Goal: Information Seeking & Learning: Find specific fact

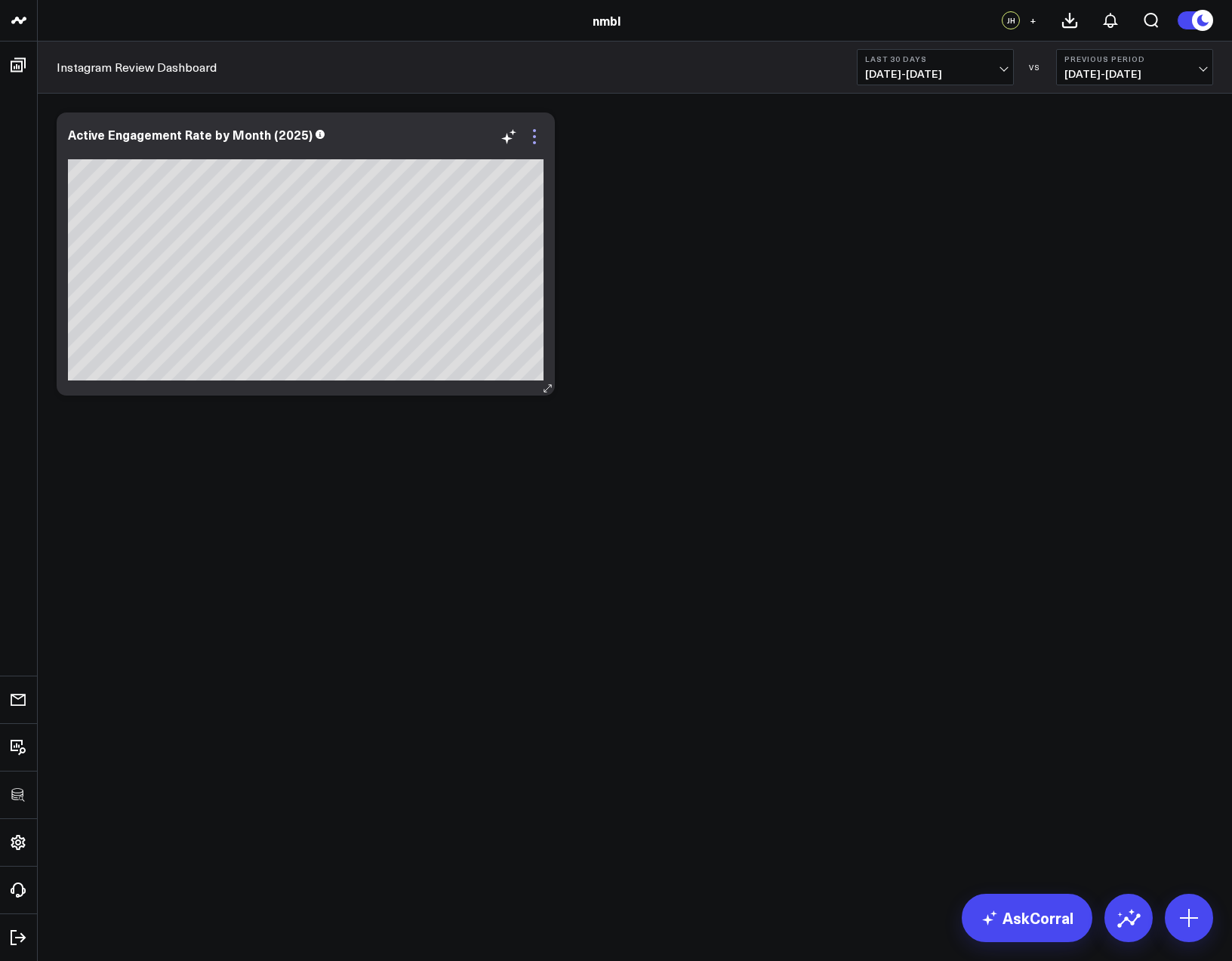
click at [532, 143] on icon at bounding box center [535, 137] width 18 height 18
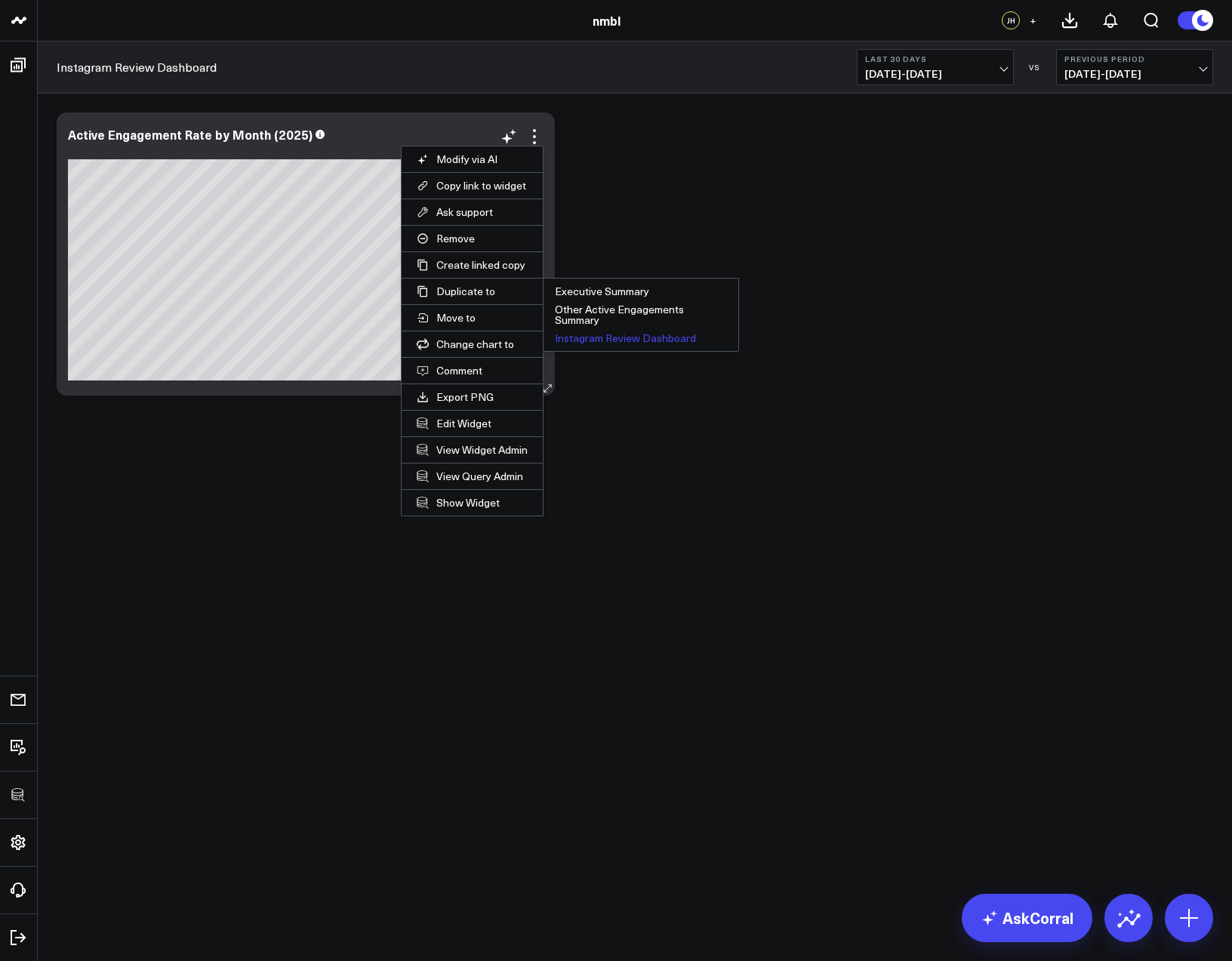
click at [590, 335] on button "Instagram Review Dashboard" at bounding box center [641, 339] width 195 height 18
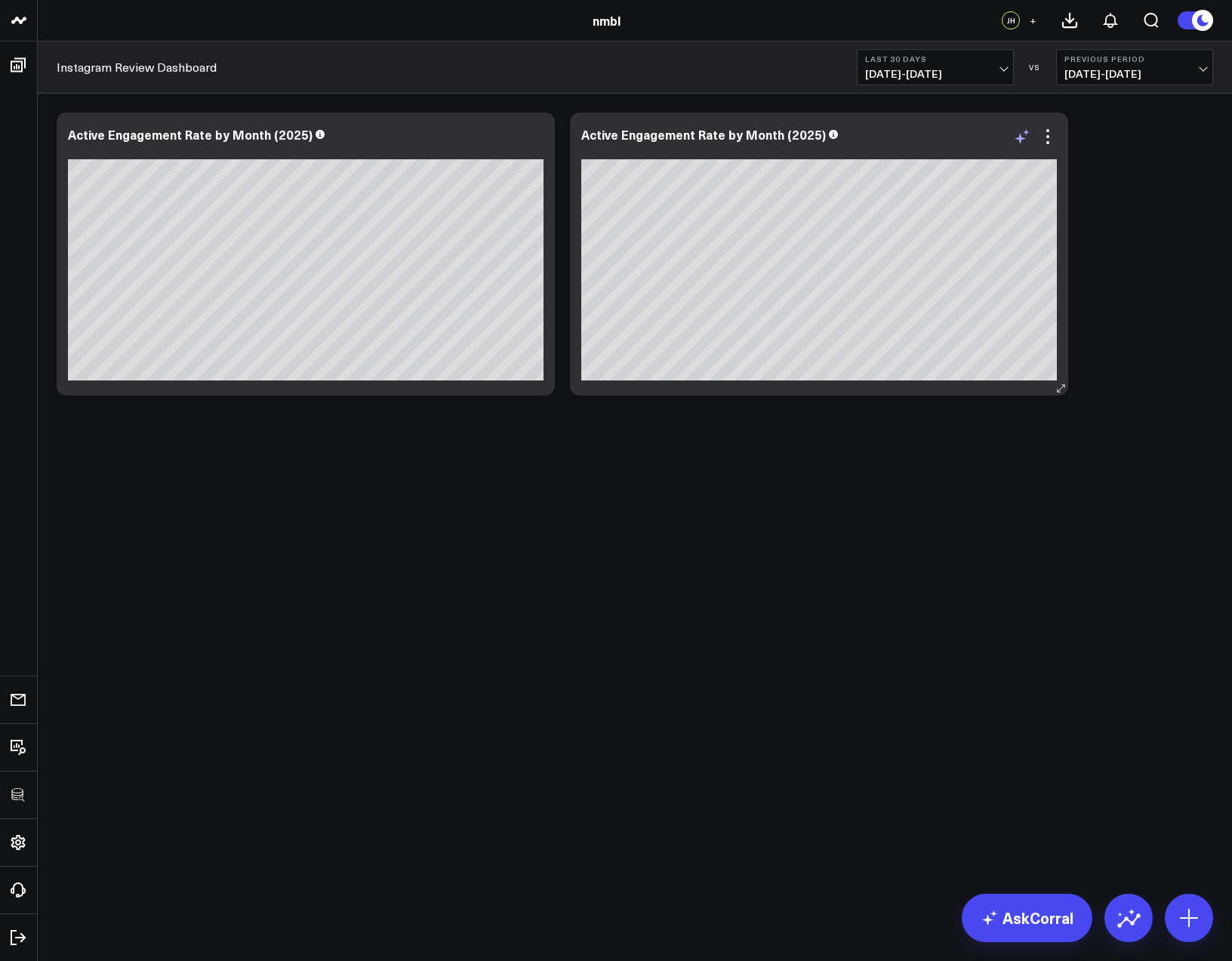
click at [1025, 137] on icon at bounding box center [1023, 137] width 18 height 18
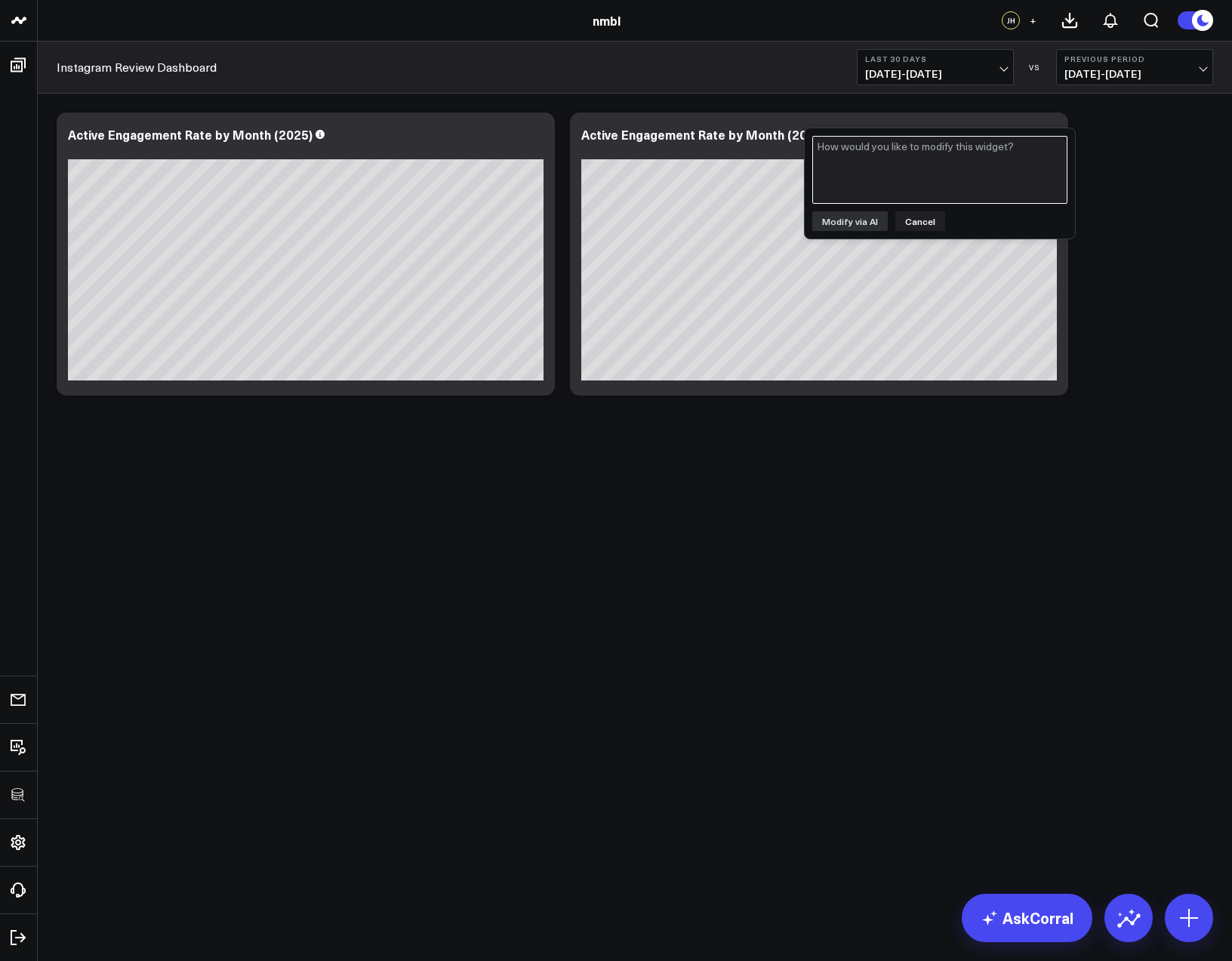
click at [882, 148] on textarea at bounding box center [940, 169] width 255 height 68
type textarea "Total Views instead of active engagement by month"
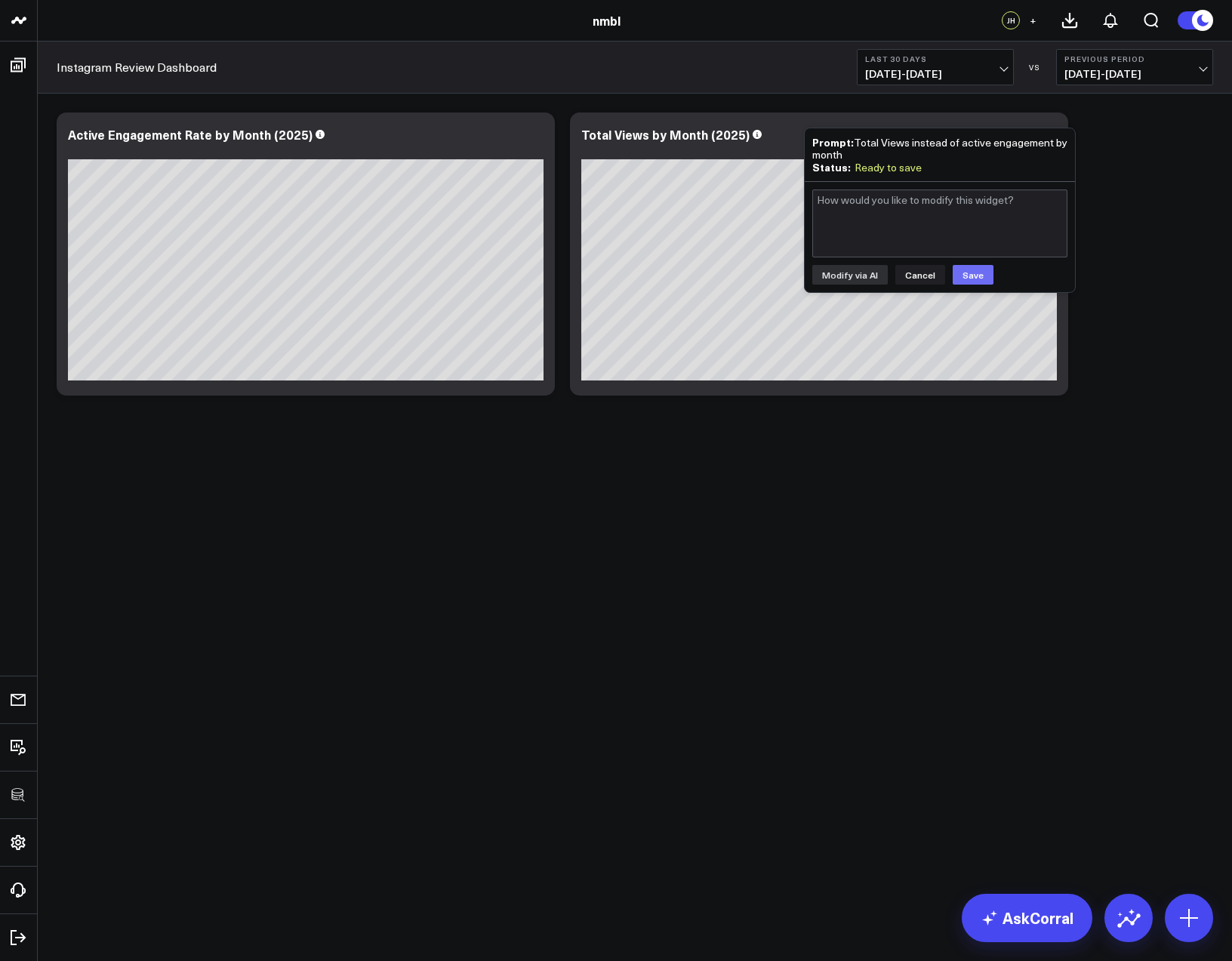
click at [966, 282] on button "Save" at bounding box center [973, 275] width 41 height 20
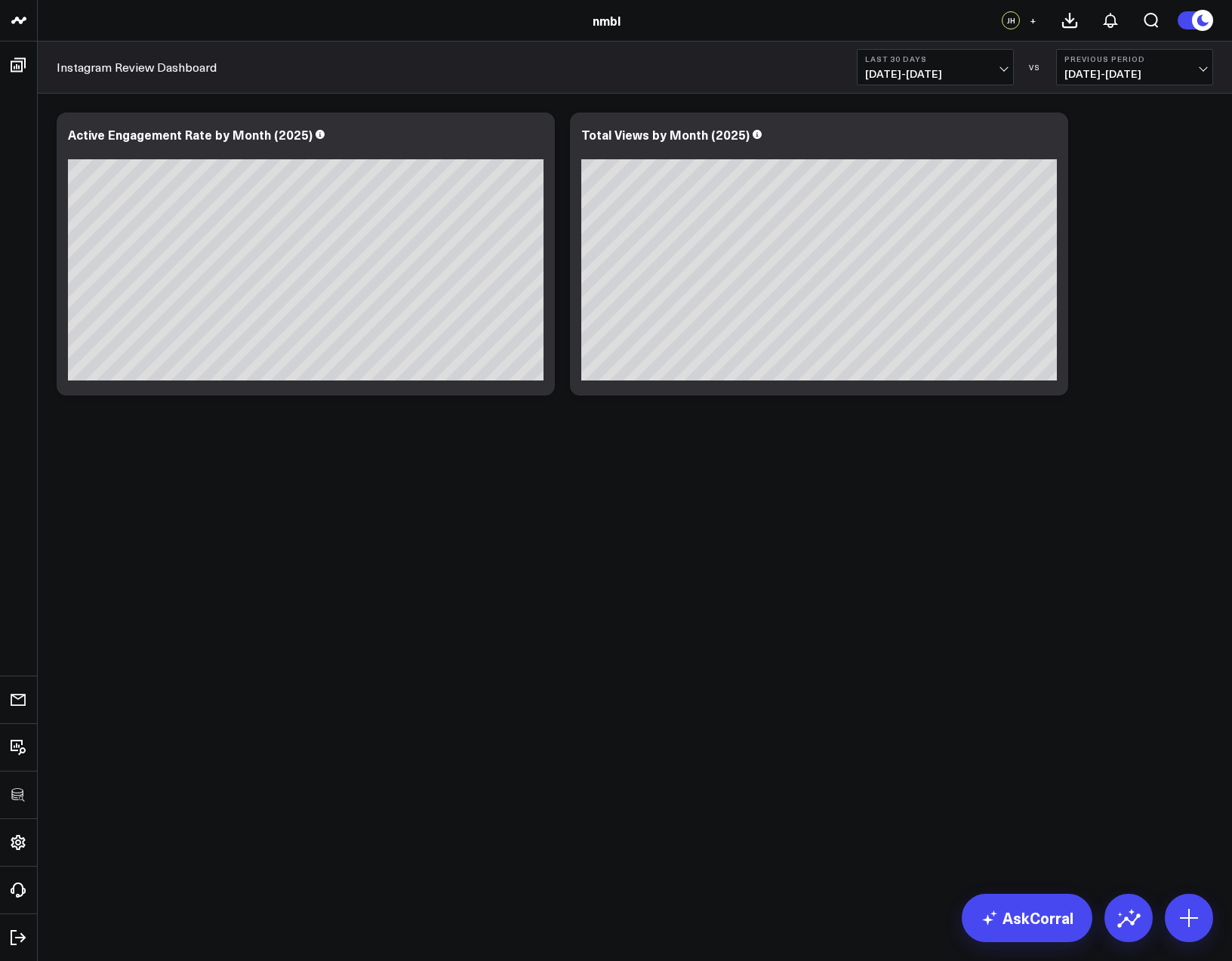
click at [1103, 303] on div "Modify via AI Copy link to widget Ask support Remove Create linked copy Executi…" at bounding box center [635, 254] width 1172 height 298
click at [1046, 137] on icon at bounding box center [1047, 137] width 3 height 3
click at [1048, 137] on icon at bounding box center [1047, 137] width 3 height 3
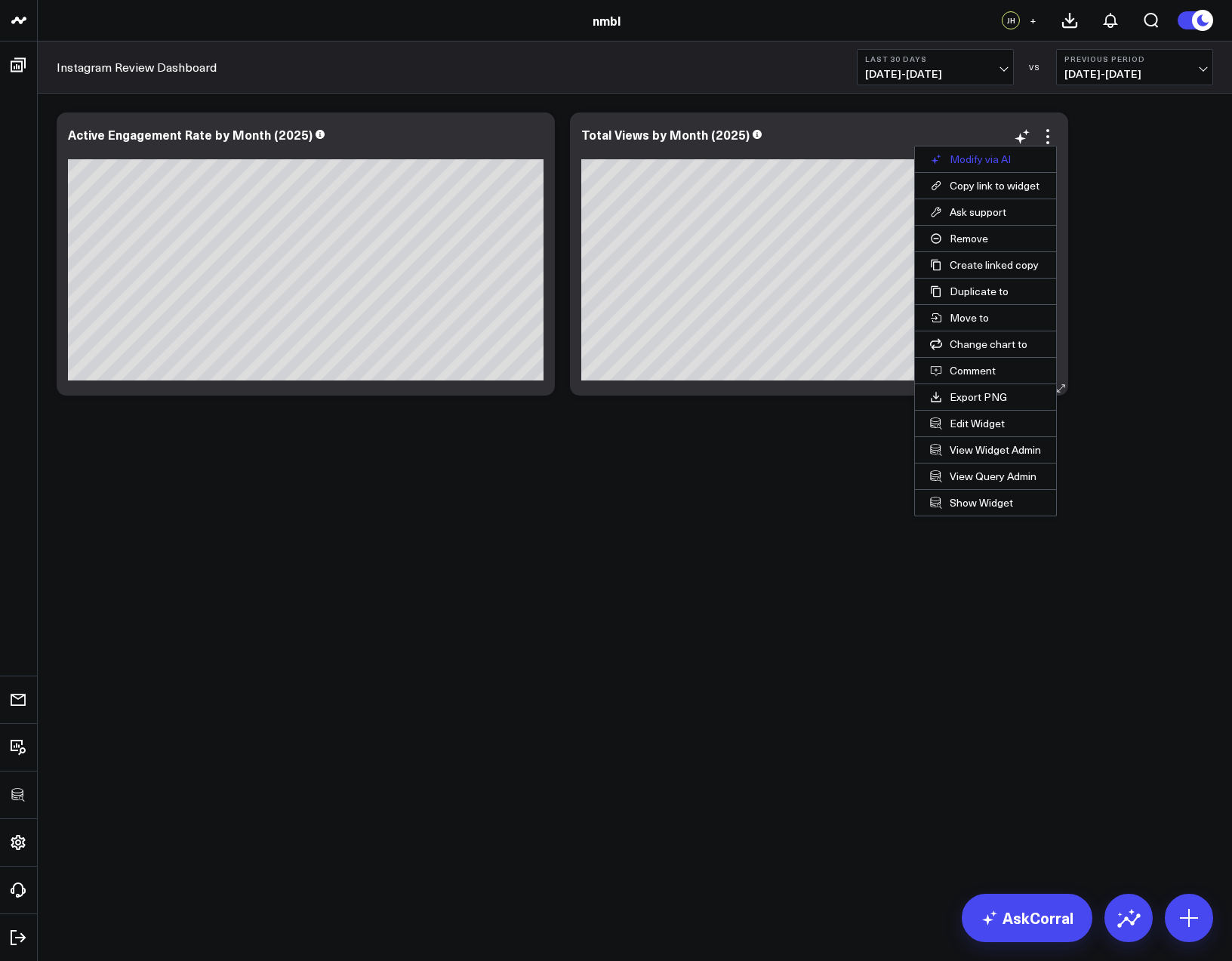
click at [1017, 154] on button "Modify via AI" at bounding box center [985, 159] width 141 height 25
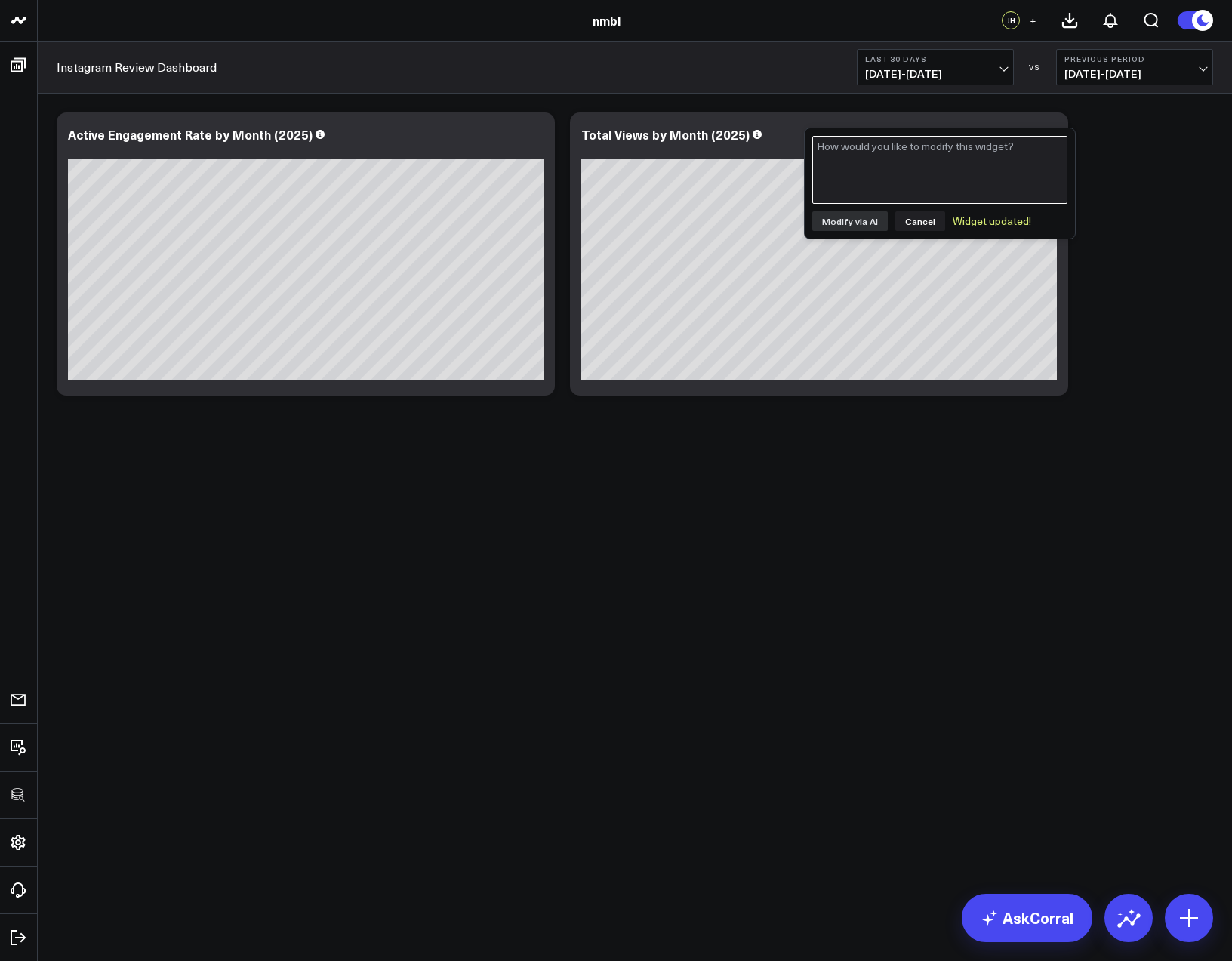
click at [883, 157] on textarea at bounding box center [940, 169] width 255 height 68
type textarea "Total views by month and active engagement rate"
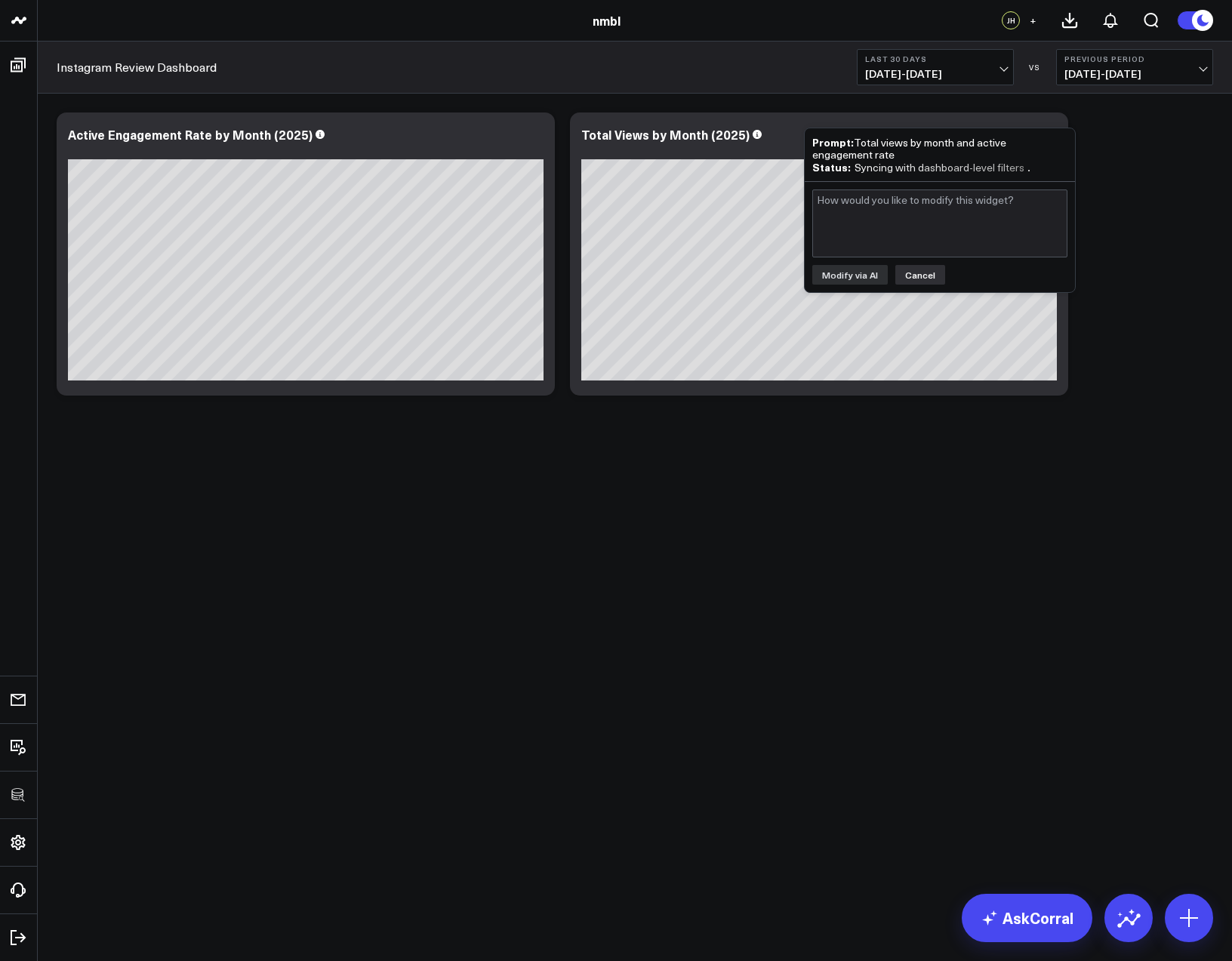
click at [907, 268] on button "Cancel" at bounding box center [920, 275] width 50 height 20
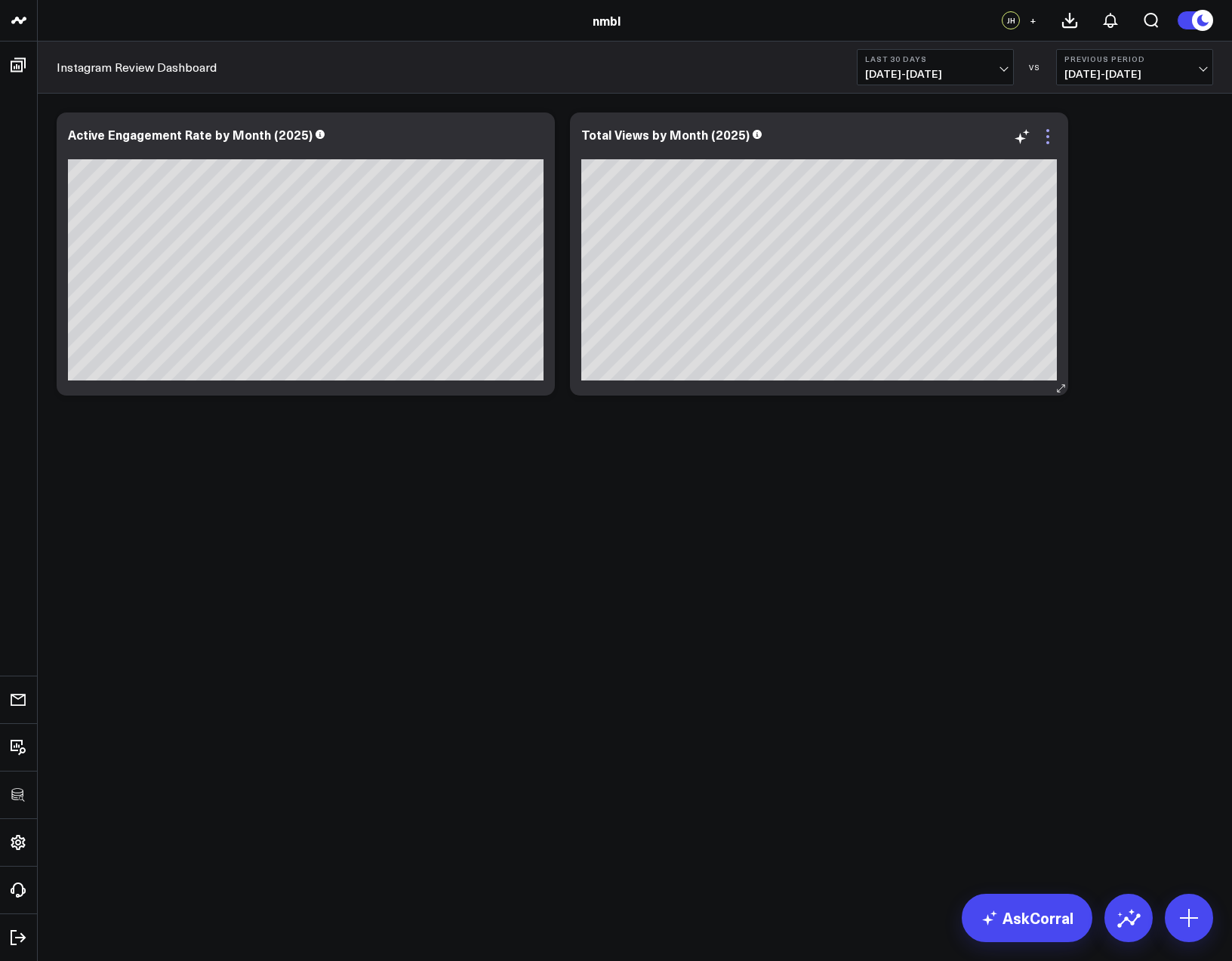
click at [1046, 137] on icon at bounding box center [1047, 137] width 3 height 3
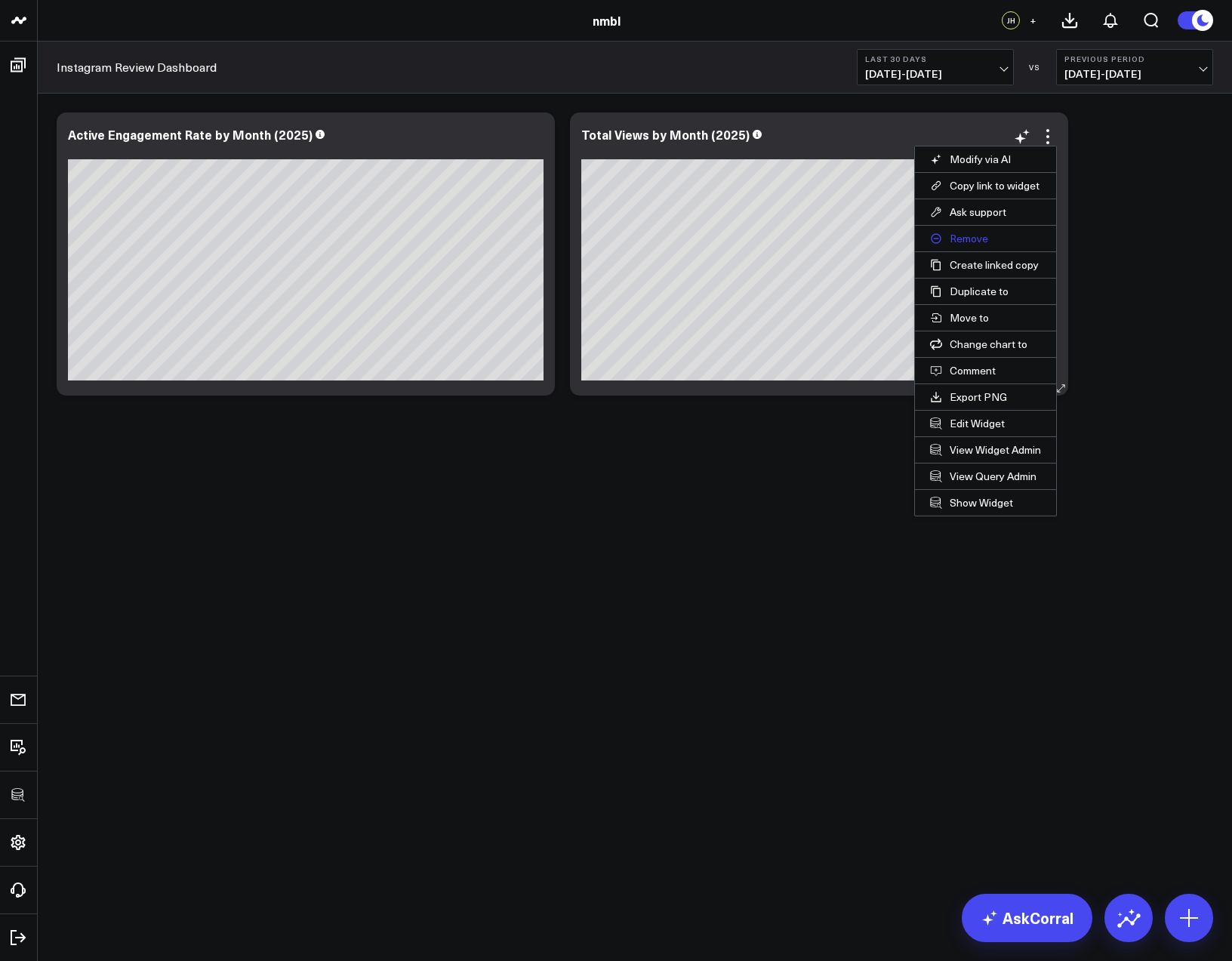
click at [983, 237] on button "Remove" at bounding box center [985, 238] width 141 height 25
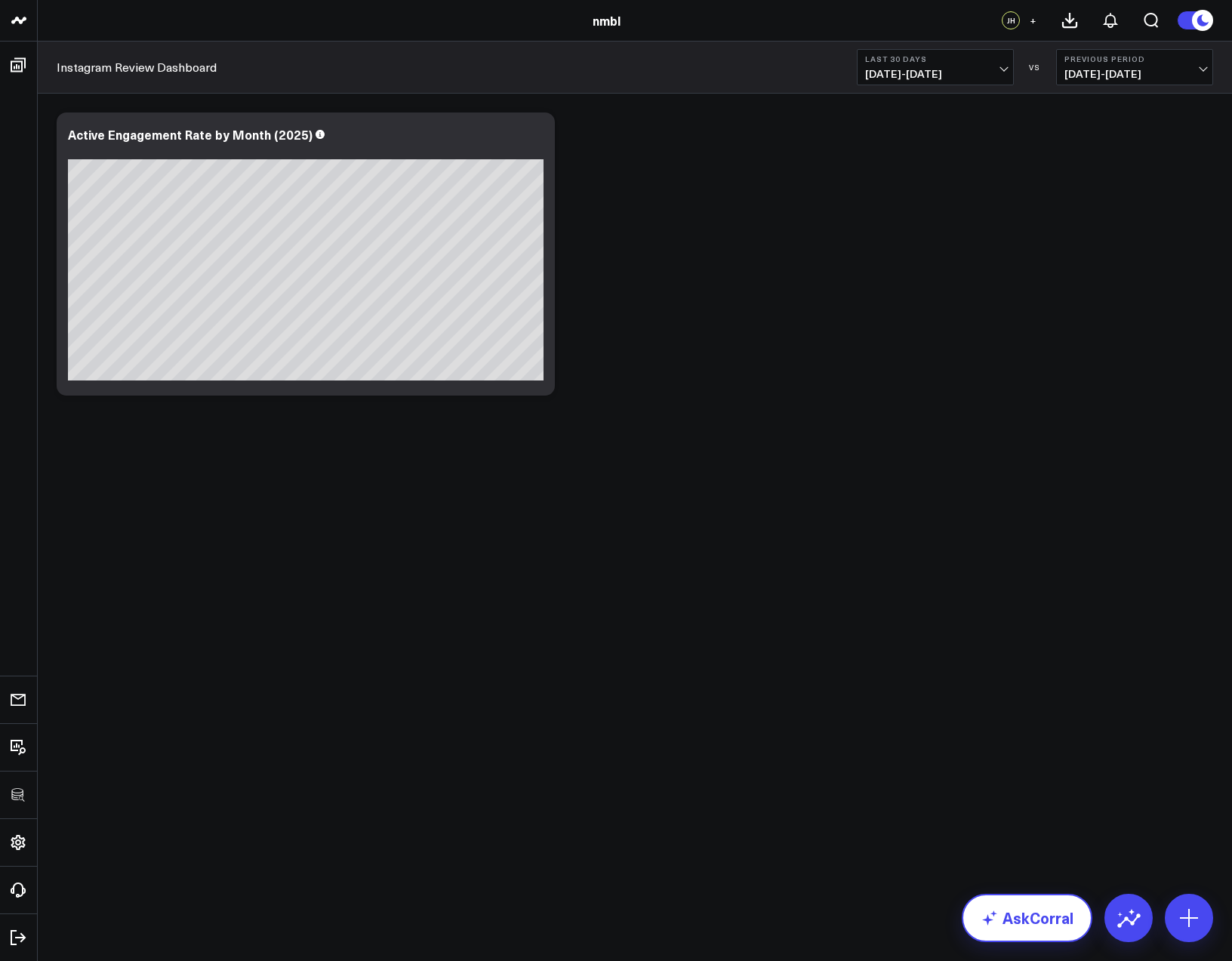
click at [1051, 912] on link "AskCorral" at bounding box center [1027, 918] width 131 height 48
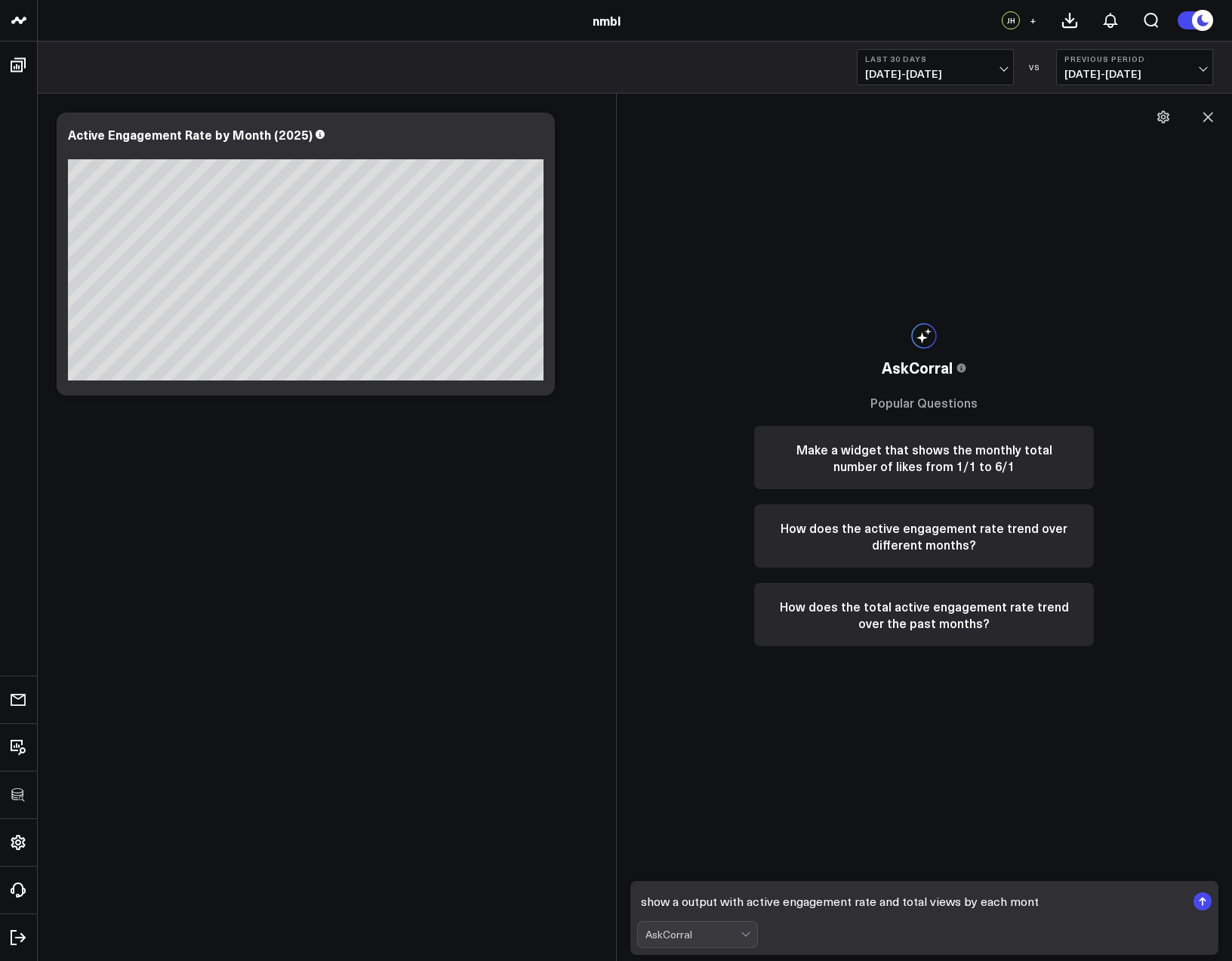
type textarea "show a output with active engagement rate and total views by each month"
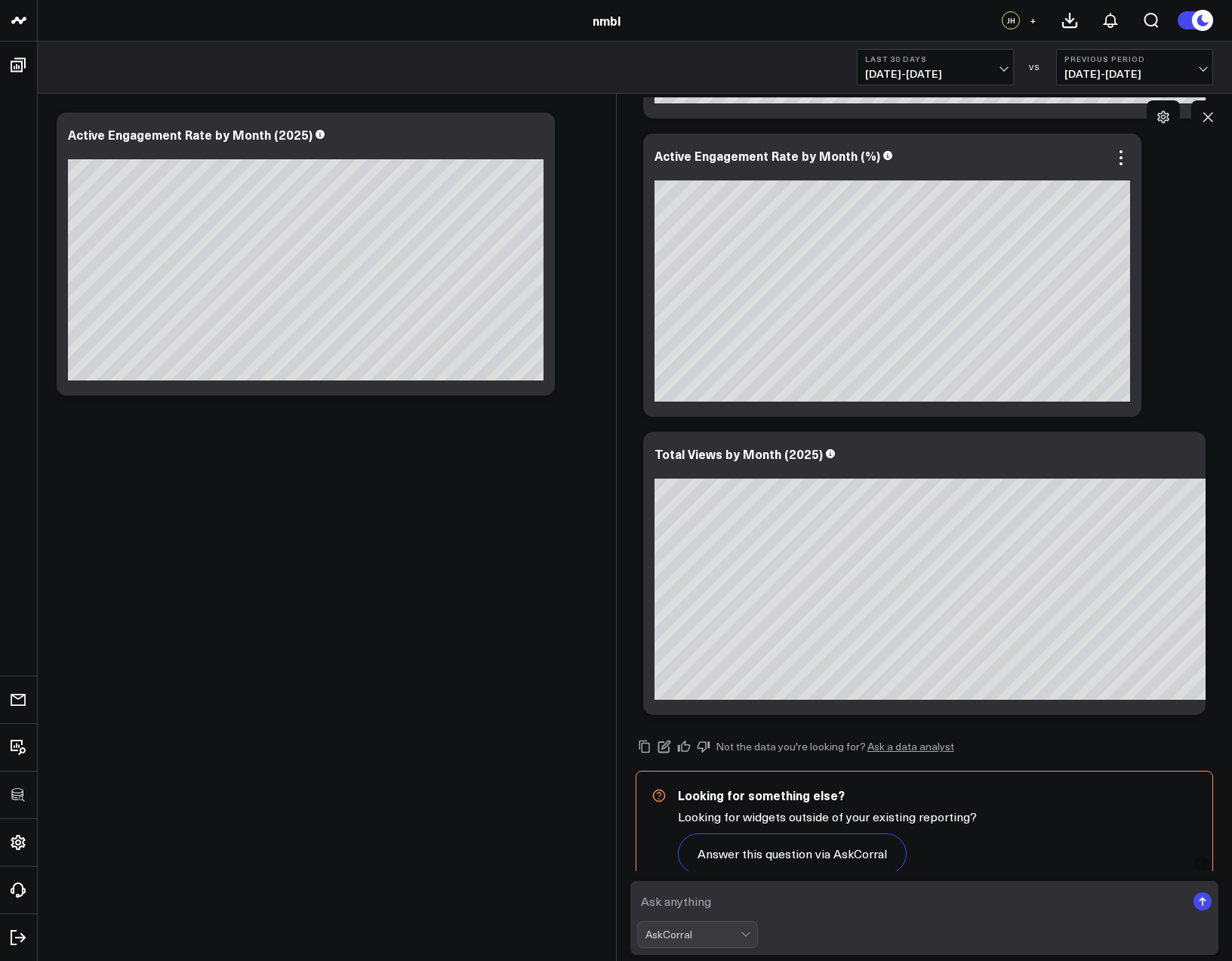
scroll to position [405, 0]
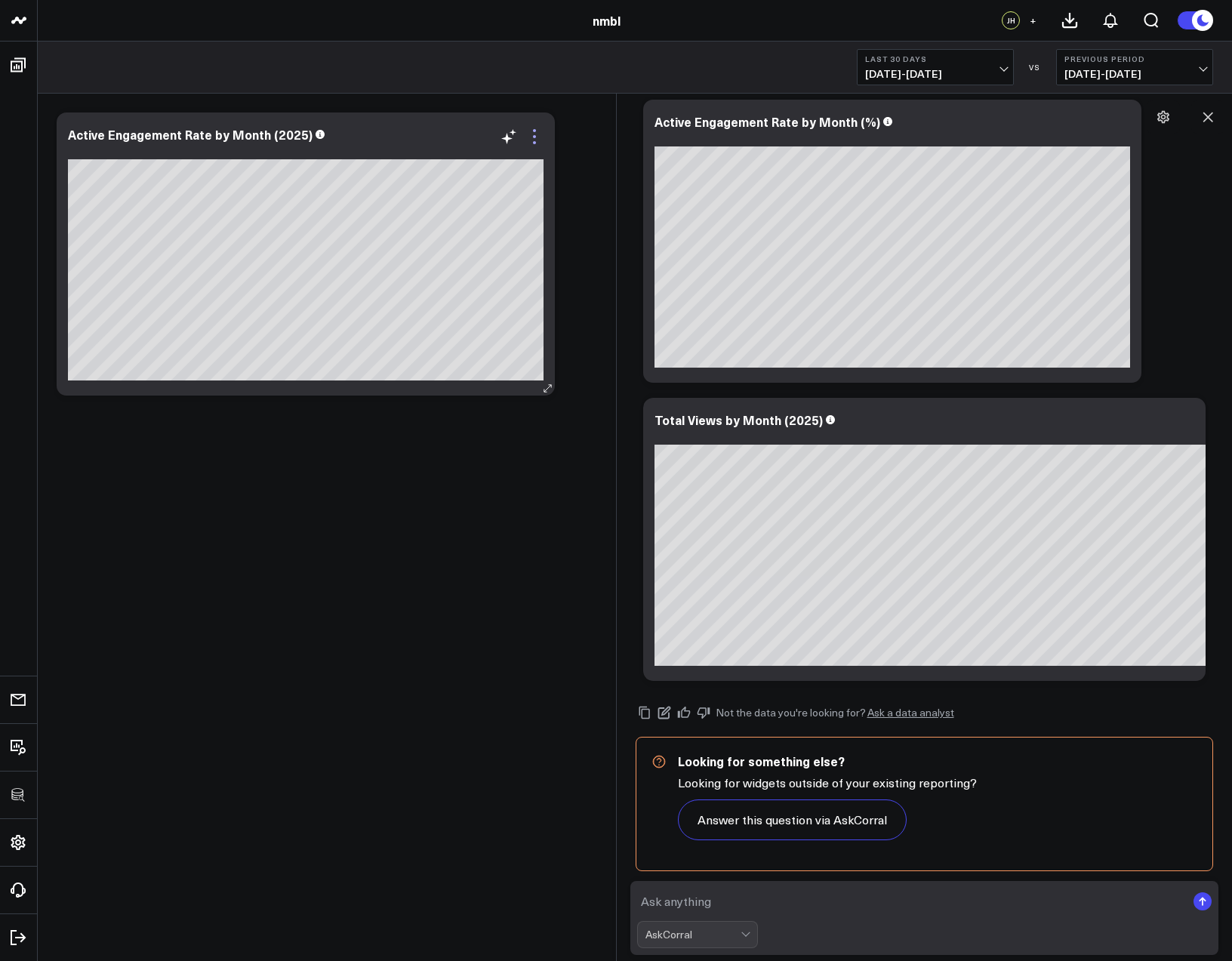
click at [531, 133] on icon at bounding box center [535, 137] width 18 height 18
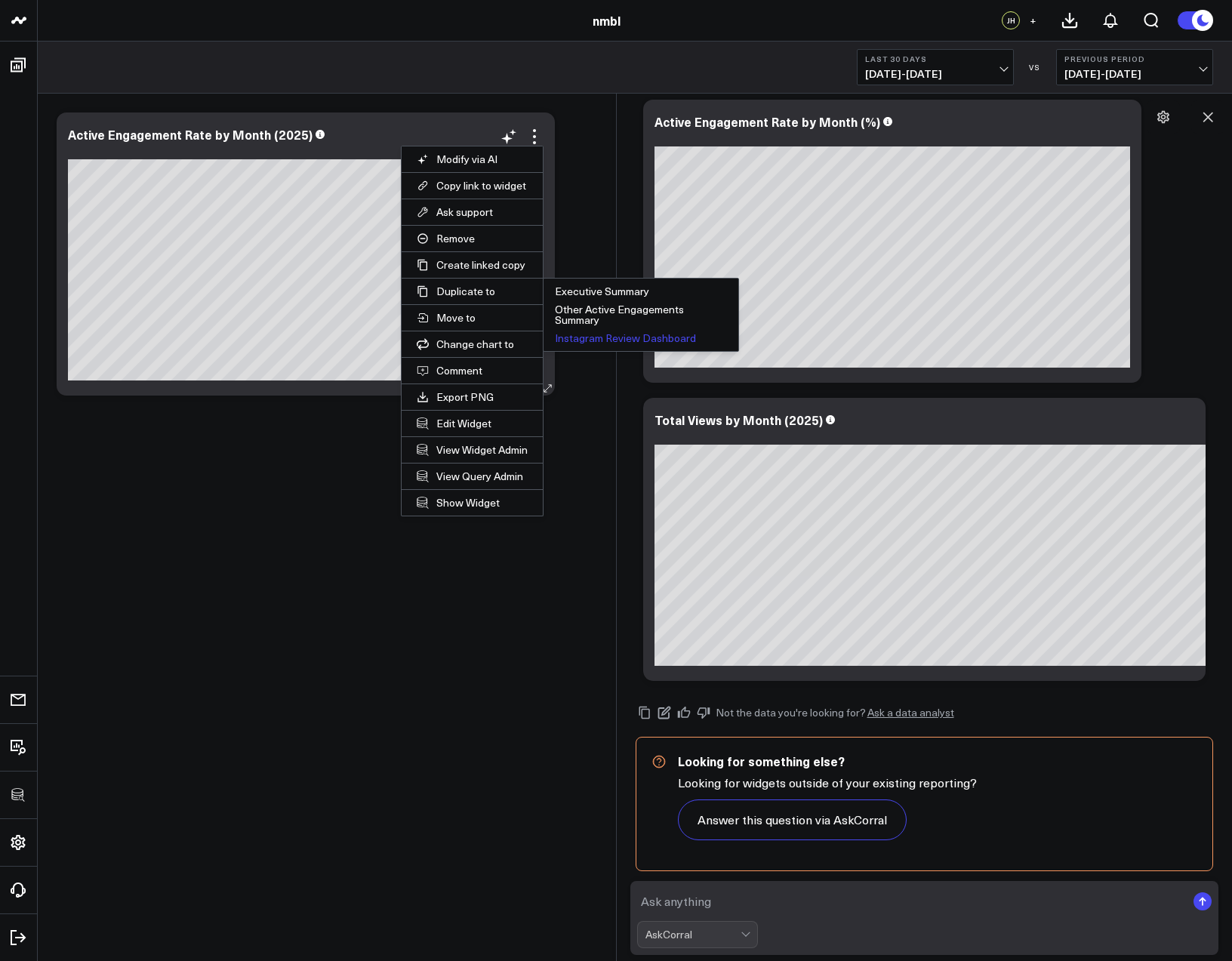
click at [597, 331] on button "Instagram Review Dashboard" at bounding box center [641, 339] width 195 height 18
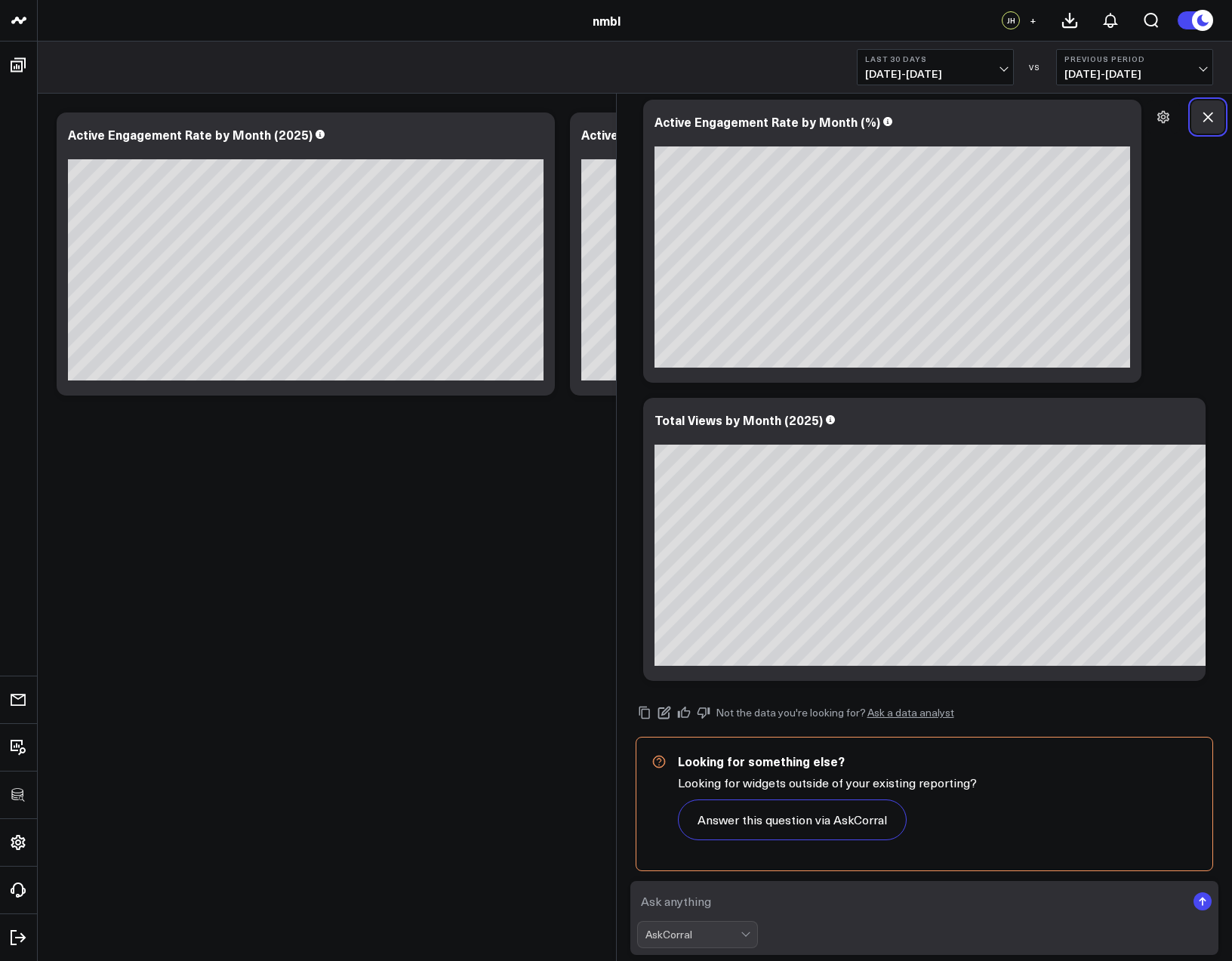
click at [1205, 115] on icon at bounding box center [1207, 116] width 15 height 15
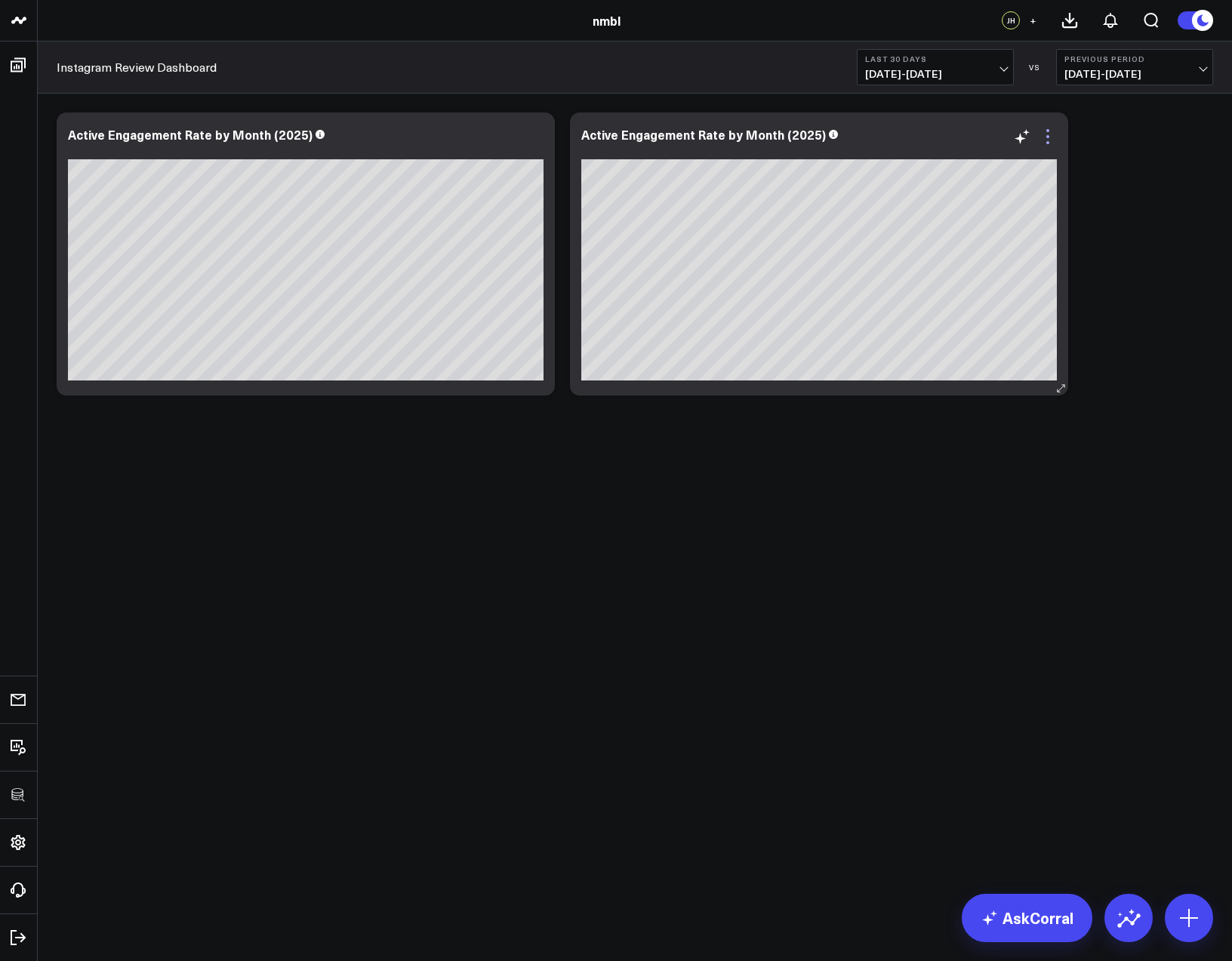
click at [1053, 134] on icon at bounding box center [1048, 137] width 18 height 18
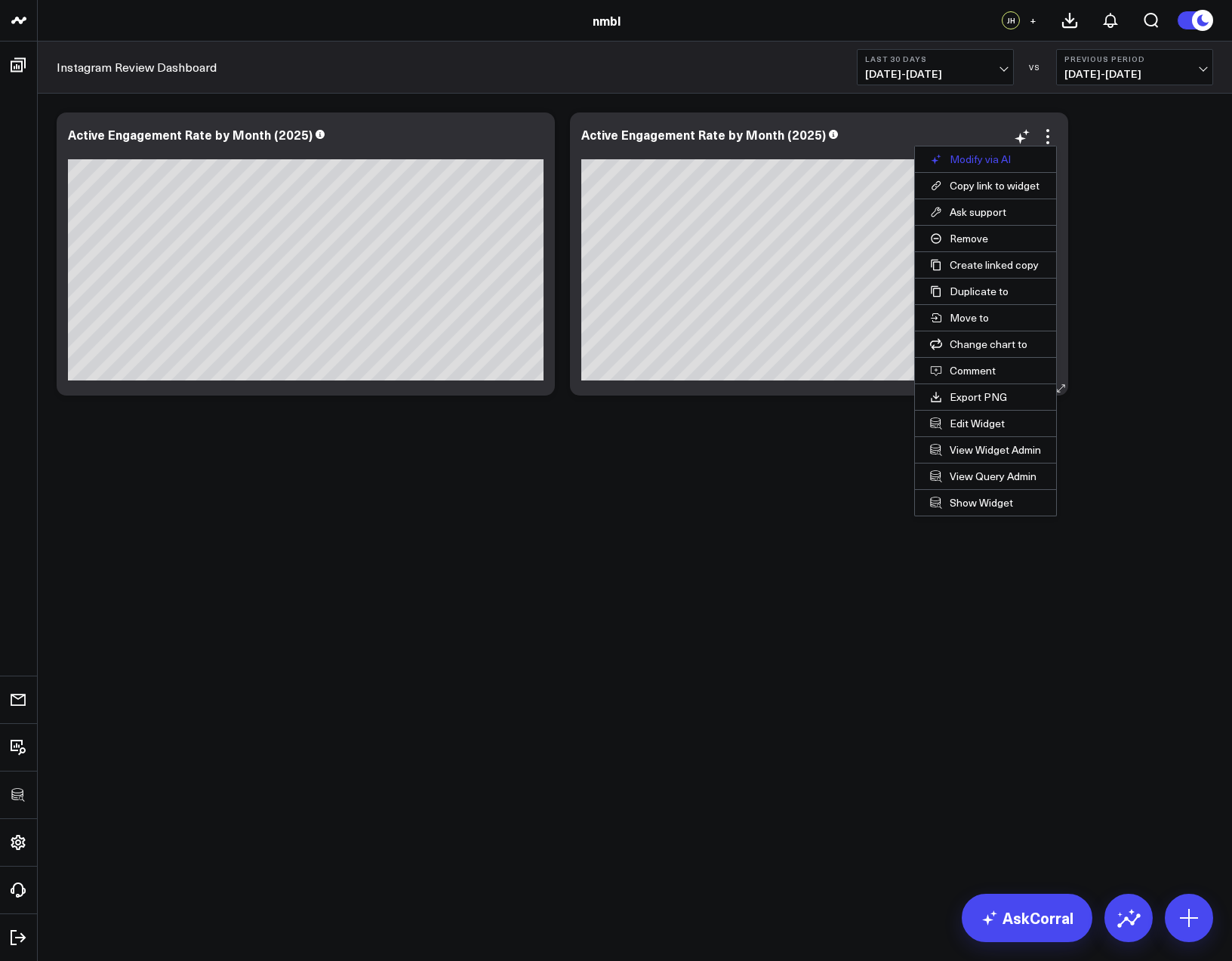
click at [1007, 160] on button "Modify via AI" at bounding box center [985, 159] width 141 height 25
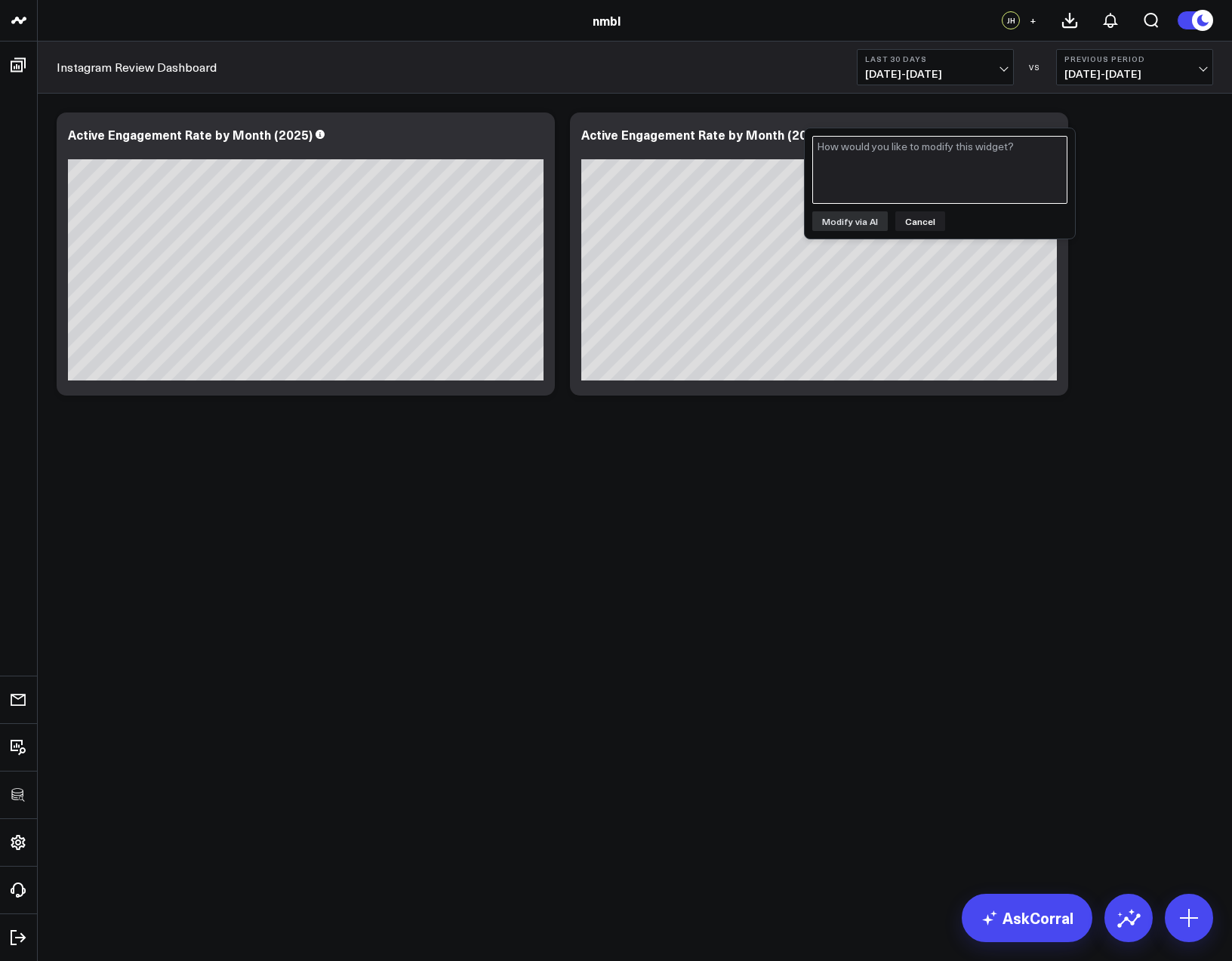
click at [983, 187] on textarea at bounding box center [940, 169] width 255 height 68
type textarea "add views to this"
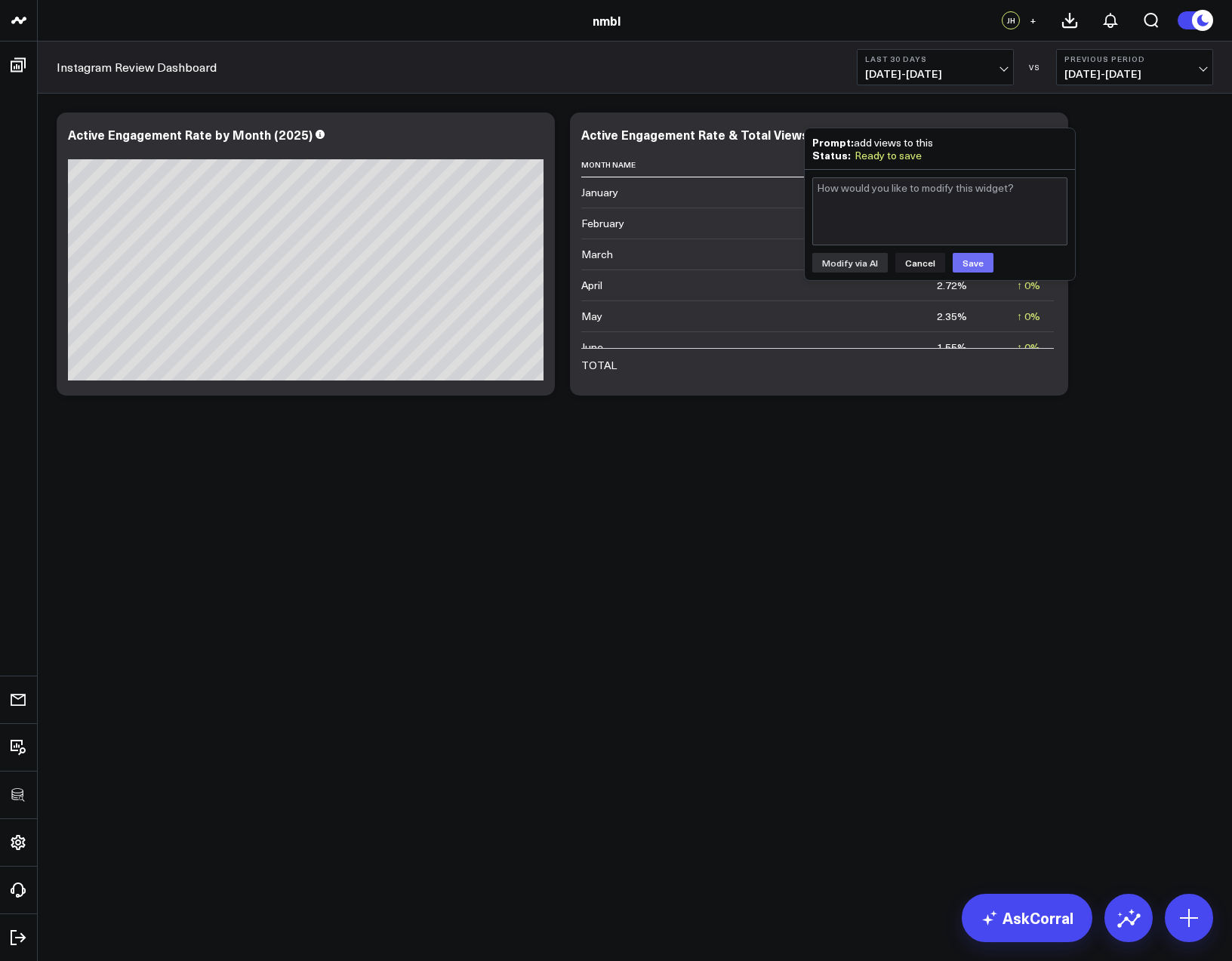
click at [977, 268] on button "Save" at bounding box center [973, 263] width 41 height 20
click at [930, 270] on button "Cancel" at bounding box center [920, 263] width 50 height 20
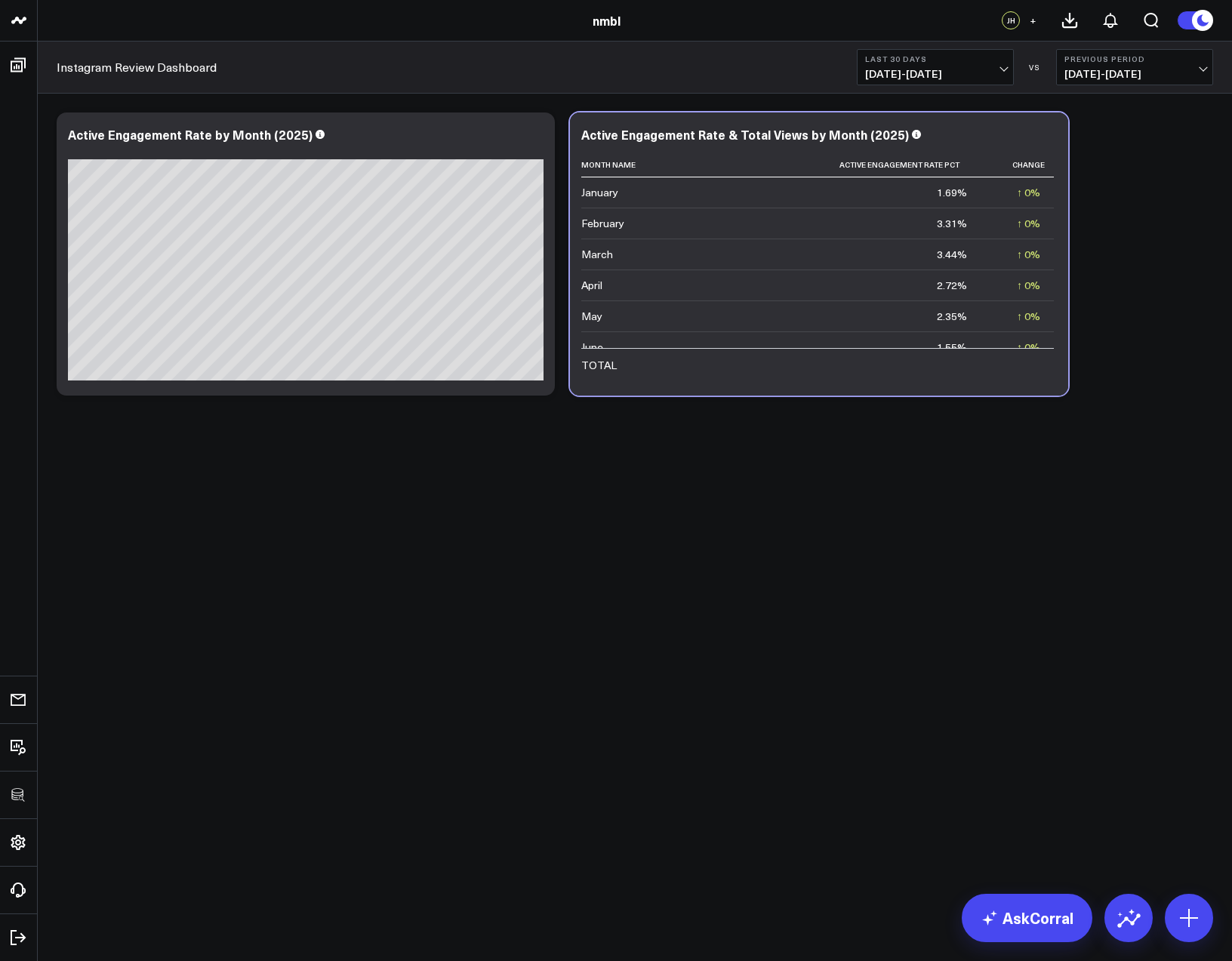
click at [930, 270] on td "2.72%" at bounding box center [856, 285] width 248 height 31
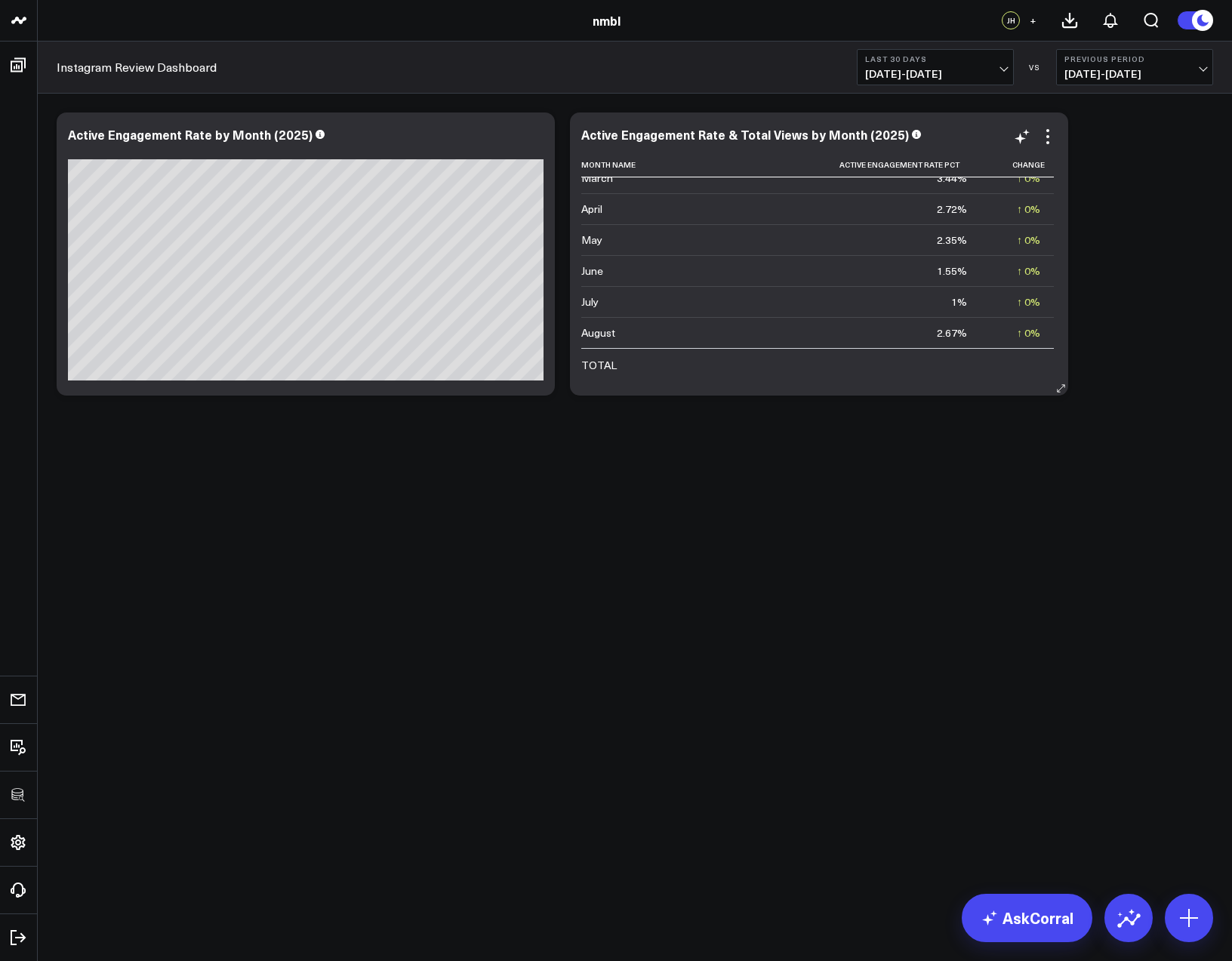
scroll to position [0, 0]
click at [1045, 138] on icon at bounding box center [1048, 137] width 18 height 18
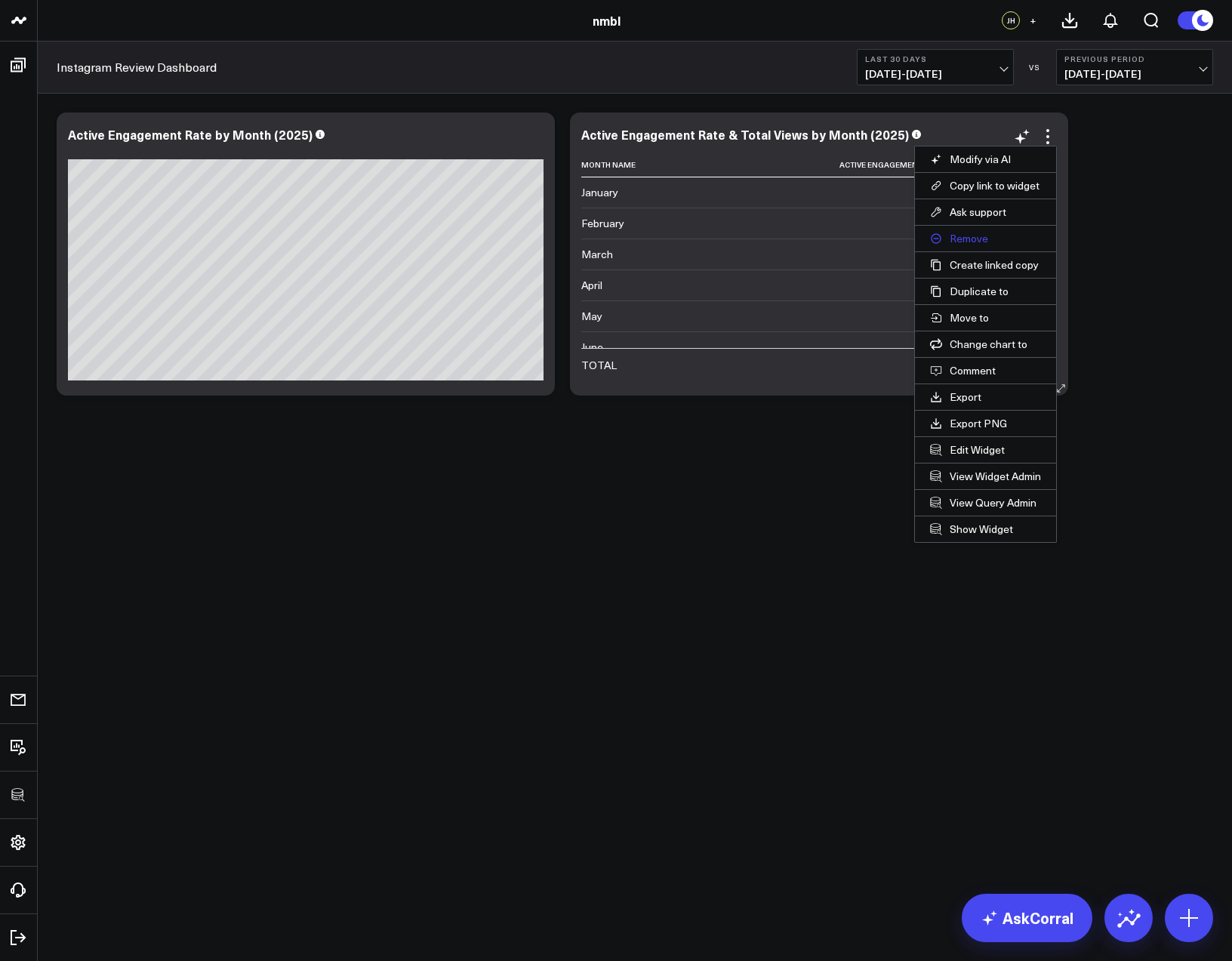
click at [977, 237] on button "Remove" at bounding box center [985, 238] width 141 height 25
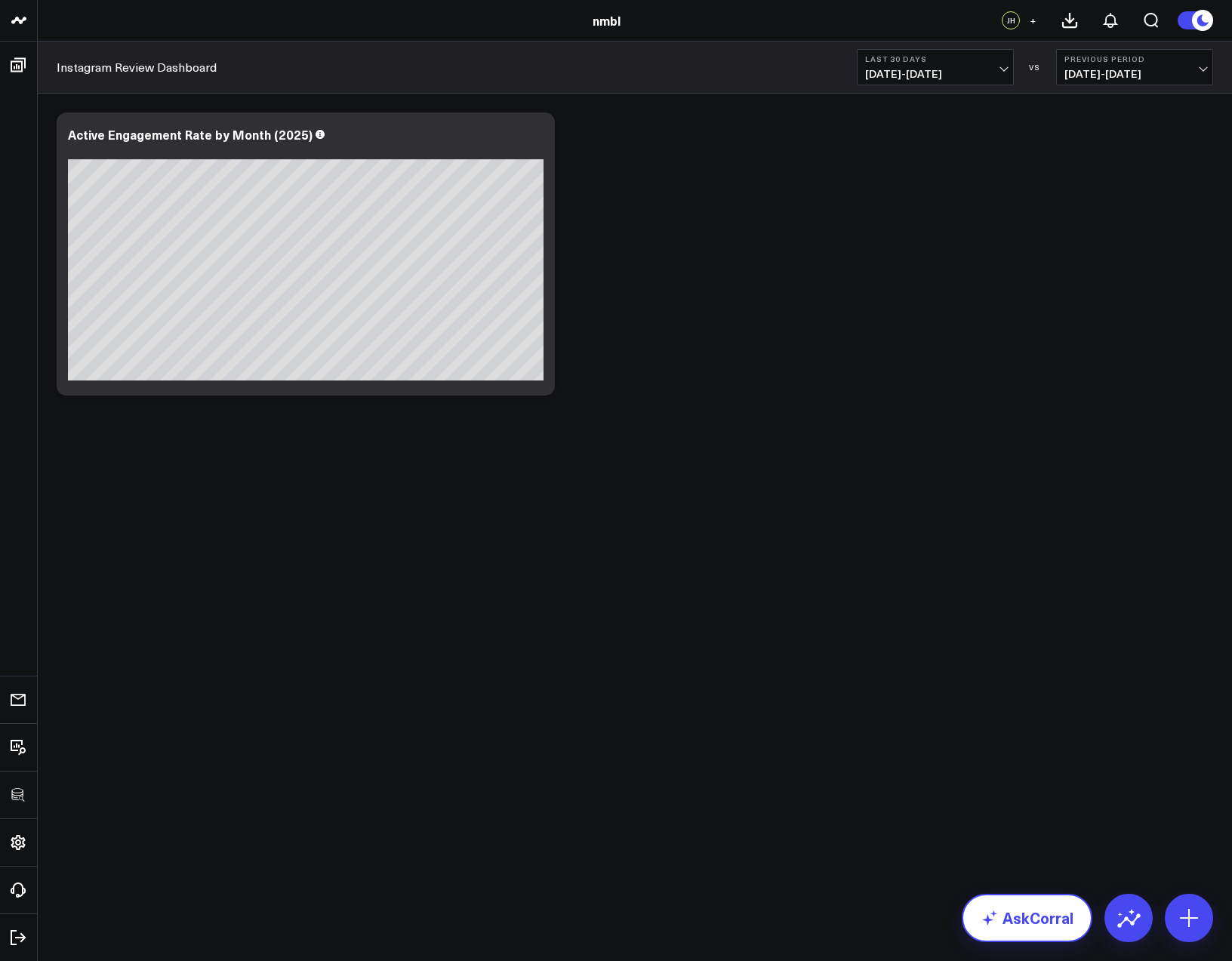
click at [1064, 926] on link "AskCorral" at bounding box center [1027, 918] width 131 height 48
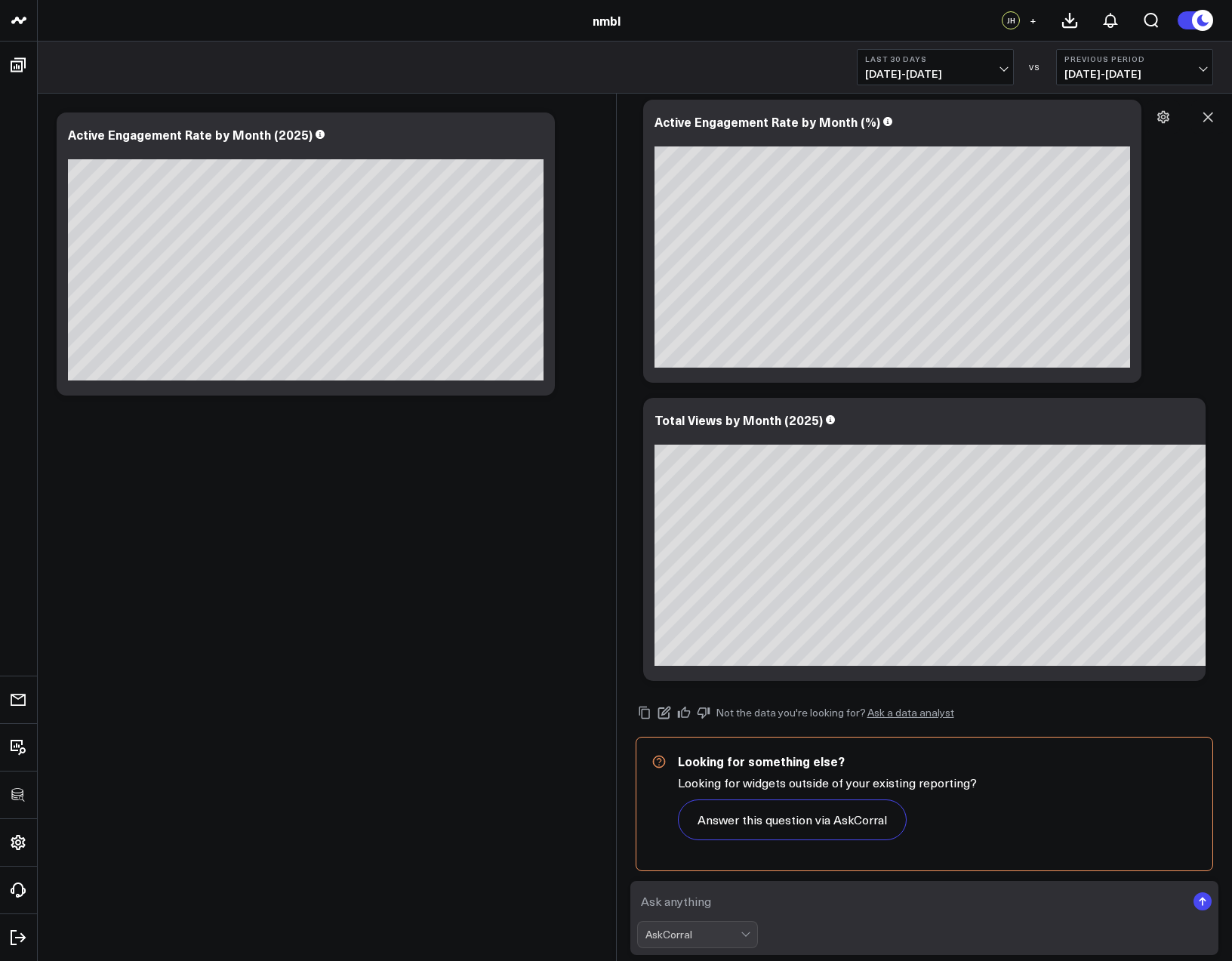
click at [684, 906] on textarea at bounding box center [912, 902] width 550 height 27
type textarea "total views"
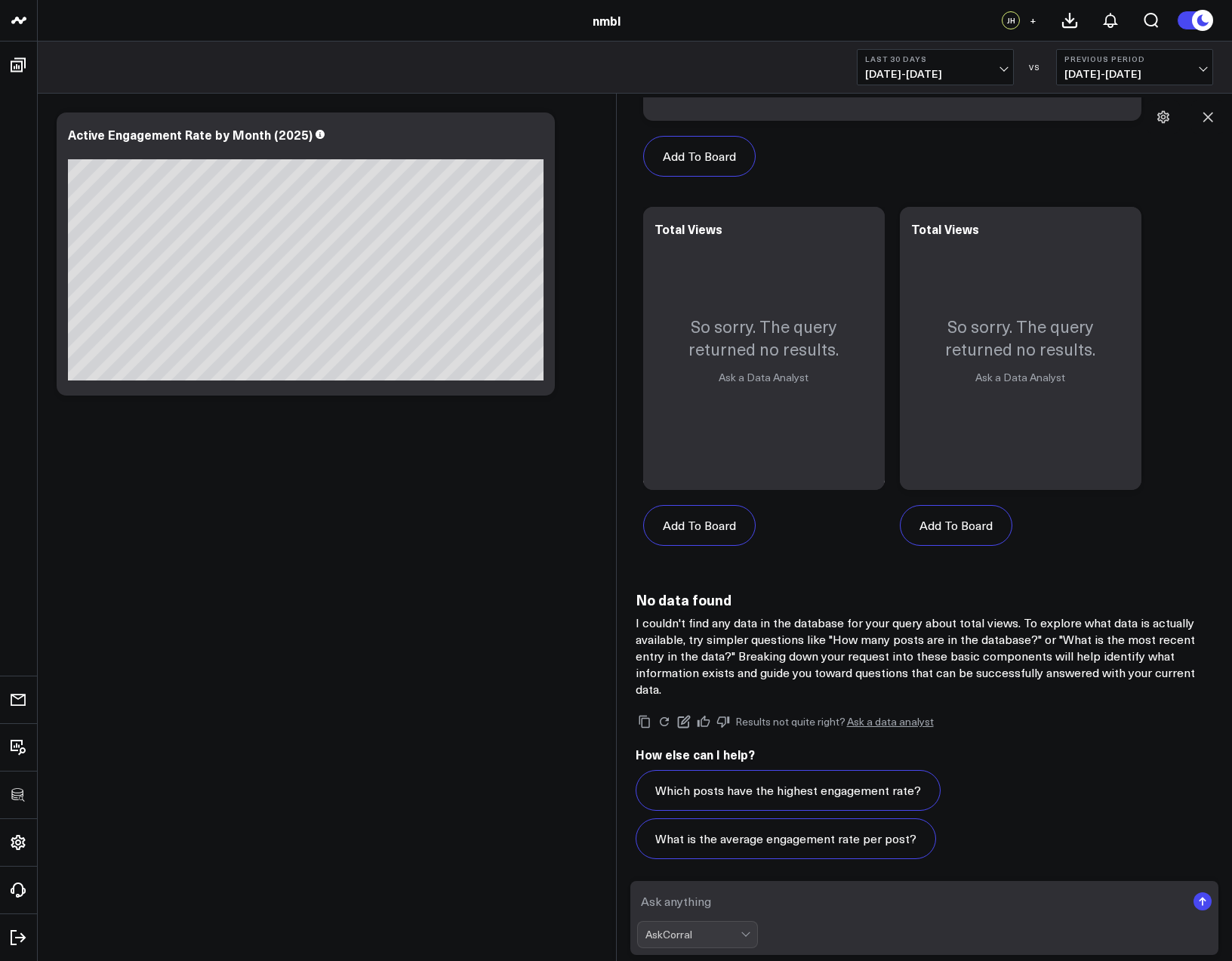
scroll to position [1704, 0]
click at [536, 134] on icon at bounding box center [535, 137] width 18 height 18
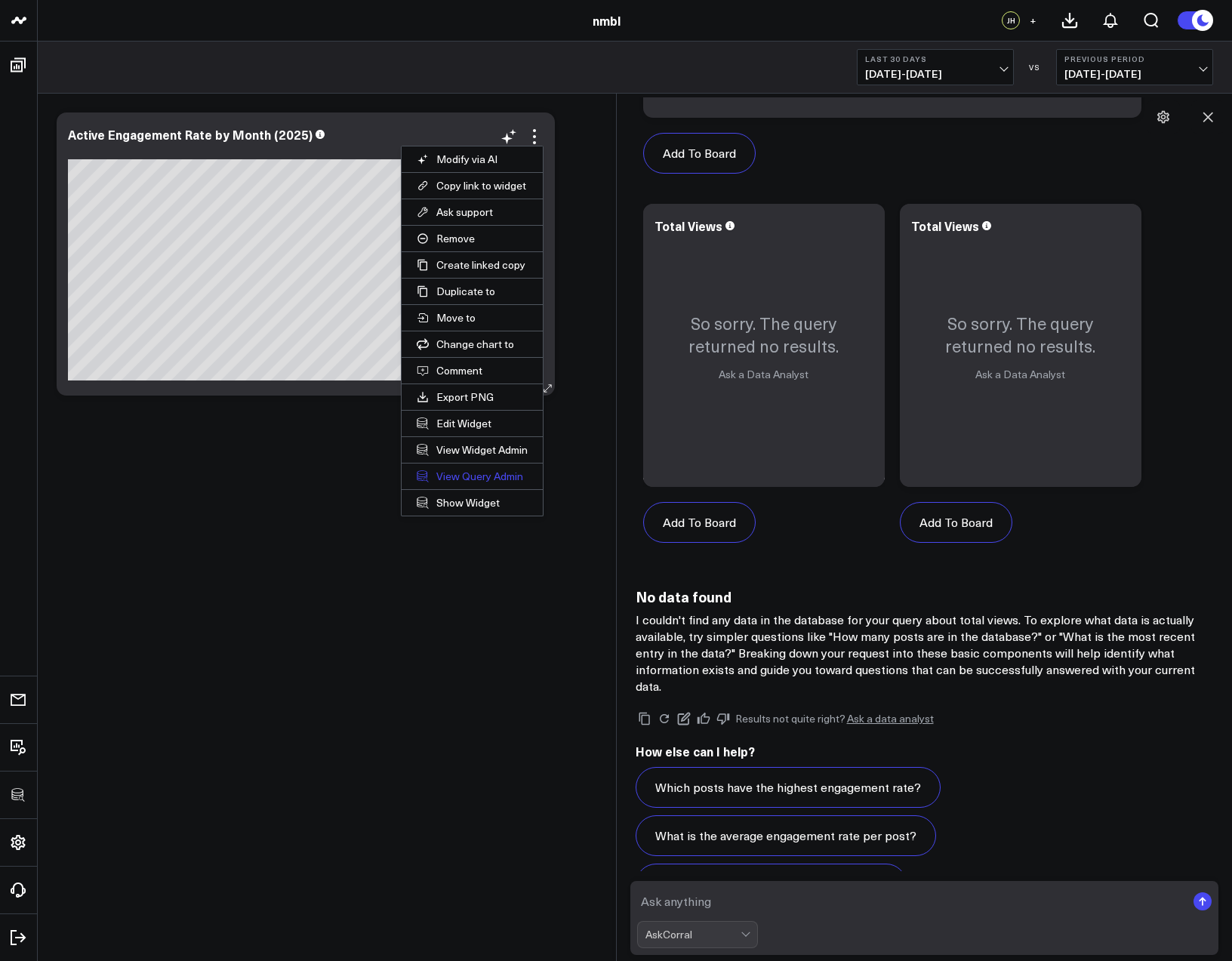
click at [470, 479] on link "View Query Admin" at bounding box center [471, 477] width 141 height 25
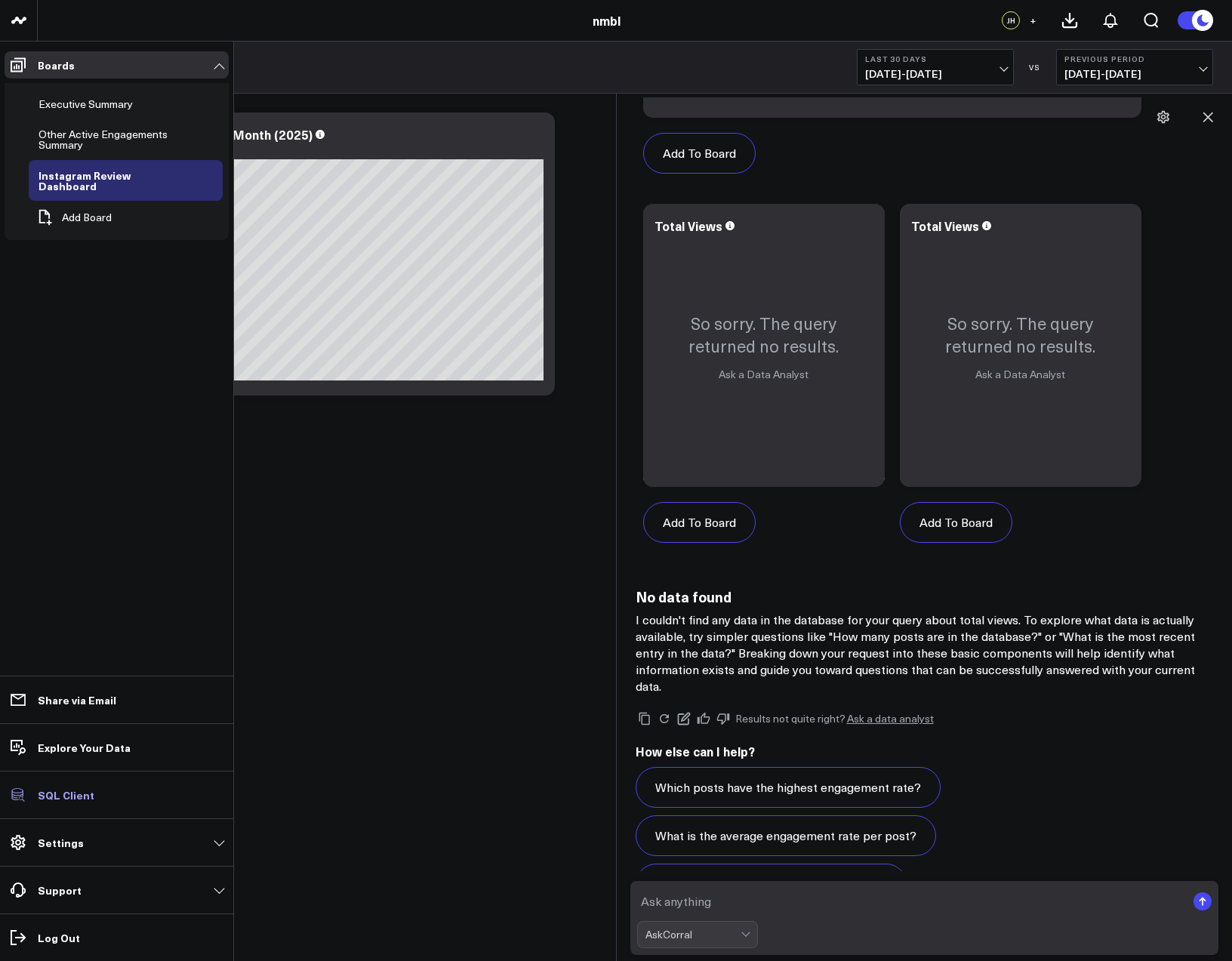
click at [61, 796] on p "SQL Client" at bounding box center [66, 794] width 56 height 12
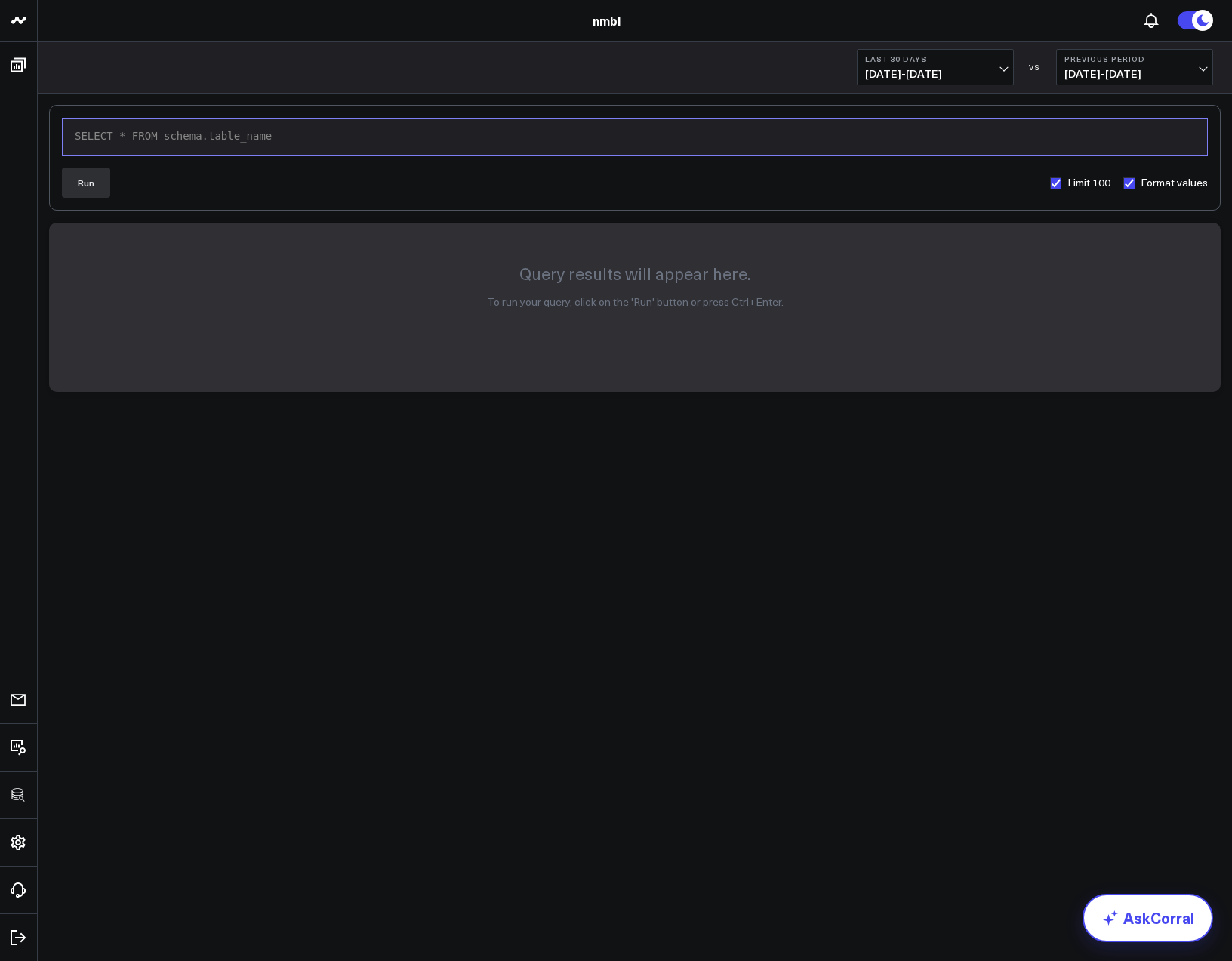
click at [1116, 918] on icon at bounding box center [1111, 918] width 18 height 18
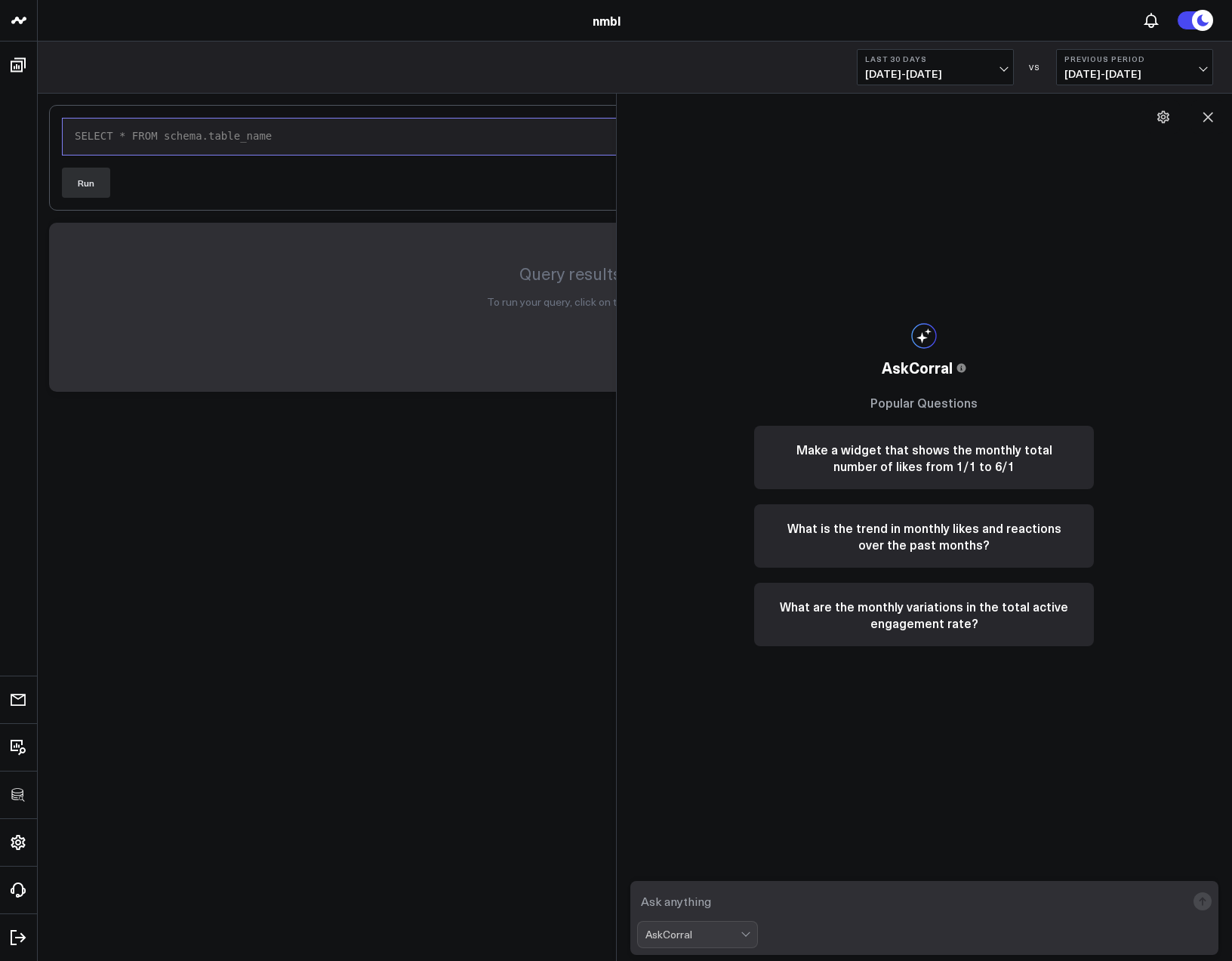
click at [721, 902] on textarea at bounding box center [912, 902] width 550 height 27
type textarea "what is the views per month"
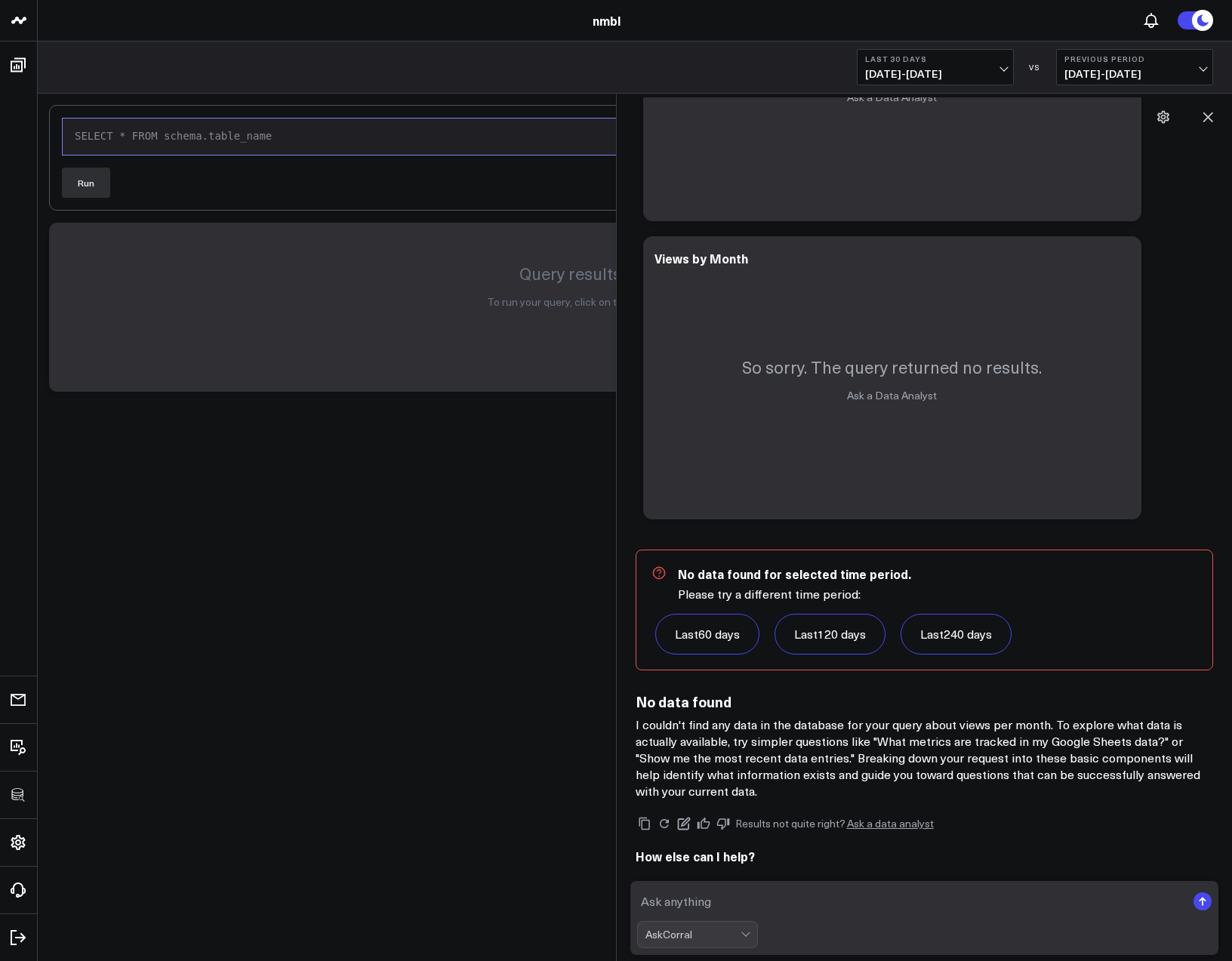
scroll to position [1033, 0]
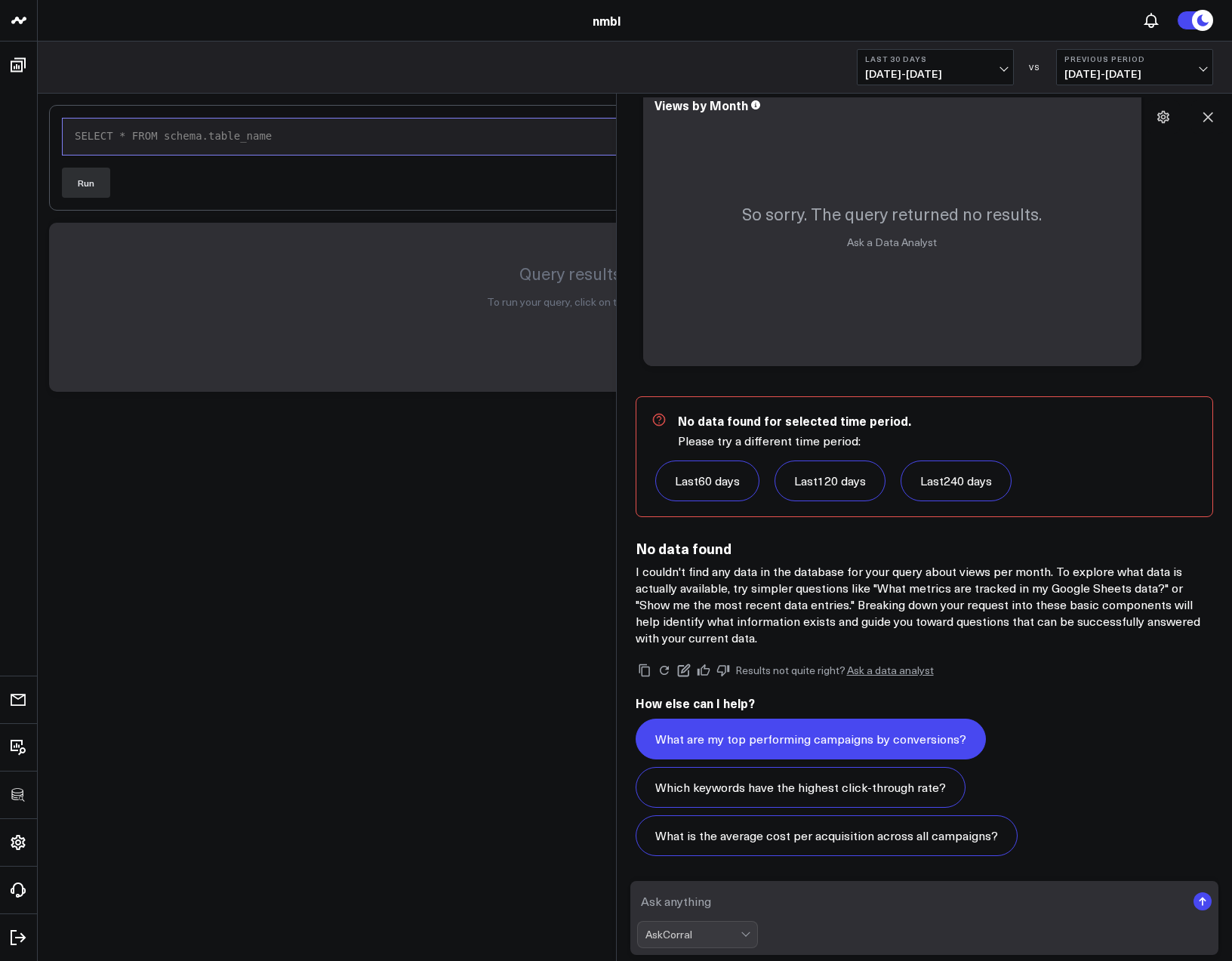
click at [829, 732] on button "What are my top performing campaigns by conversions?" at bounding box center [811, 739] width 350 height 41
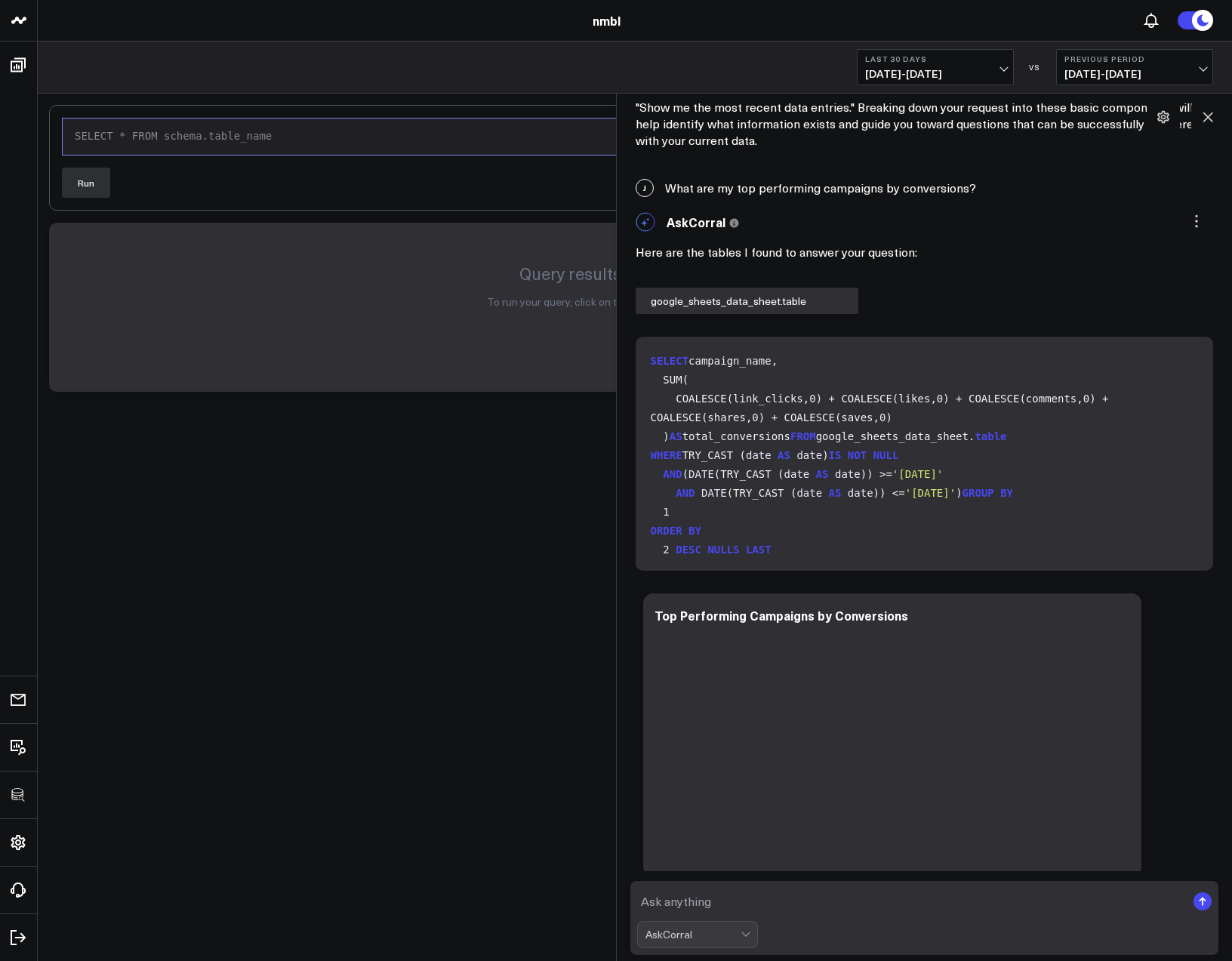
scroll to position [2590, 0]
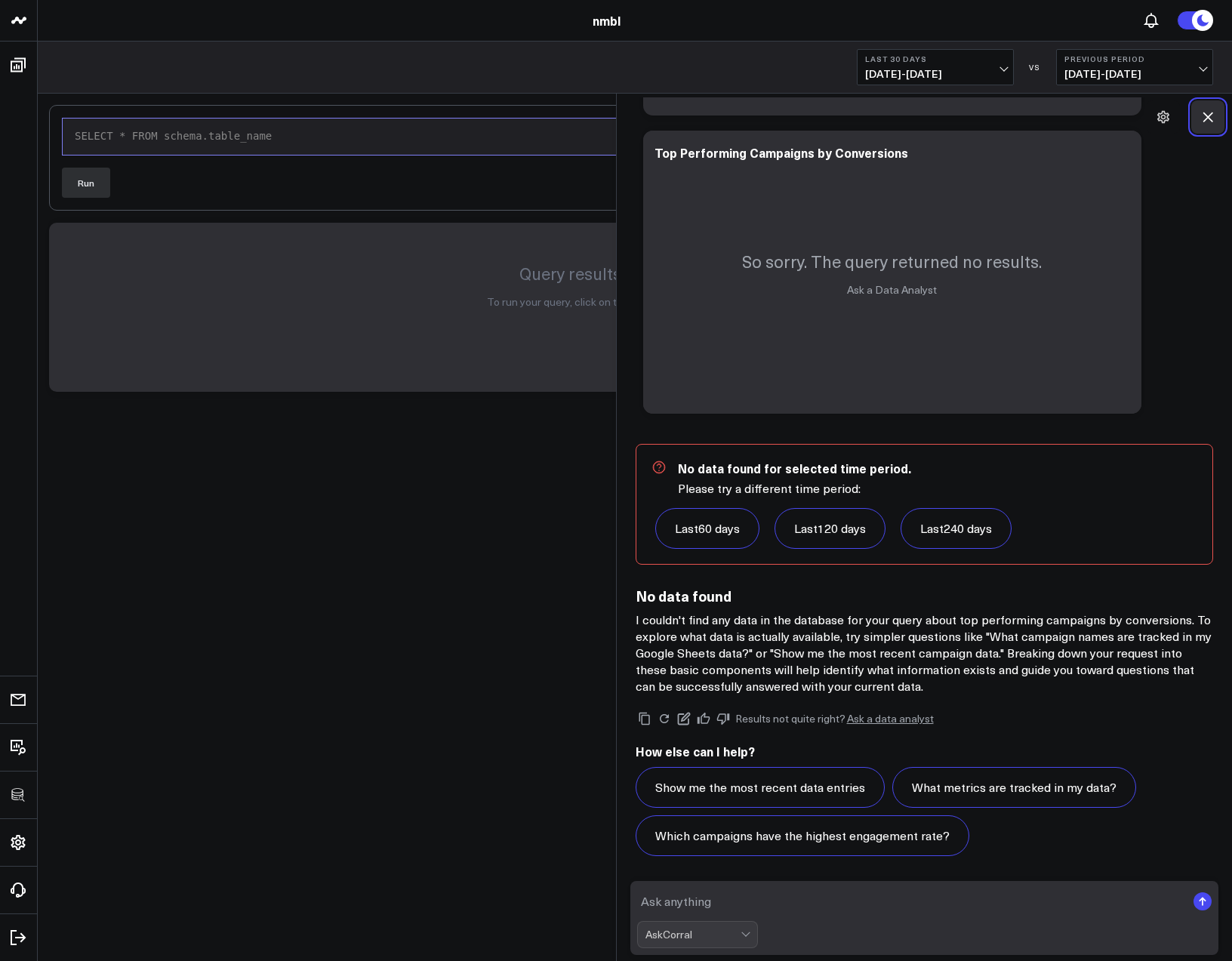
click at [1213, 115] on icon at bounding box center [1207, 116] width 15 height 15
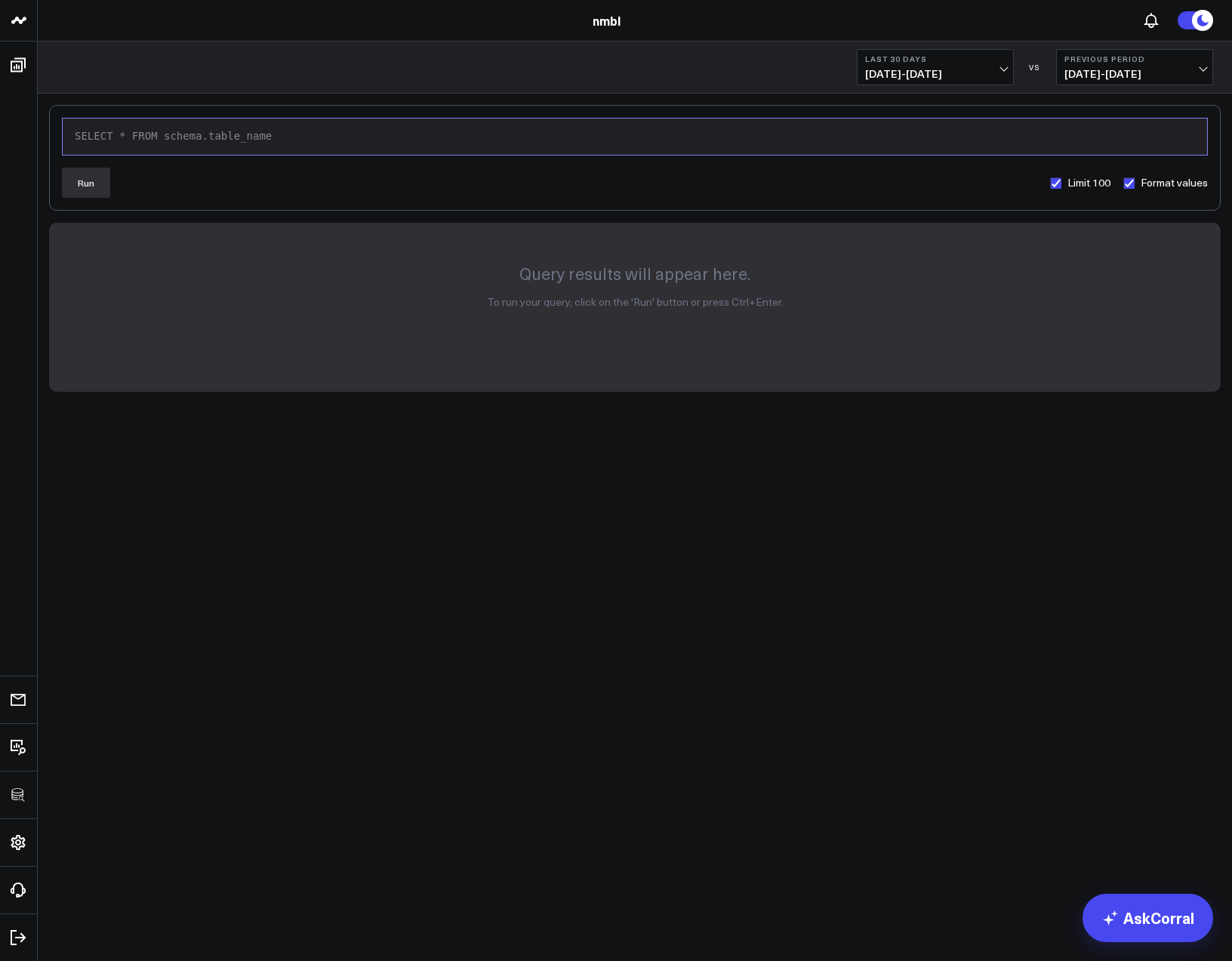
click at [136, 132] on div "SELECT * FROM schema.table_name" at bounding box center [634, 137] width 1129 height 15
click at [103, 180] on button "Run" at bounding box center [86, 182] width 48 height 30
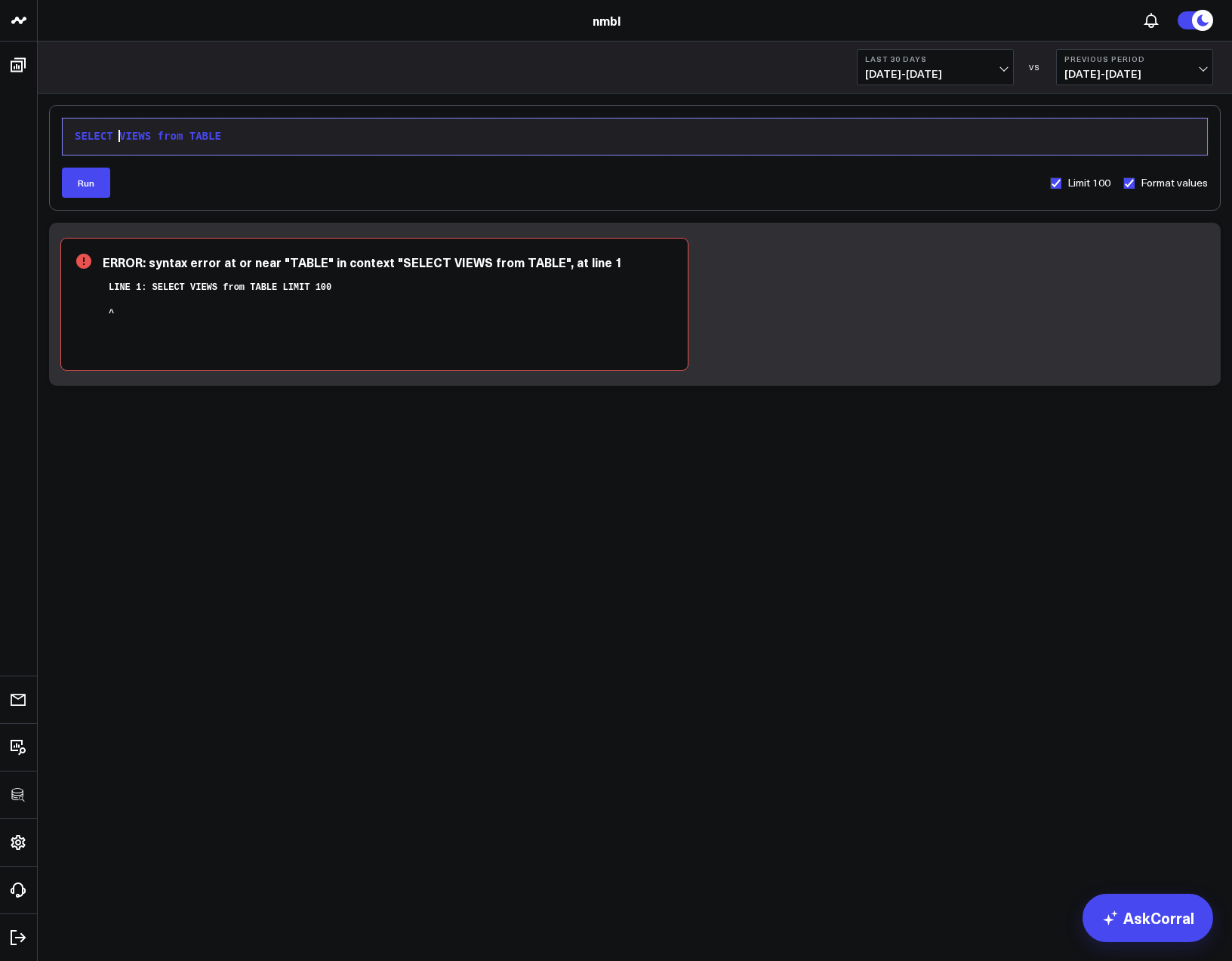
click at [121, 136] on span "VIEWS" at bounding box center [135, 136] width 32 height 12
click at [91, 170] on button "Run" at bounding box center [86, 182] width 48 height 30
drag, startPoint x: 192, startPoint y: 140, endPoint x: -12, endPoint y: 126, distance: 204.5
click at [0, 126] on html "100525 Test 100625-2 3725 Test 829 Studios Accenture Acme Industrial Activant C…" at bounding box center [616, 480] width 1232 height 961
drag, startPoint x: 55, startPoint y: 134, endPoint x: 45, endPoint y: 134, distance: 10.0
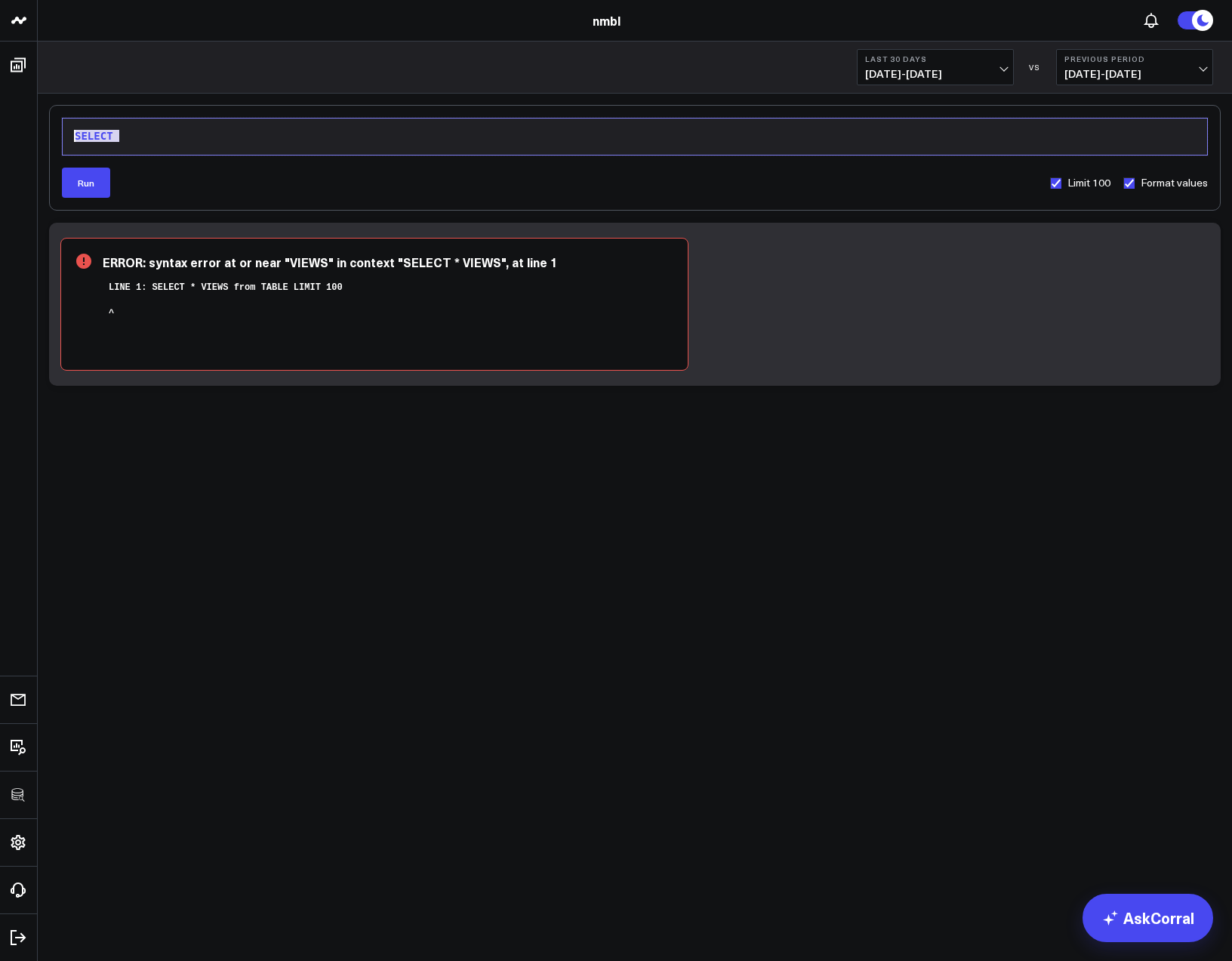
click at [45, 134] on div "9 1 › SELECT Run Limit 100 Format values ERROR: syntax error at or near "VIEWS"…" at bounding box center [634, 285] width 1195 height 383
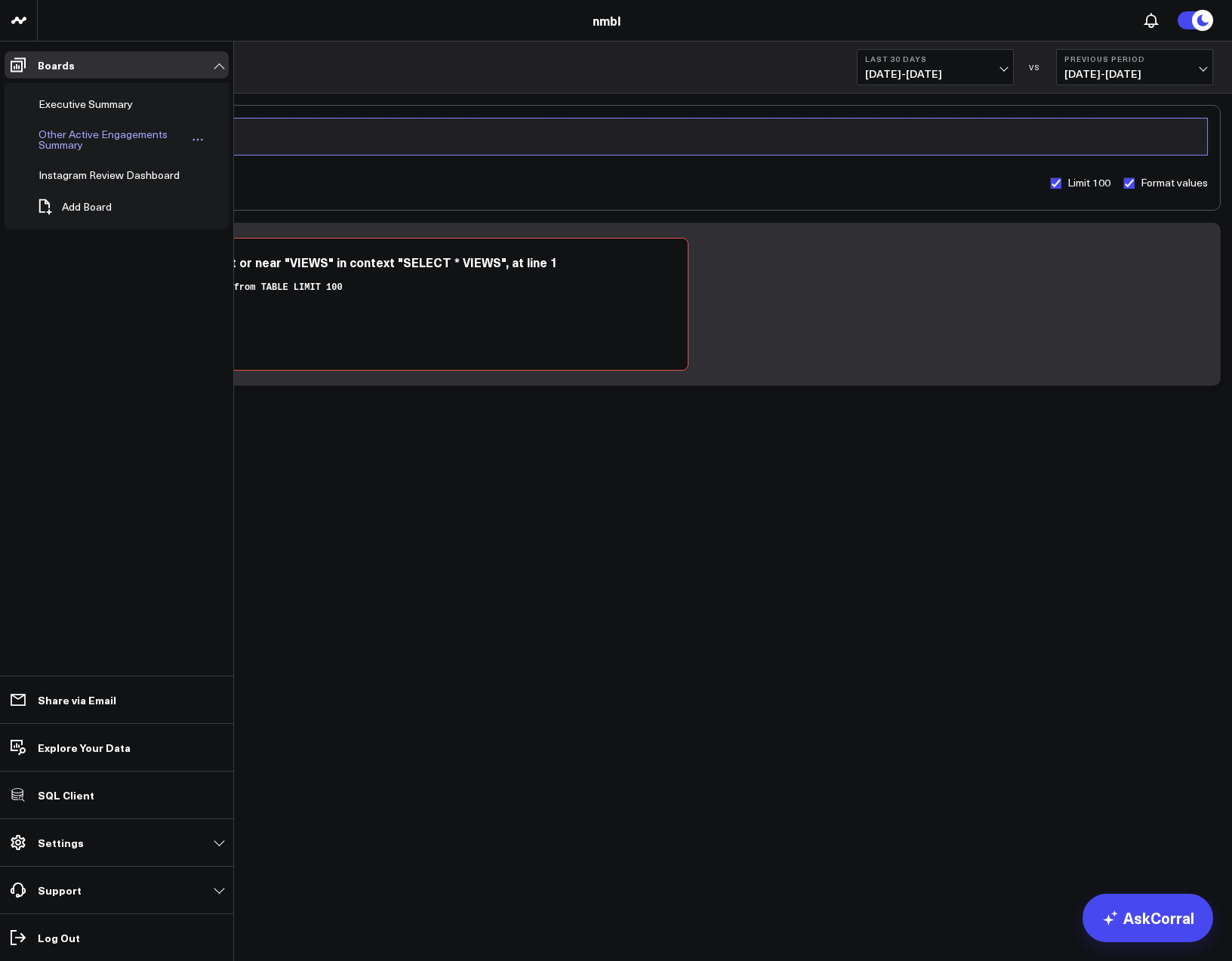
drag, startPoint x: 126, startPoint y: 136, endPoint x: 34, endPoint y: 137, distance: 92.0
click at [7, 132] on div "100525 Test 100625-2 3725 Test 829 Studios Accenture Acme Industrial Activant C…" at bounding box center [616, 238] width 1232 height 477
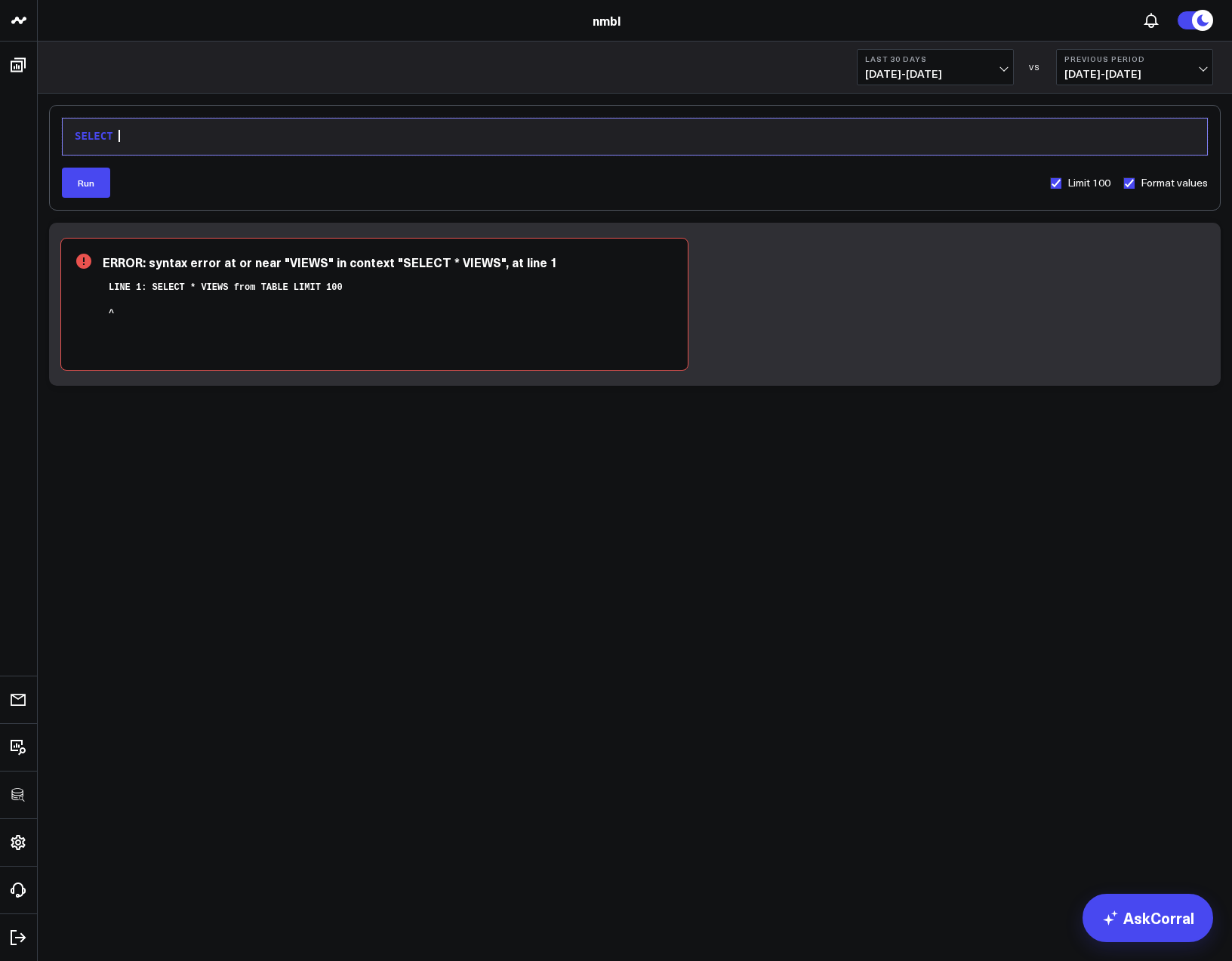
click at [288, 138] on div "SELECT" at bounding box center [634, 137] width 1129 height 15
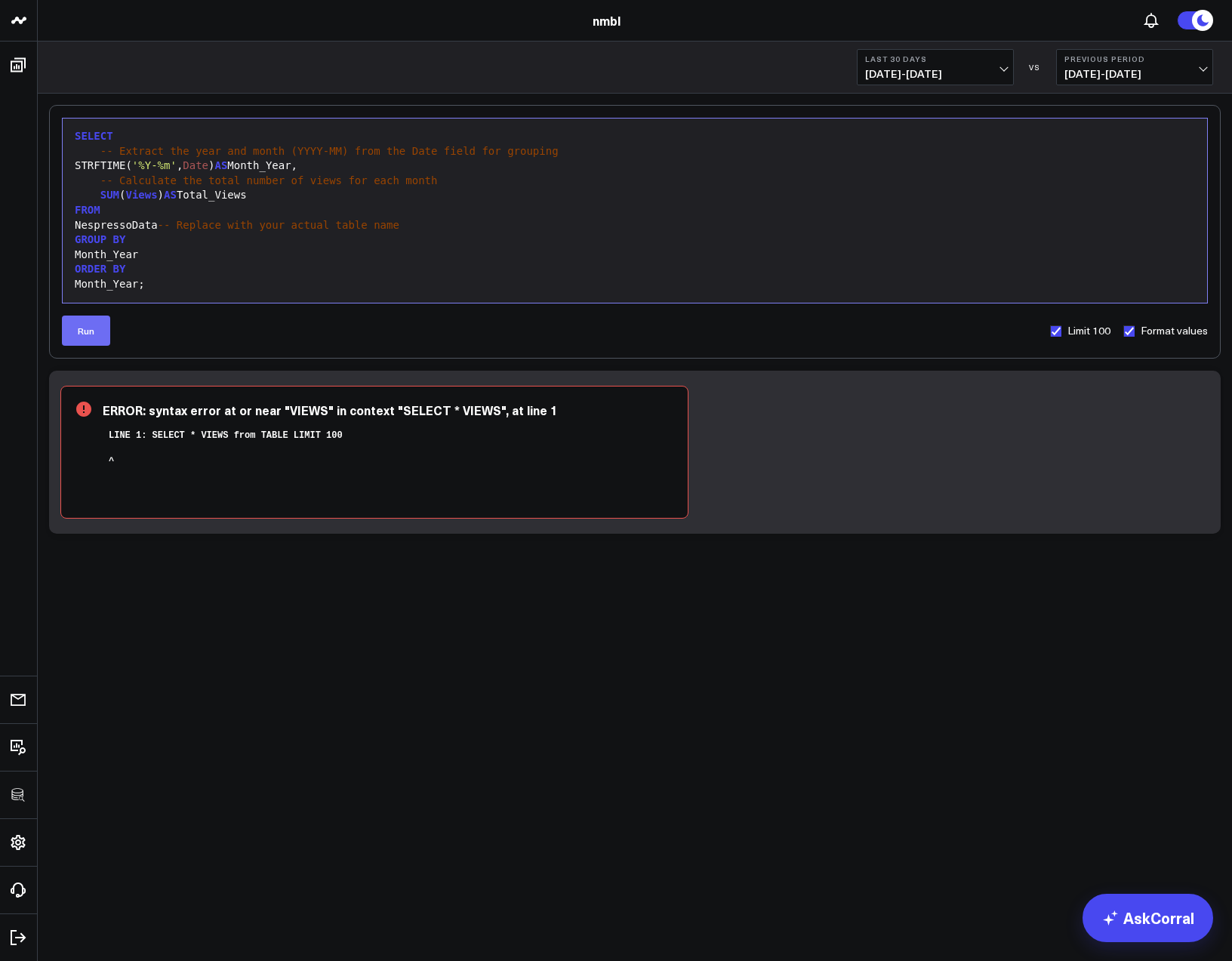
click at [77, 334] on button "Run" at bounding box center [86, 330] width 48 height 30
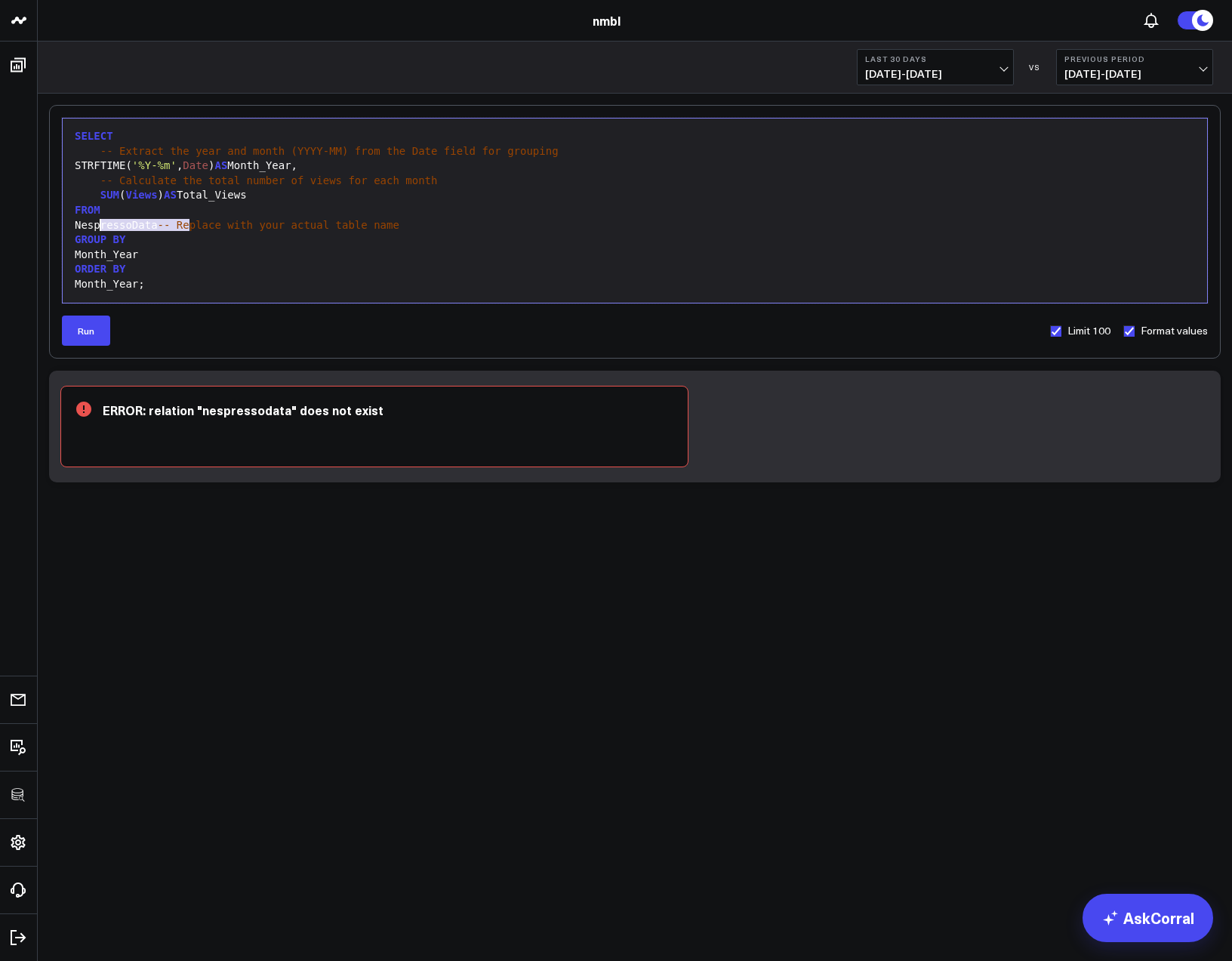
drag, startPoint x: 187, startPoint y: 228, endPoint x: 103, endPoint y: 229, distance: 84.0
click at [103, 229] on div "NespressoData -- Replace with your actual table name" at bounding box center [634, 226] width 1129 height 15
click at [99, 335] on button "Run" at bounding box center [86, 330] width 48 height 30
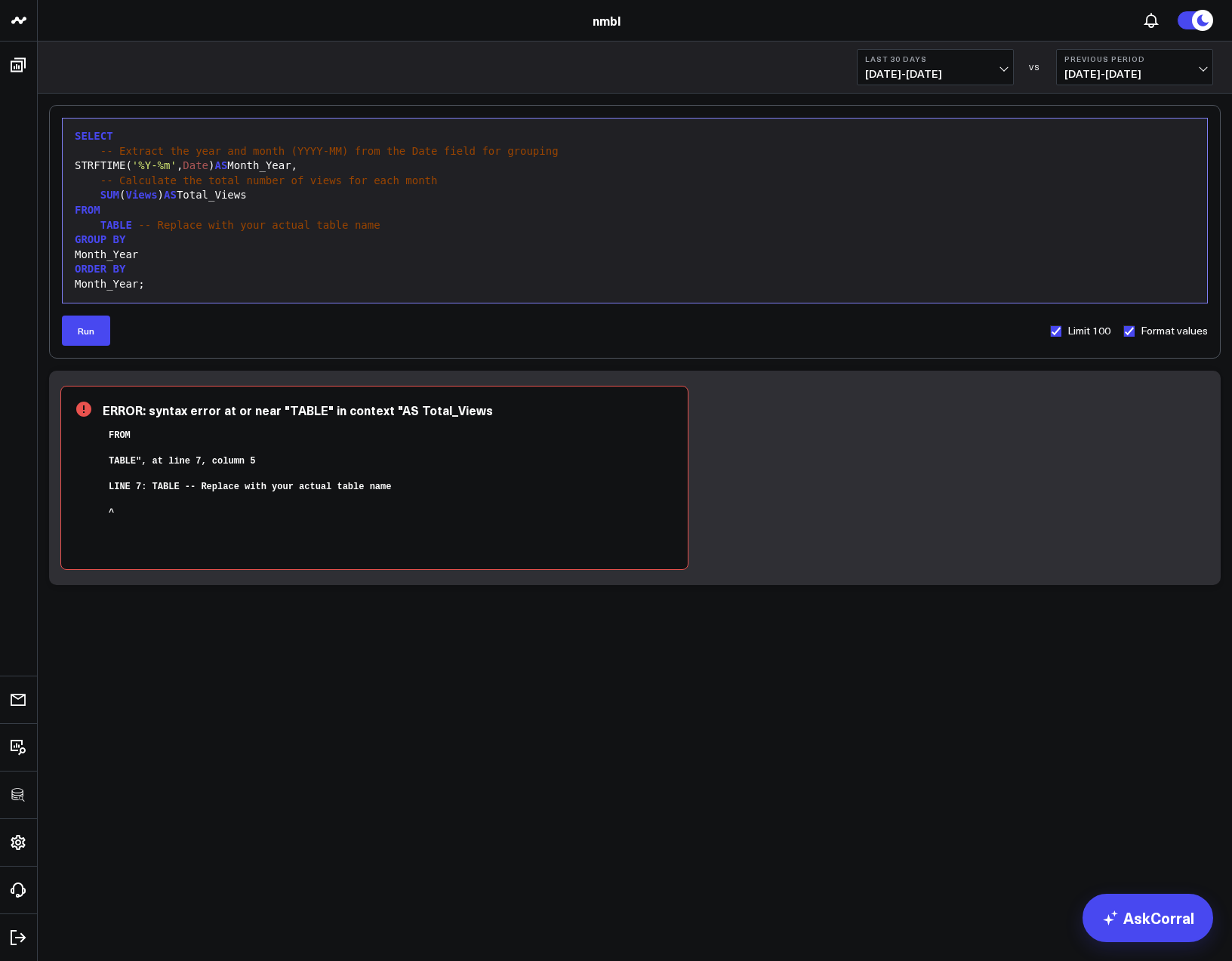
drag, startPoint x: 132, startPoint y: 225, endPoint x: 136, endPoint y: 242, distance: 17.5
click at [133, 226] on div "TABLE -- Replace with your actual table name" at bounding box center [634, 226] width 1129 height 15
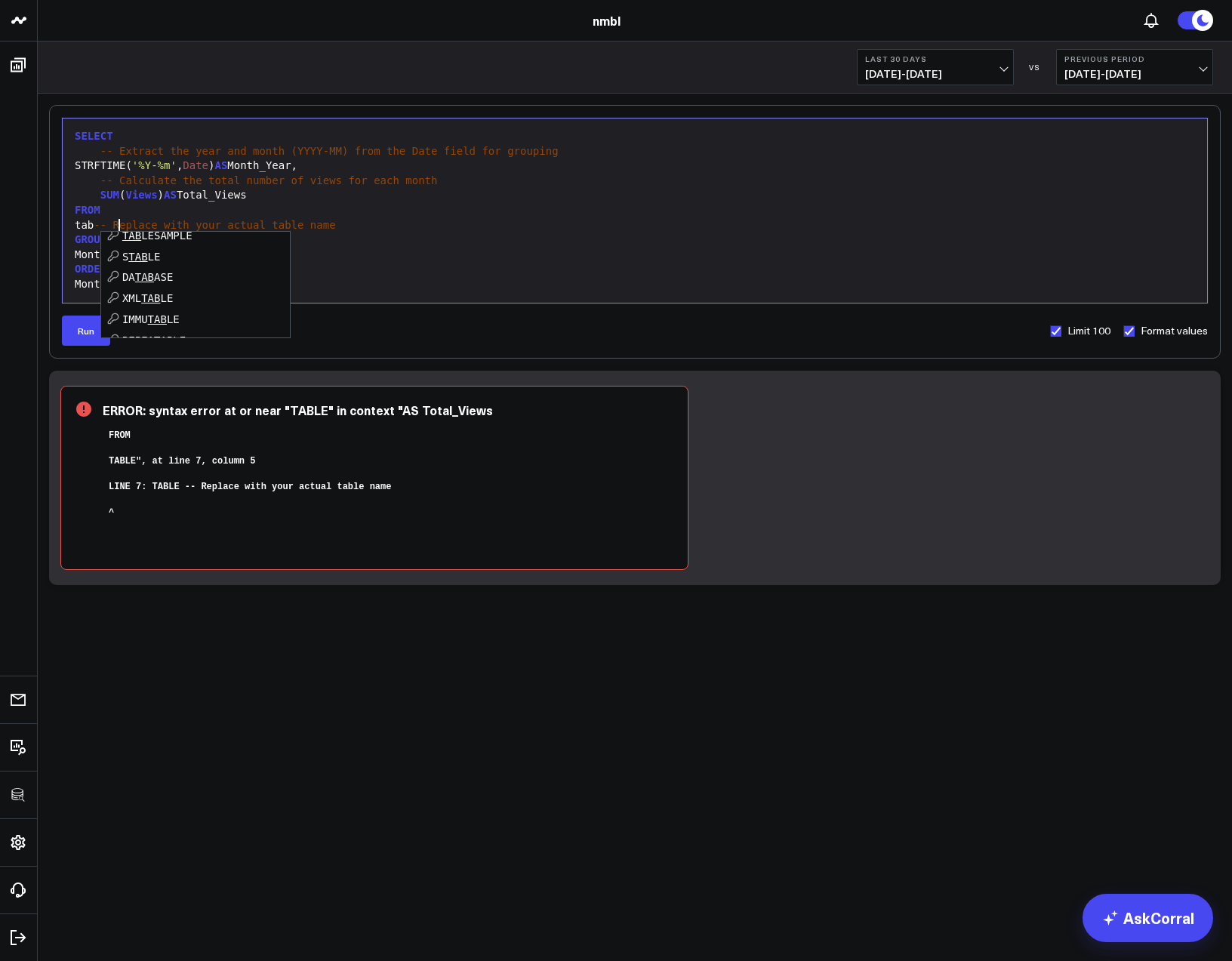
scroll to position [106, 0]
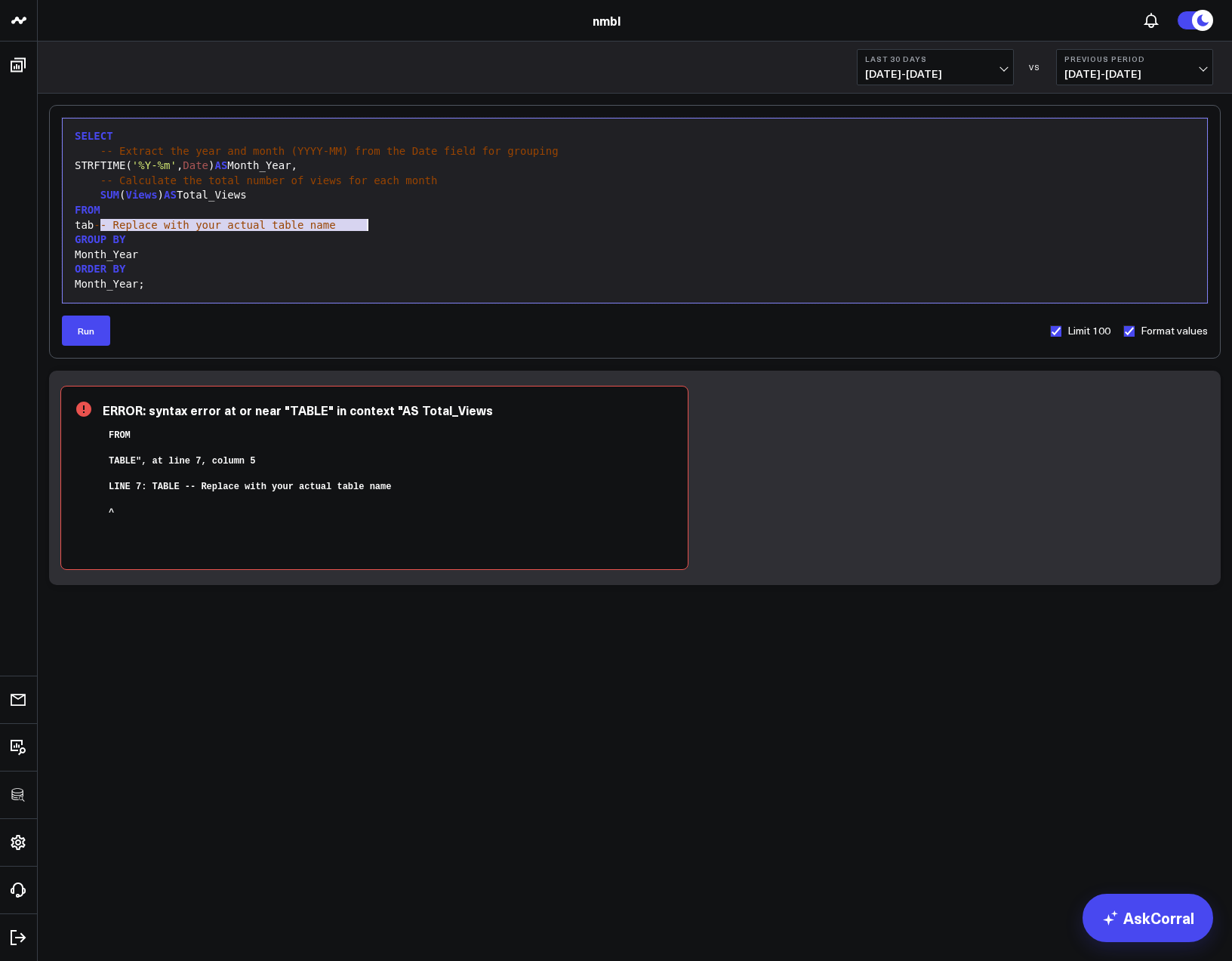
drag, startPoint x: 107, startPoint y: 227, endPoint x: 374, endPoint y: 230, distance: 267.0
click at [375, 229] on div "tab -- Replace with your actual table name" at bounding box center [634, 226] width 1129 height 15
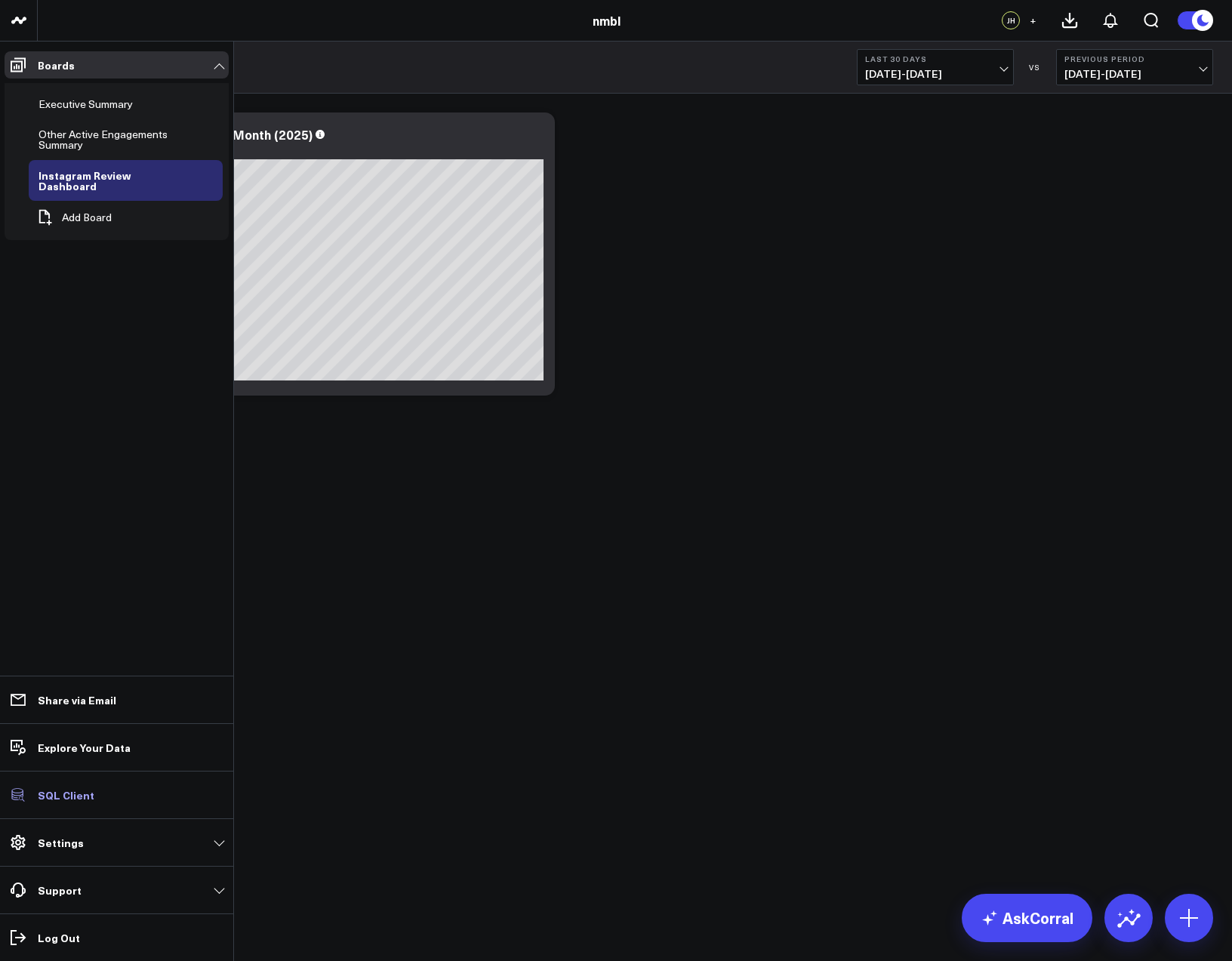
click at [55, 798] on p "SQL Client" at bounding box center [66, 794] width 56 height 12
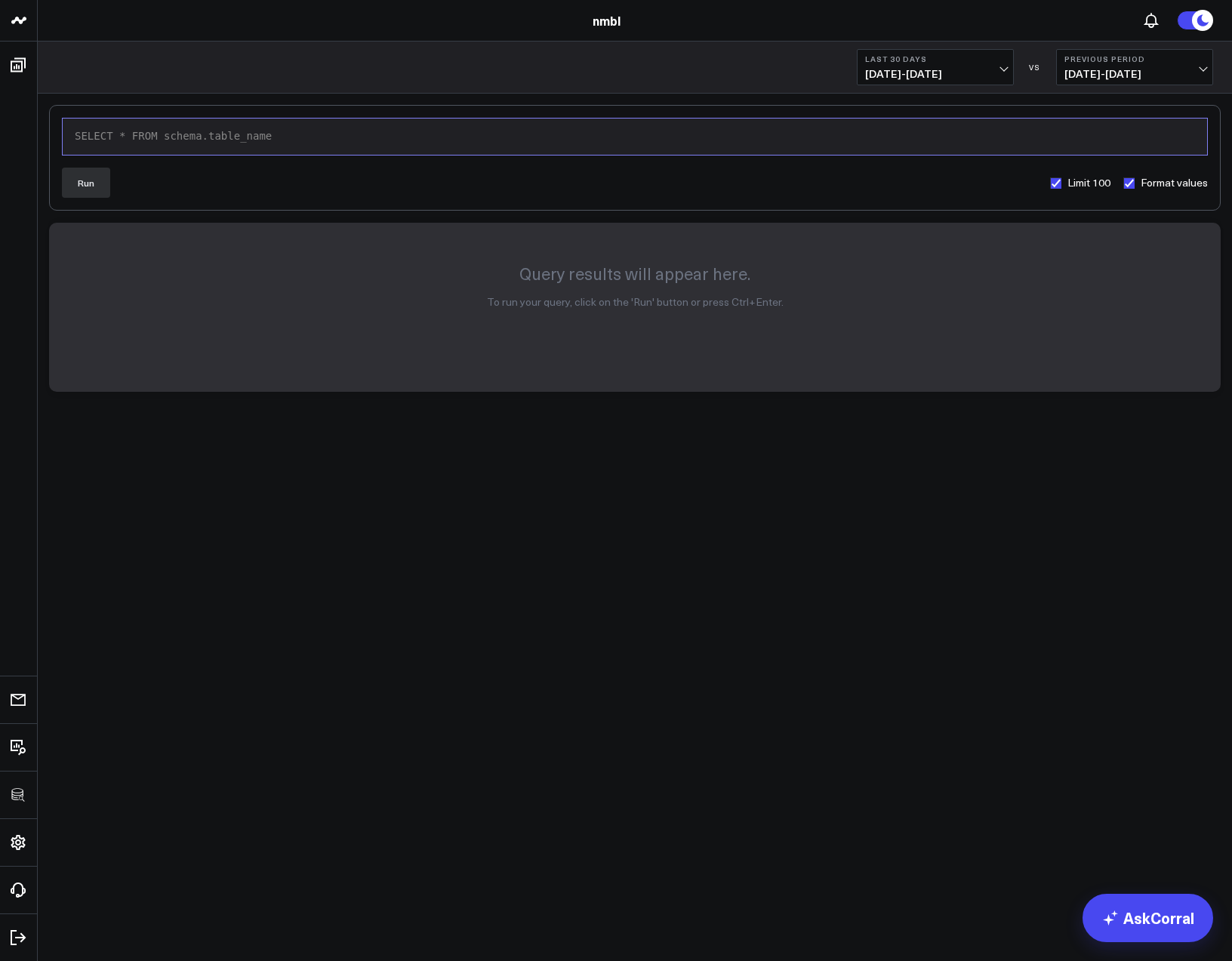
click at [156, 134] on div "SELECT * FROM schema.table_name" at bounding box center [634, 137] width 1129 height 15
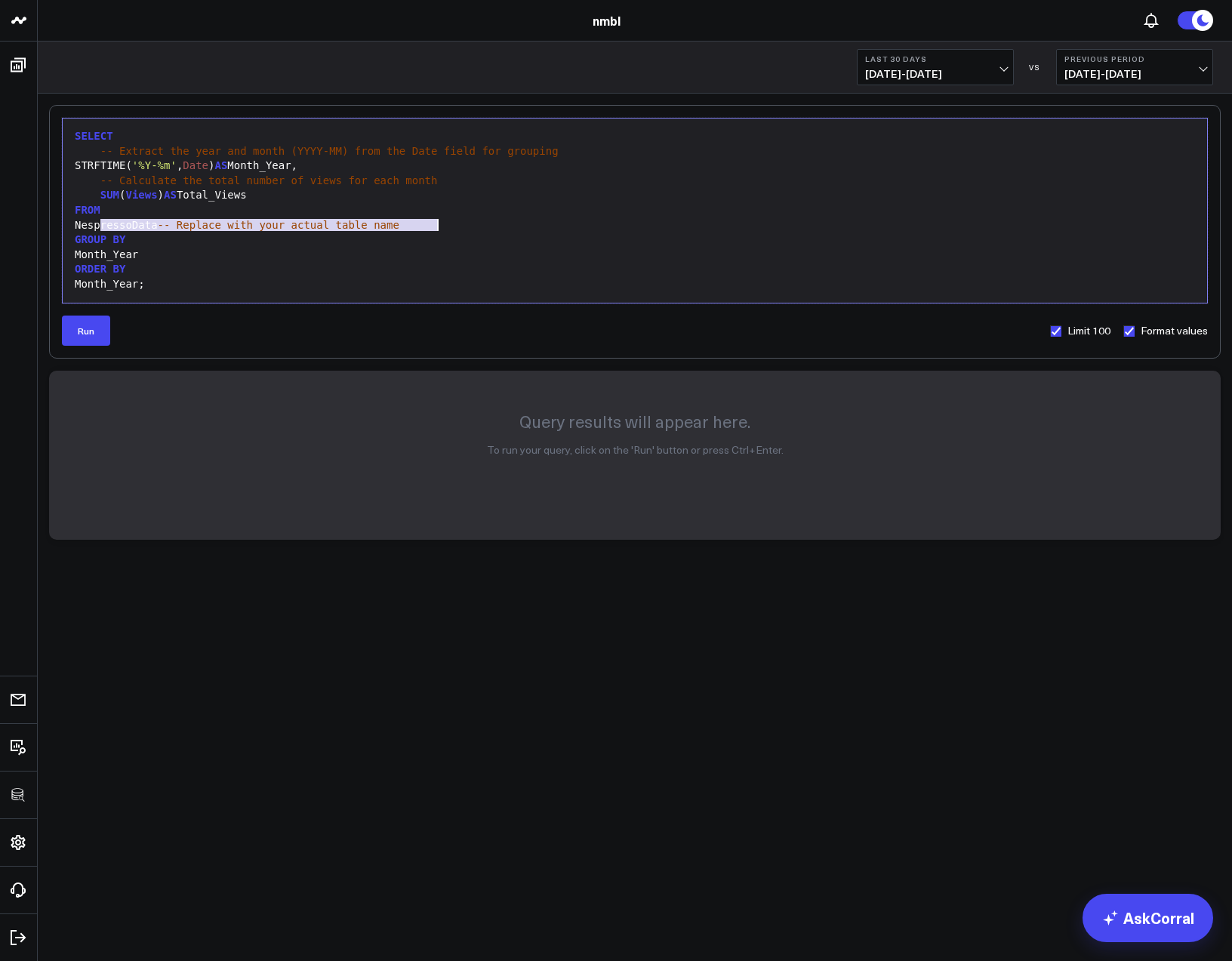
drag, startPoint x: 147, startPoint y: 226, endPoint x: 452, endPoint y: 228, distance: 305.0
click at [452, 228] on div "NespressoData -- Replace with your actual table name" at bounding box center [634, 226] width 1129 height 15
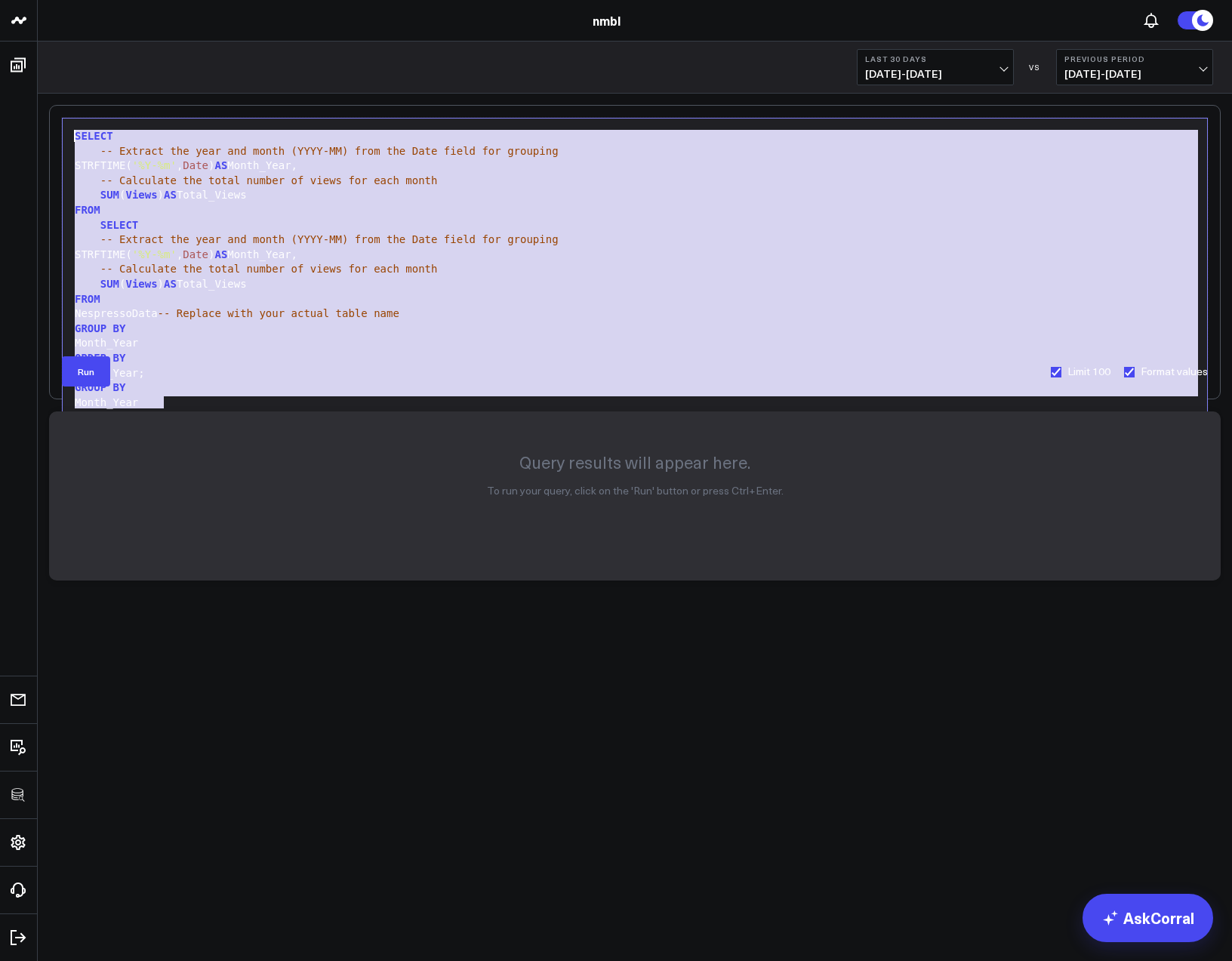
drag, startPoint x: 174, startPoint y: 395, endPoint x: 106, endPoint y: 106, distance: 296.9
click at [106, 106] on div "99 1 2 3 4 5 6 7 8 9 10 11 12 13 14 15 16 17 18 19 20 21 › ⌄ ⌄ SELECT -- Extrac…" at bounding box center [635, 252] width 1172 height 295
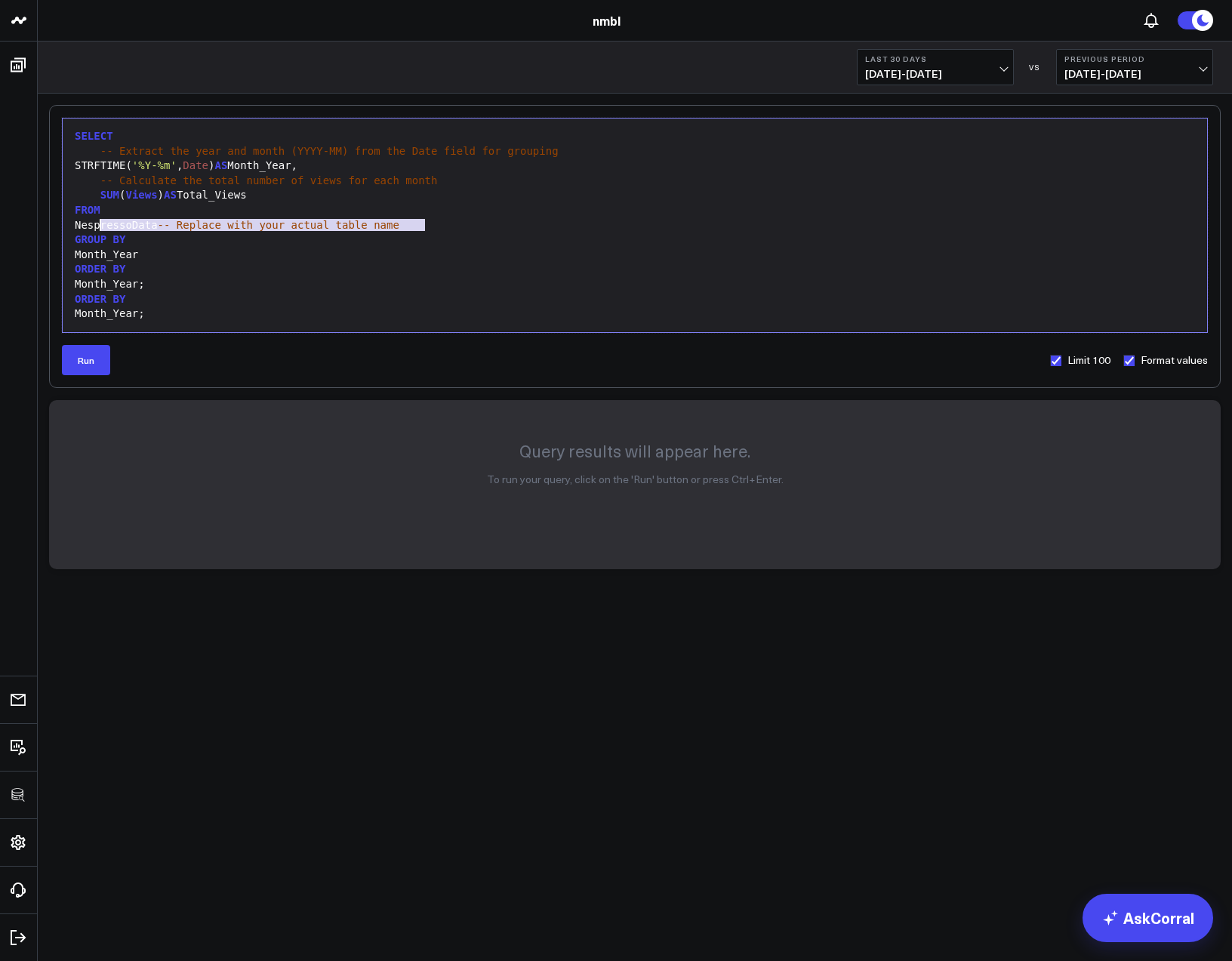
drag, startPoint x: 413, startPoint y: 226, endPoint x: 100, endPoint y: 226, distance: 313.0
click at [100, 226] on div "NespressoData -- Replace with your actual table name" at bounding box center [634, 226] width 1129 height 15
click at [86, 364] on button "Run" at bounding box center [86, 359] width 48 height 30
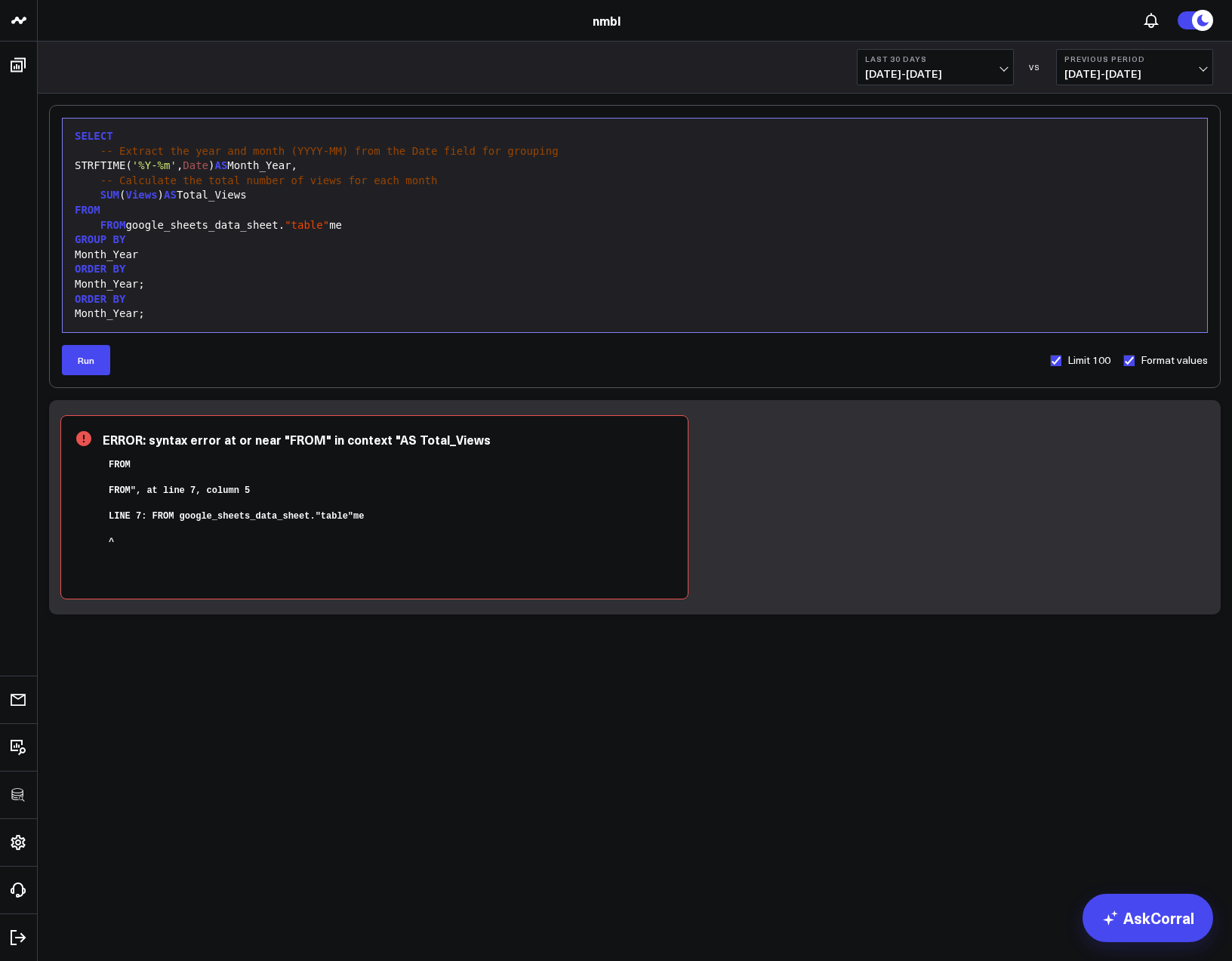
click at [366, 227] on div "FROM google_sheets_data_sheet. "table" me" at bounding box center [634, 226] width 1129 height 15
click at [105, 359] on button "Run" at bounding box center [86, 359] width 48 height 30
drag, startPoint x: 136, startPoint y: 225, endPoint x: 344, endPoint y: 223, distance: 208.0
click at [339, 222] on div "FROM google_sheets_data_sheet. "table"" at bounding box center [634, 226] width 1129 height 15
click at [76, 350] on button "Run" at bounding box center [86, 359] width 48 height 30
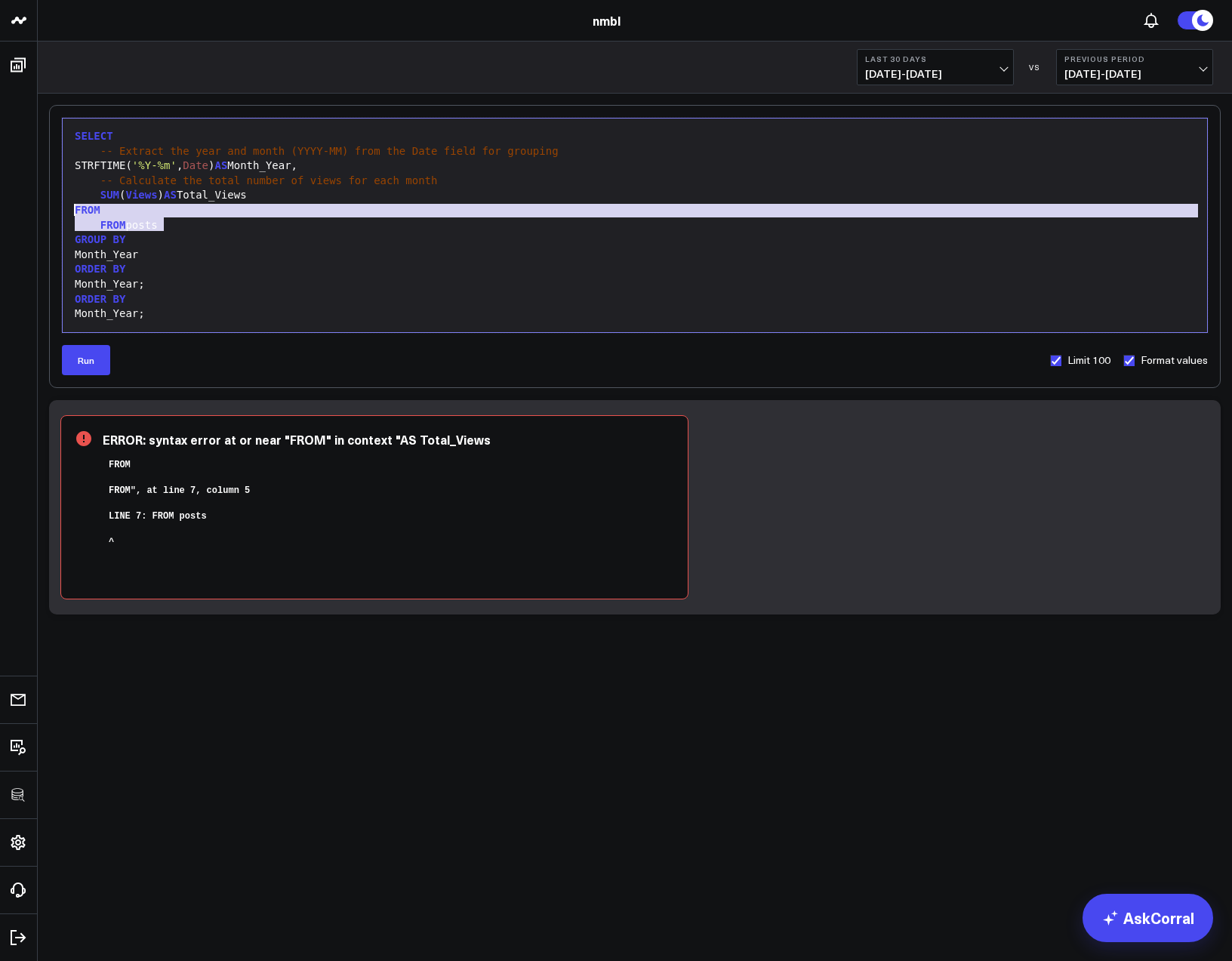
drag, startPoint x: 183, startPoint y: 229, endPoint x: 72, endPoint y: 216, distance: 111.8
click at [72, 216] on div "SELECT -- Extract the year and month (YYYY-MM) from the Date field for grouping…" at bounding box center [634, 226] width 1129 height 198
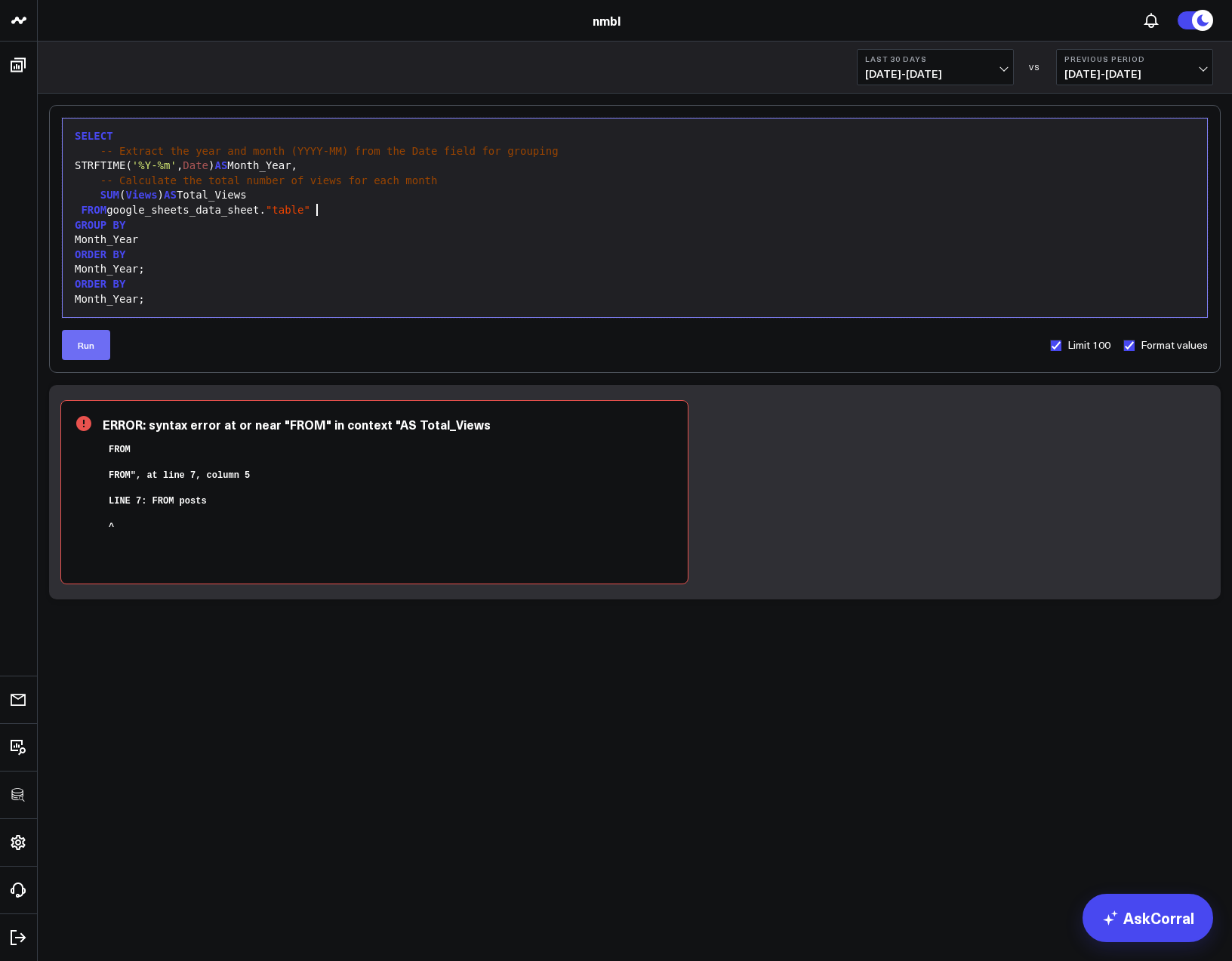
click at [73, 354] on button "Run" at bounding box center [86, 345] width 48 height 30
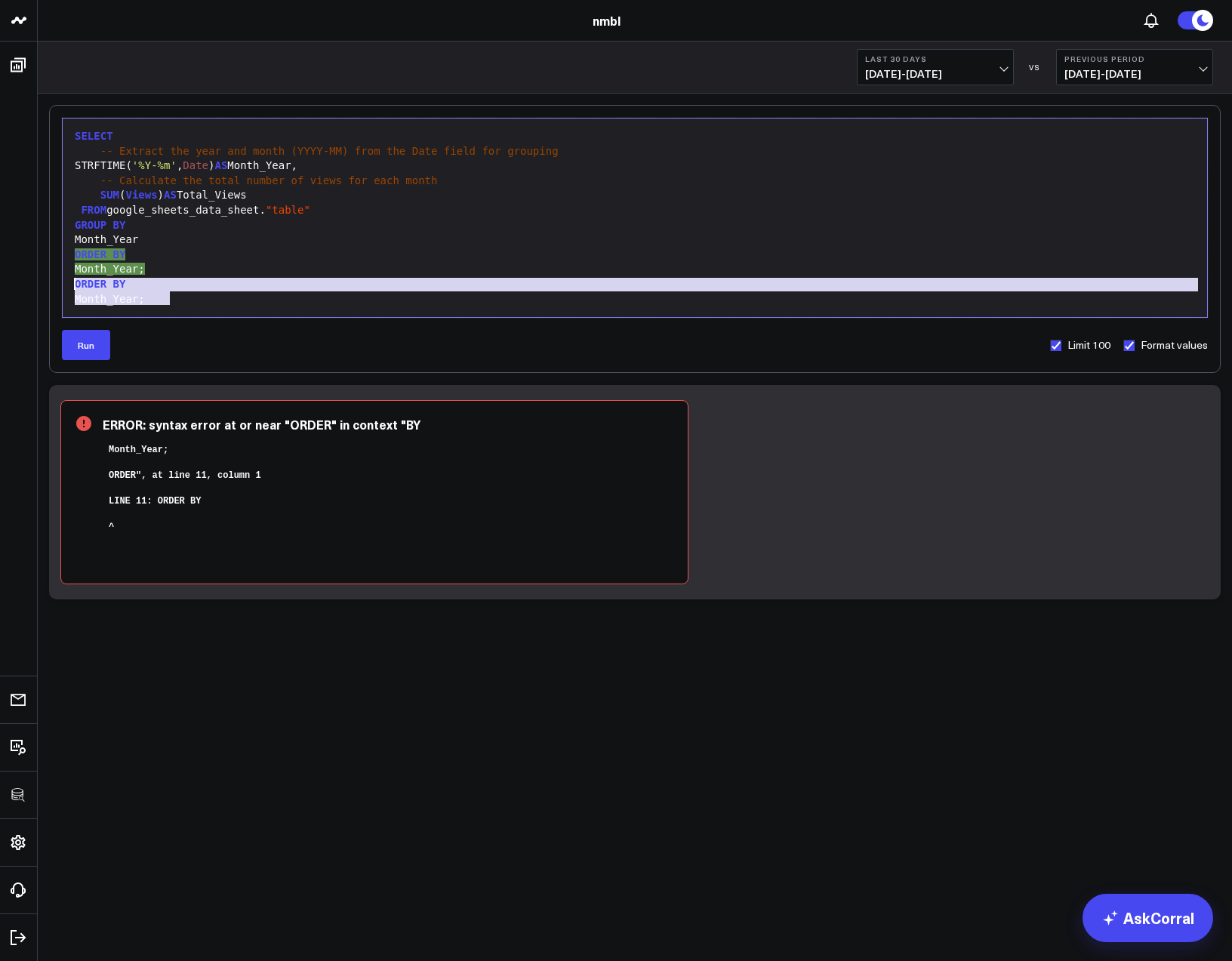
drag, startPoint x: 102, startPoint y: 291, endPoint x: 59, endPoint y: 280, distance: 44.4
click at [59, 280] on div "Selection deleted 99 1 2 3 4 5 6 7 8 9 10 11 12 › ⌄ ⌄ SELECT -- Extract the yea…" at bounding box center [635, 238] width 1172 height 268
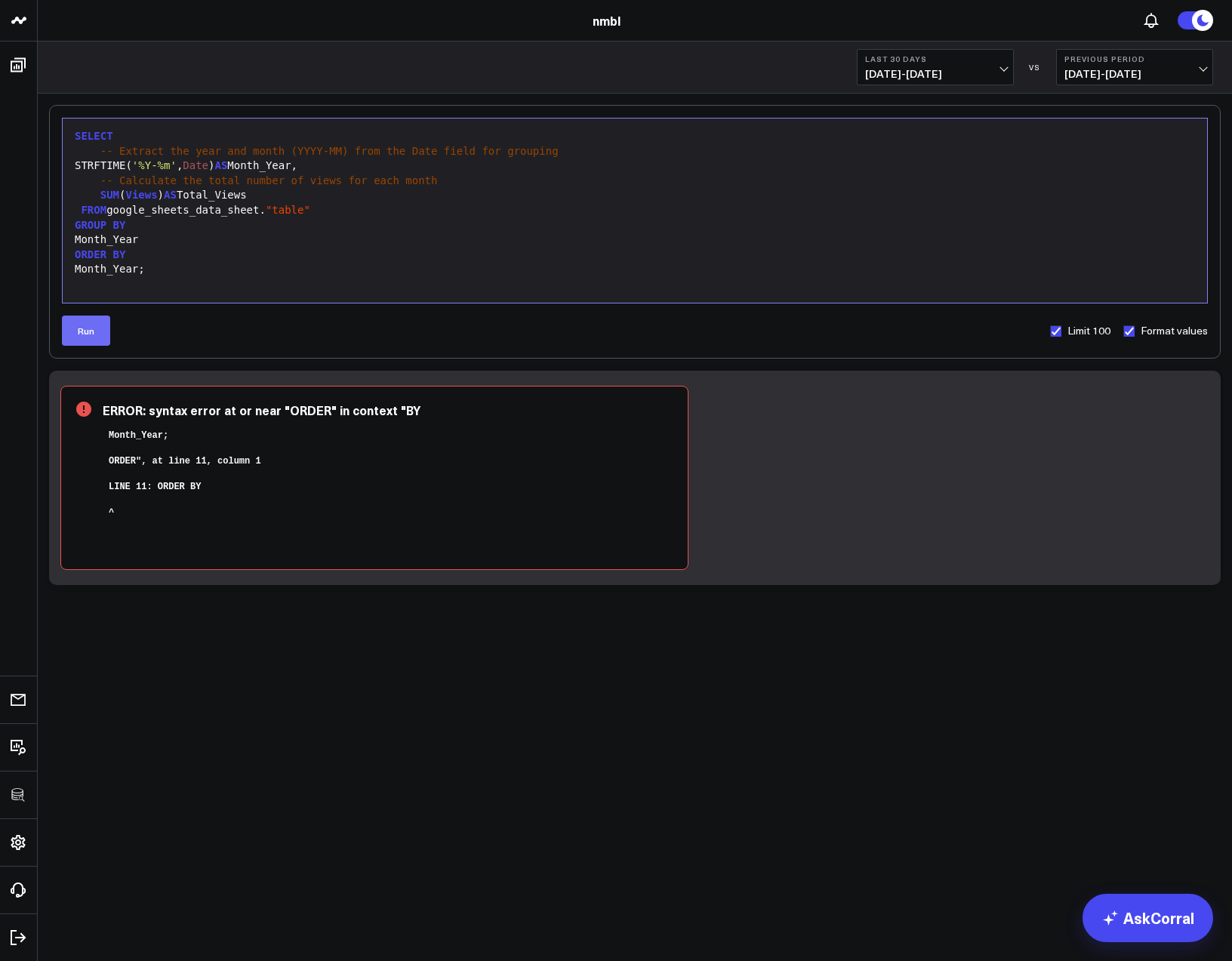
click at [85, 325] on button "Run" at bounding box center [86, 330] width 48 height 30
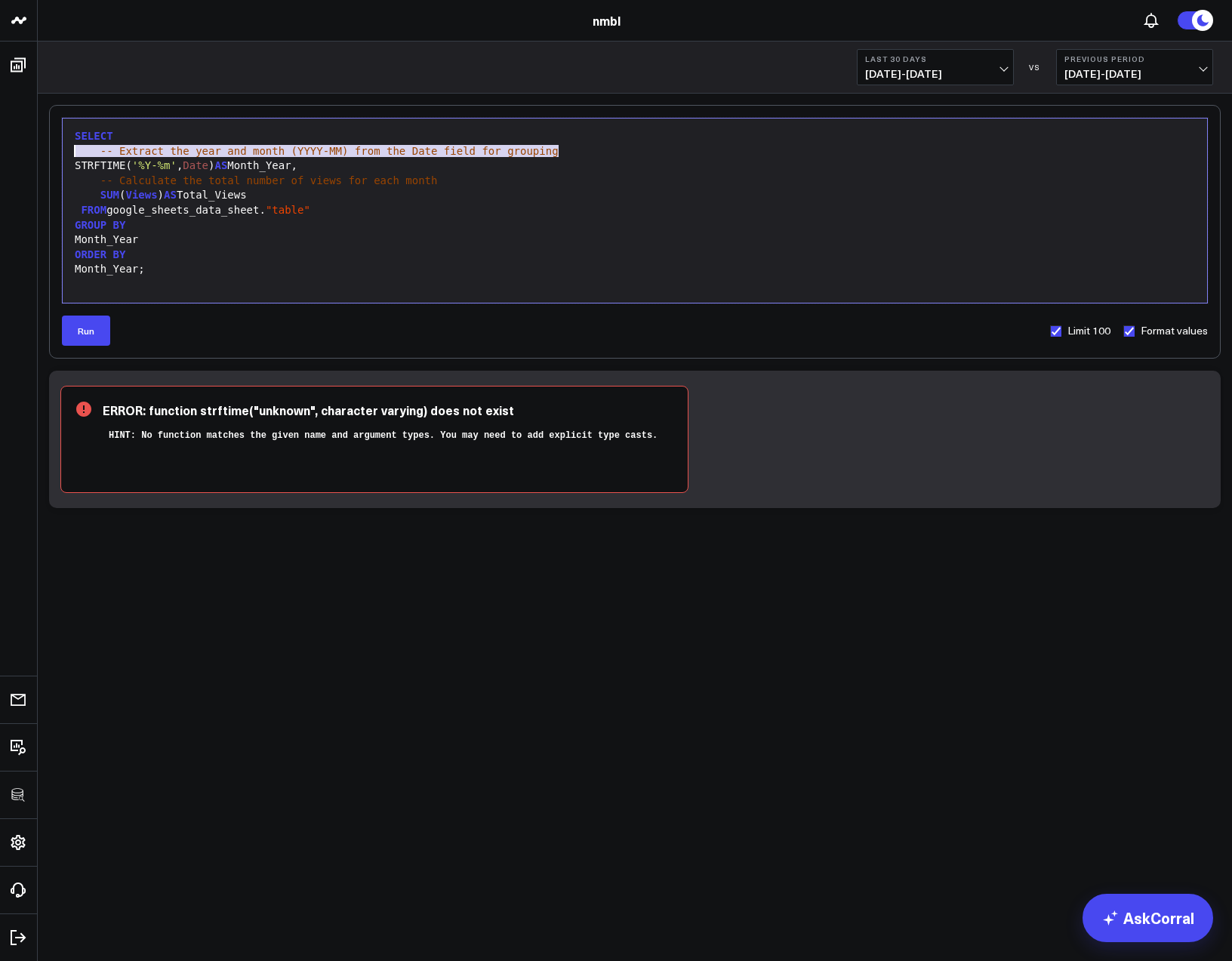
drag, startPoint x: 379, startPoint y: 153, endPoint x: 84, endPoint y: 149, distance: 295.0
click at [76, 149] on div "-- Extract the year and month (YYYY-MM) from the Date field for grouping" at bounding box center [634, 152] width 1129 height 15
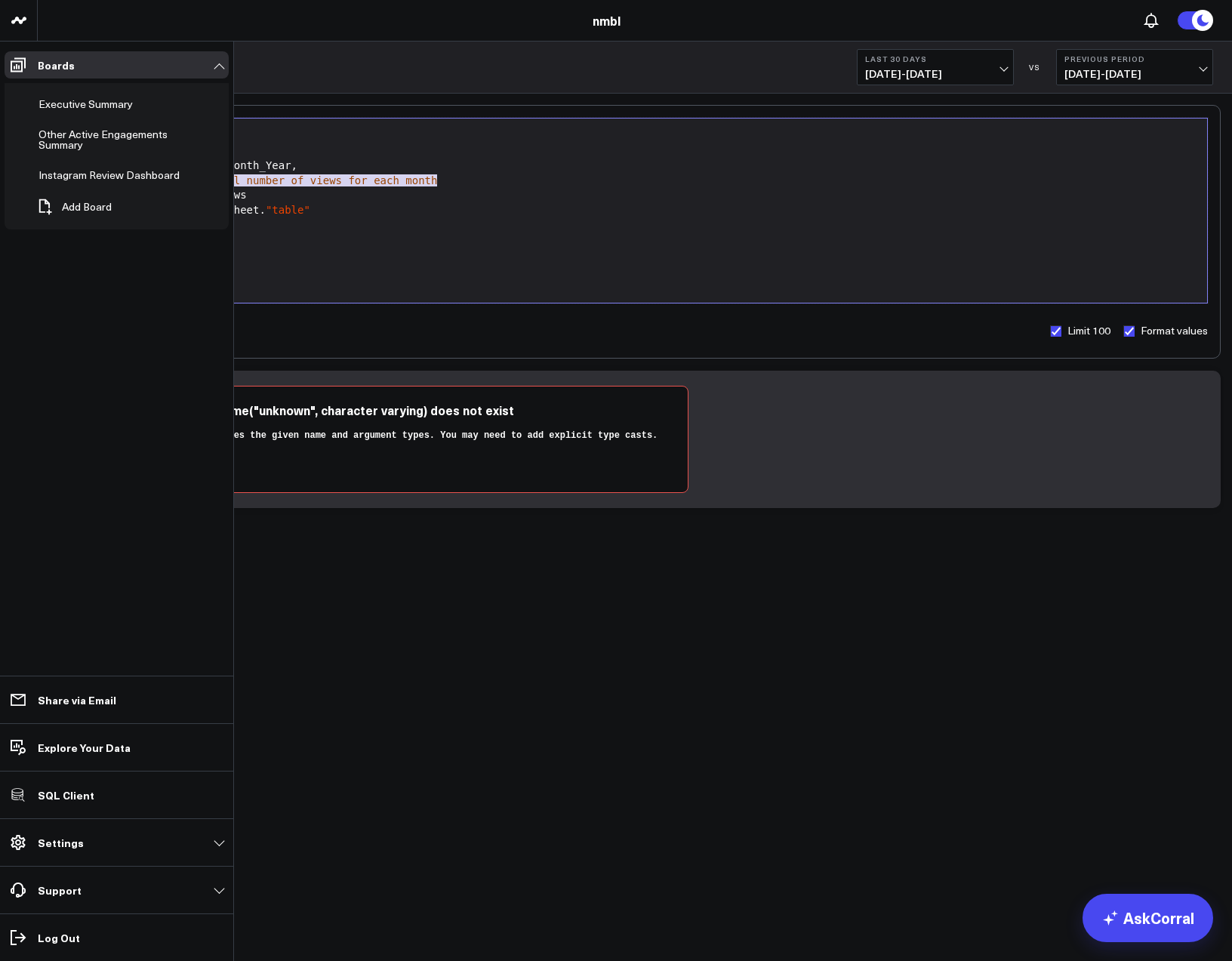
drag, startPoint x: 396, startPoint y: 183, endPoint x: 15, endPoint y: 177, distance: 381.0
click at [15, 177] on div "100525 Test 100625-2 3725 Test 829 Studios Accenture Acme Industrial Activant C…" at bounding box center [616, 299] width 1232 height 599
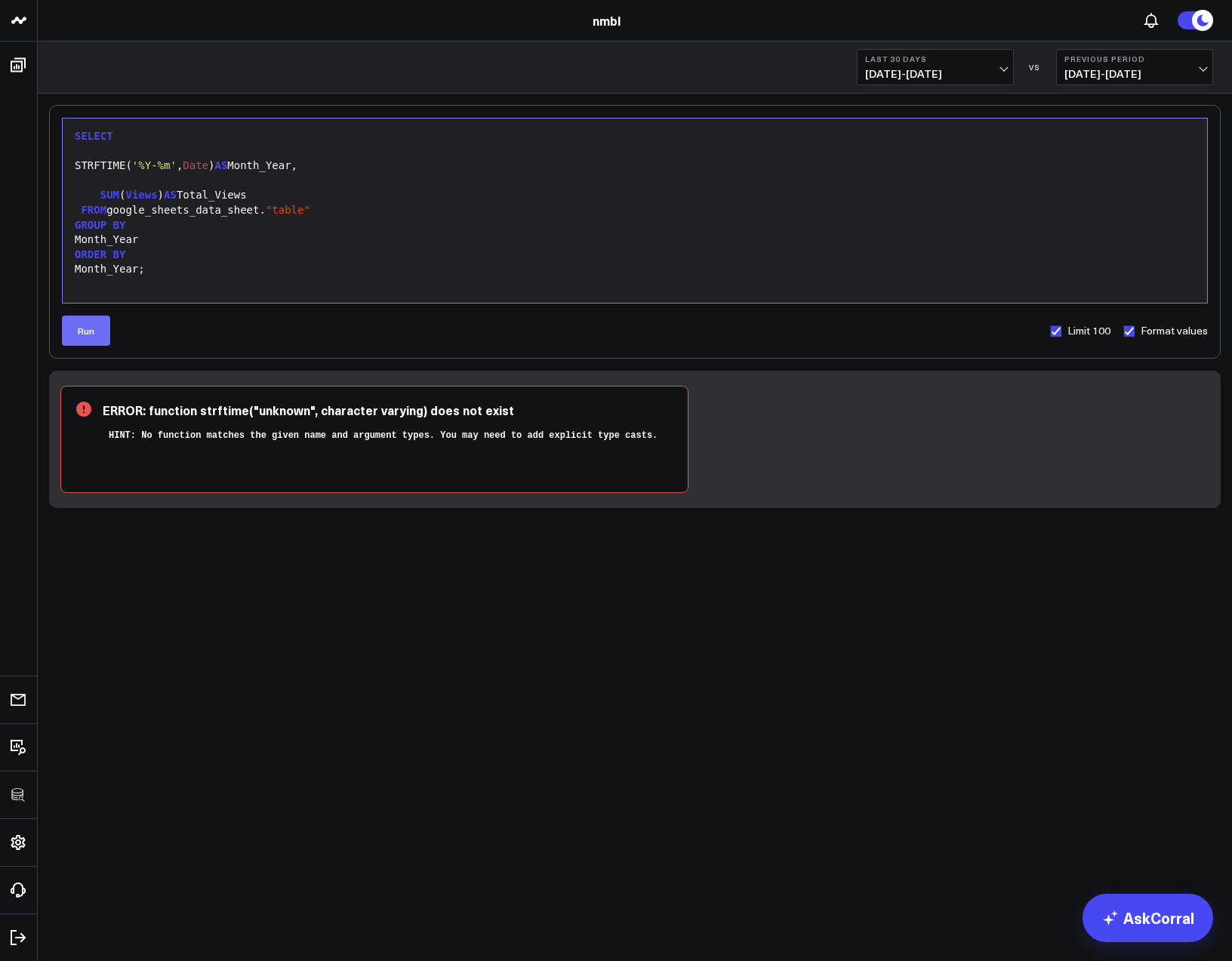
click at [83, 333] on button "Run" at bounding box center [86, 330] width 48 height 30
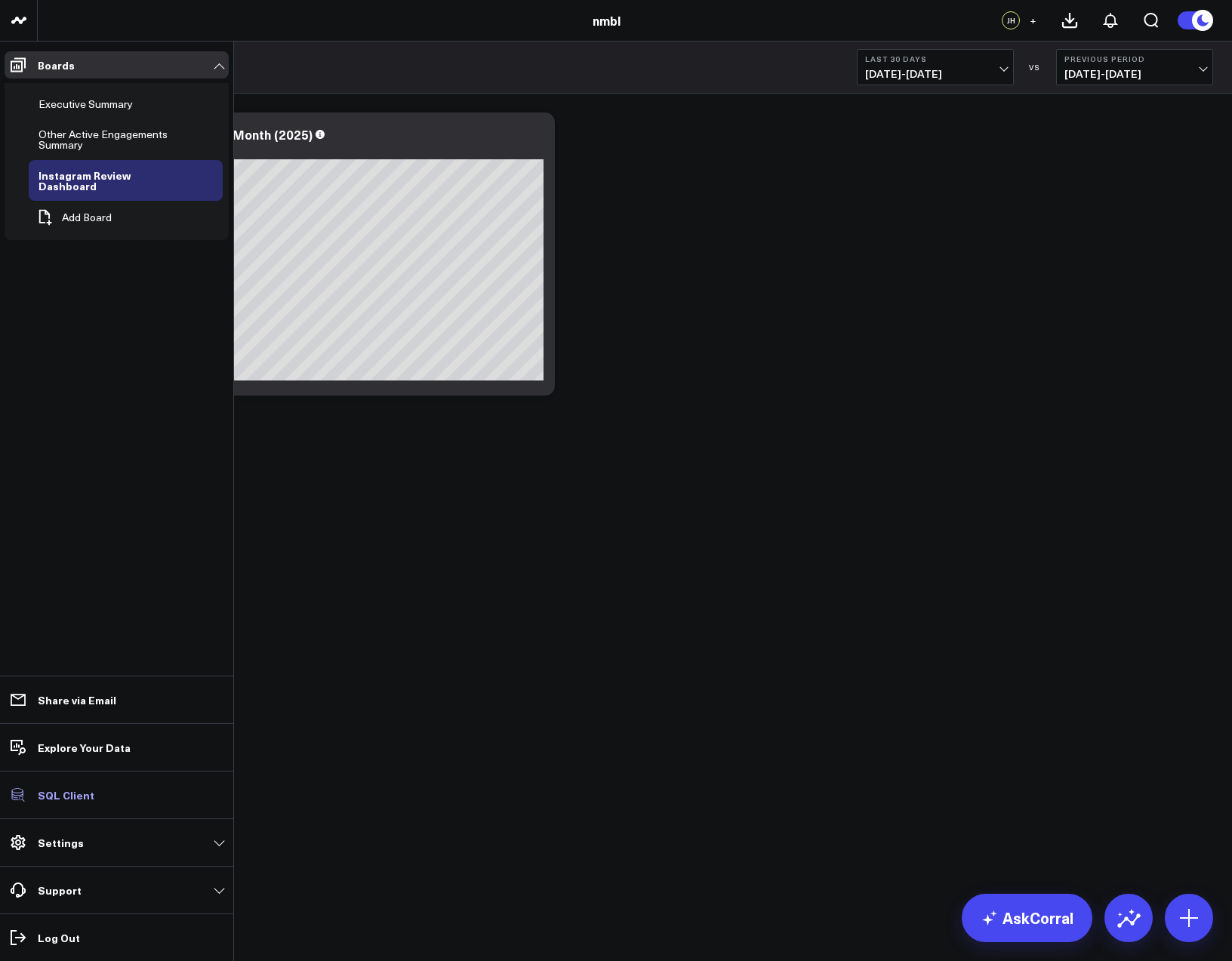
click at [61, 792] on p "SQL Client" at bounding box center [66, 794] width 56 height 12
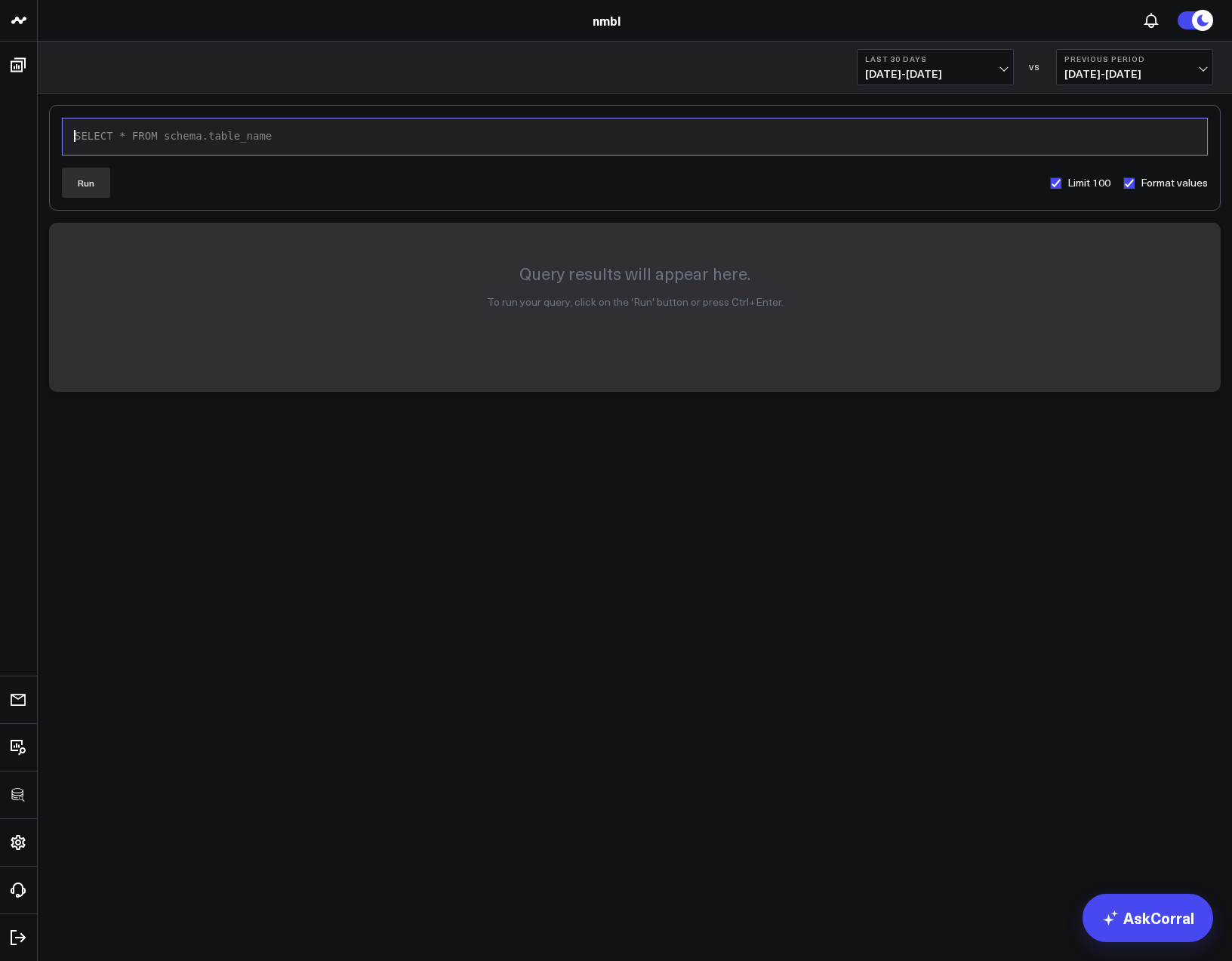
click at [252, 137] on div "SELECT * FROM schema.table_name" at bounding box center [634, 137] width 1129 height 15
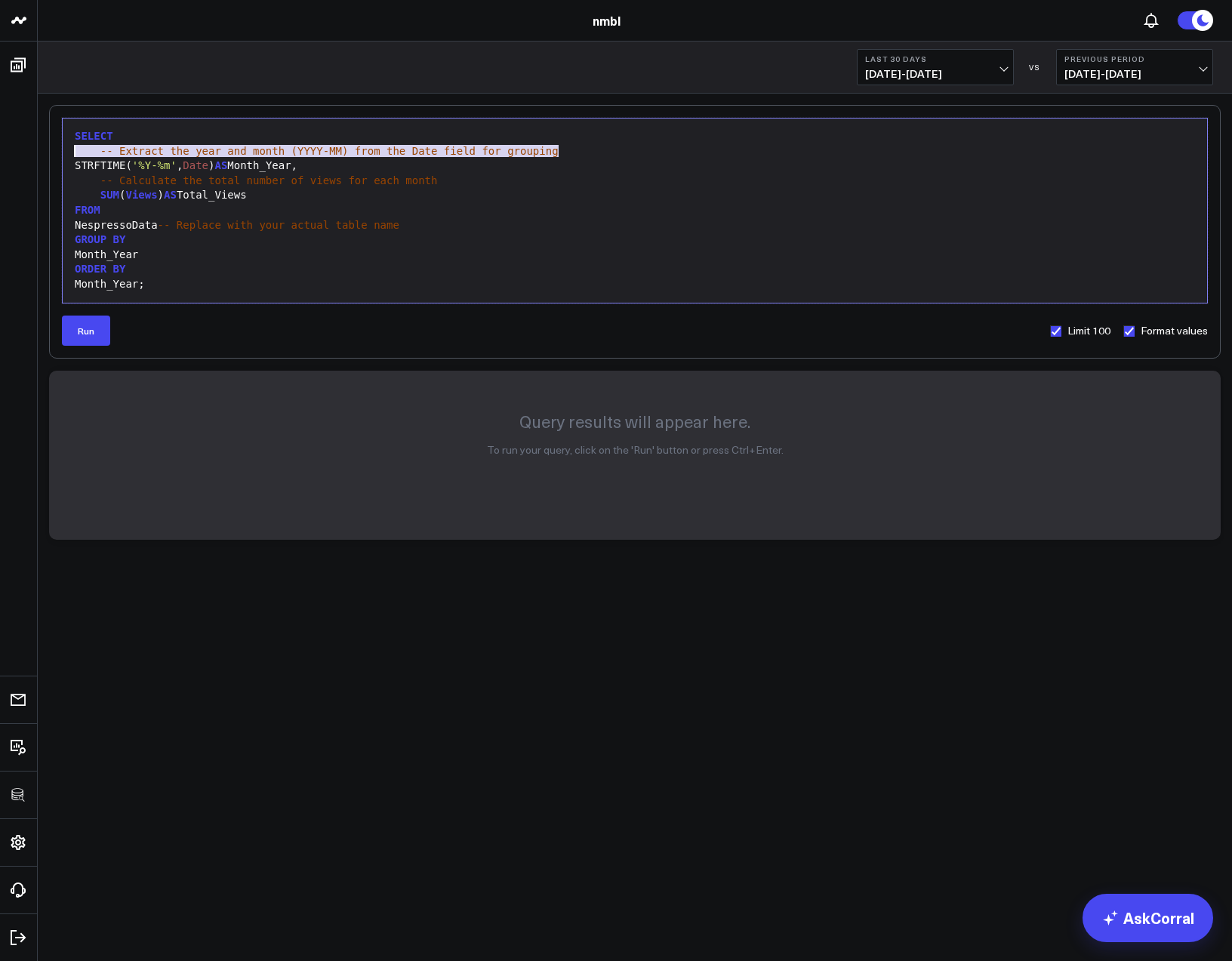
drag, startPoint x: 535, startPoint y: 157, endPoint x: 54, endPoint y: 153, distance: 481.0
click at [54, 153] on div "99 1 2 3 4 5 6 7 8 9 10 11 › ⌄ SELECT -- Extract the year and month (YYYY-MM) f…" at bounding box center [635, 231] width 1172 height 254
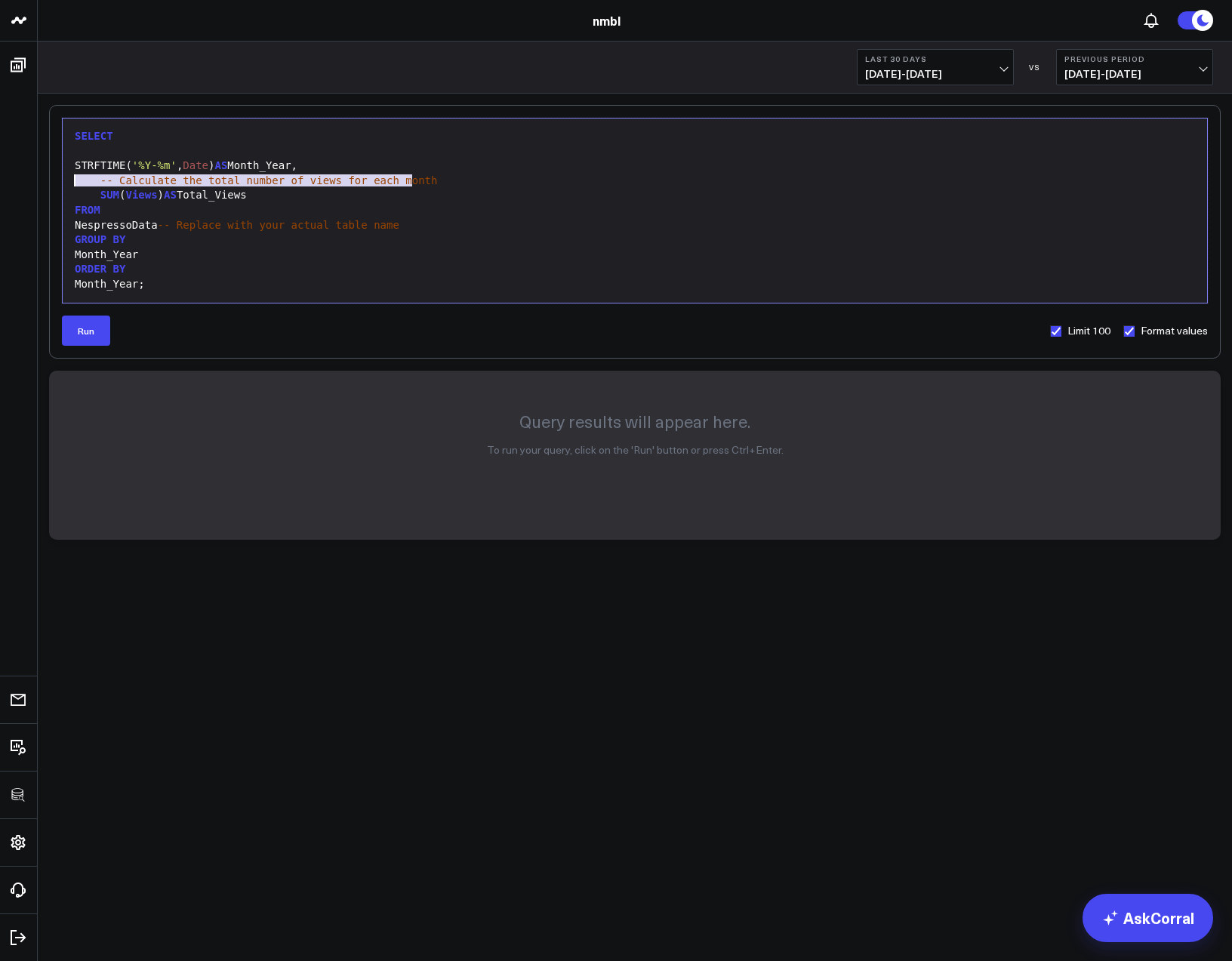
drag, startPoint x: 384, startPoint y: 178, endPoint x: 68, endPoint y: 173, distance: 316.0
click at [68, 173] on div "Selection deleted 99 1 2 3 4 5 6 7 8 9 10 11 › ⌄ SELECT STRFTIME( '%Y-%m' , Dat…" at bounding box center [635, 210] width 1146 height 186
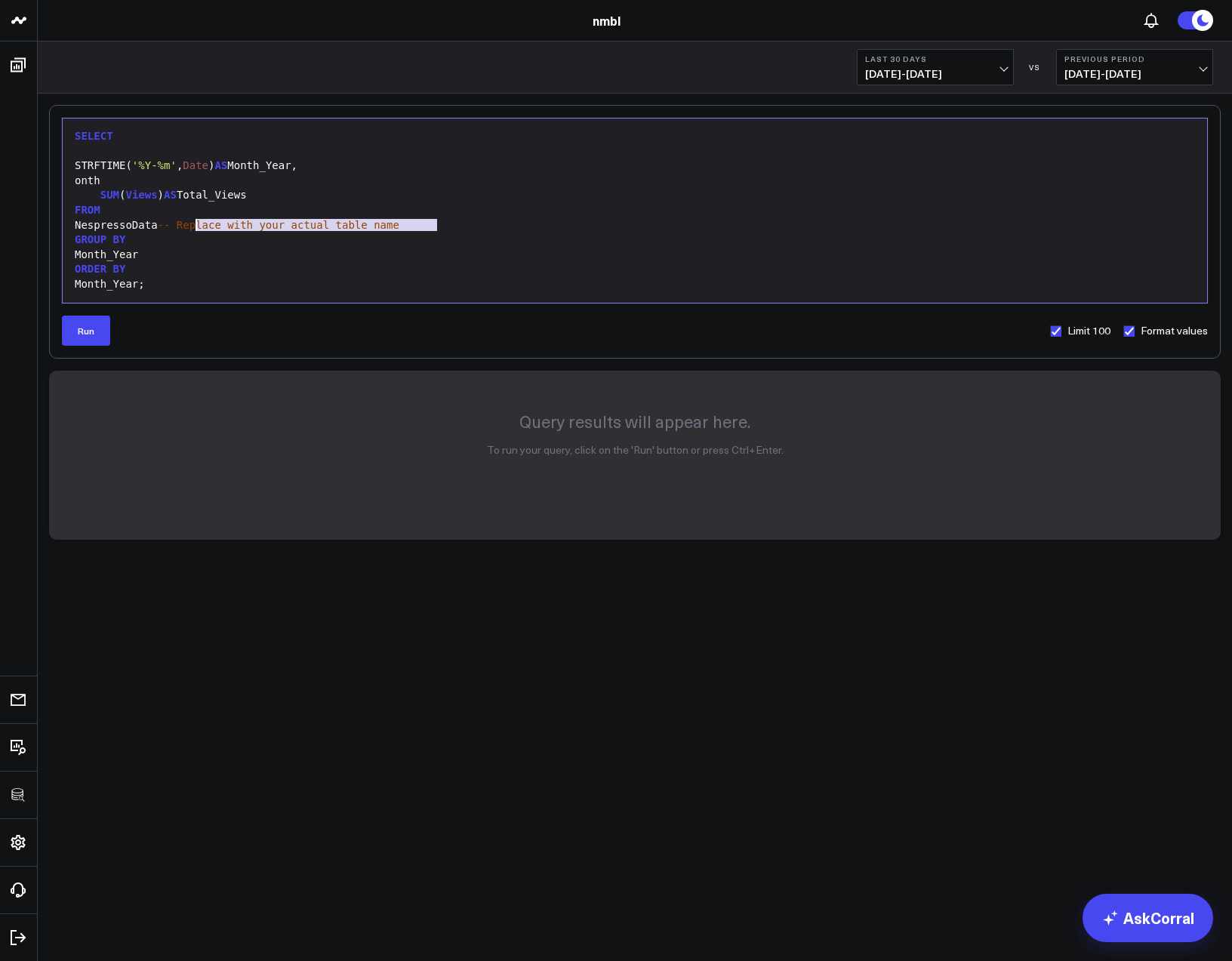
drag, startPoint x: 436, startPoint y: 227, endPoint x: 197, endPoint y: 227, distance: 239.0
click at [197, 227] on div "NespressoData -- Replace with your actual table name" at bounding box center [634, 226] width 1129 height 15
click at [94, 335] on button "Run" at bounding box center [86, 330] width 48 height 30
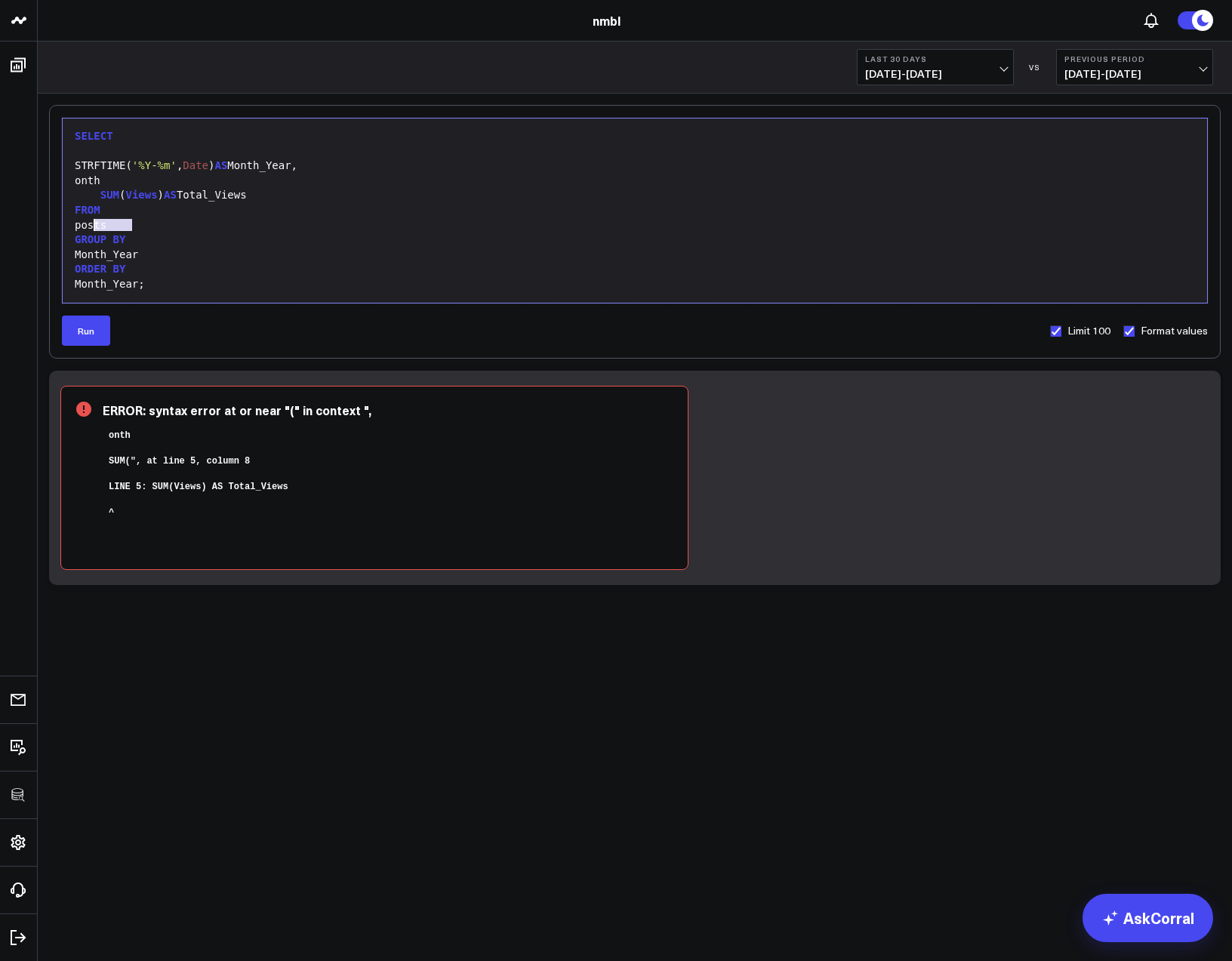
drag, startPoint x: 145, startPoint y: 228, endPoint x: 95, endPoint y: 227, distance: 50.0
click at [95, 227] on div "posts" at bounding box center [634, 226] width 1129 height 15
click at [137, 225] on div "FROM google_sheets_data_sheet. "table"" at bounding box center [634, 226] width 1129 height 15
click at [91, 344] on button "Run" at bounding box center [86, 330] width 48 height 30
click at [96, 335] on button "Run" at bounding box center [86, 330] width 48 height 30
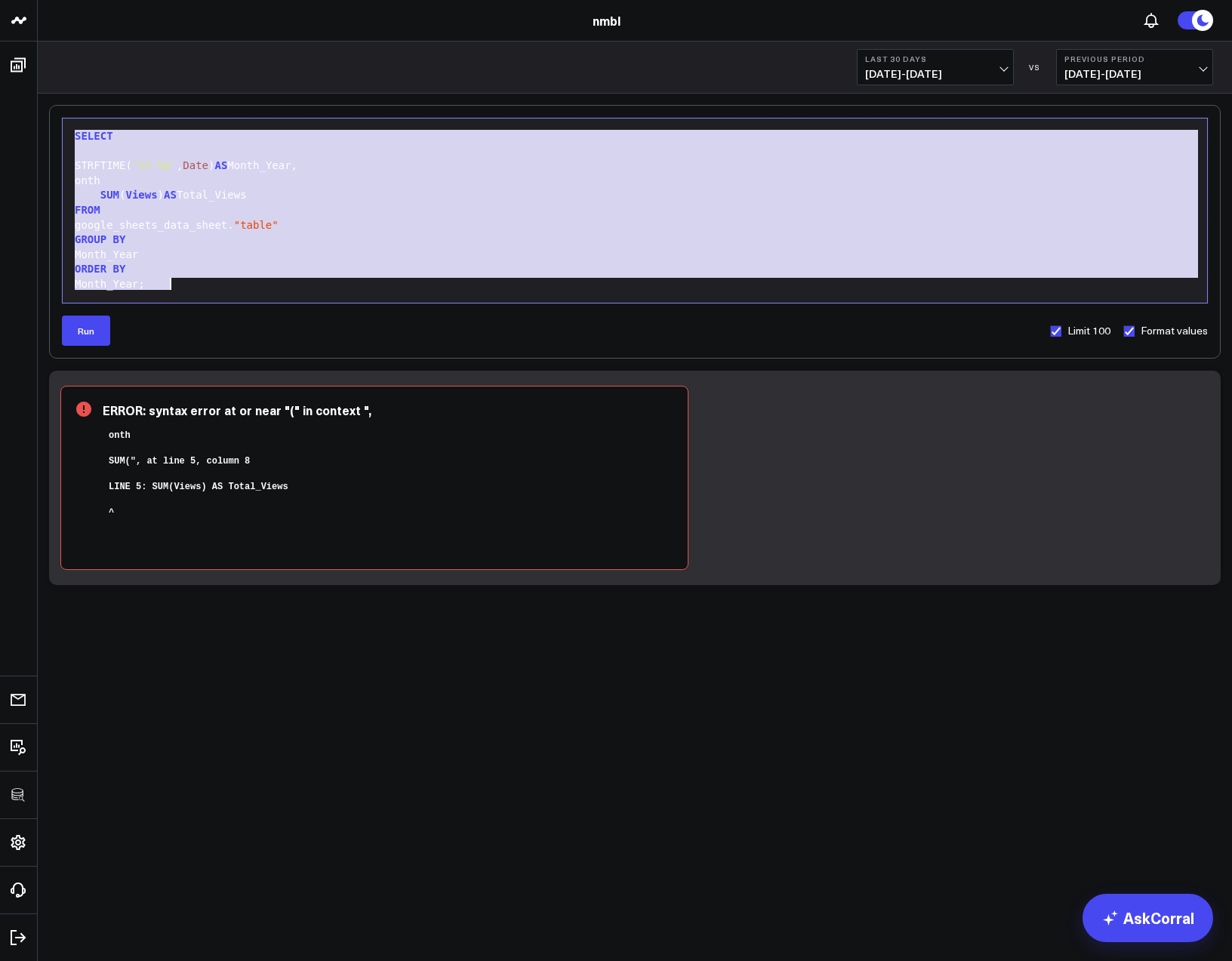
drag, startPoint x: 81, startPoint y: 135, endPoint x: 192, endPoint y: 284, distance: 185.8
click at [191, 284] on div "SELECT STRFTIME( '%Y-%m' , Date ) AS Month_Year, onth SUM ( Views ) AS Total_Vi…" at bounding box center [634, 211] width 1129 height 169
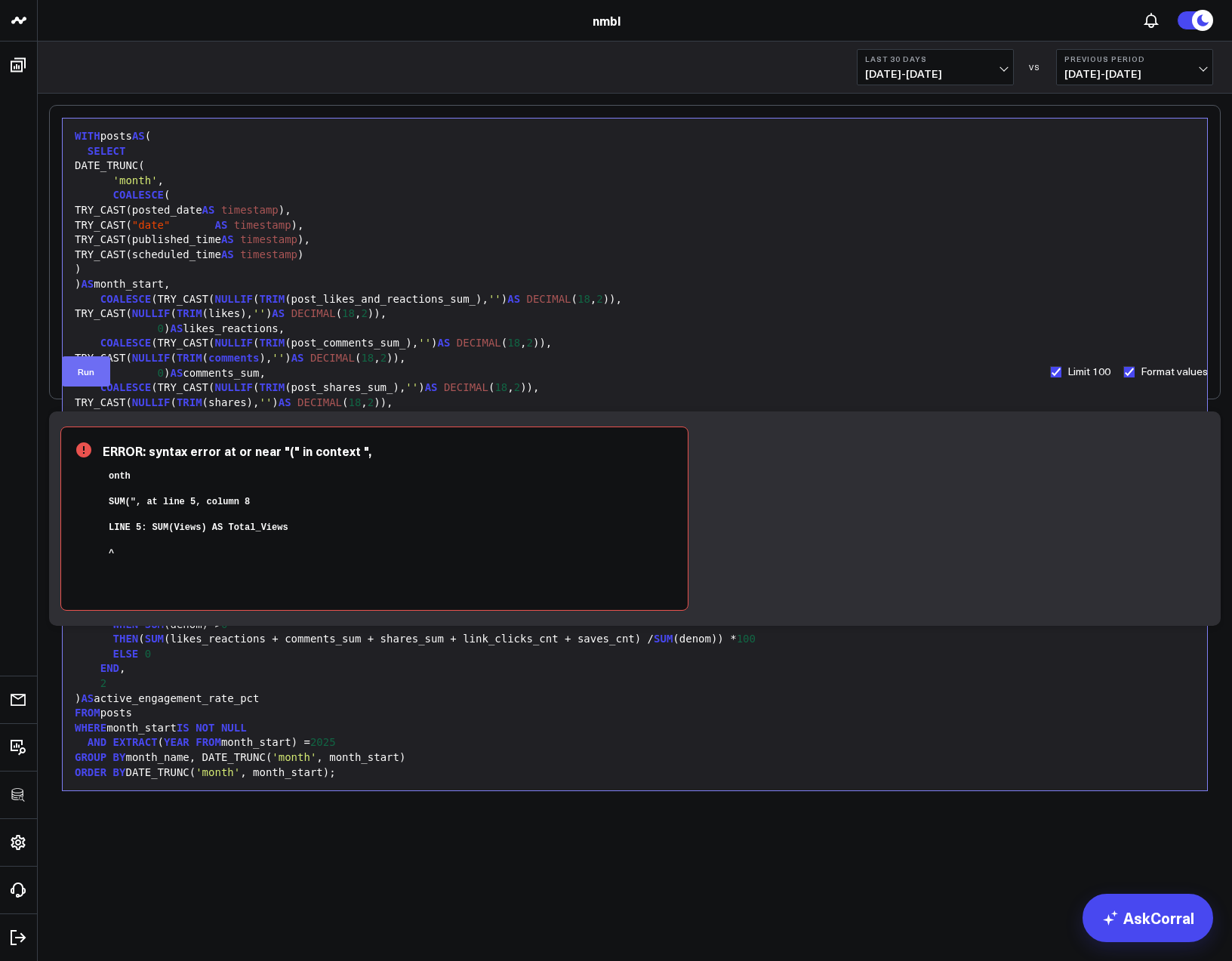
click at [96, 376] on button "Run" at bounding box center [86, 371] width 48 height 30
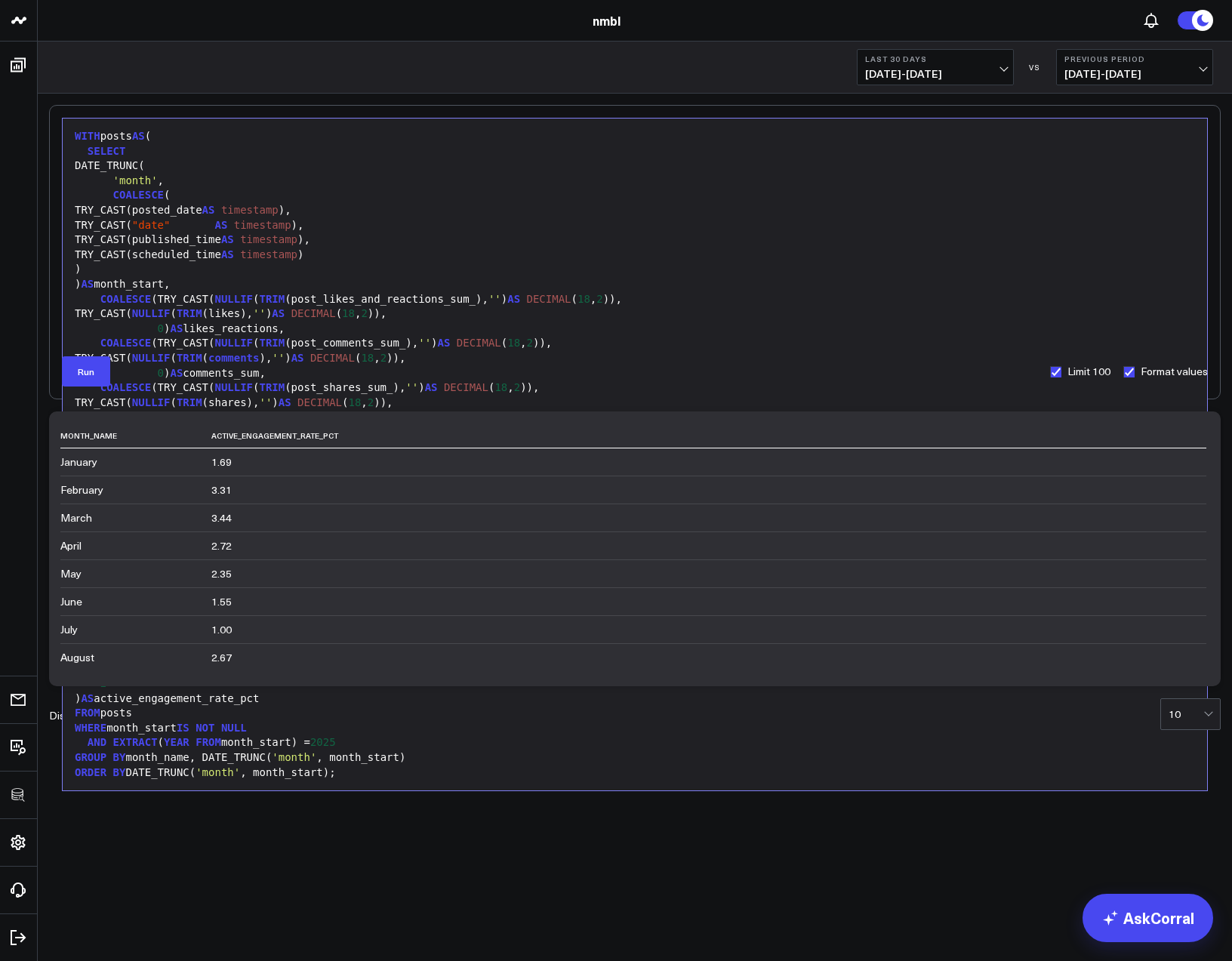
click at [597, 167] on div "DATE_TRUNC(" at bounding box center [634, 166] width 1129 height 15
drag, startPoint x: 376, startPoint y: 442, endPoint x: 727, endPoint y: 442, distance: 351.0
click at [460, 420] on div "month_name active_engagement_rate_pct January 1.69 February 3.31 March 3.44 Apr…" at bounding box center [634, 543] width 1149 height 257
click at [816, 448] on th "active_engagement_rate_pct" at bounding box center [709, 436] width 995 height 25
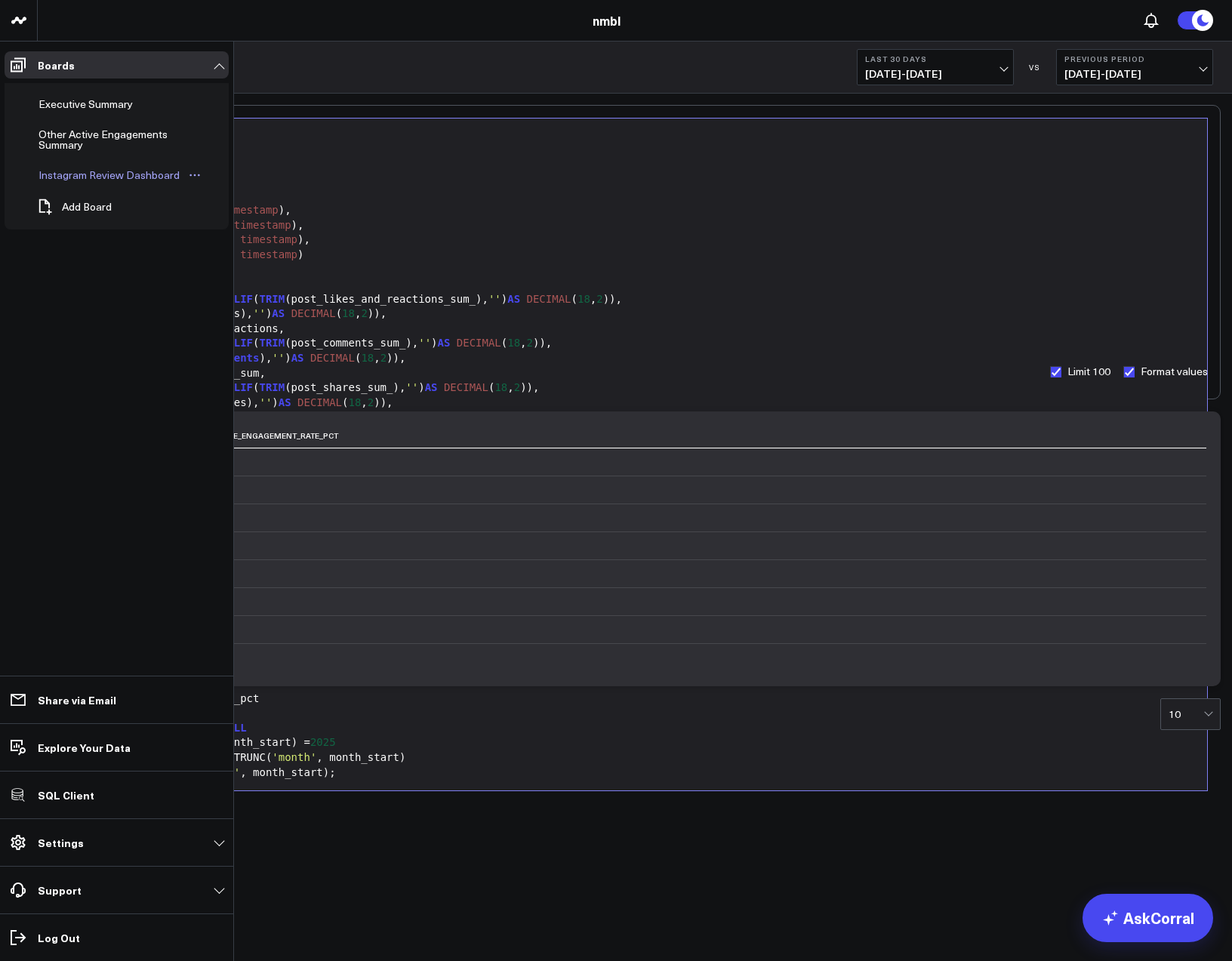
click at [63, 177] on div "Instagram Review Dashboard" at bounding box center [108, 176] width 148 height 18
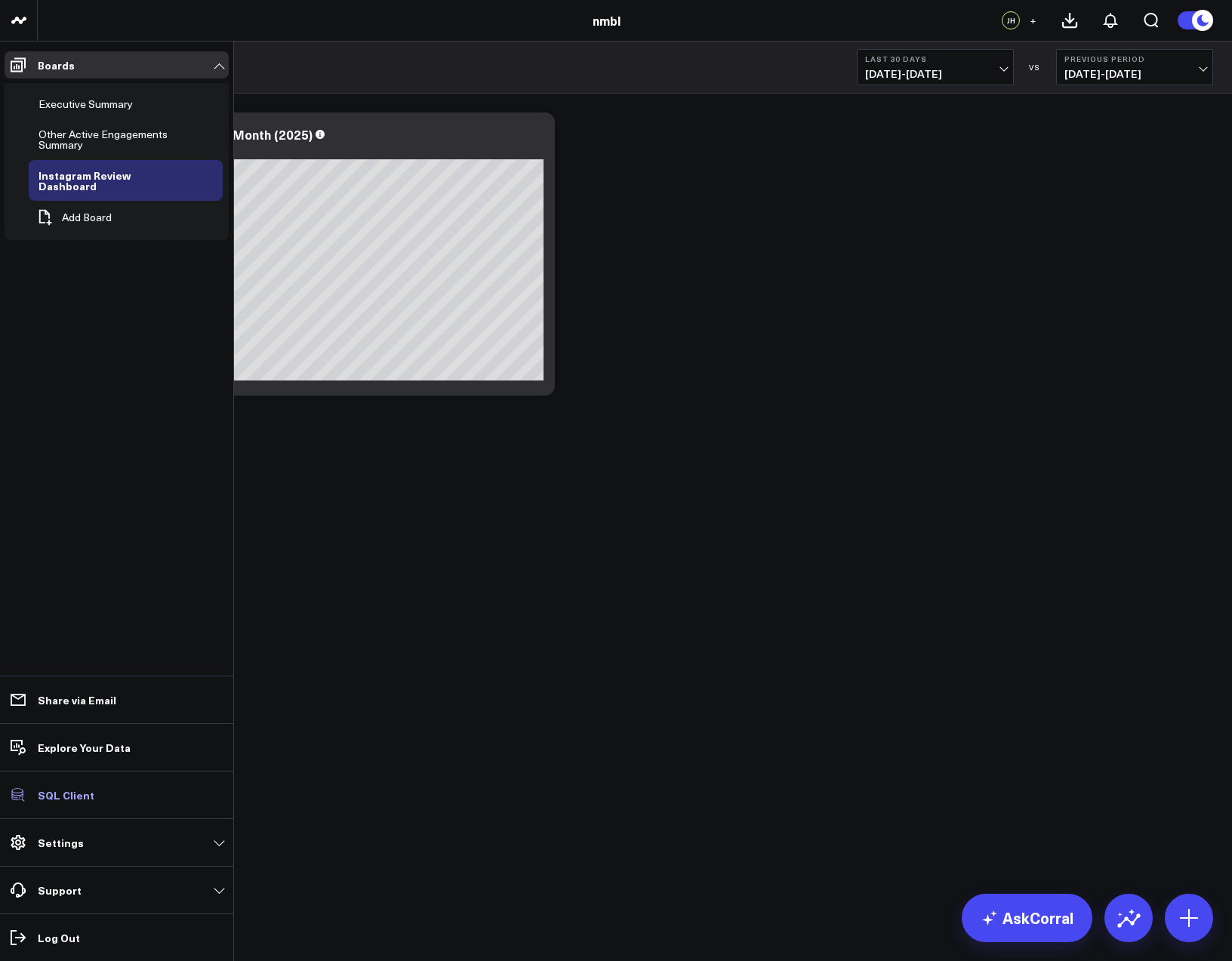
click at [27, 792] on span at bounding box center [18, 795] width 27 height 27
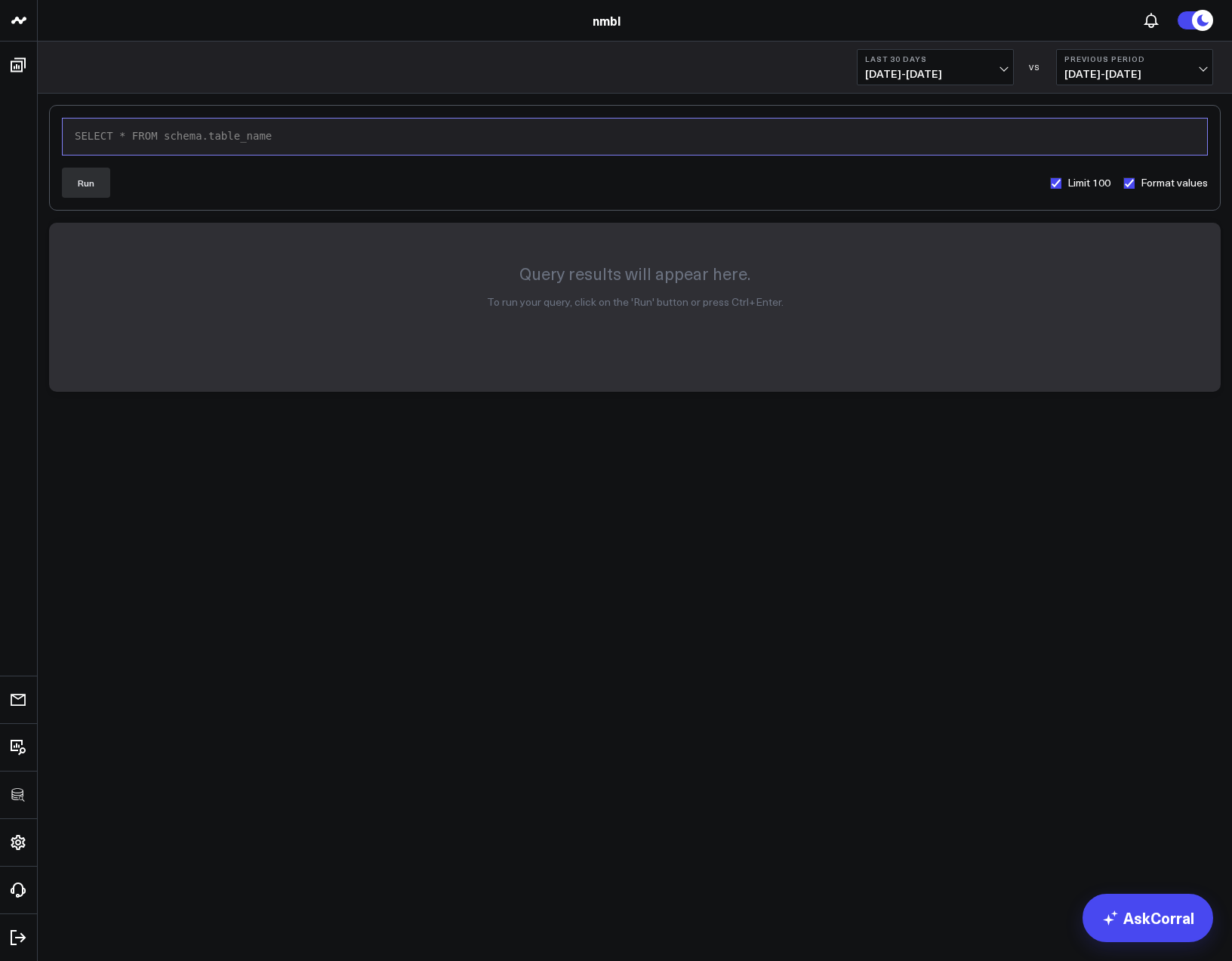
click at [165, 140] on div "SELECT * FROM schema.table_name" at bounding box center [634, 137] width 1129 height 15
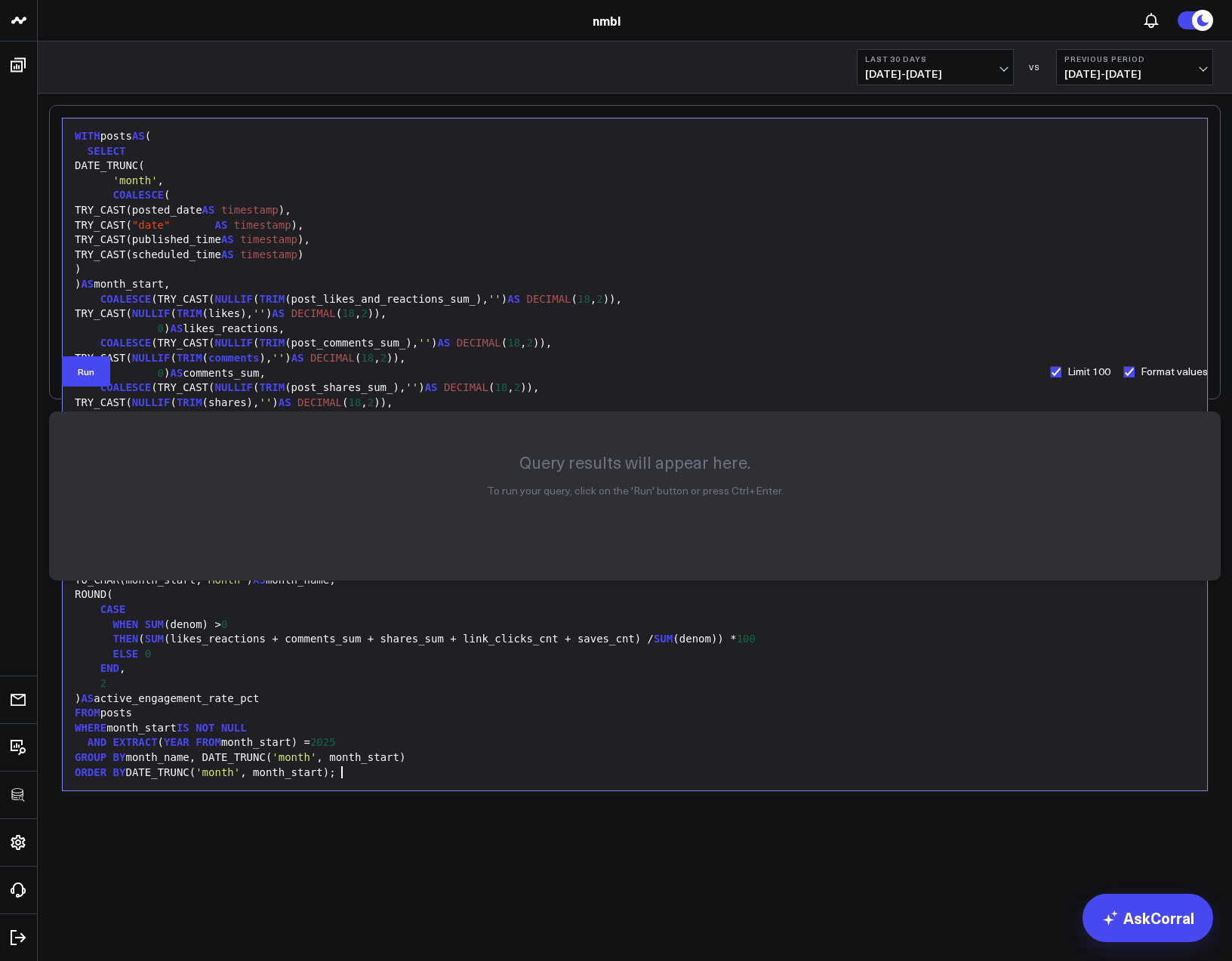
click at [475, 300] on div "COALESCE (TRY_CAST( NULLIF ( TRIM (post_likes_and_reactions_sum_), '' ) AS DECI…" at bounding box center [634, 299] width 1129 height 15
click at [290, 329] on div "0 ) AS likes_reactions," at bounding box center [634, 329] width 1129 height 15
drag, startPoint x: 592, startPoint y: 341, endPoint x: 539, endPoint y: 353, distance: 54.3
click at [592, 341] on div "COALESCE (TRY_CAST( NULLIF ( TRIM (post_comments_sum_), '' ) AS DECIMAL ( 18 , …" at bounding box center [634, 343] width 1129 height 15
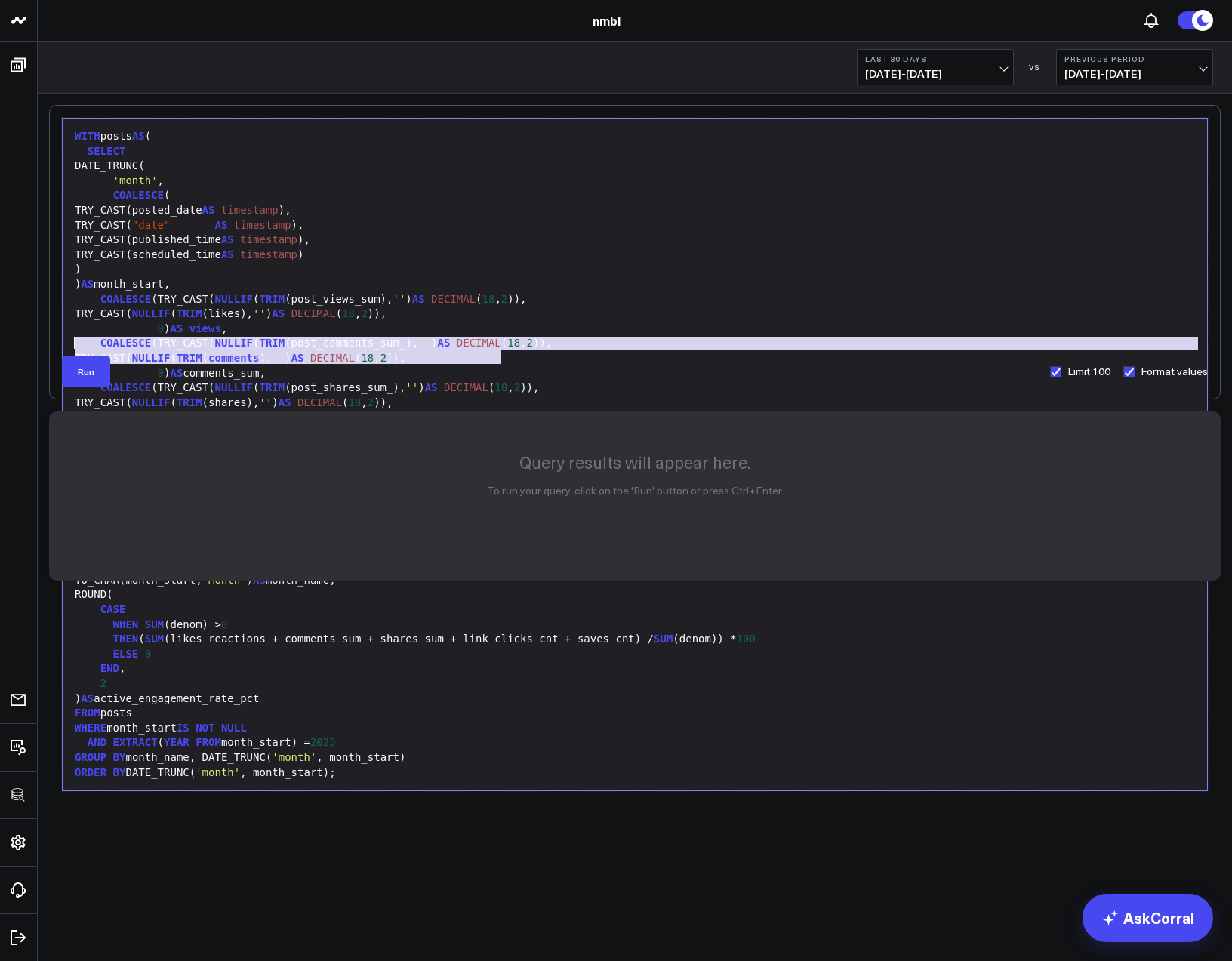
drag, startPoint x: 517, startPoint y: 359, endPoint x: 70, endPoint y: 338, distance: 447.5
click at [70, 338] on div "WITH posts AS ( SELECT DATE_TRUNC( 'month' , COALESCE ( TRY_CAST(posted_date AS…" at bounding box center [634, 455] width 1129 height 657
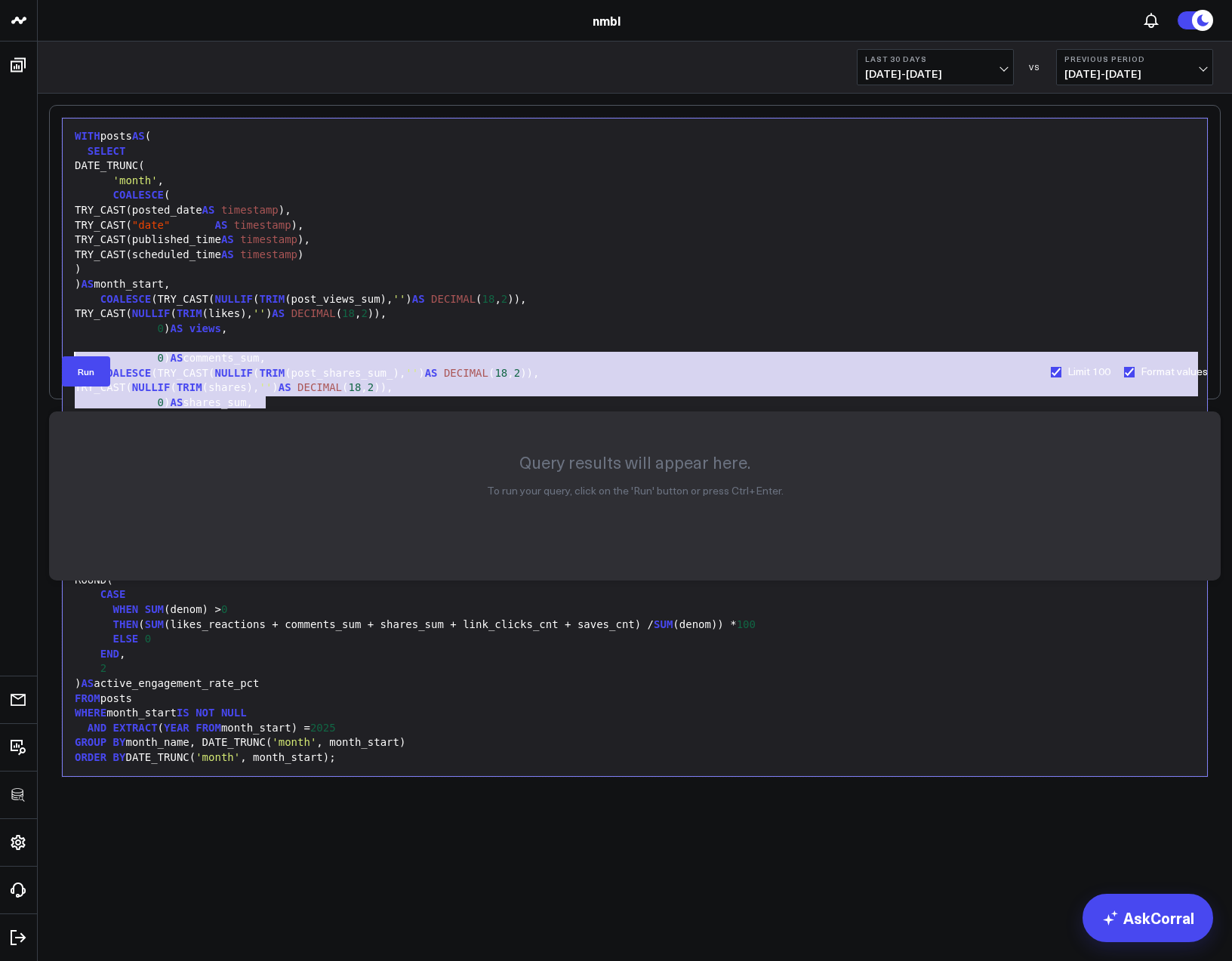
drag, startPoint x: 242, startPoint y: 393, endPoint x: 52, endPoint y: 354, distance: 194.0
click at [52, 354] on div "Selection deleted 99 1 2 3 4 5 6 7 8 9 10 11 12 13 14 15 16 17 18 19 20 21 22 2…" at bounding box center [635, 252] width 1172 height 295
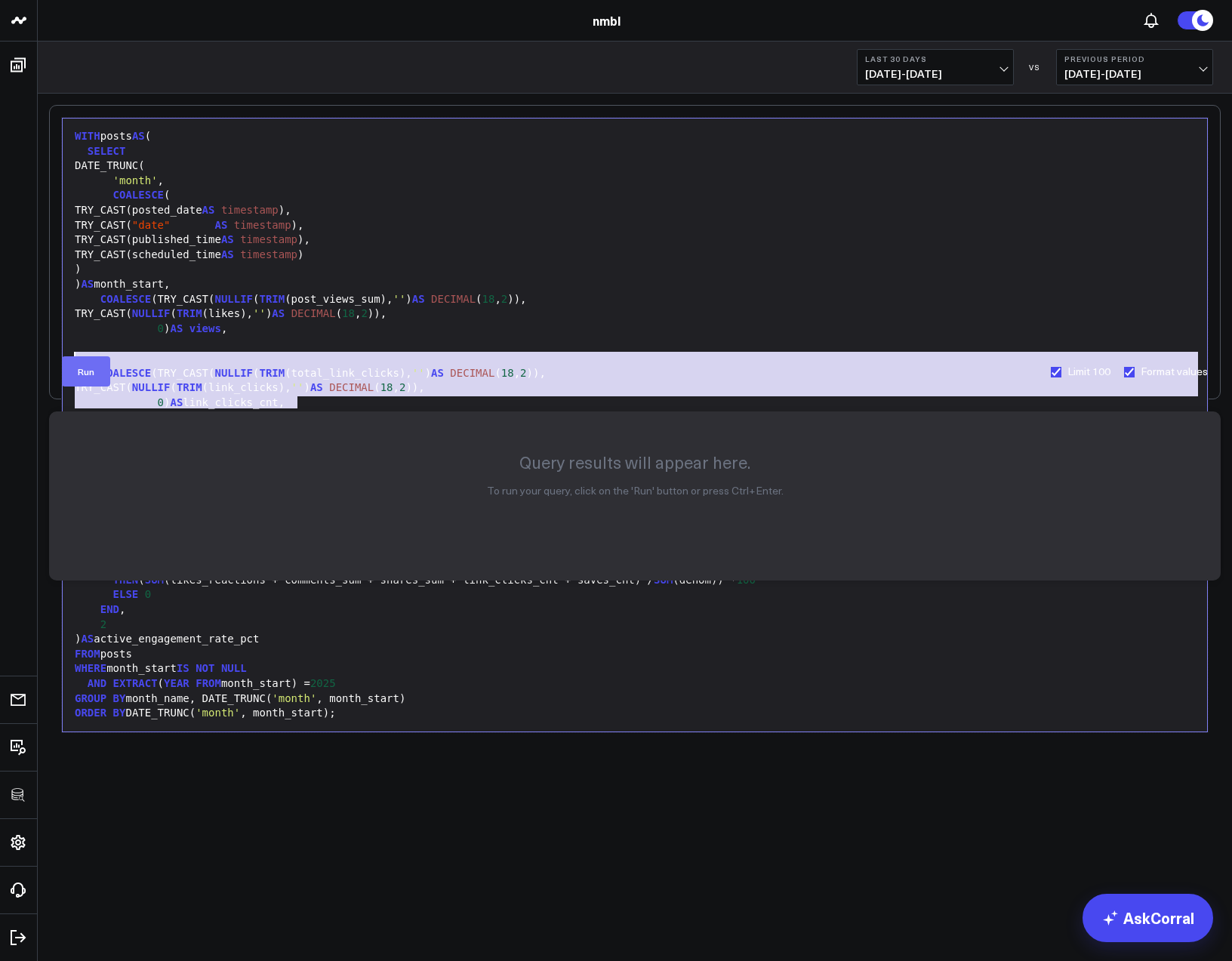
drag, startPoint x: 188, startPoint y: 380, endPoint x: 76, endPoint y: 363, distance: 113.3
click at [76, 363] on form "Selection deleted 99 1 2 3 4 5 6 7 8 9 10 11 12 13 14 15 16 17 18 19 20 21 22 2…" at bounding box center [635, 251] width 1146 height 268
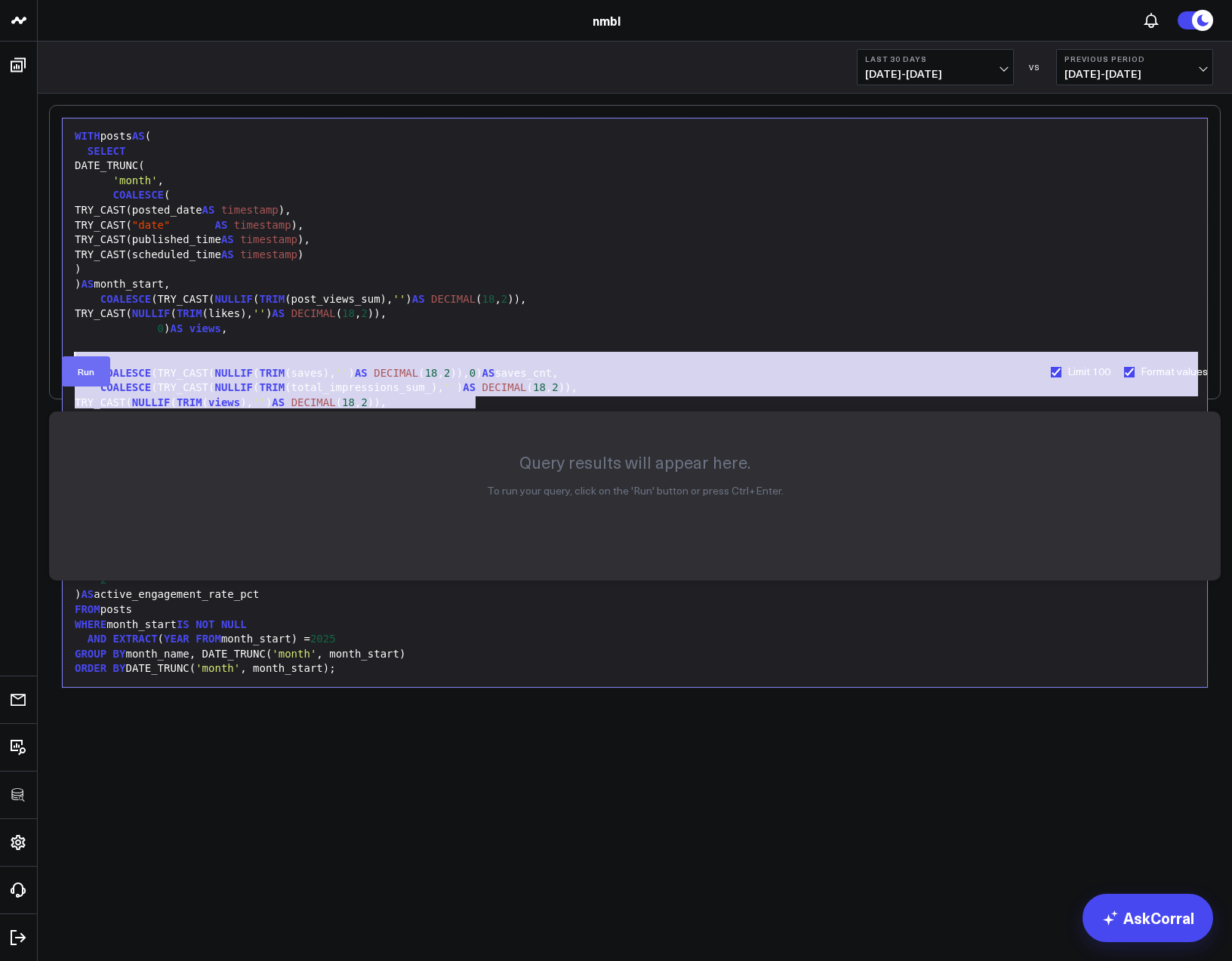
drag, startPoint x: 459, startPoint y: 401, endPoint x: 77, endPoint y: 359, distance: 384.3
click at [77, 359] on form "Selection deleted 99 1 2 3 4 5 6 7 8 9 10 11 12 13 14 15 16 17 18 19 20 21 22 2…" at bounding box center [635, 251] width 1146 height 268
click at [408, 378] on span "DECIMAL" at bounding box center [396, 372] width 45 height 12
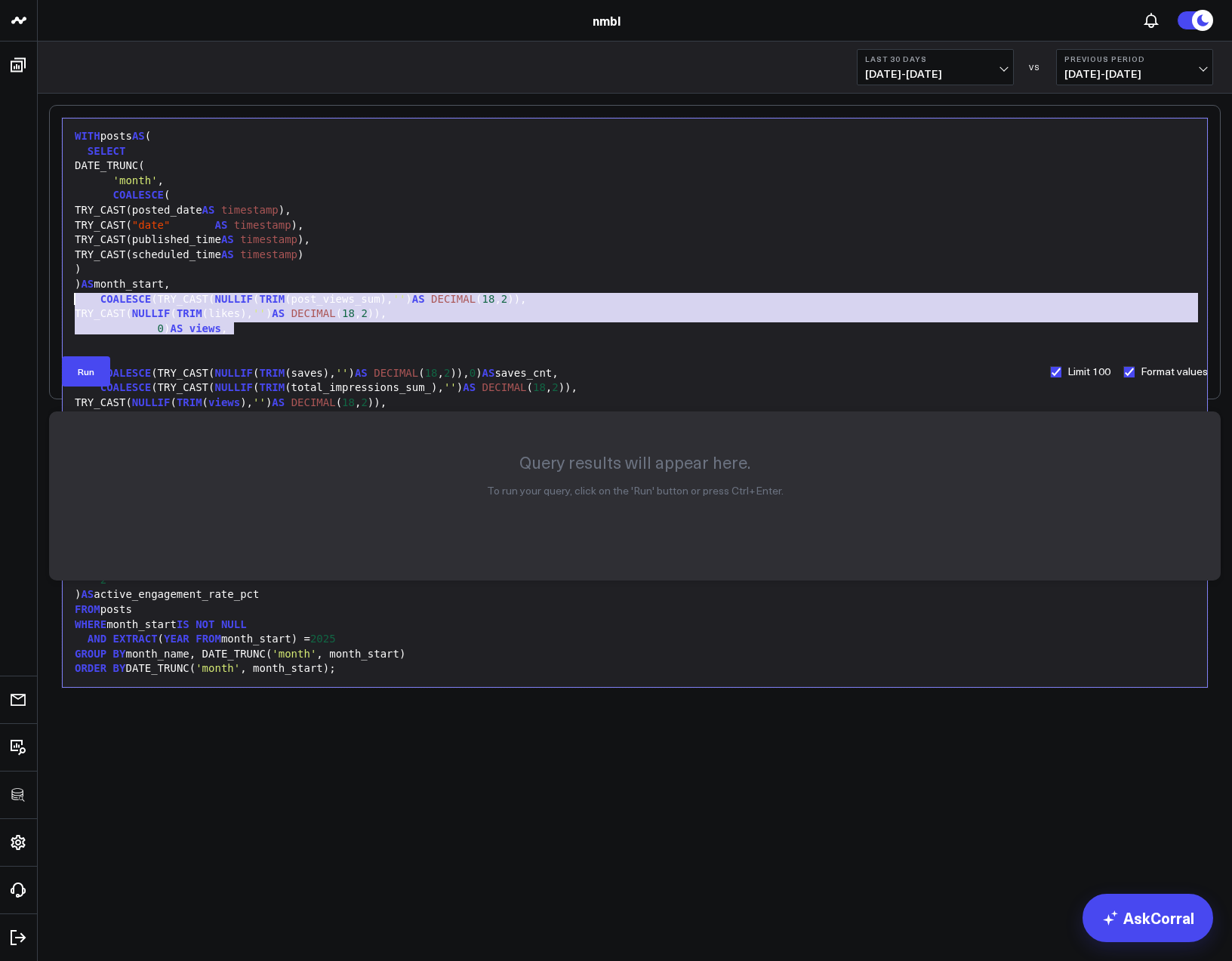
drag, startPoint x: 237, startPoint y: 329, endPoint x: 69, endPoint y: 304, distance: 169.8
click at [69, 304] on div "Selection deleted 99 1 2 3 4 5 6 7 8 9 10 11 12 13 14 15 16 17 18 19 20 21 22 2…" at bounding box center [635, 402] width 1146 height 571
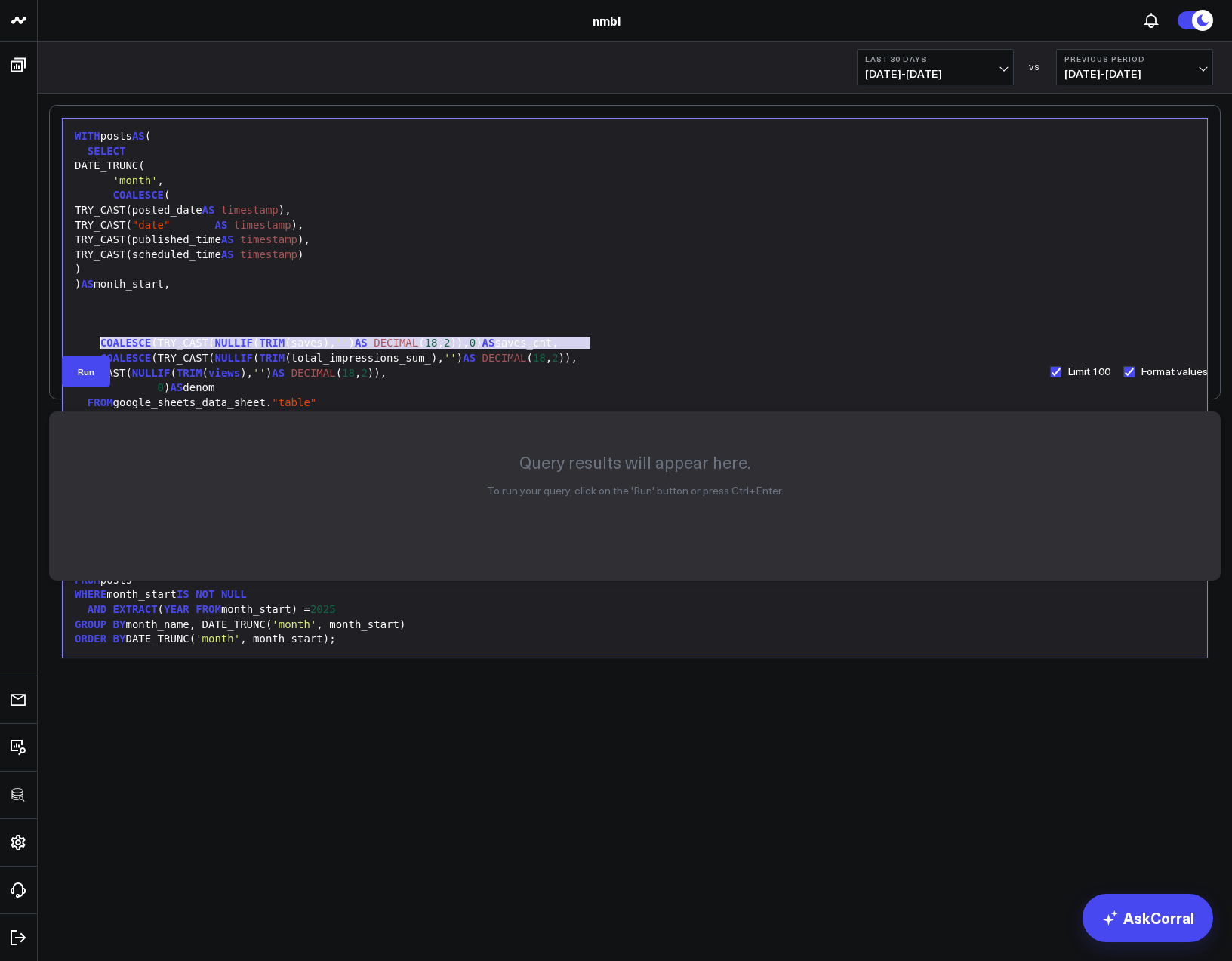
drag, startPoint x: 550, startPoint y: 345, endPoint x: 96, endPoint y: 339, distance: 454.0
click at [96, 339] on div "COALESCE (TRY_CAST( NULLIF ( TRIM (saves), '' ) AS DECIMAL ( 18 , 2 )), 0 ) AS …" at bounding box center [634, 343] width 1129 height 15
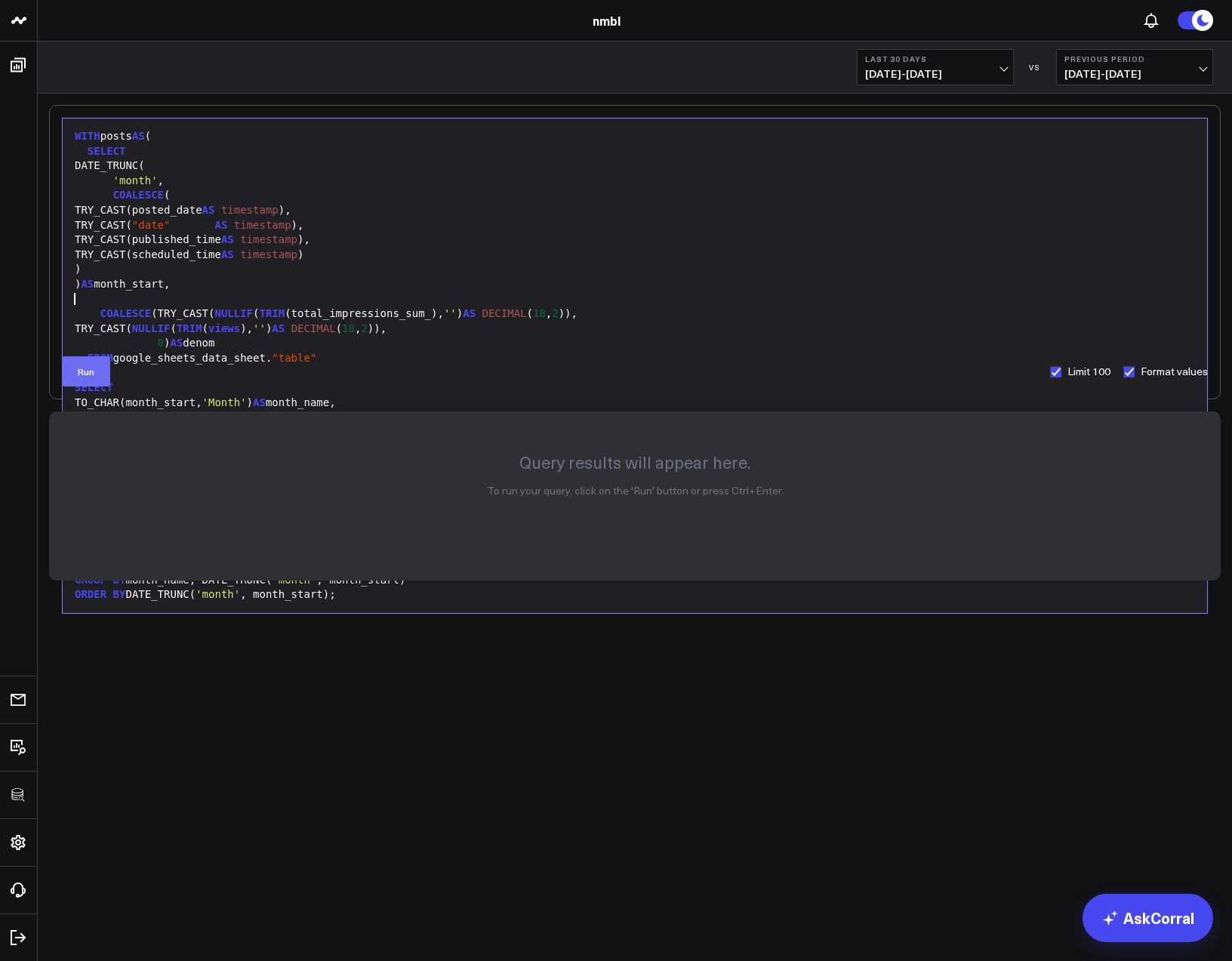
click at [89, 375] on button "Run" at bounding box center [86, 371] width 48 height 30
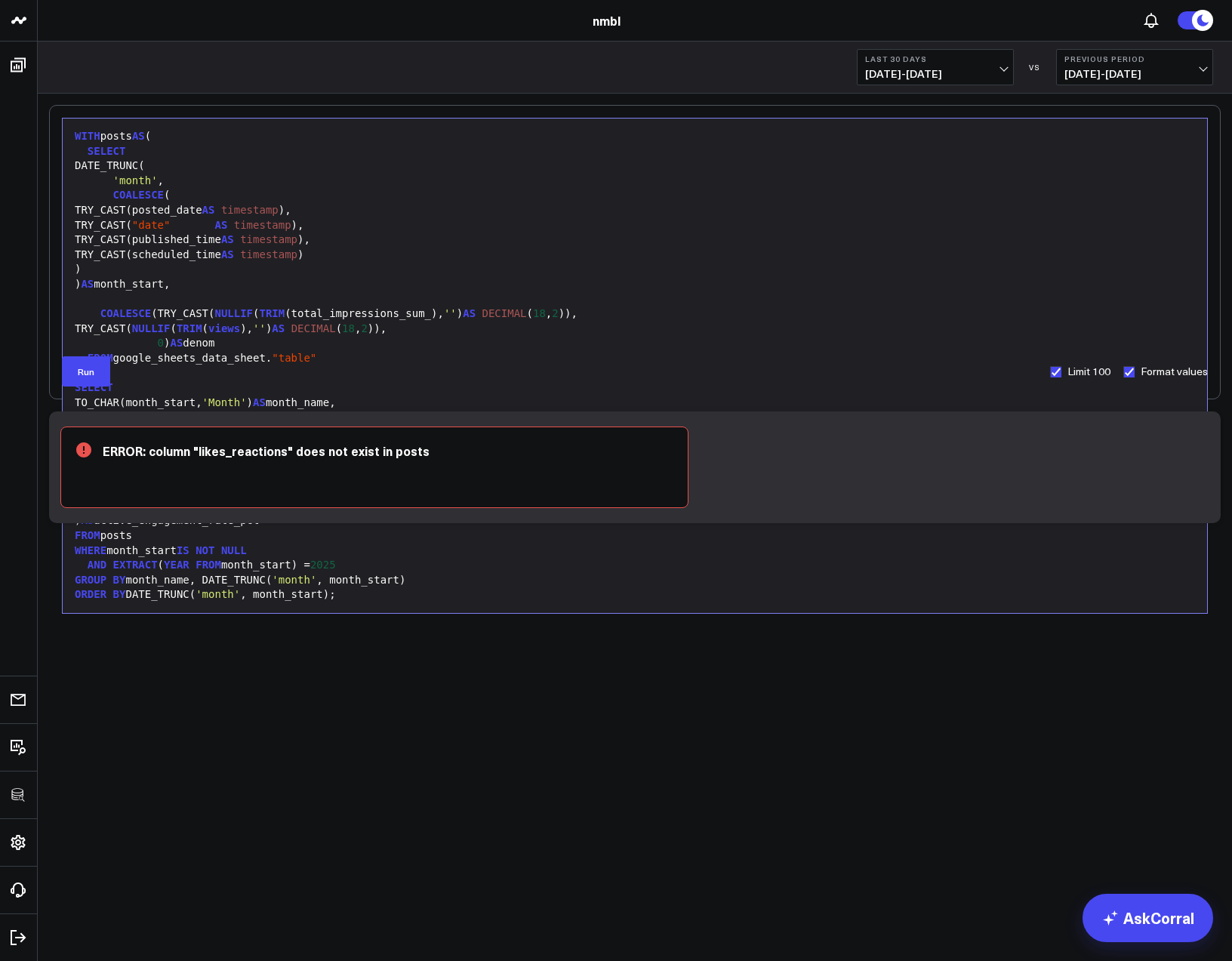
drag, startPoint x: 774, startPoint y: 455, endPoint x: 770, endPoint y: 473, distance: 18.4
click at [771, 476] on div "ERROR: column "likes_reactions" does not exist in posts" at bounding box center [635, 467] width 1172 height 112
click at [236, 378] on div ")" at bounding box center [634, 373] width 1129 height 15
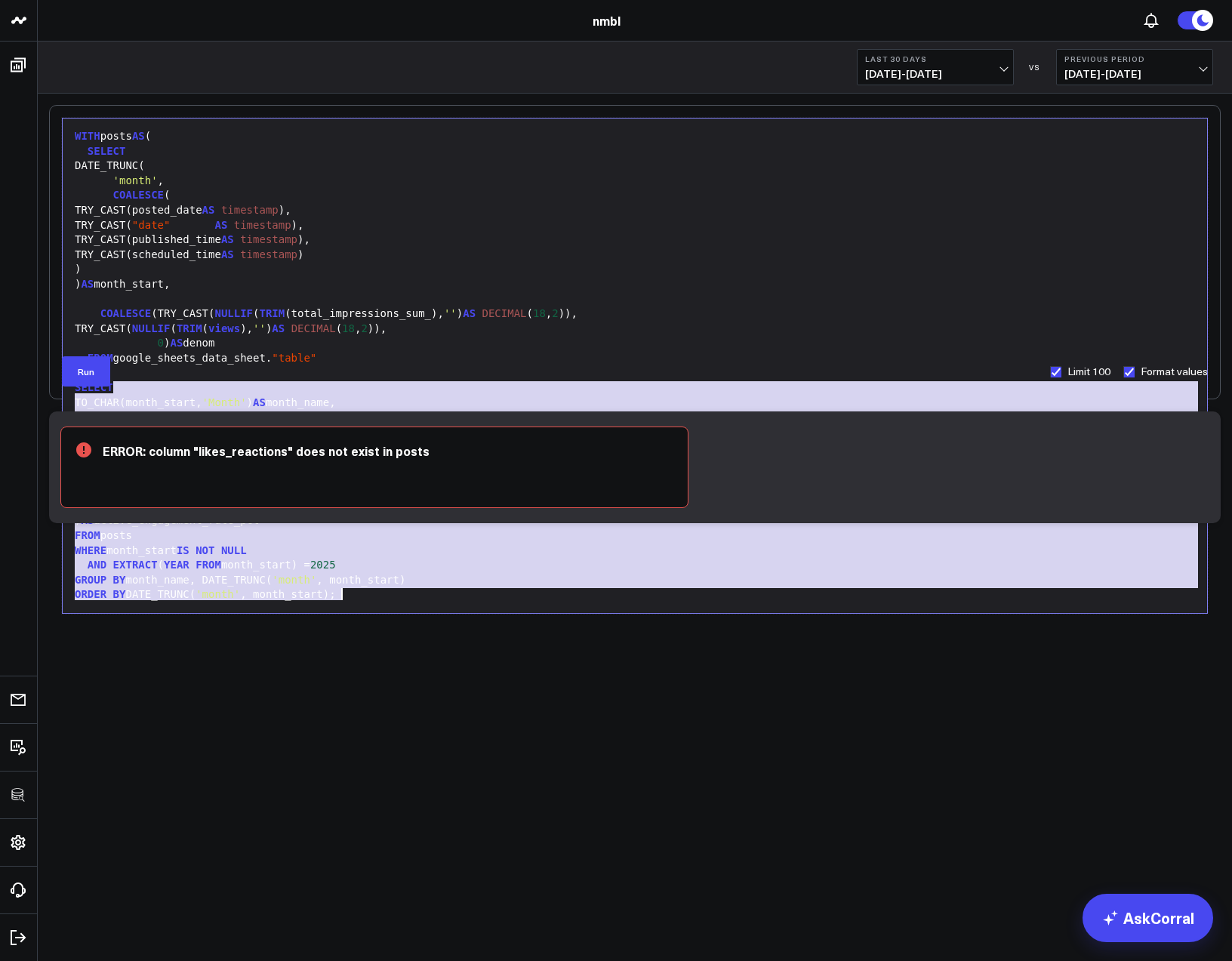
drag, startPoint x: 140, startPoint y: 384, endPoint x: 431, endPoint y: 614, distance: 370.9
click at [431, 614] on body "100525 Test 100625-2 3725 Test 829 Studios Accenture Acme Industrial Activant C…" at bounding box center [616, 480] width 1232 height 961
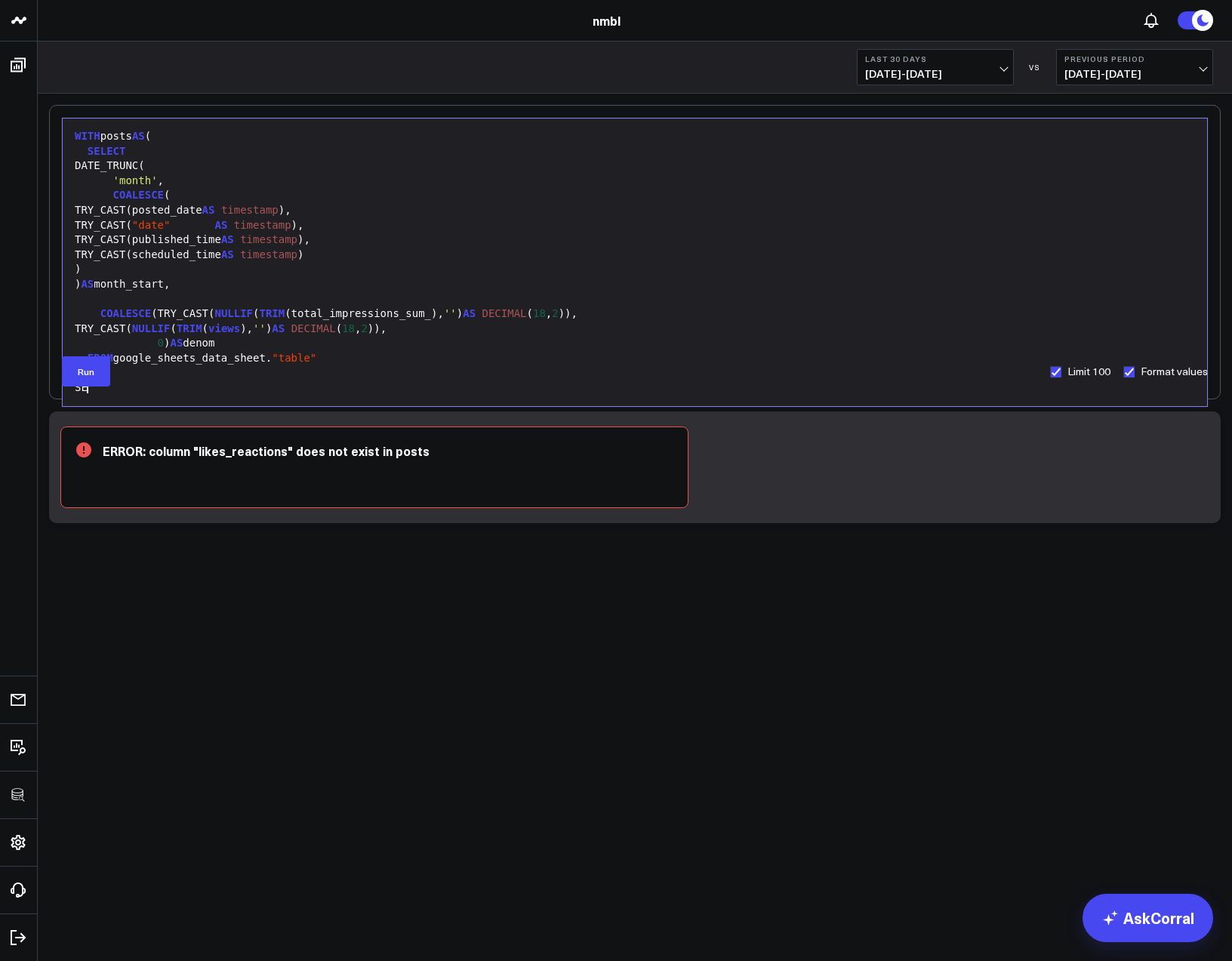
click at [138, 391] on div "SE" at bounding box center [634, 388] width 1129 height 15
click at [133, 390] on div "SE" at bounding box center [634, 388] width 1129 height 15
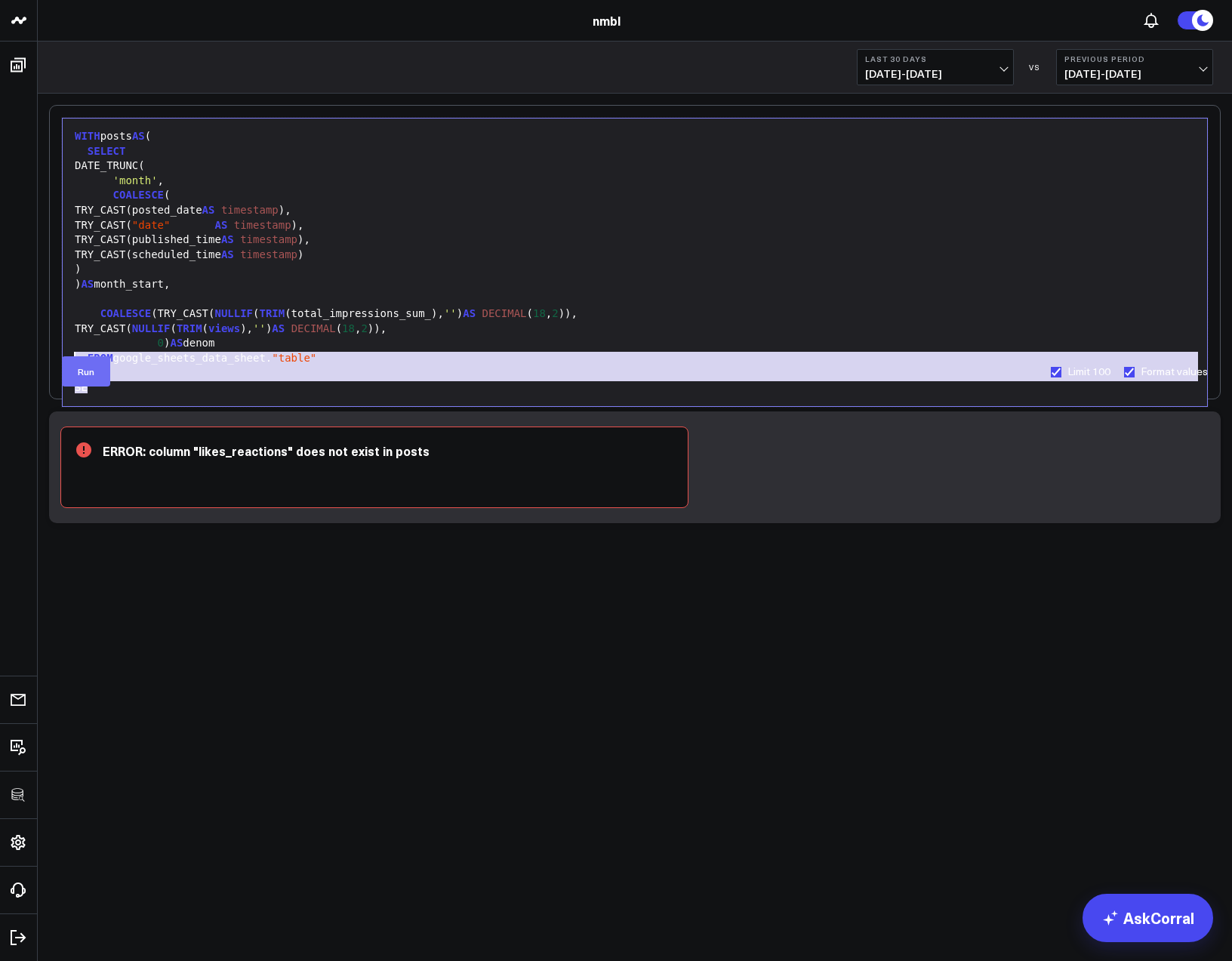
drag, startPoint x: 82, startPoint y: 382, endPoint x: 73, endPoint y: 360, distance: 23.8
click at [73, 360] on form "Selection deleted 99 1 2 3 4 5 6 7 8 9 10 11 12 13 14 15 16 17 18 › ⌄ WITH post…" at bounding box center [635, 251] width 1146 height 268
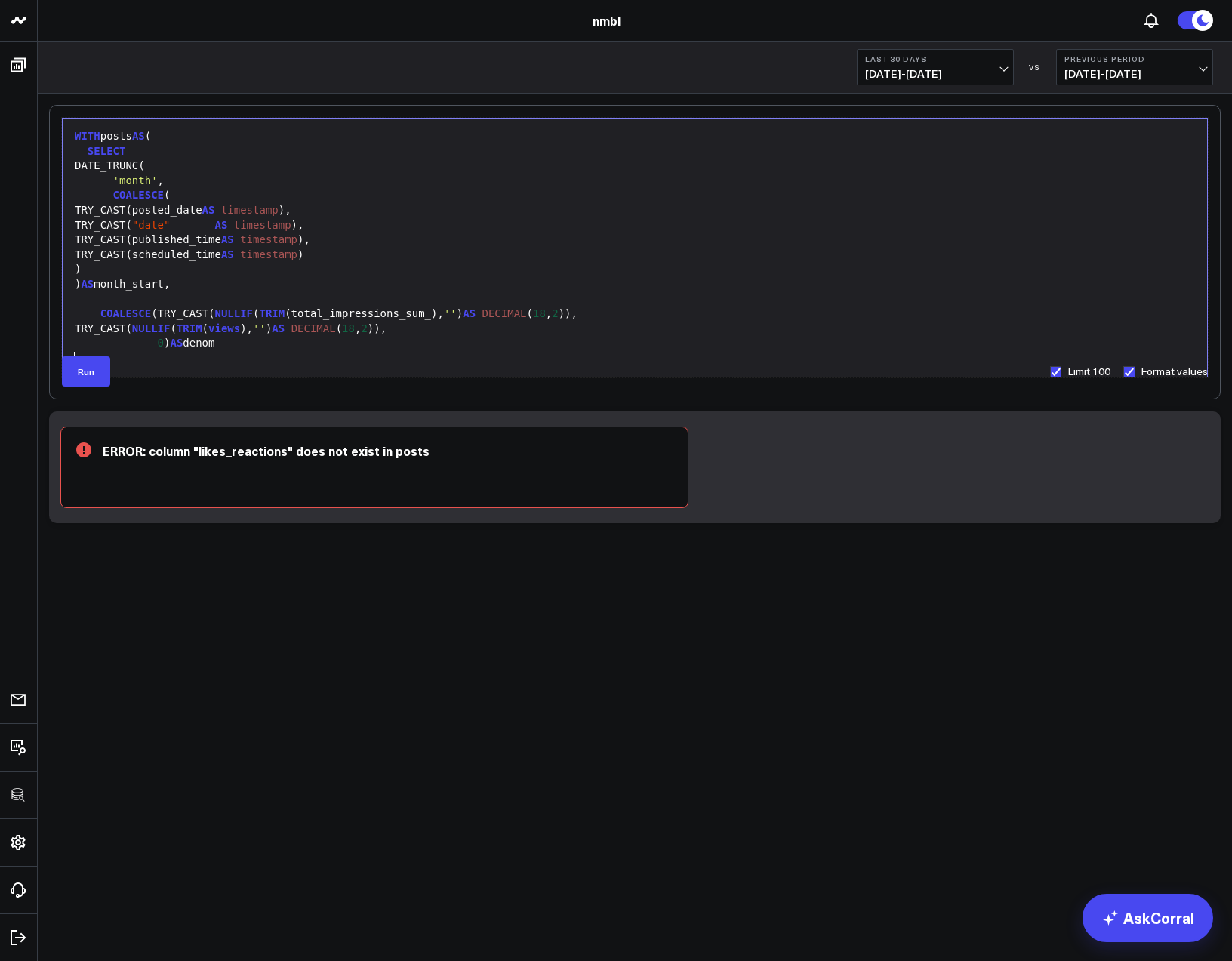
click at [227, 357] on div at bounding box center [634, 359] width 1129 height 15
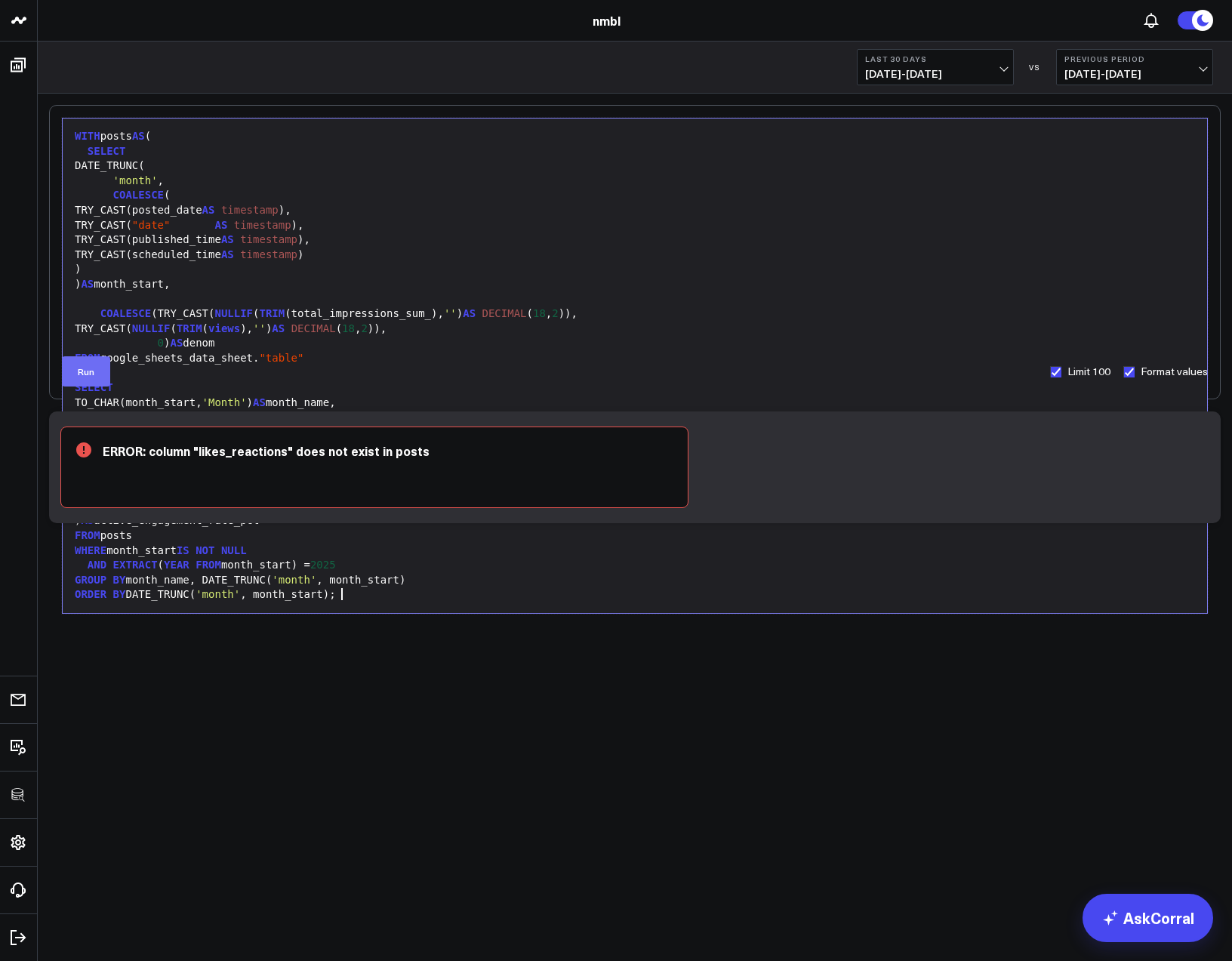
click at [86, 372] on button "Run" at bounding box center [86, 371] width 48 height 30
drag, startPoint x: 841, startPoint y: 535, endPoint x: 844, endPoint y: 528, distance: 7.6
click at [843, 523] on div "Selection deleted 99 1 2 3 4 5 6 7 8 9 10 11 12 13 14 15 16 17 18 19 20 21 22 2…" at bounding box center [635, 314] width 1172 height 419
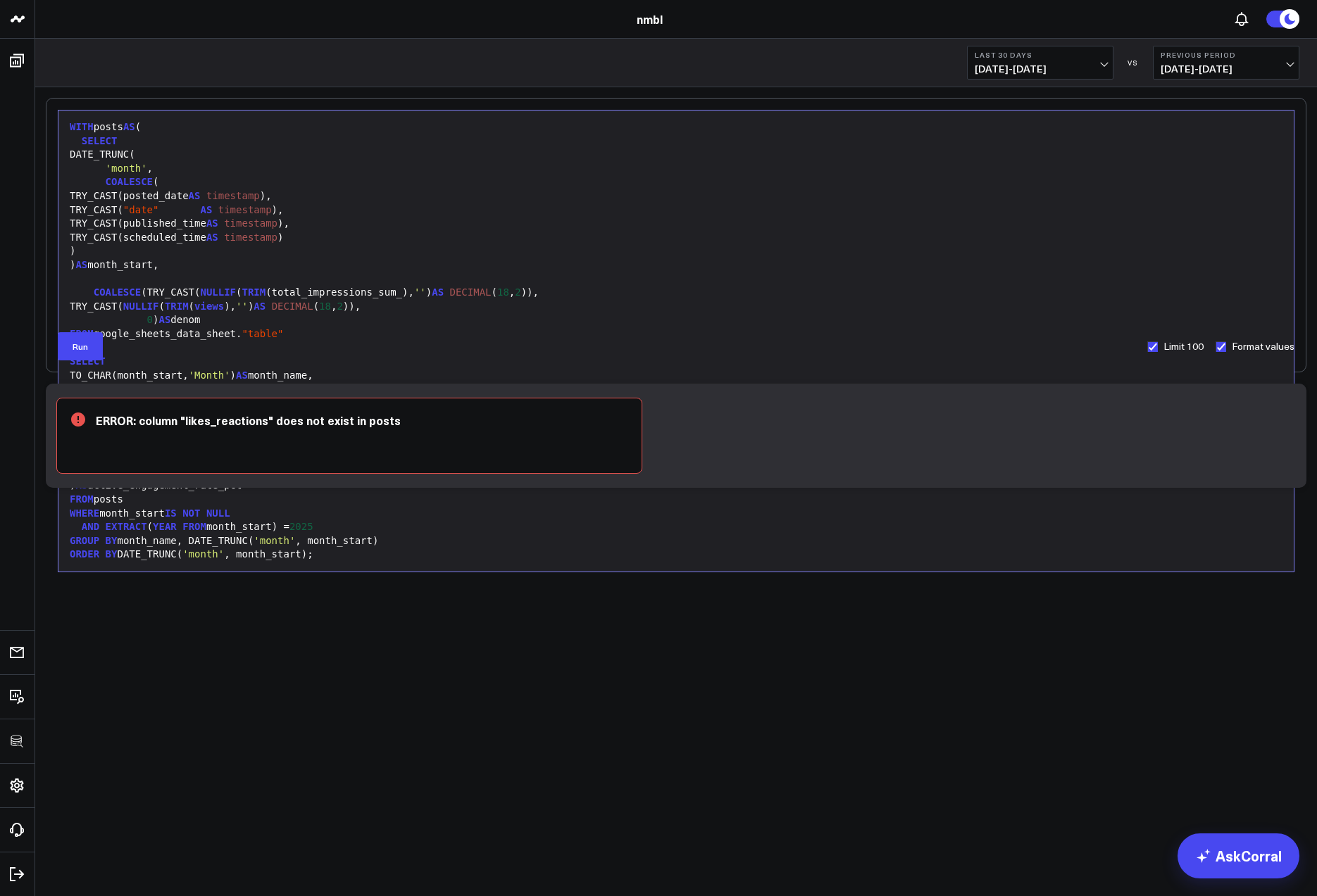
click at [77, 389] on div "ERROR: column "likes_reactions" does not exist in posts" at bounding box center [675, 435] width 1260 height 104
drag, startPoint x: 65, startPoint y: 400, endPoint x: 81, endPoint y: 412, distance: 20.0
click at [72, 406] on div "ERROR: column "likes_reactions" does not exist in posts" at bounding box center [349, 436] width 586 height 76
click at [90, 417] on icon at bounding box center [177, 465] width 211 height 105
click at [86, 417] on icon at bounding box center [177, 465] width 211 height 105
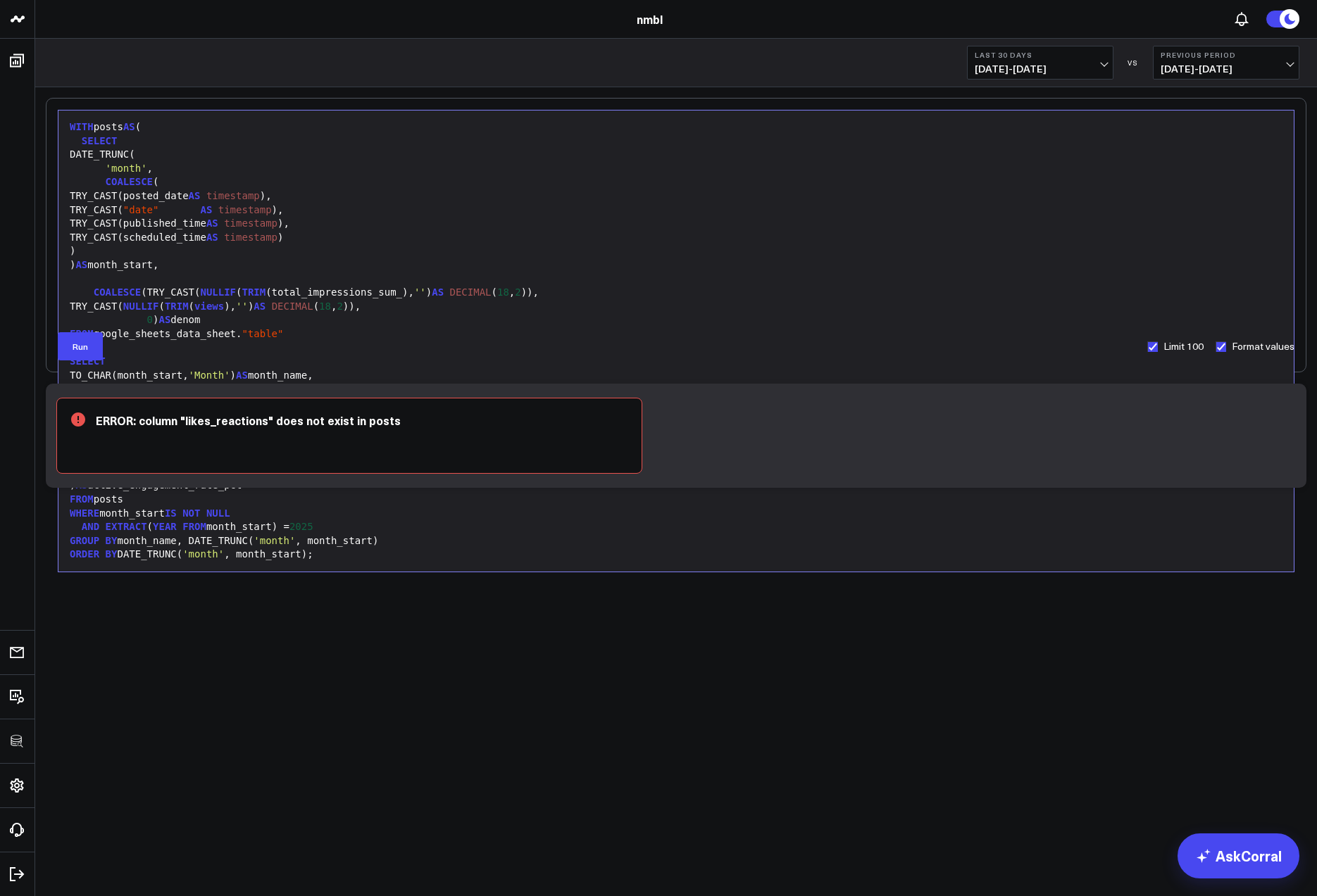
click at [389, 418] on div "ERROR: column "likes_reactions" does not exist in posts" at bounding box center [349, 436] width 586 height 76
click at [1078, 453] on div "ERROR: column "likes_reactions" does not exist in posts" at bounding box center [675, 435] width 1260 height 104
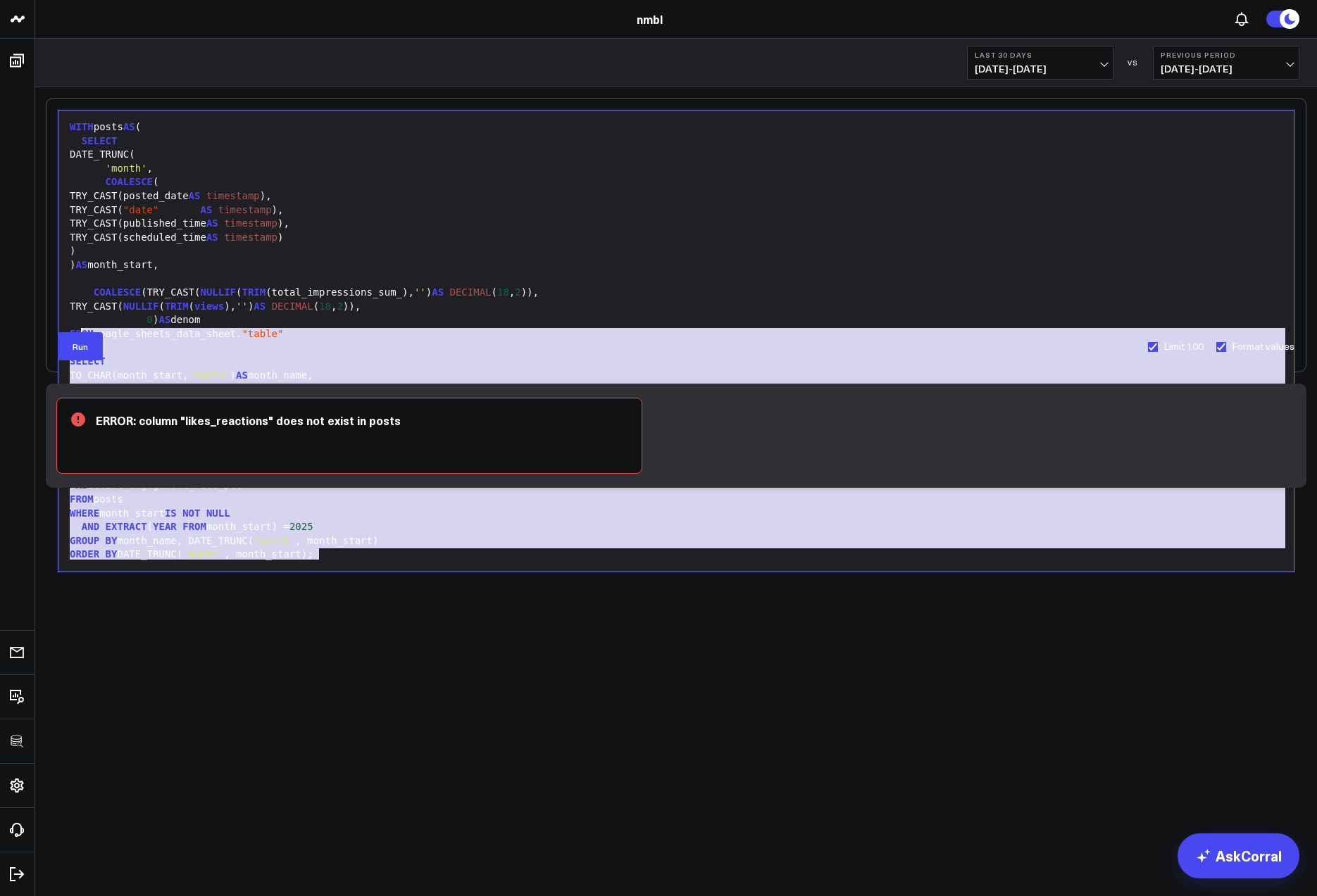
drag, startPoint x: 275, startPoint y: 533, endPoint x: 80, endPoint y: 329, distance: 282.2
click at [81, 329] on div "WITH posts AS ( SELECT DATE_TRUNC( 'month' , COALESCE ( TRY_CAST(posted_date AS…" at bounding box center [675, 341] width 1221 height 447
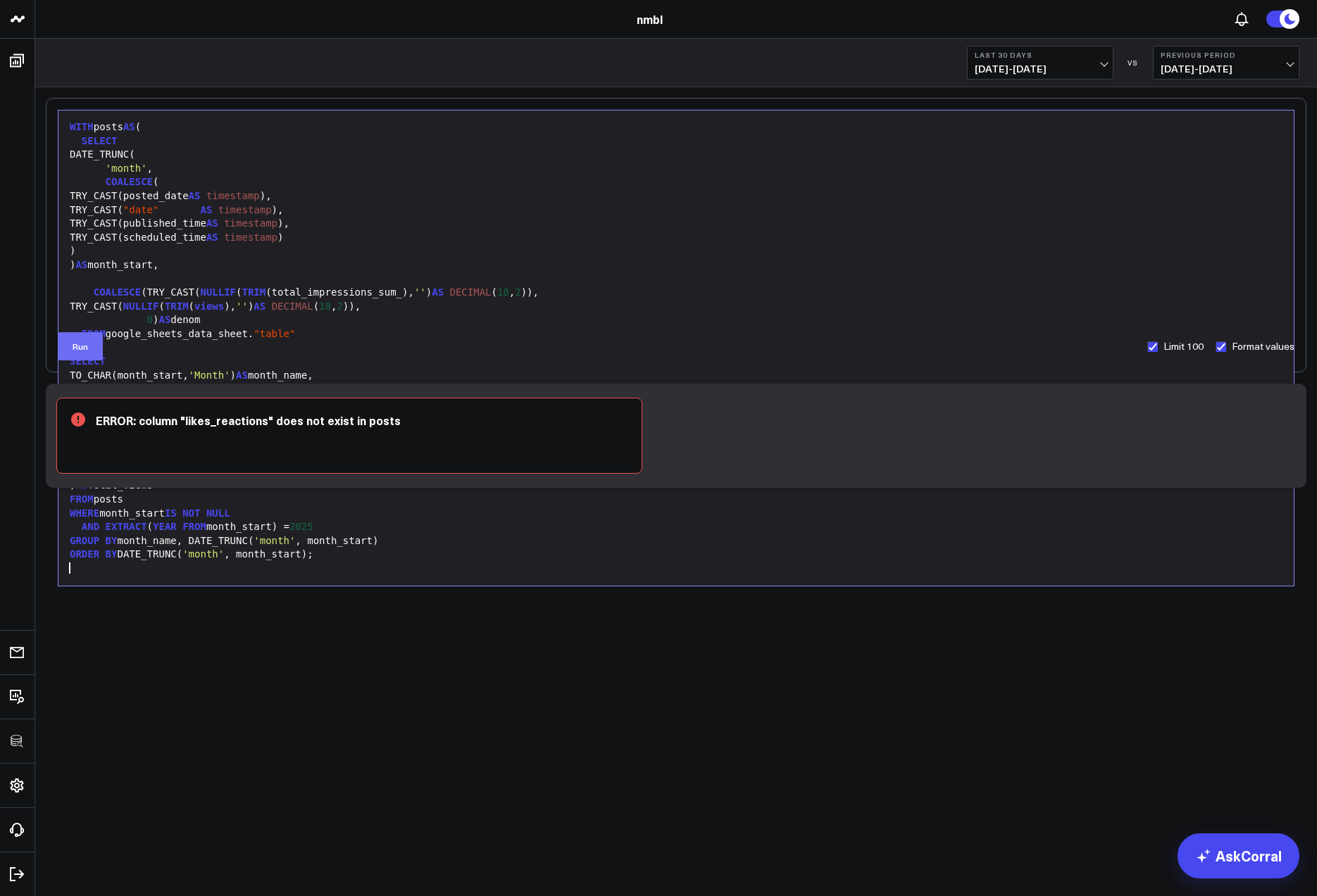
click at [89, 353] on button "Run" at bounding box center [80, 346] width 45 height 28
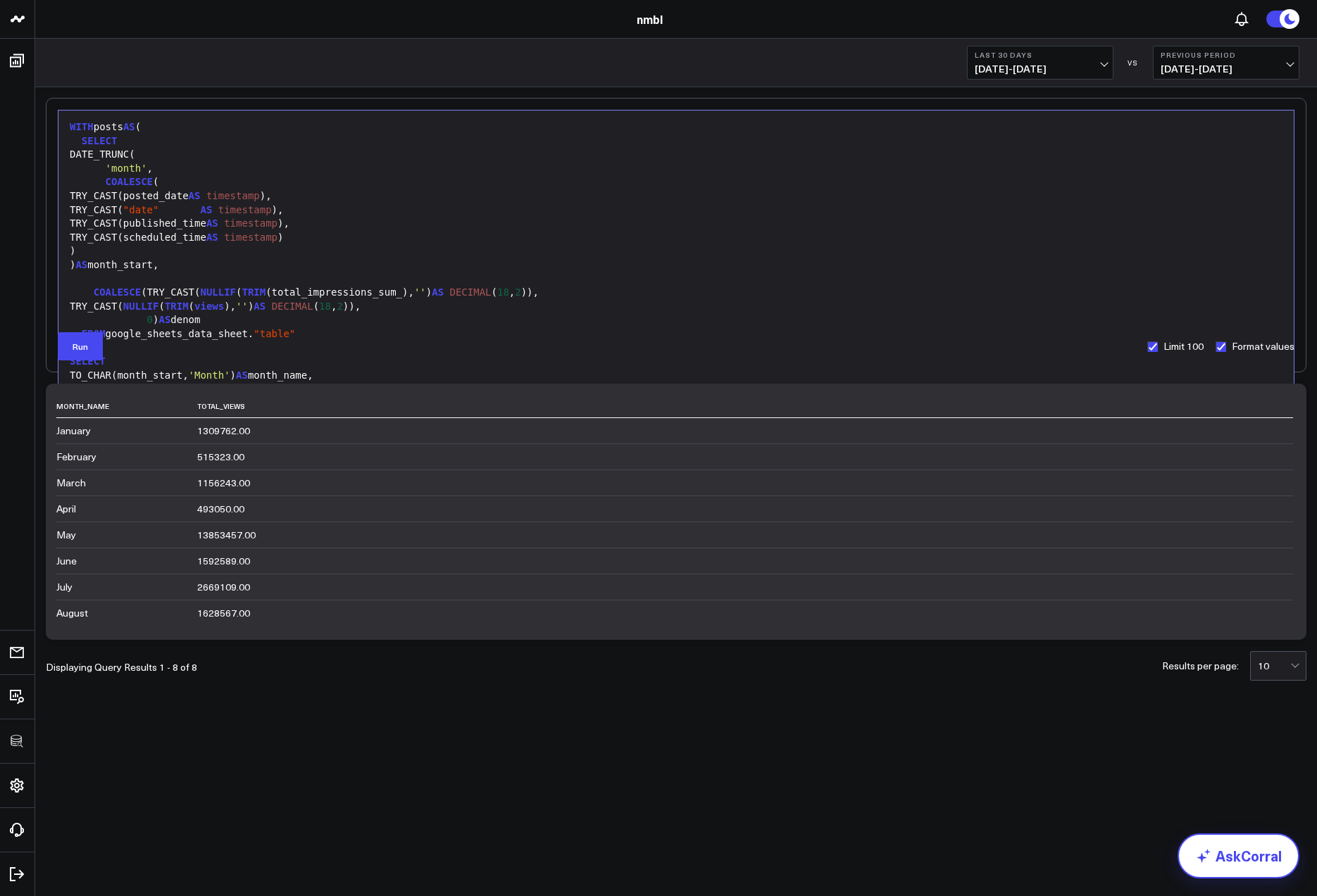
click at [1148, 860] on icon at bounding box center [1203, 856] width 17 height 17
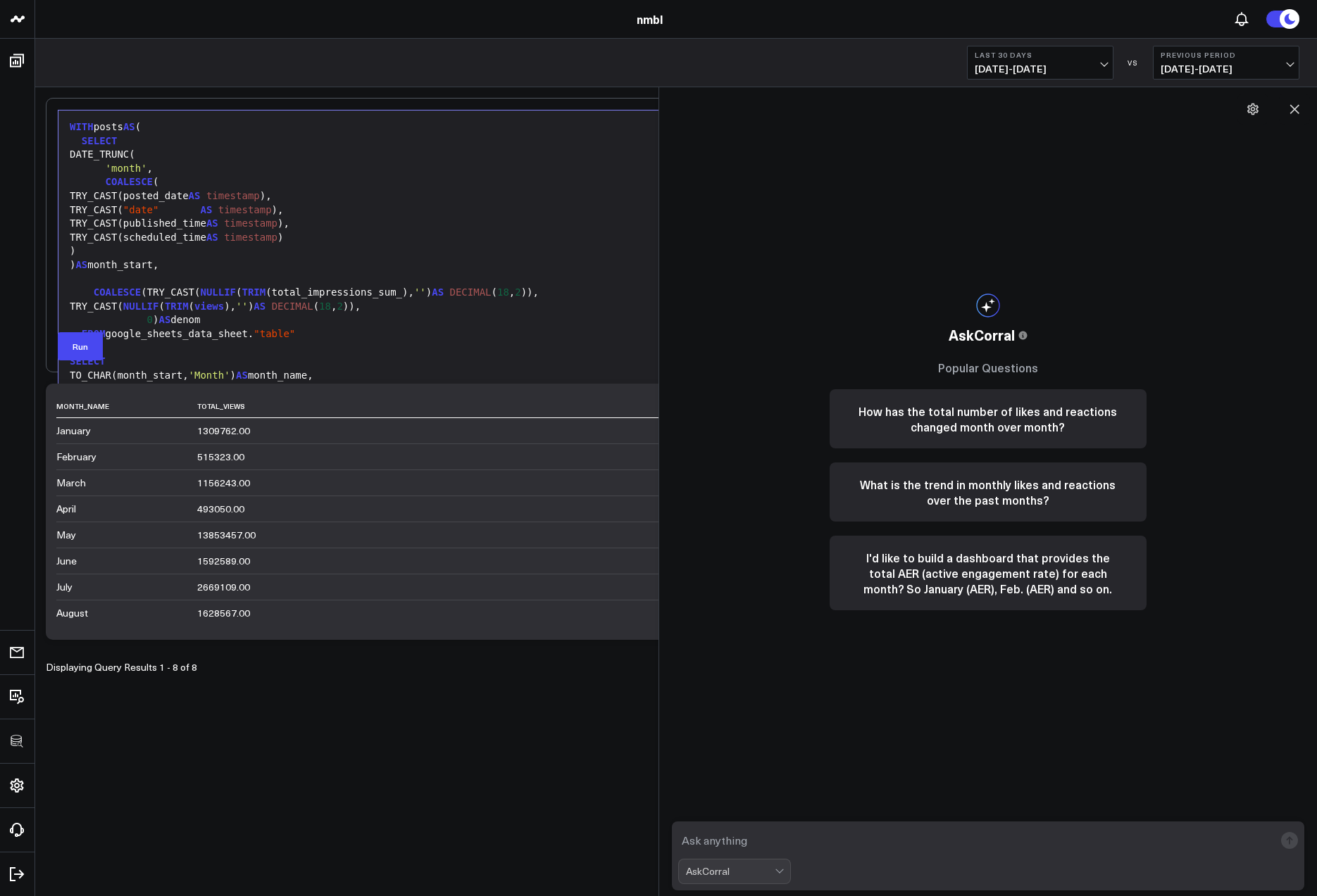
click at [740, 844] on textarea at bounding box center [976, 841] width 597 height 25
type textarea "create from this query a view by month and total vies"
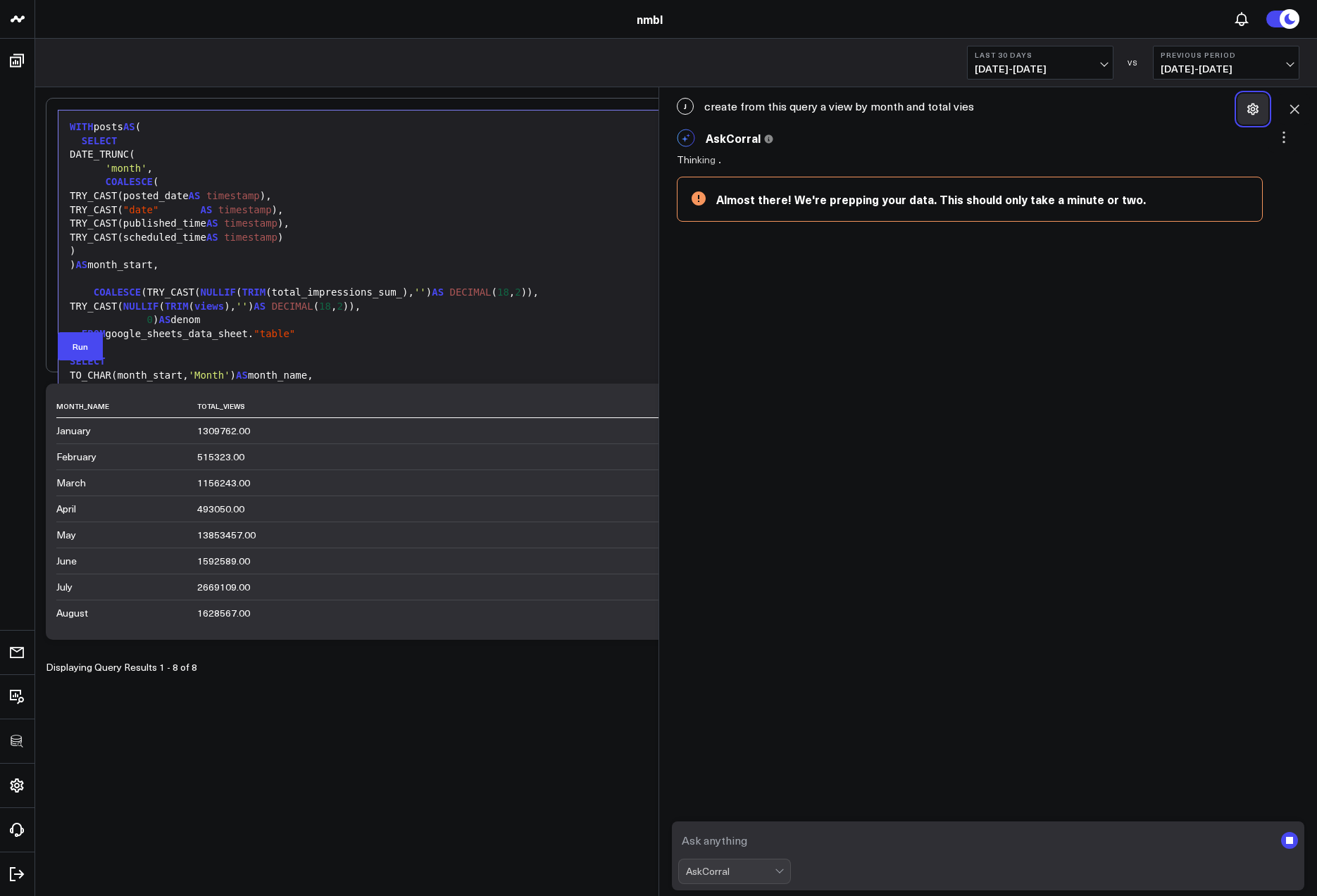
click at [1148, 108] on button at bounding box center [1253, 109] width 31 height 31
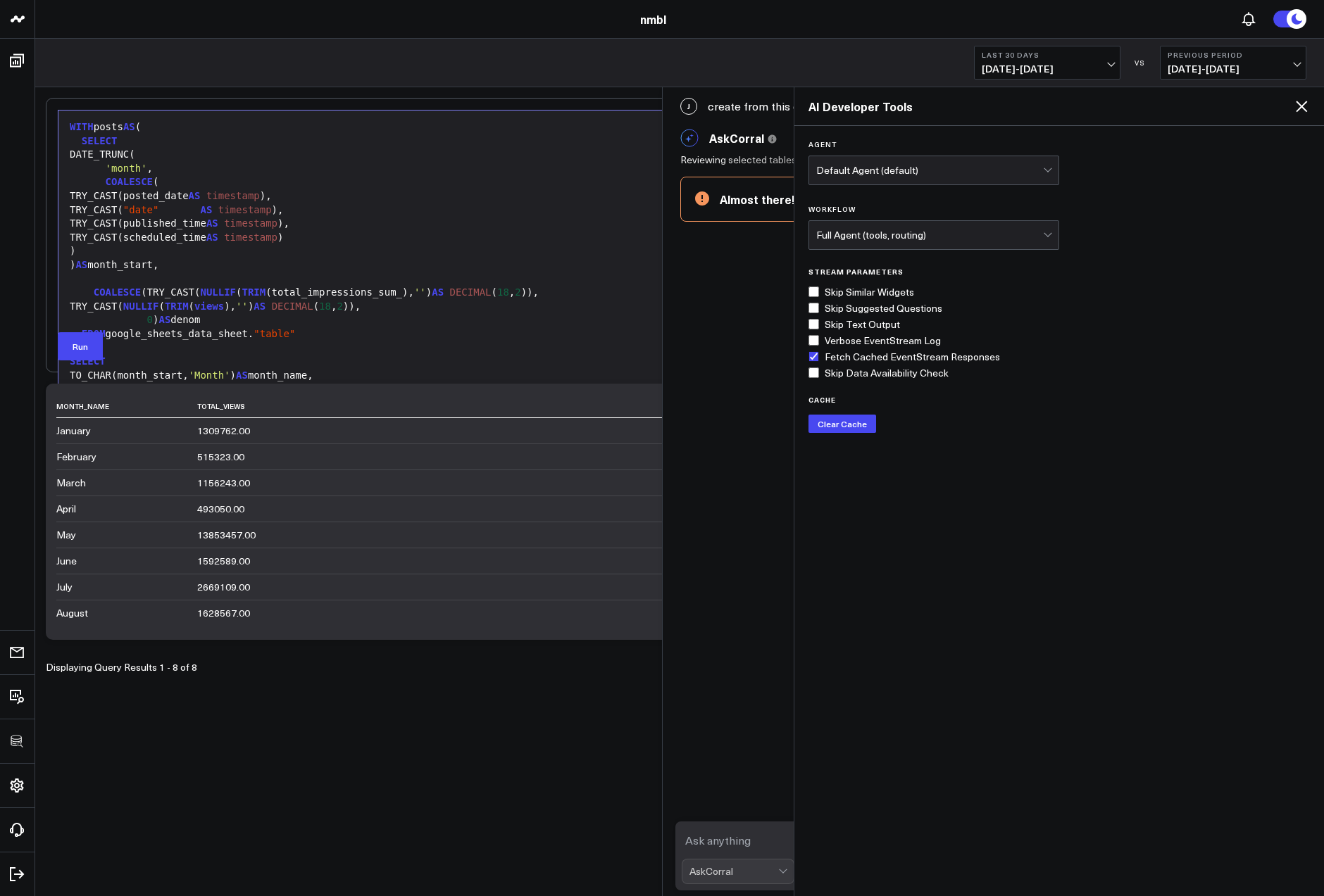
click at [1148, 111] on icon at bounding box center [1301, 106] width 11 height 11
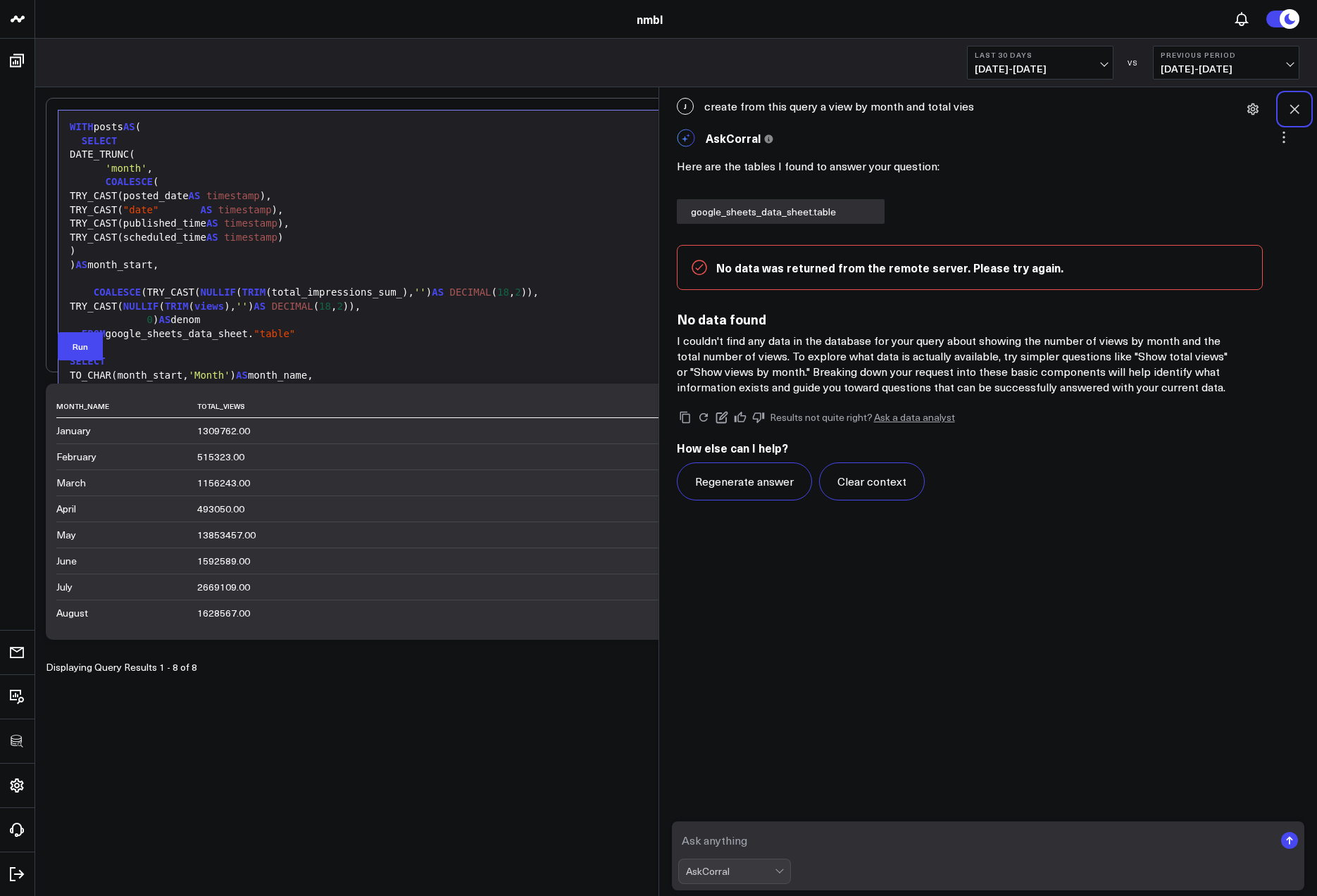
drag, startPoint x: 1295, startPoint y: 112, endPoint x: 1284, endPoint y: 122, distance: 14.9
click at [1148, 113] on icon at bounding box center [1294, 109] width 14 height 14
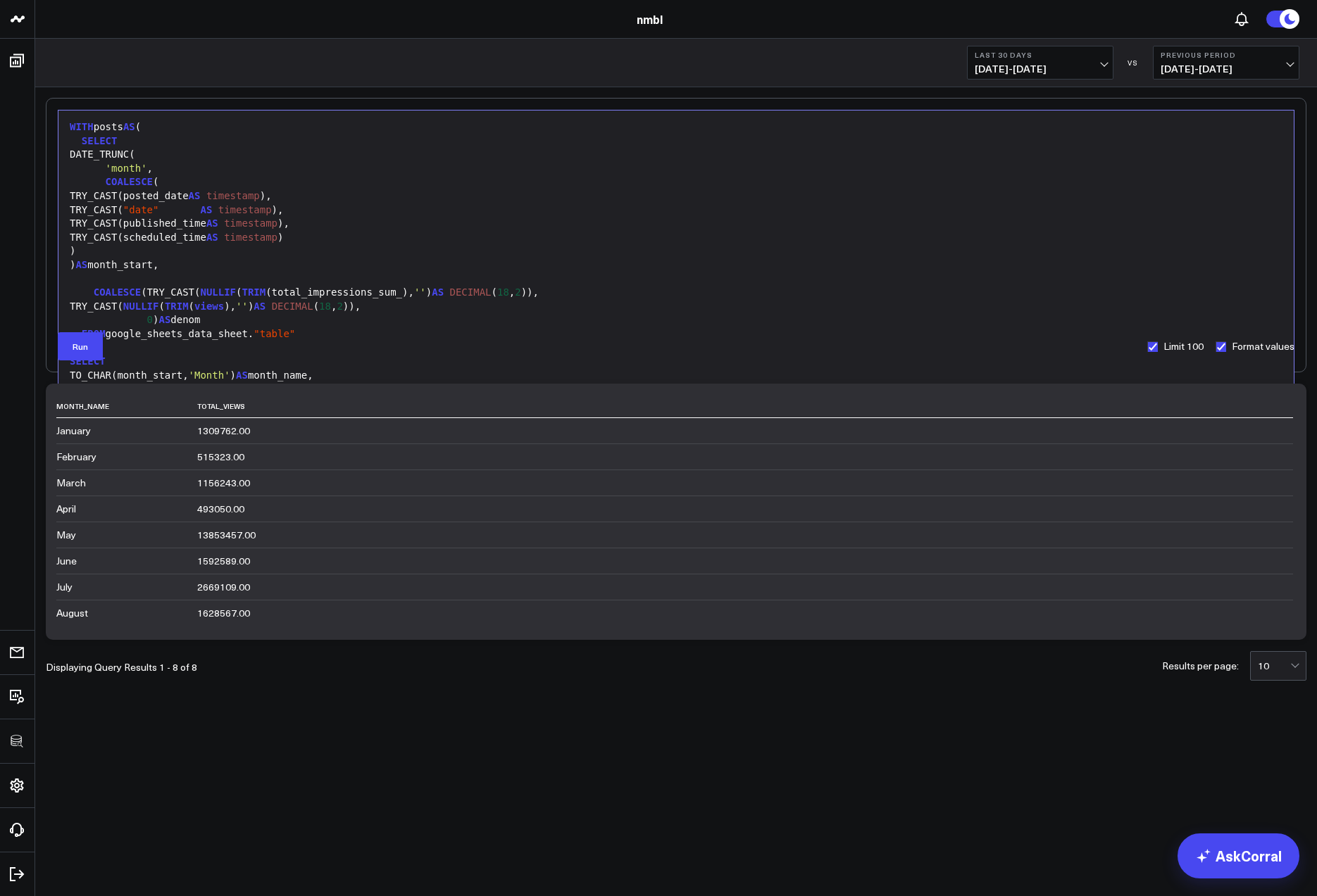
click at [1101, 64] on span "09/08/25 - 10/07/25" at bounding box center [1040, 69] width 131 height 11
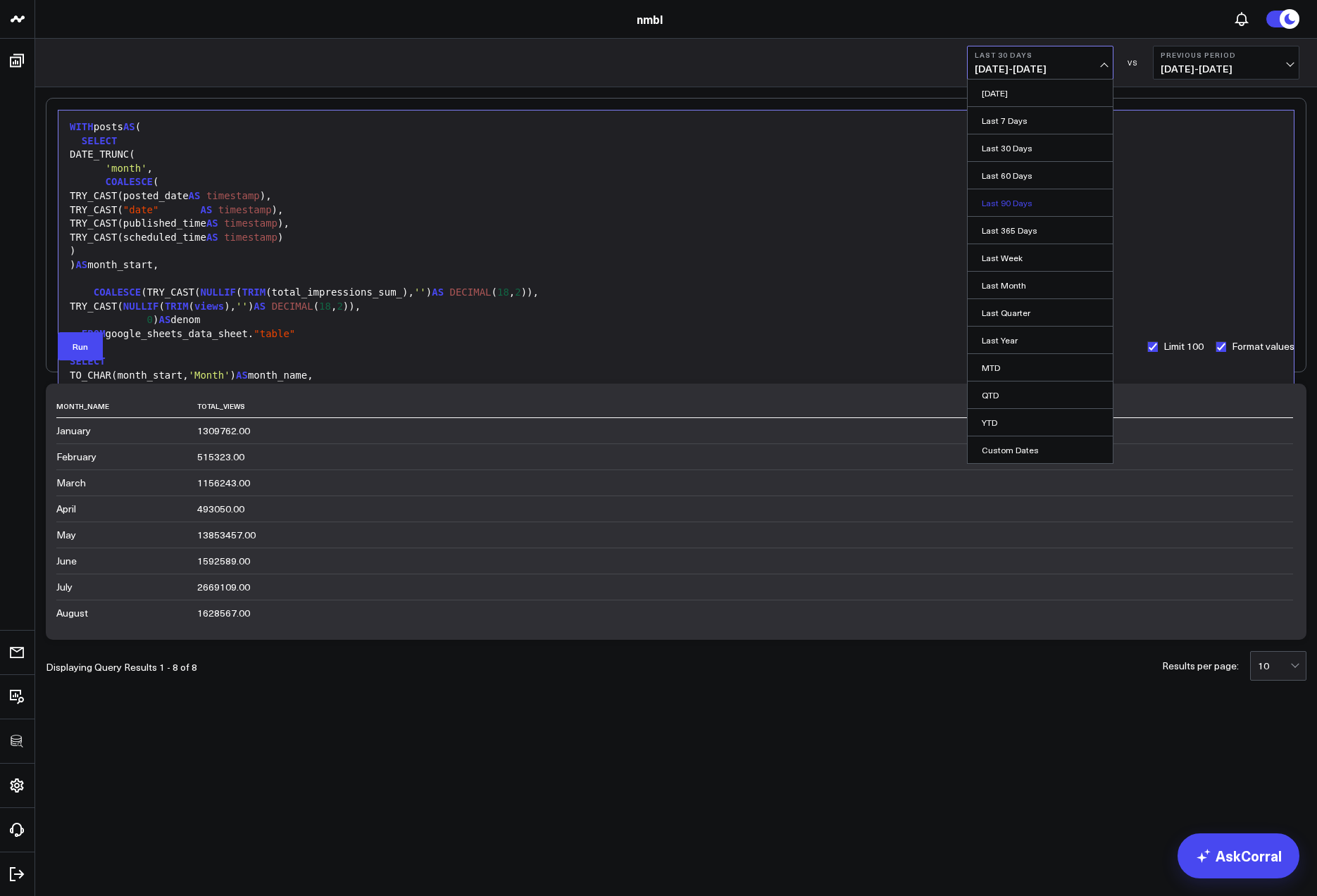
click at [1001, 197] on link "Last 90 Days" at bounding box center [1040, 203] width 145 height 27
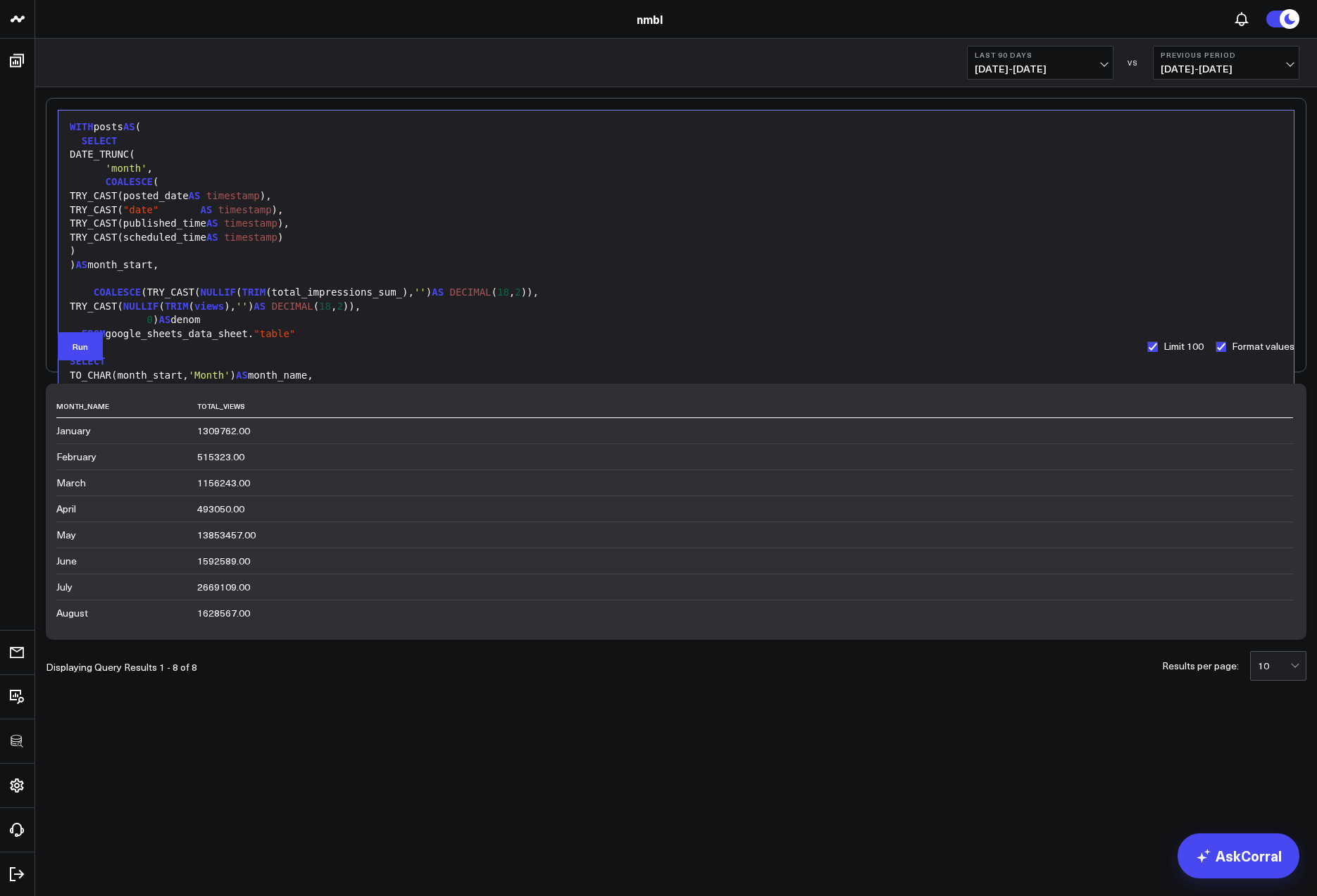
click at [1106, 64] on span "07/10/25 - 10/07/25" at bounding box center [1040, 69] width 131 height 11
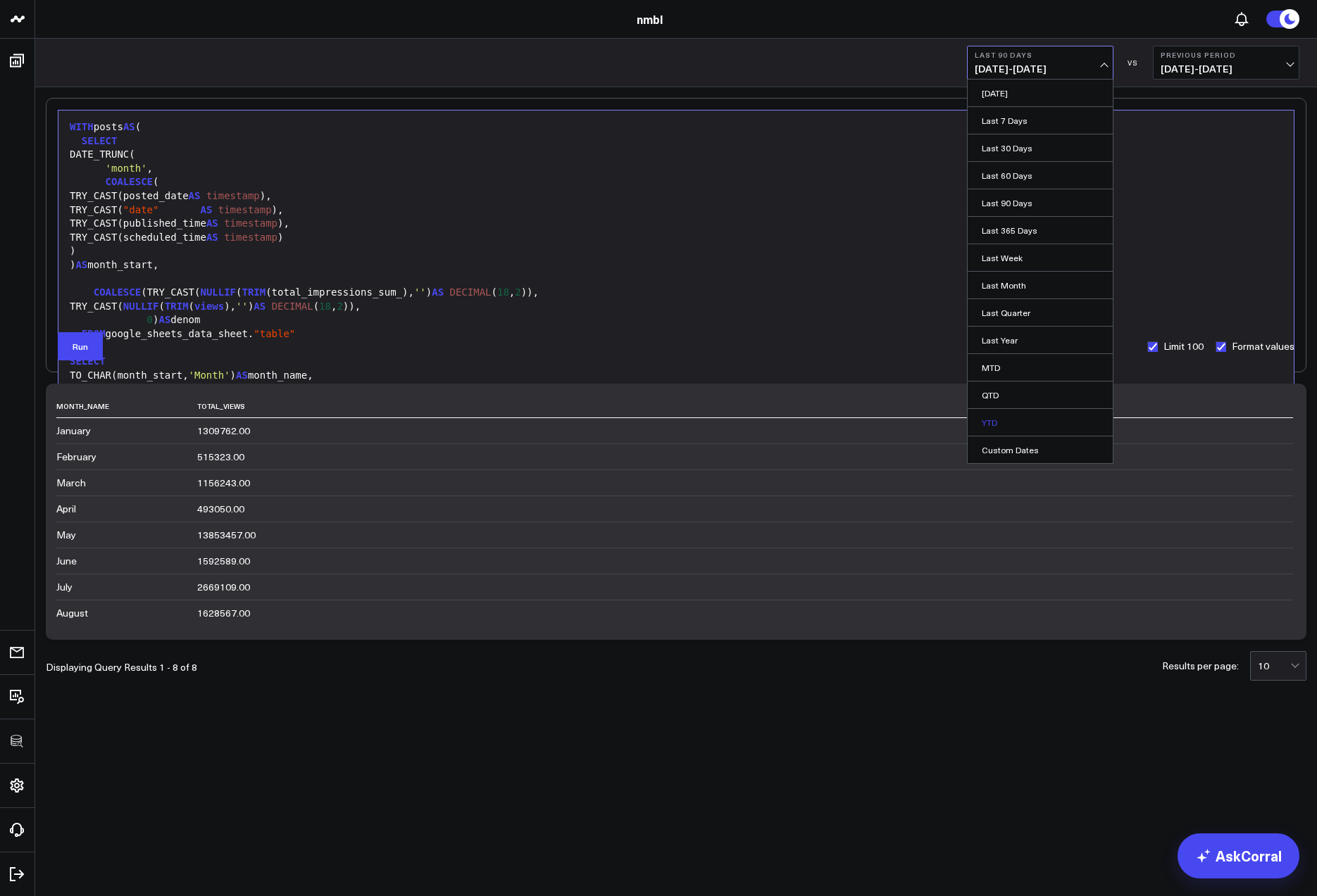
click at [992, 416] on link "YTD" at bounding box center [1040, 423] width 145 height 27
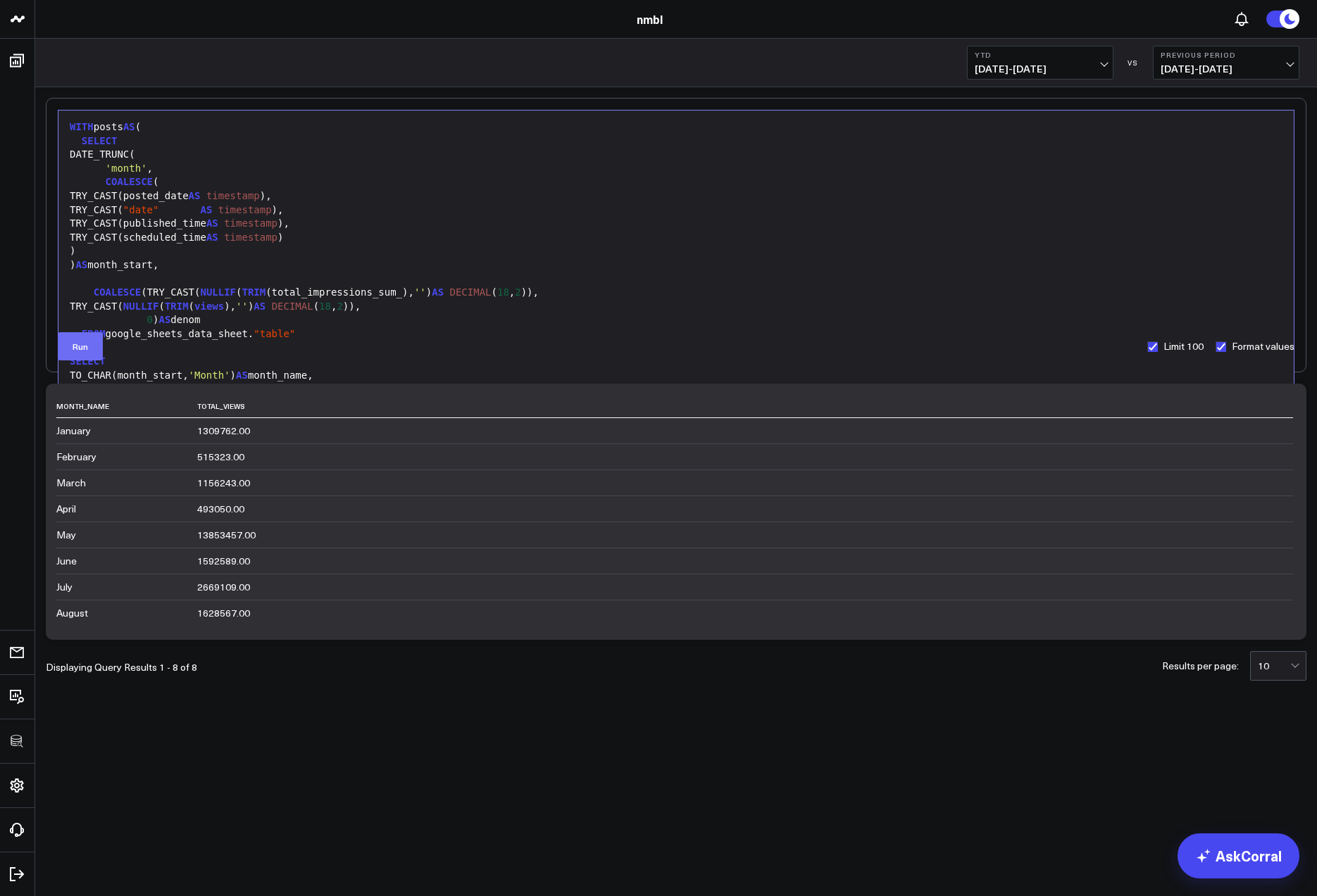
click at [80, 354] on button "Run" at bounding box center [80, 346] width 45 height 28
drag, startPoint x: 544, startPoint y: 292, endPoint x: 148, endPoint y: 292, distance: 396.0
click at [148, 292] on div "COALESCE (TRY_CAST( NULLIF ( TRIM (total_impressions_sum_), '' ) AS DECIMAL ( 1…" at bounding box center [675, 293] width 1221 height 14
click at [85, 359] on button "Run" at bounding box center [80, 346] width 45 height 28
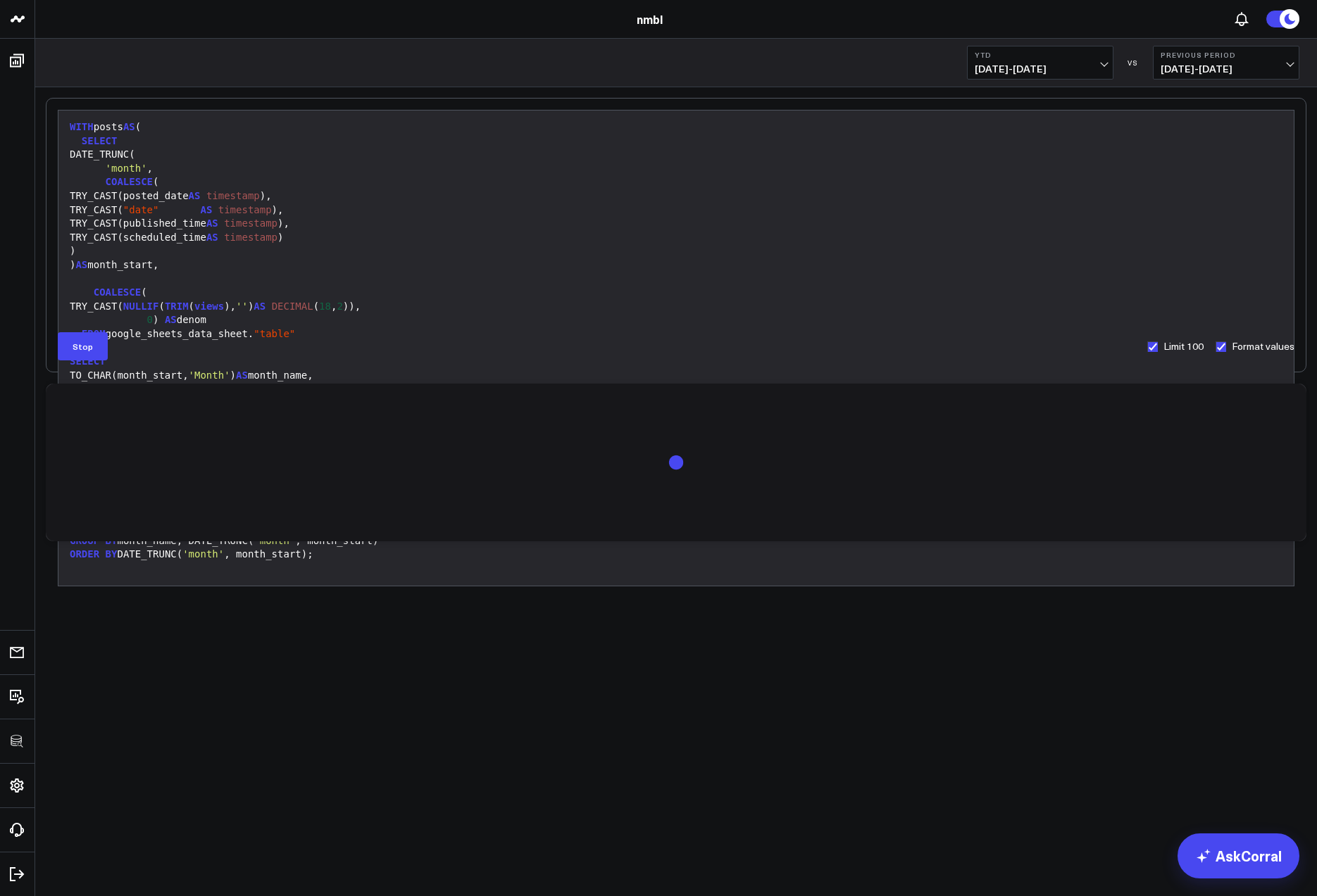
drag, startPoint x: 149, startPoint y: 306, endPoint x: 150, endPoint y: 316, distance: 10.0
click at [149, 308] on div "TRY_CAST( NULLIF ( TRIM ( views ), '' ) AS DECIMAL ( 18 , 2 ))," at bounding box center [675, 307] width 1221 height 14
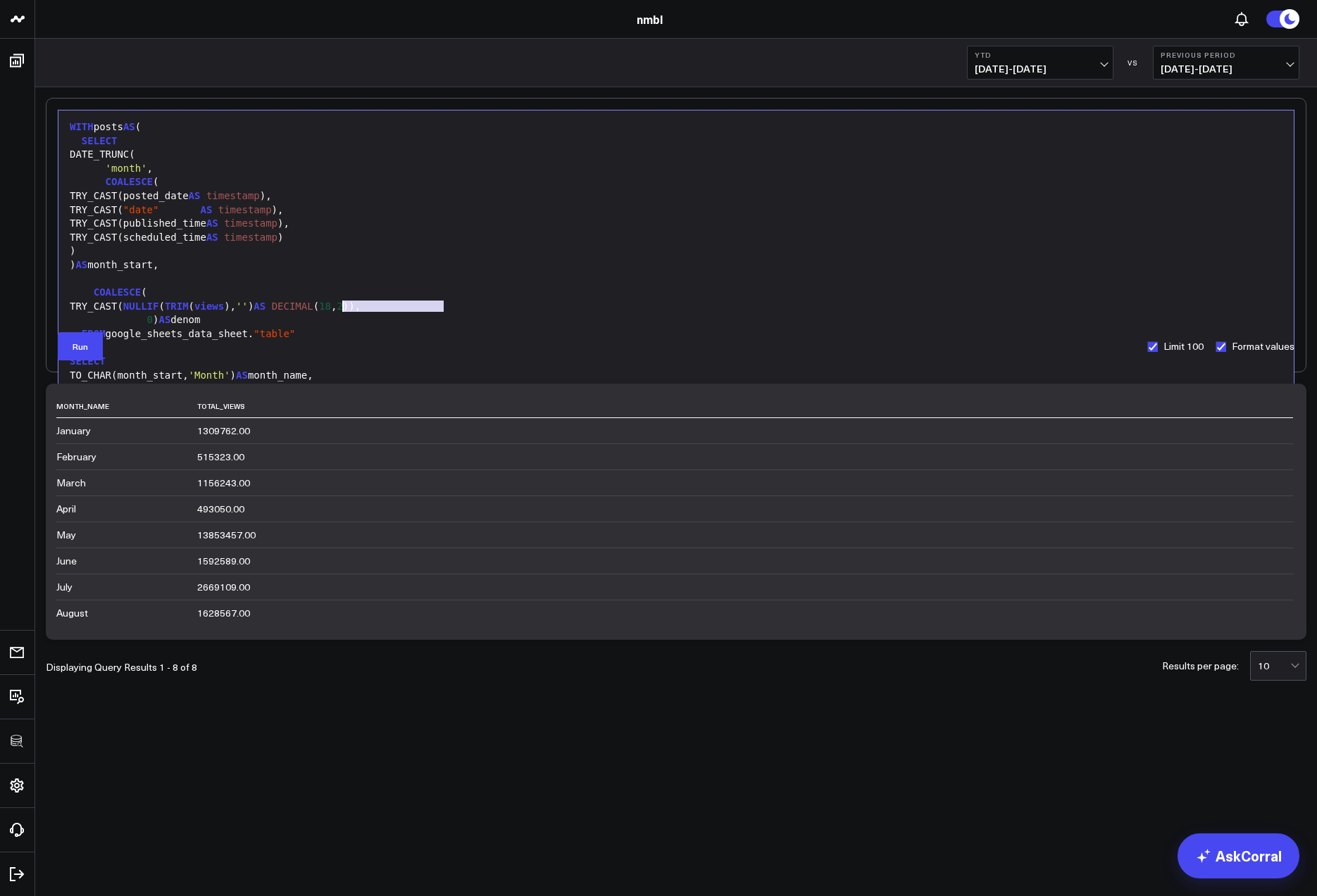
drag, startPoint x: 445, startPoint y: 305, endPoint x: 345, endPoint y: 305, distance: 100.0
click at [345, 305] on div "TRY_CAST( NULLIF ( TRIM ( views ), '' ) AS DECIMAL ( 18 , 2 ))," at bounding box center [675, 307] width 1221 height 14
click at [98, 344] on button "Run" at bounding box center [80, 346] width 45 height 28
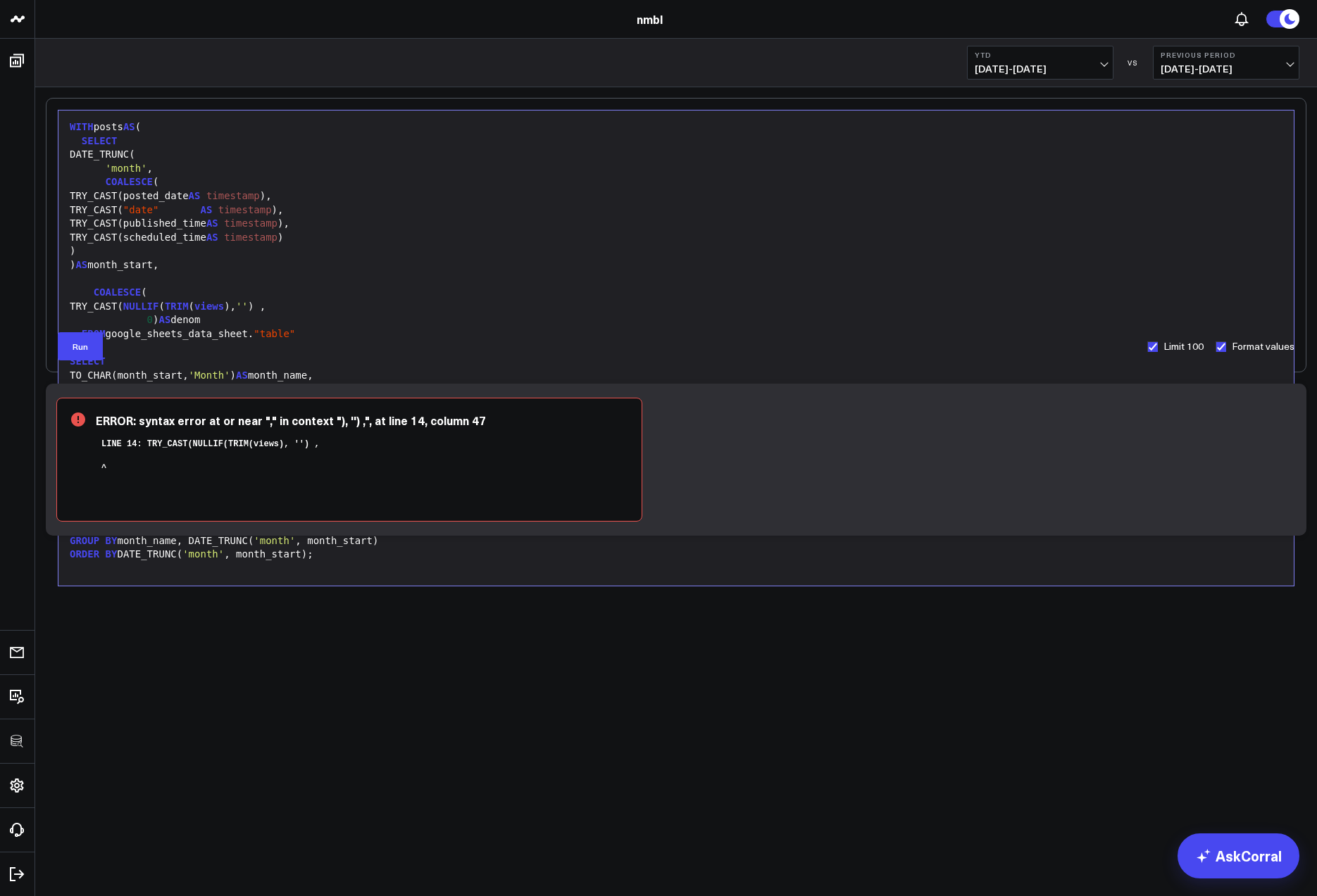
click at [352, 307] on div "TRY_CAST( NULLIF ( TRIM ( views ), '' ) ," at bounding box center [675, 307] width 1221 height 14
click at [83, 350] on button "Run" at bounding box center [80, 346] width 45 height 28
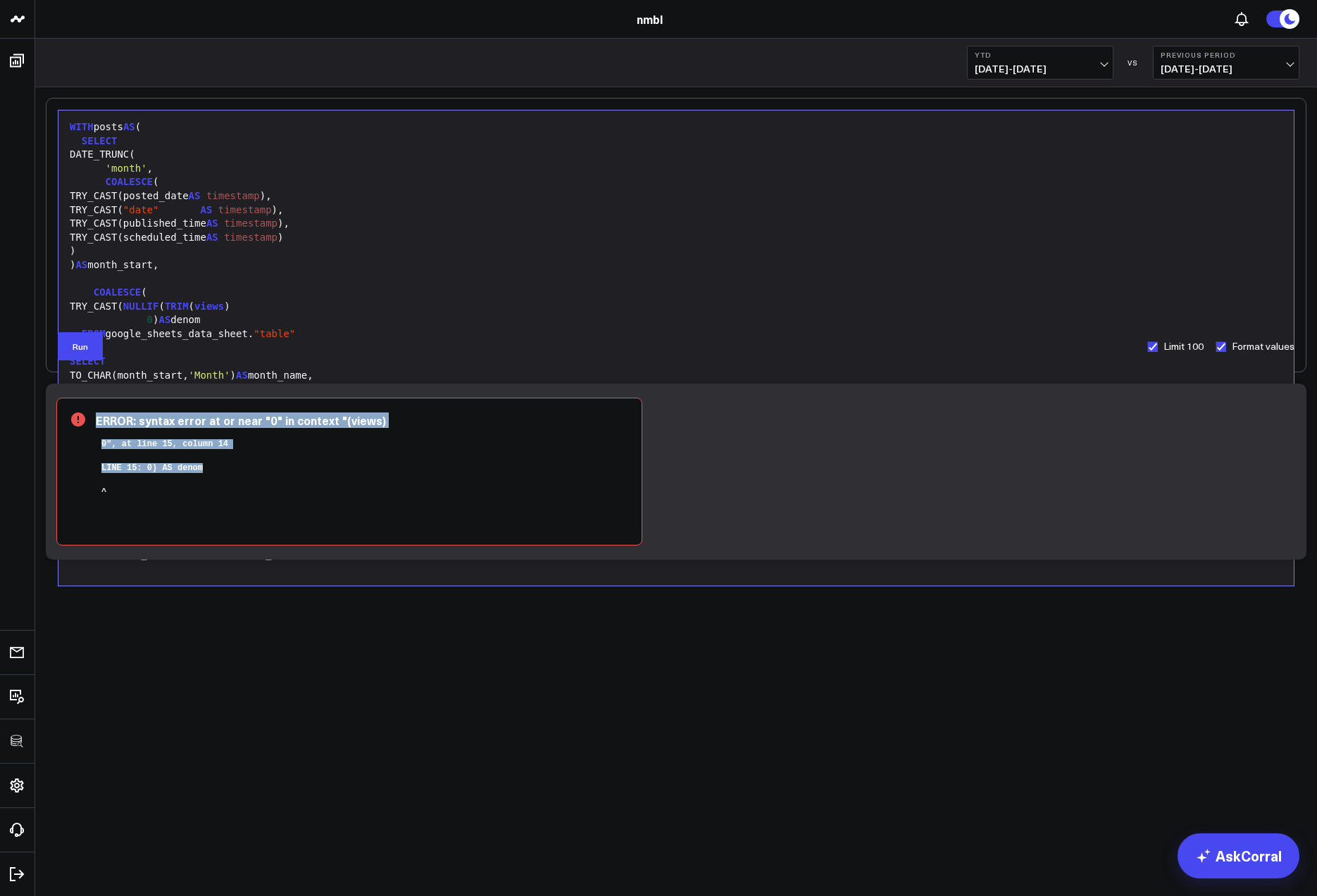
drag, startPoint x: 670, startPoint y: 445, endPoint x: 672, endPoint y: 466, distance: 21.1
click at [670, 468] on div "ERROR: syntax error at or near "0" in context "(views) 0", at line 15, column 1…" at bounding box center [675, 471] width 1260 height 176
drag, startPoint x: 256, startPoint y: 389, endPoint x: 384, endPoint y: 404, distance: 128.9
click at [384, 404] on div "ERROR: syntax error at or near "0" in context "(views) 0", at line 15, column 1…" at bounding box center [675, 471] width 1260 height 176
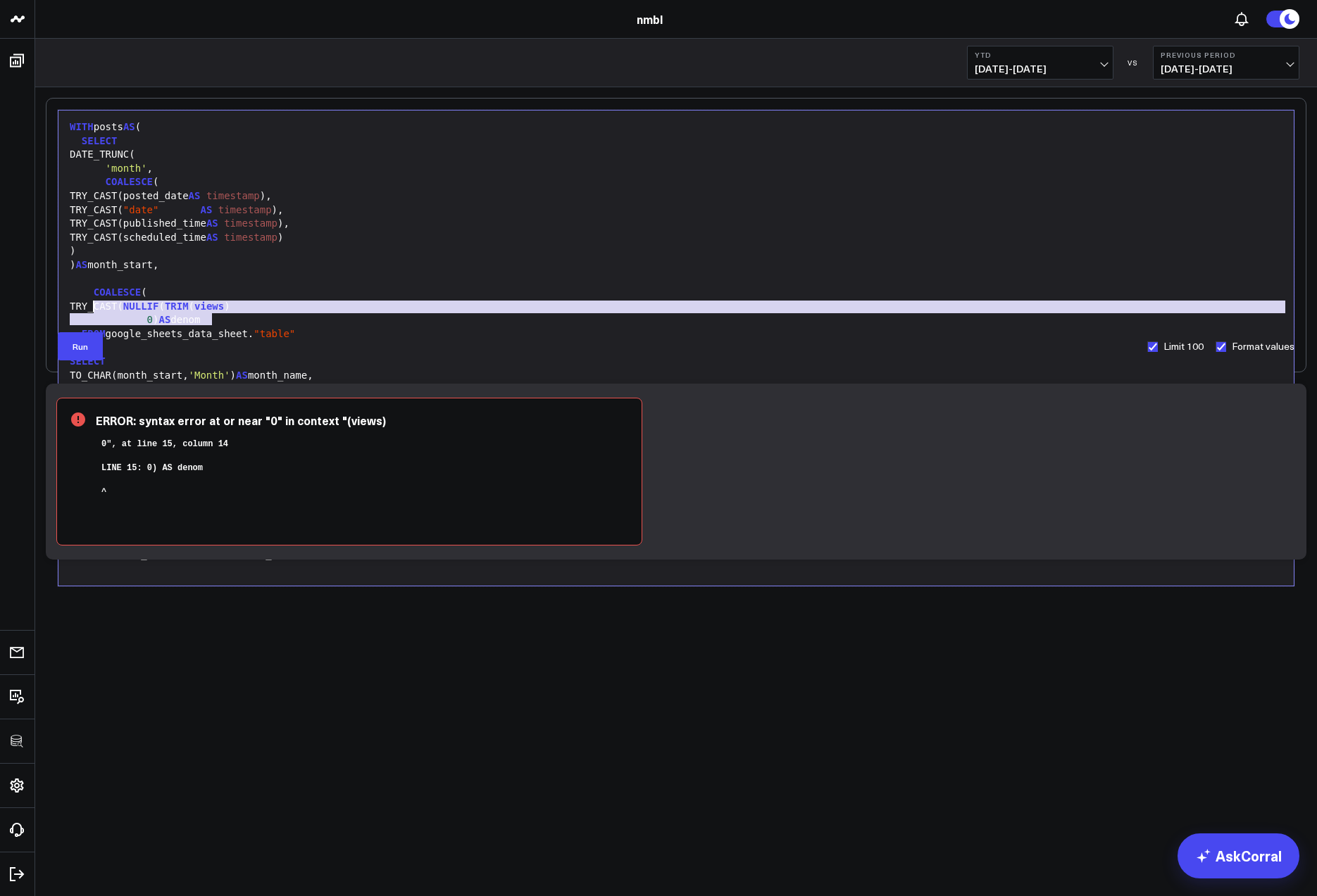
drag, startPoint x: 212, startPoint y: 320, endPoint x: 91, endPoint y: 304, distance: 122.1
click at [91, 304] on div "WITH posts AS ( SELECT DATE_TRUNC( 'month' , COALESCE ( TRY_CAST(posted_date AS…" at bounding box center [675, 349] width 1221 height 462
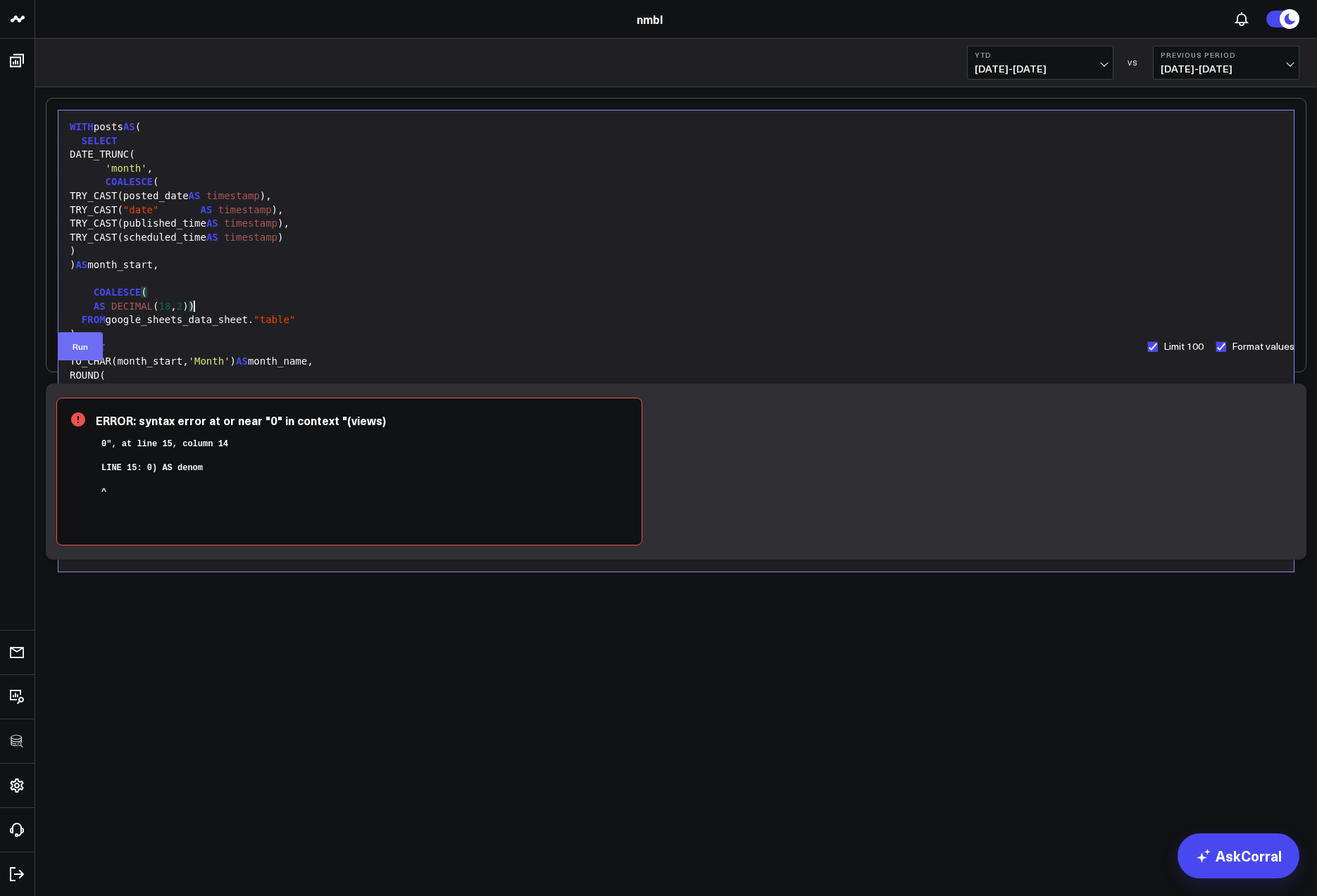
click at [82, 348] on button "Run" at bounding box center [80, 346] width 45 height 28
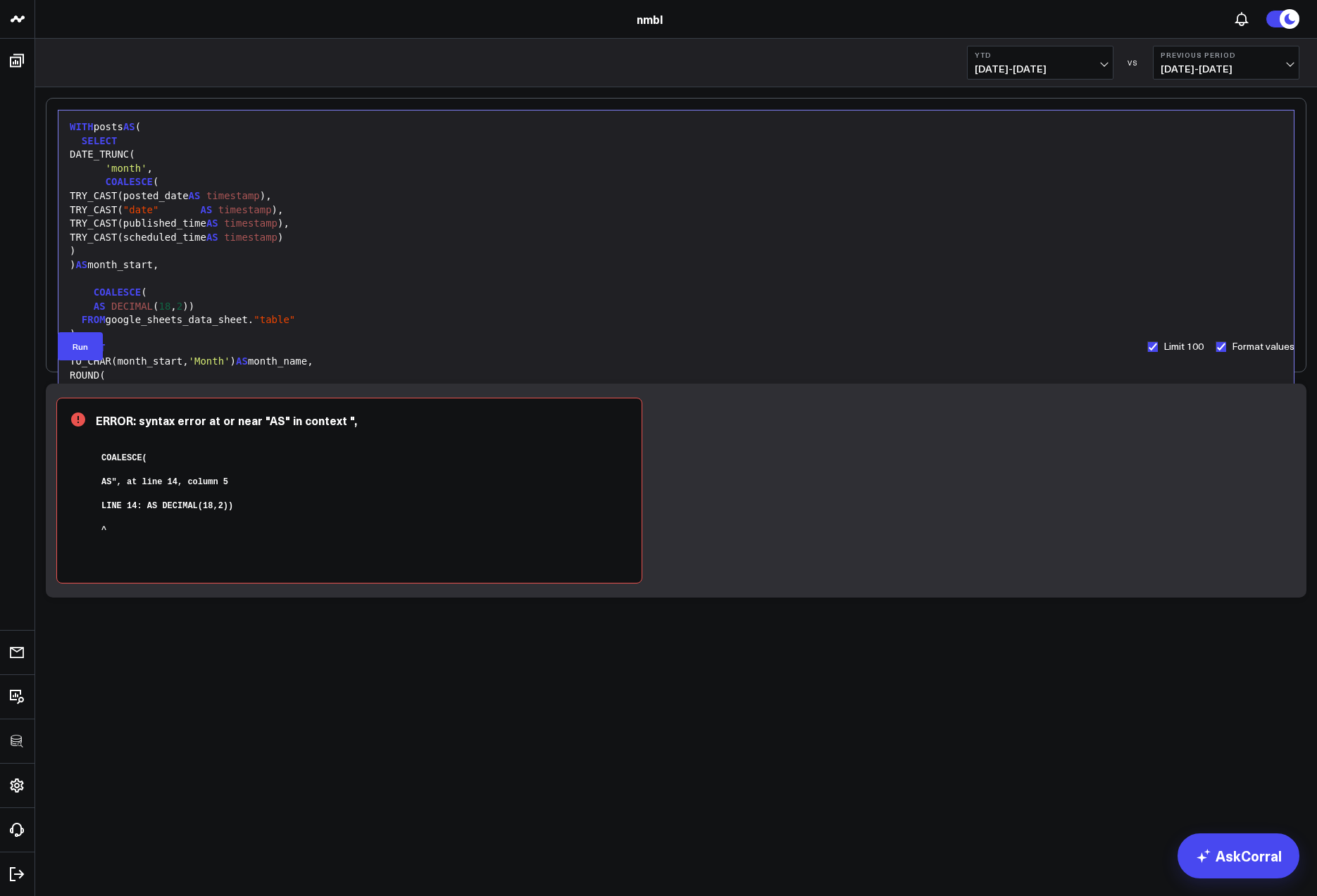
click at [214, 329] on div ")" at bounding box center [675, 334] width 1221 height 14
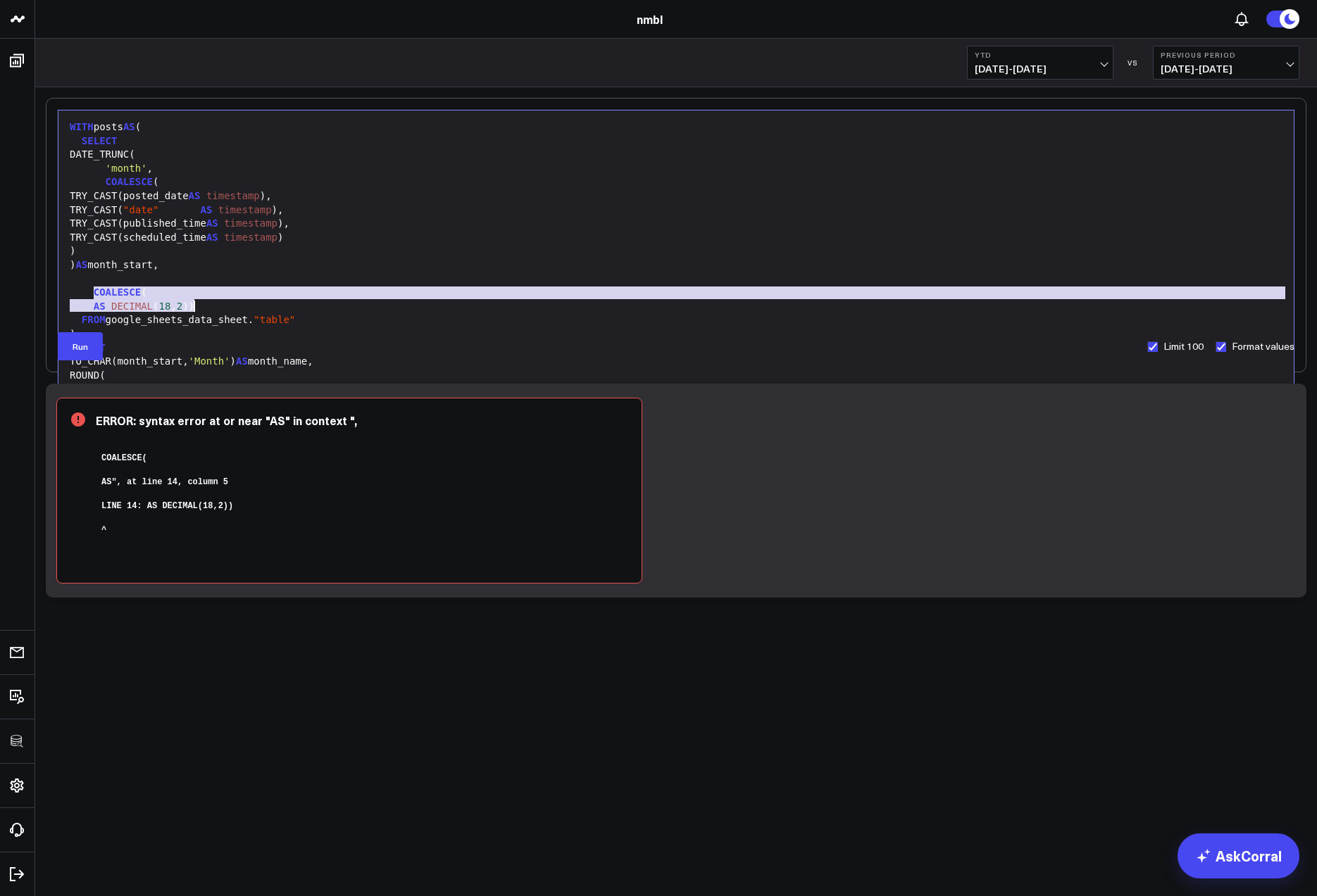
drag, startPoint x: 96, startPoint y: 289, endPoint x: 317, endPoint y: 303, distance: 221.4
click at [317, 303] on div "WITH posts AS ( SELECT DATE_TRUNC( 'month' , COALESCE ( TRY_CAST(posted_date AS…" at bounding box center [675, 341] width 1221 height 447
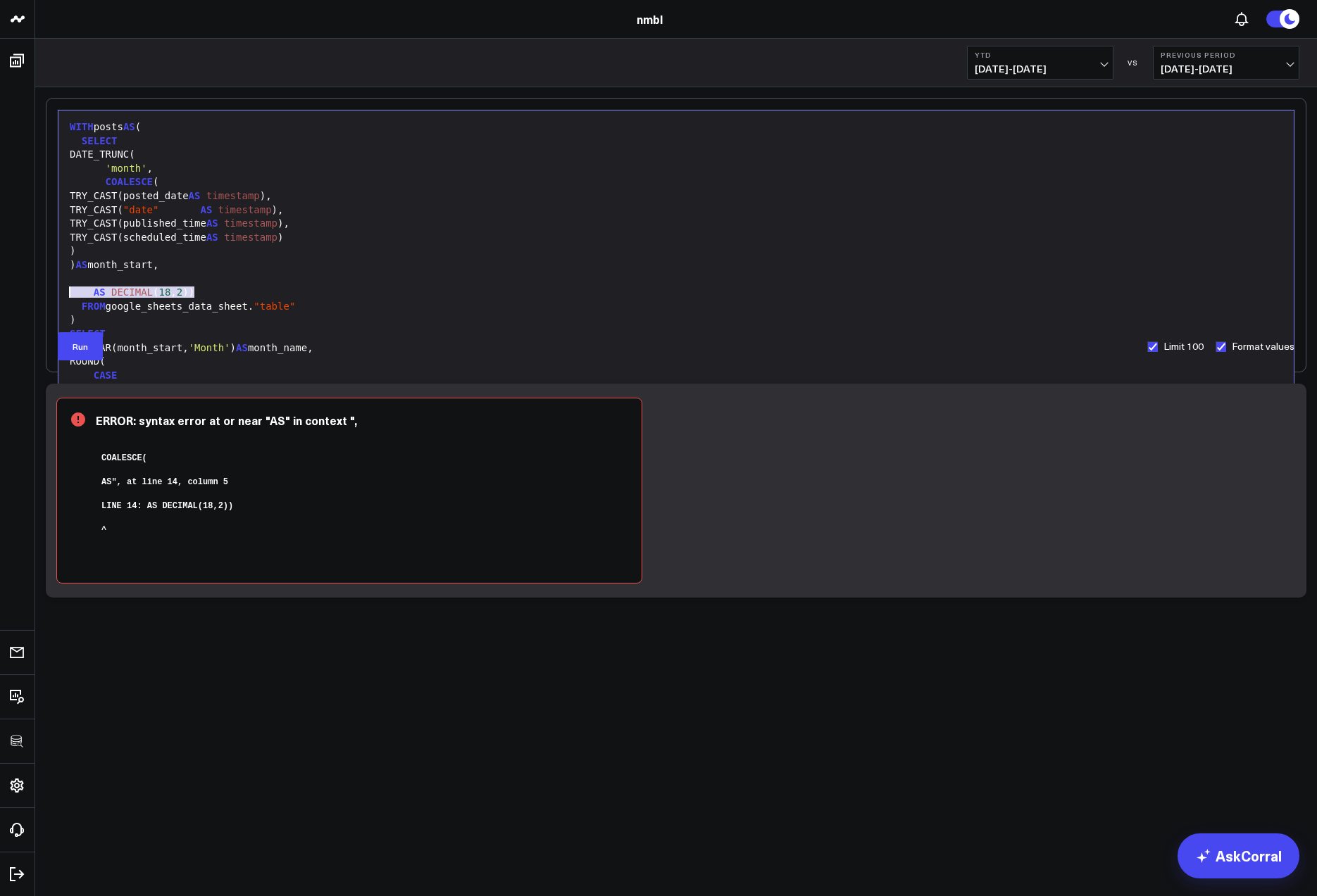
drag, startPoint x: 199, startPoint y: 291, endPoint x: 52, endPoint y: 289, distance: 147.0
click at [52, 289] on div "Selection deleted 99 1 2 3 4 5 6 7 8 9 10 11 12 13 14 15 16 17 18 19 20 21 22 2…" at bounding box center [675, 235] width 1260 height 275
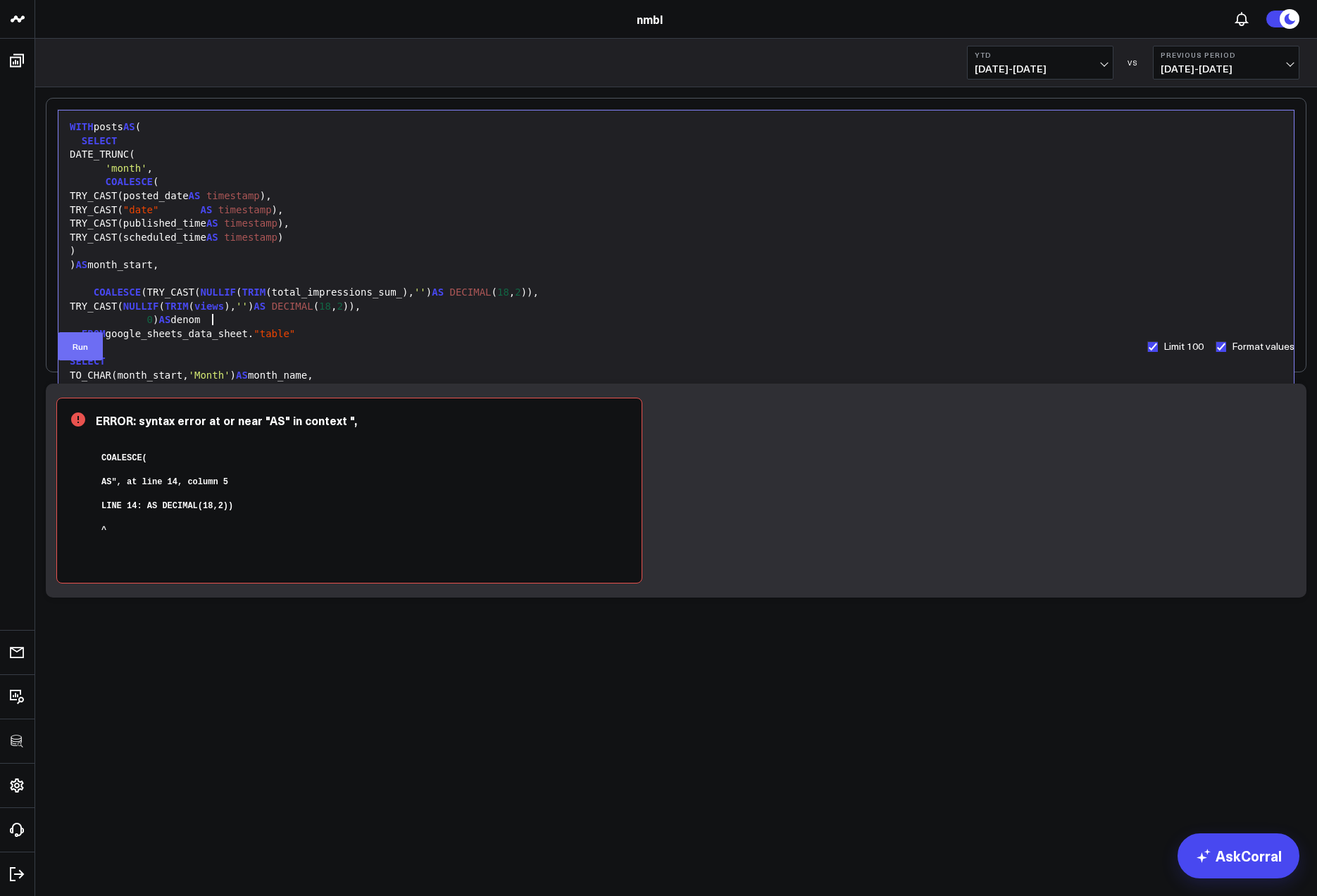
click at [81, 344] on button "Run" at bounding box center [80, 346] width 45 height 28
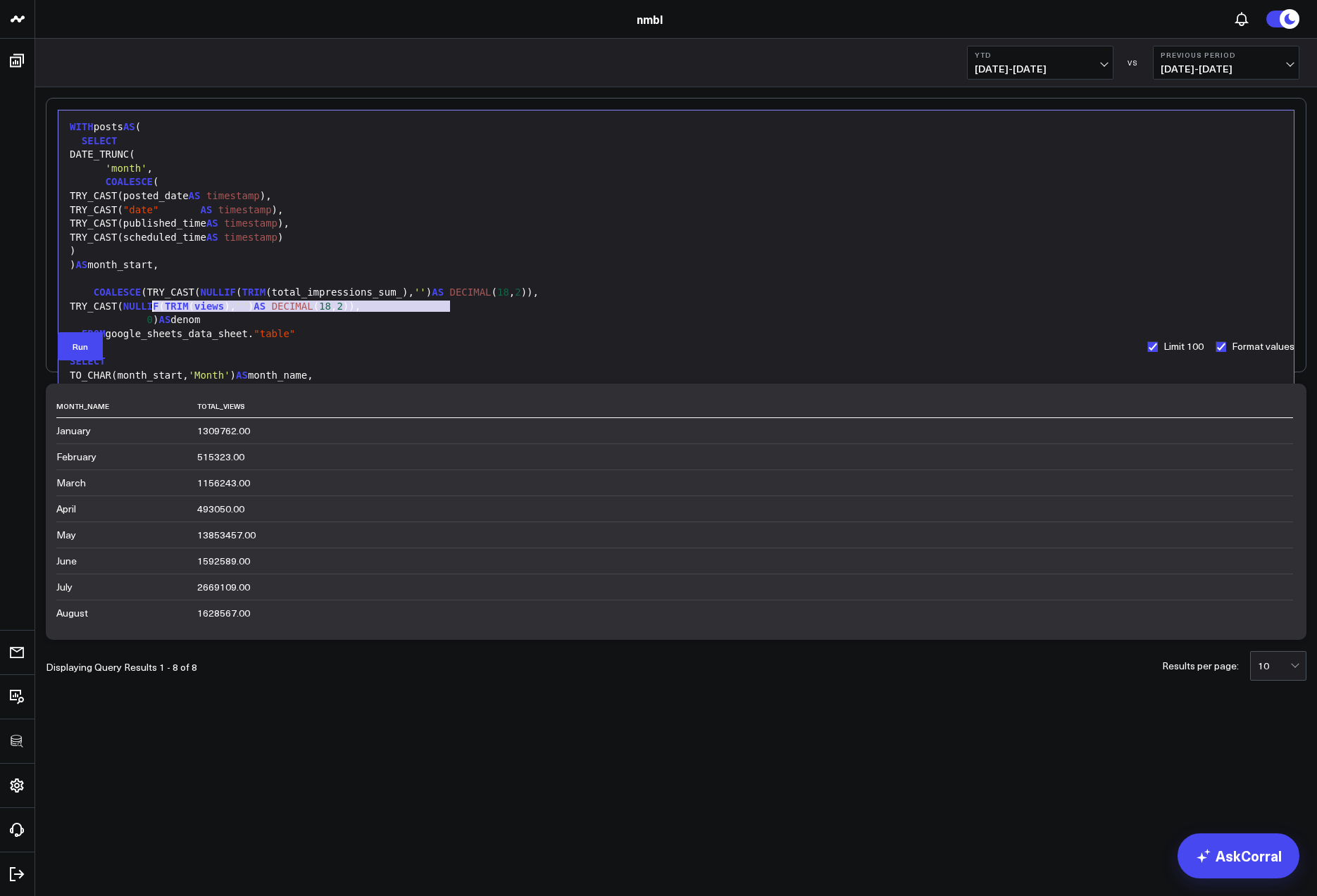
drag, startPoint x: 428, startPoint y: 308, endPoint x: 151, endPoint y: 303, distance: 277.0
click at [151, 303] on div "TRY_CAST( NULLIF ( TRIM ( views ), '' ) AS DECIMAL ( 18 , 2 ))," at bounding box center [675, 307] width 1221 height 14
click at [405, 294] on div "COALESCE (TRY_CAST( NULLIF ( TRIM ( total_impressions_sum_ ) , '' ) AS DECIMAL …" at bounding box center [675, 293] width 1221 height 14
click at [85, 351] on button "Run" at bounding box center [80, 346] width 45 height 28
click at [266, 292] on span "(" at bounding box center [268, 292] width 6 height 11
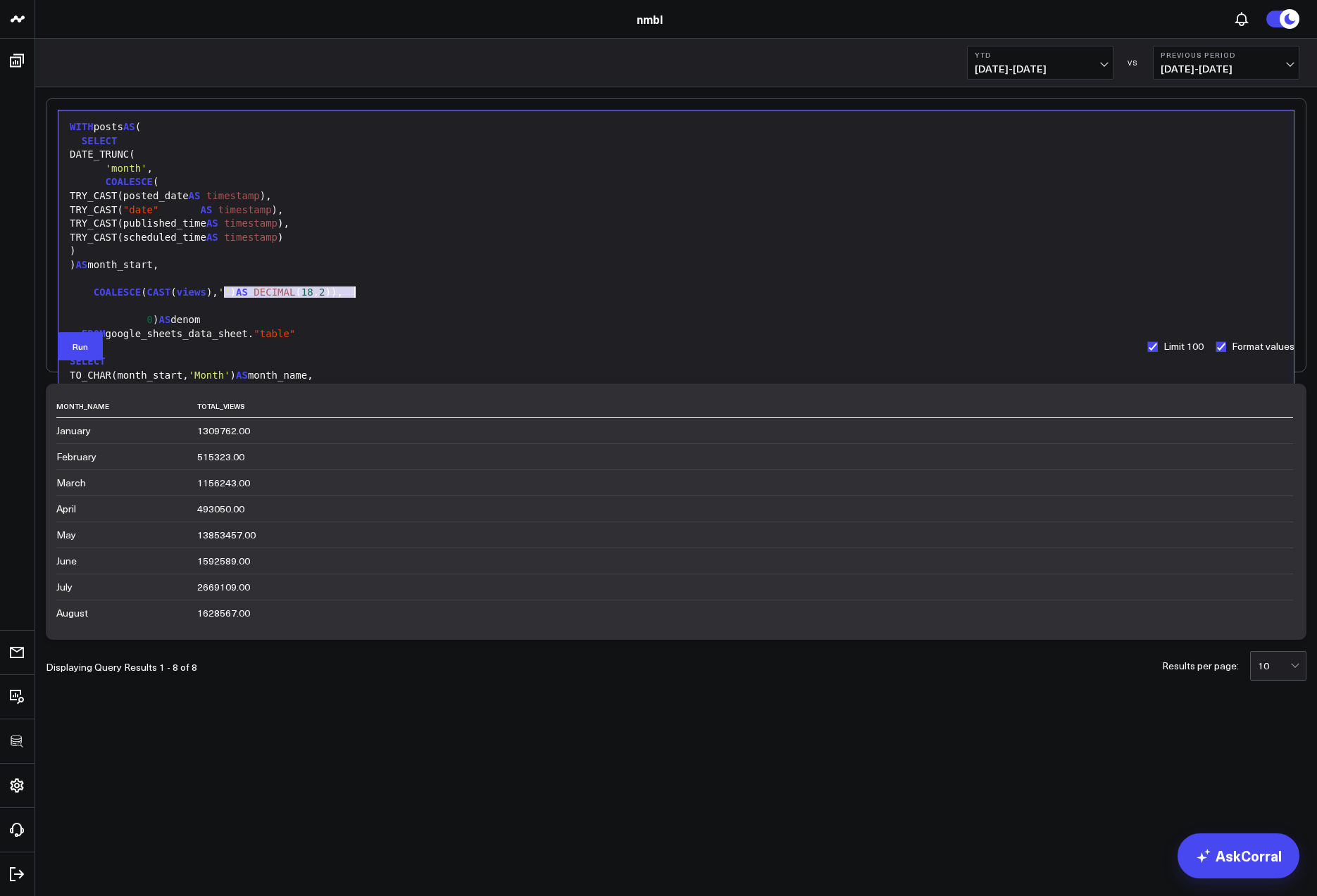
drag, startPoint x: 256, startPoint y: 293, endPoint x: 437, endPoint y: 292, distance: 181.0
click at [437, 292] on div "COALESCE ( CAST ( views ), '' ) AS DECIMAL ( 18 , 2 ))," at bounding box center [675, 293] width 1221 height 14
click at [85, 352] on button "Run" at bounding box center [80, 346] width 45 height 28
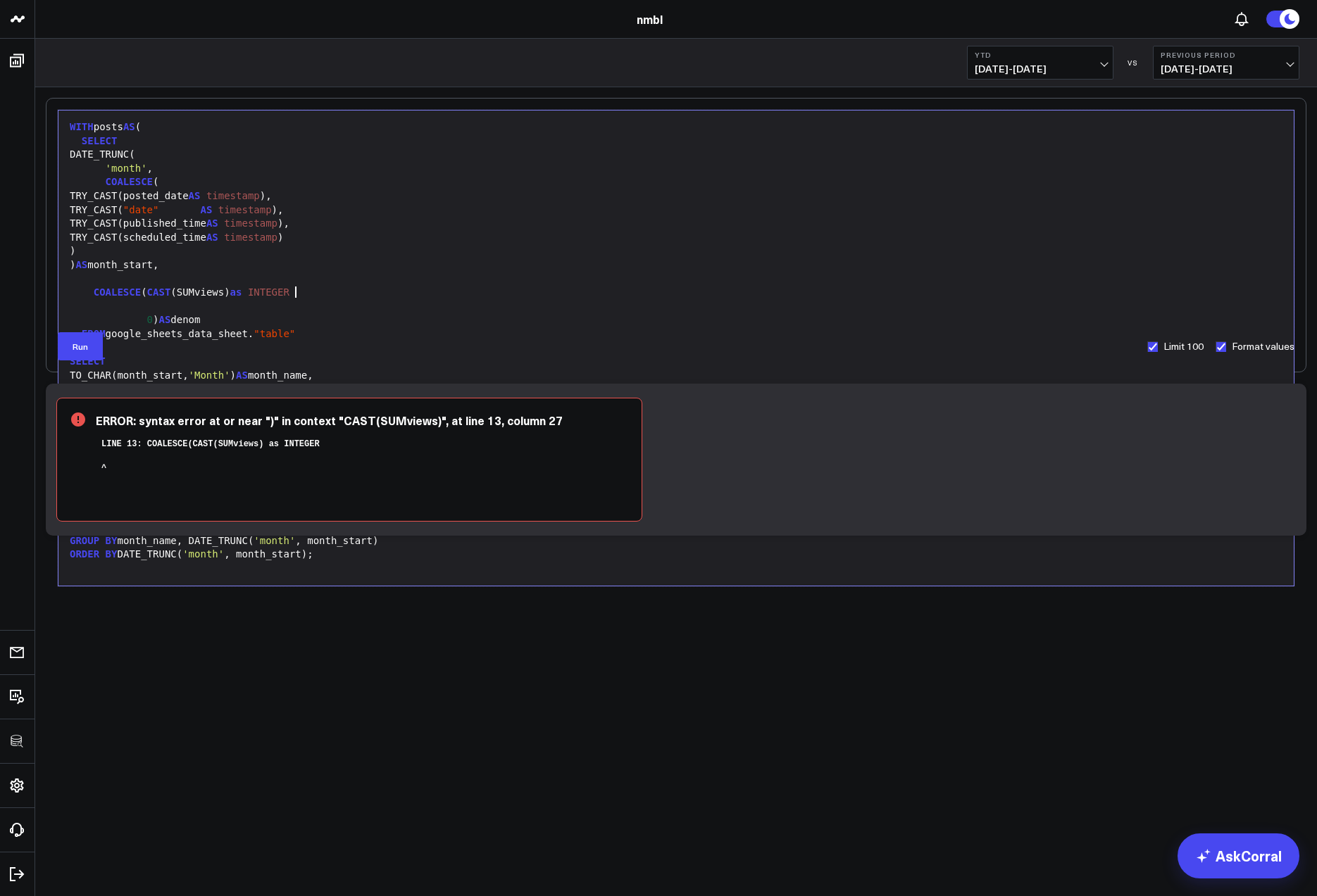
click at [311, 292] on div "COALESCE ( CAST (SUMviews) as INTEGER" at bounding box center [675, 293] width 1221 height 14
click at [83, 344] on button "Run" at bounding box center [80, 346] width 45 height 28
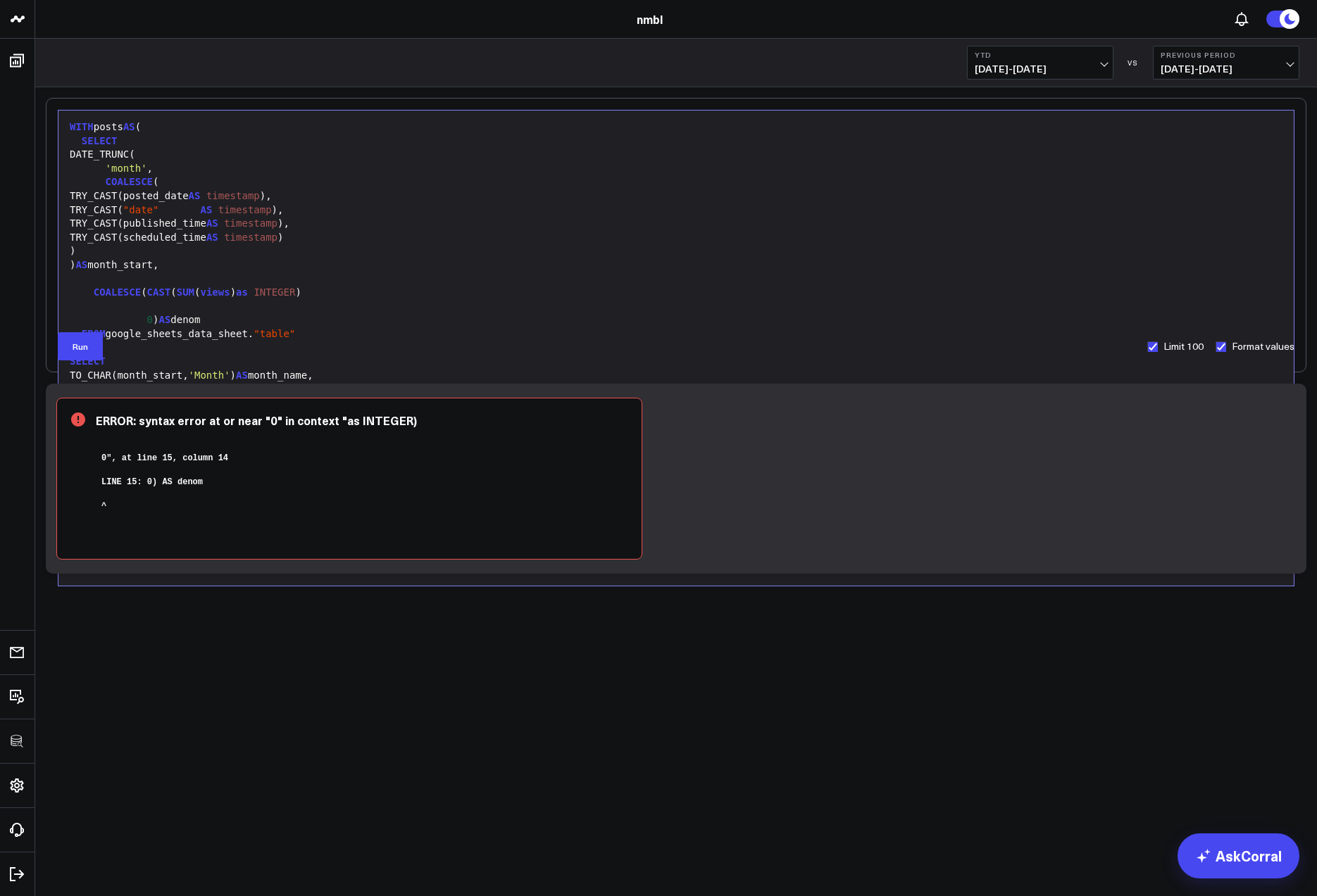
click at [319, 293] on div "COALESCE ( CAST ( SUM ( views ) as INTEGER )" at bounding box center [675, 293] width 1221 height 14
drag, startPoint x: 113, startPoint y: 292, endPoint x: 163, endPoint y: 292, distance: 50.0
click at [264, 292] on div "COALESCE ( CAST ( SUM ( views ) as INTEGER )" at bounding box center [675, 293] width 1221 height 14
drag, startPoint x: 151, startPoint y: 292, endPoint x: 102, endPoint y: 289, distance: 49.1
click at [151, 292] on span "CAST" at bounding box center [159, 292] width 24 height 11
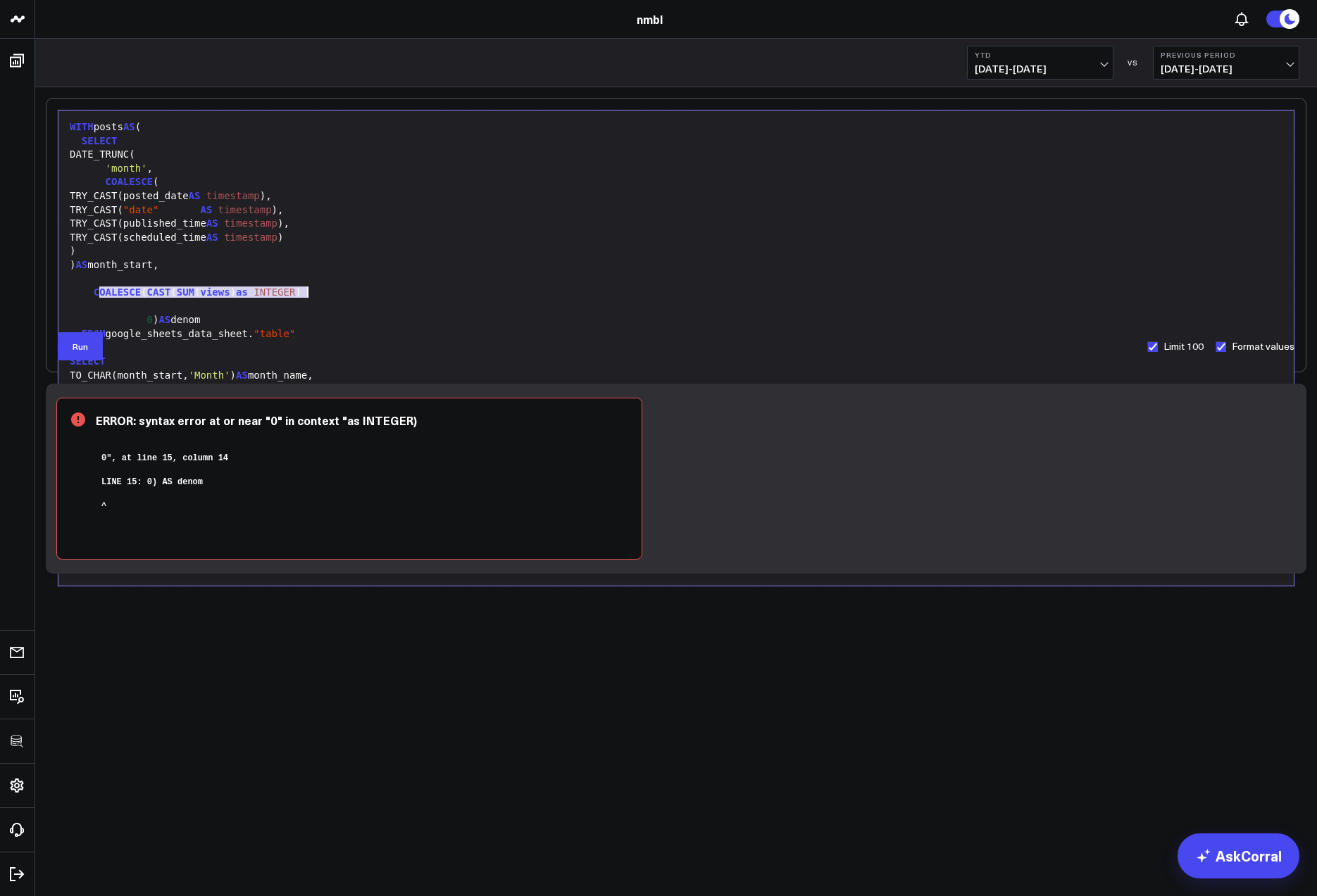
drag, startPoint x: 97, startPoint y: 291, endPoint x: 350, endPoint y: 290, distance: 253.0
click at [350, 290] on div "COALESCE ( CAST ( SUM ( views ) as INTEGER )" at bounding box center [675, 293] width 1221 height 14
click at [101, 290] on div "CTRY_CAST( NULLIF ( TRIM ( views ), '' ) AS DECIMAL ( 18 , 2 ))," at bounding box center [675, 293] width 1221 height 14
click at [85, 347] on button "Run" at bounding box center [80, 346] width 45 height 28
drag, startPoint x: 88, startPoint y: 290, endPoint x: 105, endPoint y: 300, distance: 19.7
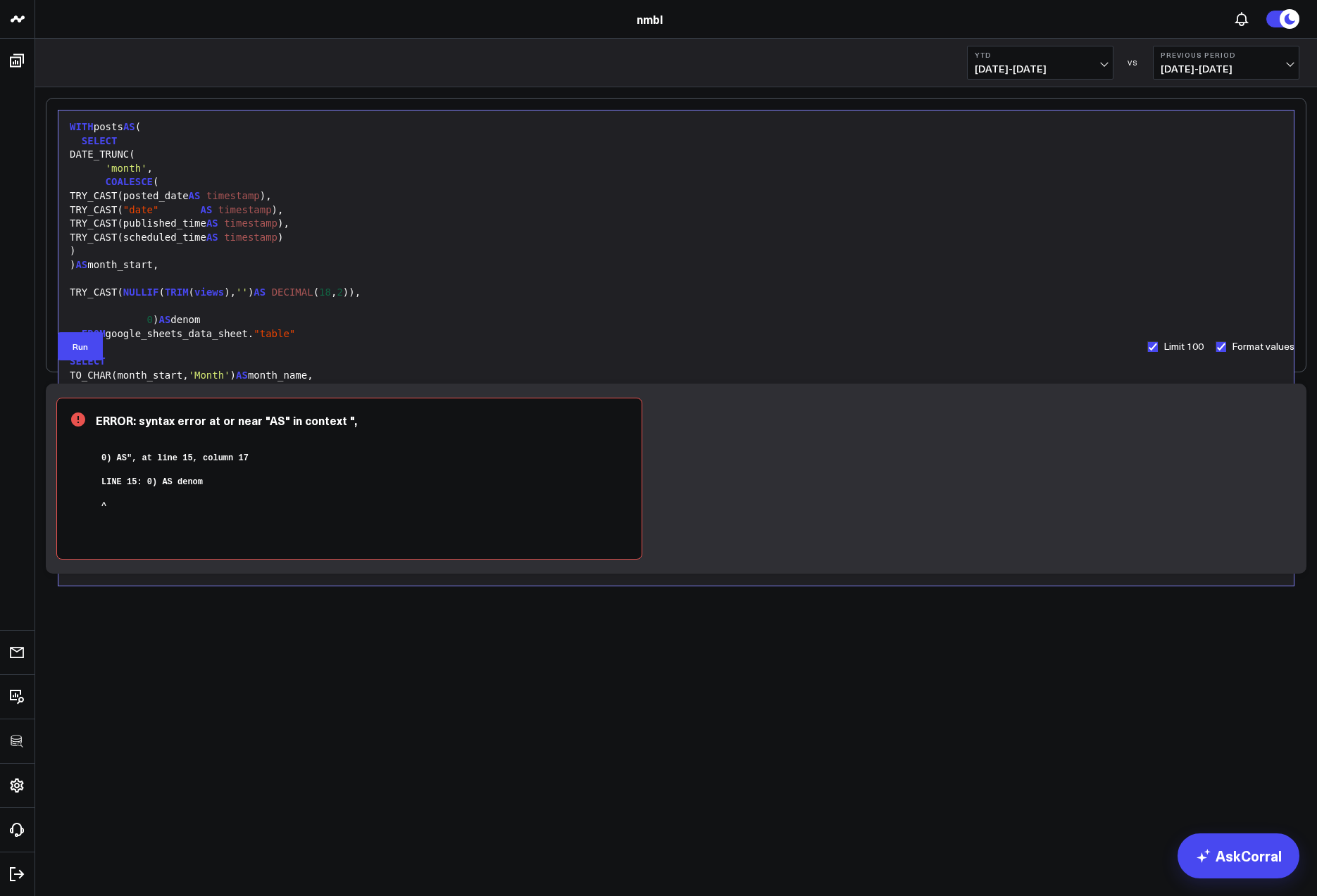
click at [89, 290] on div "TRY_CAST( NULLIF ( TRIM ( views ), '' ) AS DECIMAL ( 18 , 2 ))," at bounding box center [675, 293] width 1221 height 14
click at [74, 348] on button "Run" at bounding box center [80, 346] width 45 height 28
click at [148, 320] on span "0" at bounding box center [149, 319] width 6 height 11
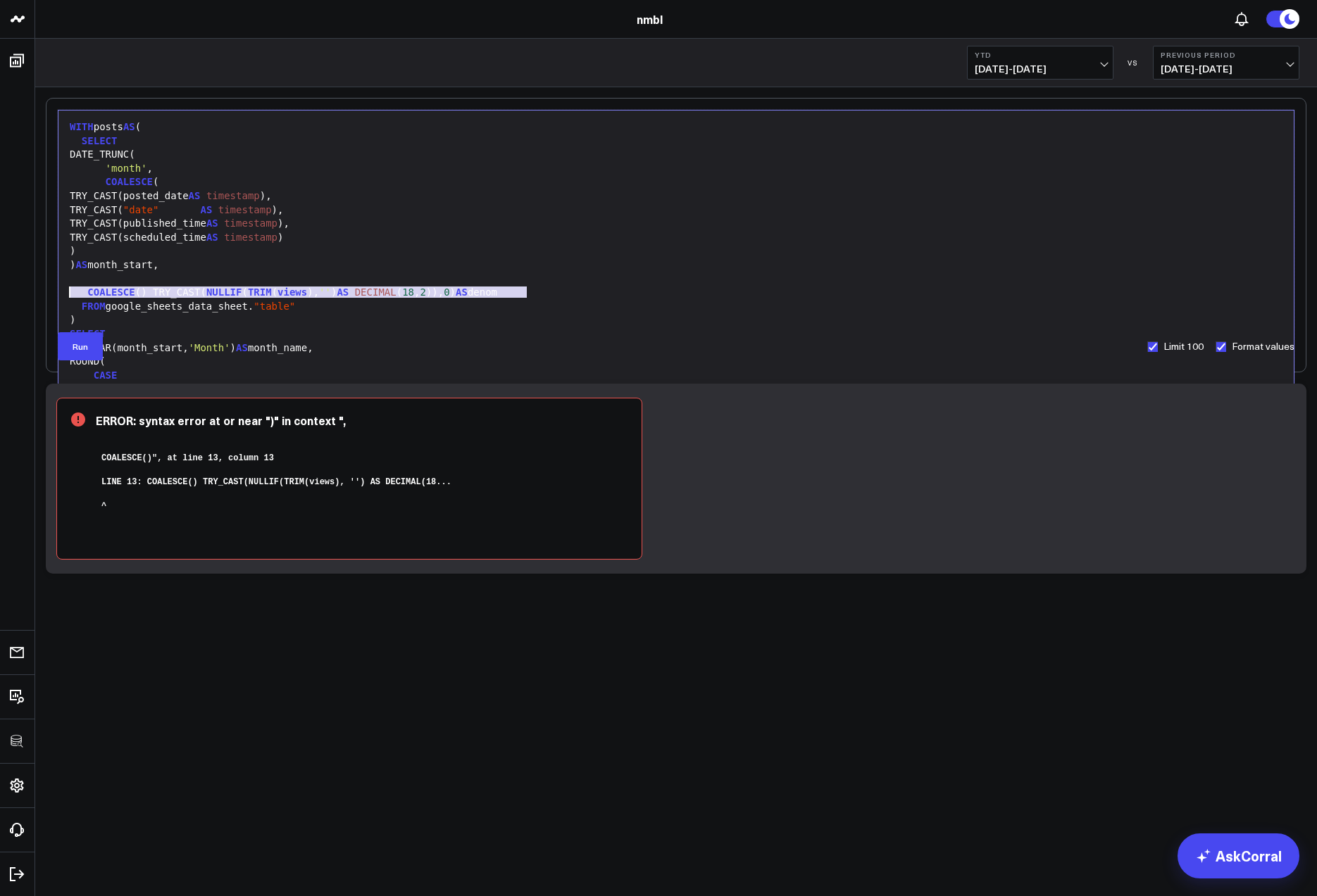
drag, startPoint x: 339, startPoint y: 293, endPoint x: 72, endPoint y: 294, distance: 267.0
click at [72, 294] on div "COALESCE () TRY_CAST( NULLIF ( TRIM ( views ), '' ) AS DECIMAL ( 18 , 2 )), 0 )…" at bounding box center [675, 293] width 1221 height 14
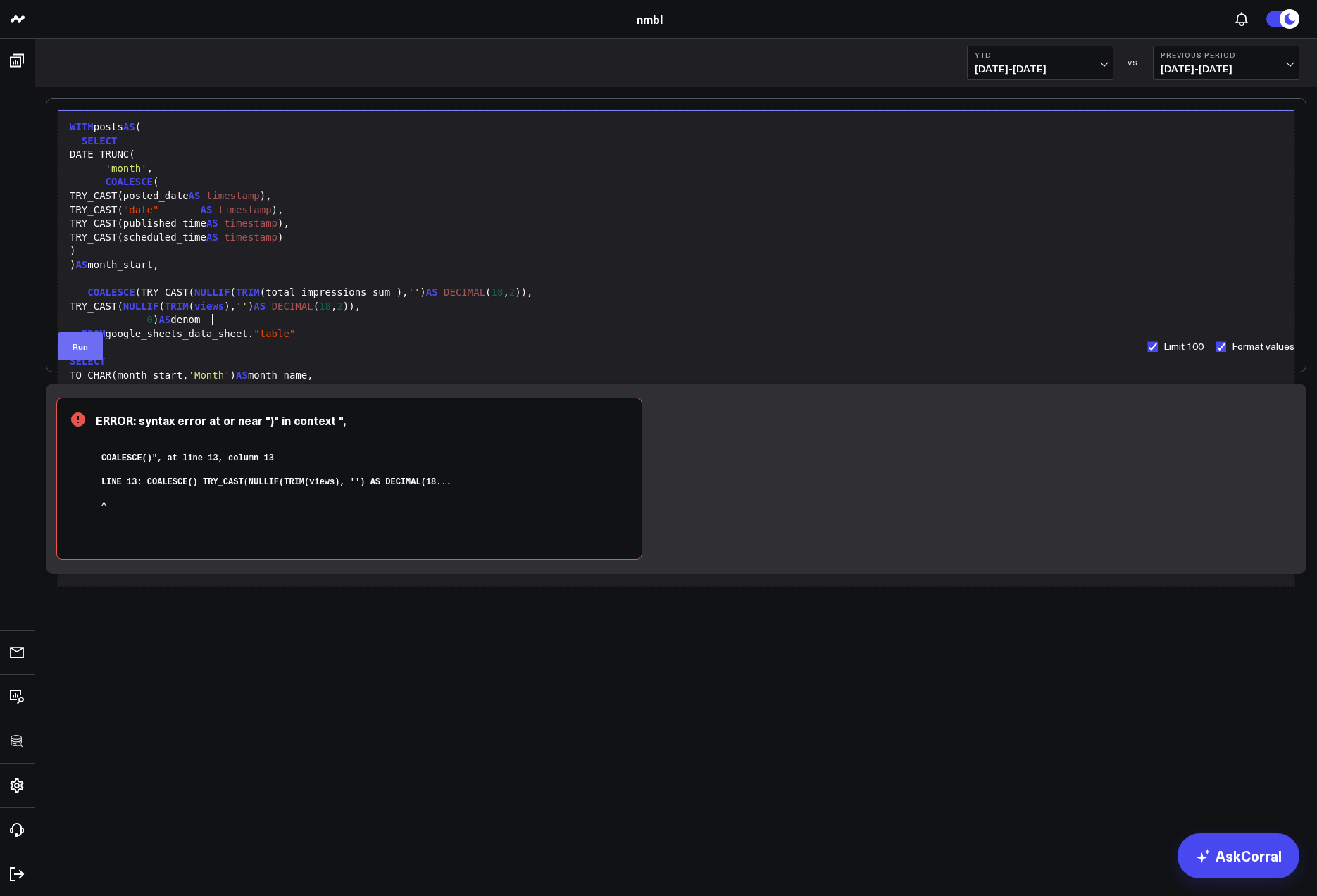
click at [81, 345] on button "Run" at bounding box center [80, 346] width 45 height 28
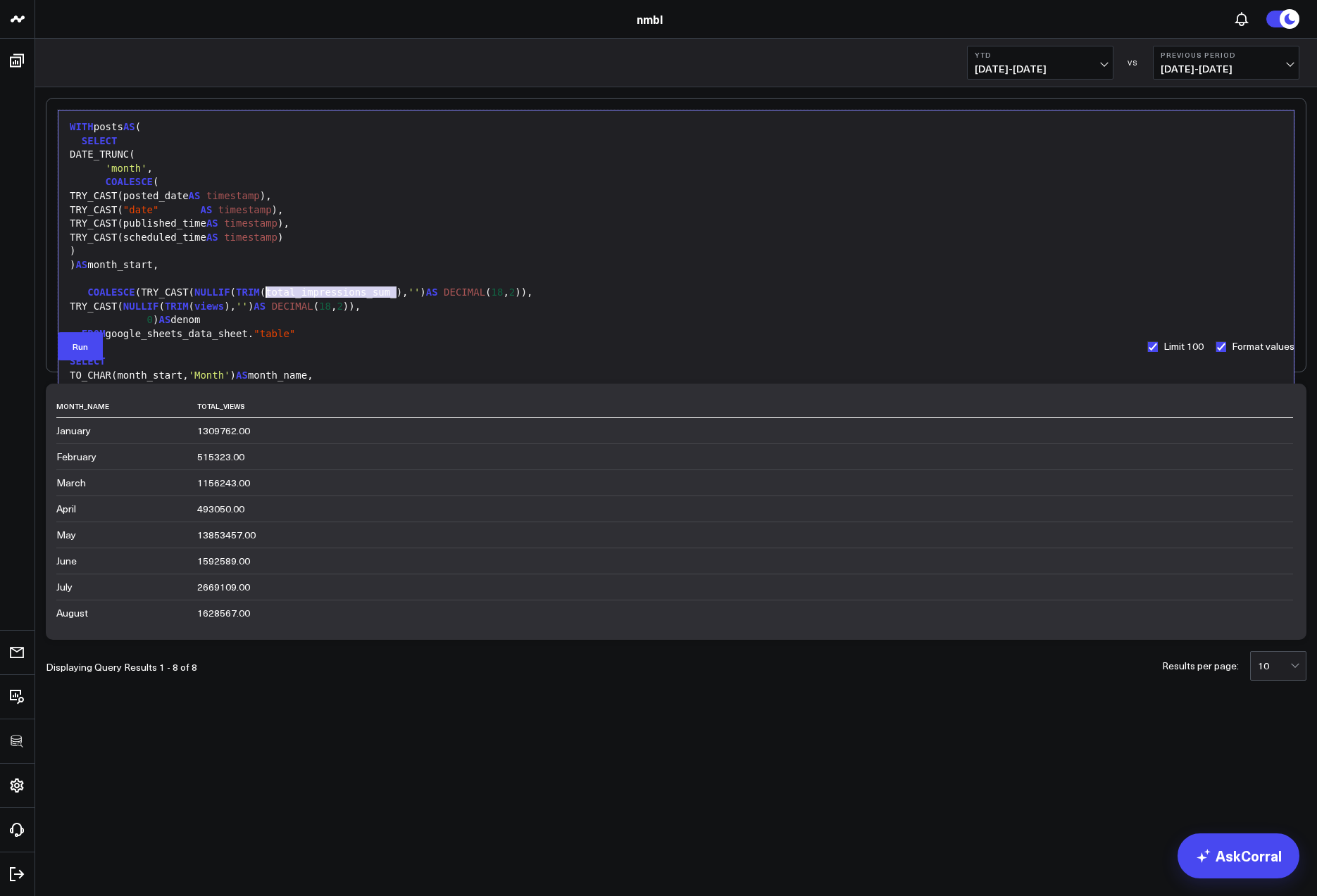
drag, startPoint x: 392, startPoint y: 292, endPoint x: 266, endPoint y: 296, distance: 126.1
click at [266, 296] on div "COALESCE (TRY_CAST( NULLIF ( TRIM (total_impressions_sum_), '' ) AS DECIMAL ( 1…" at bounding box center [675, 293] width 1221 height 14
click at [478, 275] on div at bounding box center [675, 279] width 1221 height 14
drag, startPoint x: 366, startPoint y: 310, endPoint x: 144, endPoint y: 309, distance: 222.0
click at [144, 309] on div "TRY_CAST( NULLIF ( TRIM ( views ), '' ) AS DECIMAL ( 18 , 2 ))," at bounding box center [675, 307] width 1221 height 14
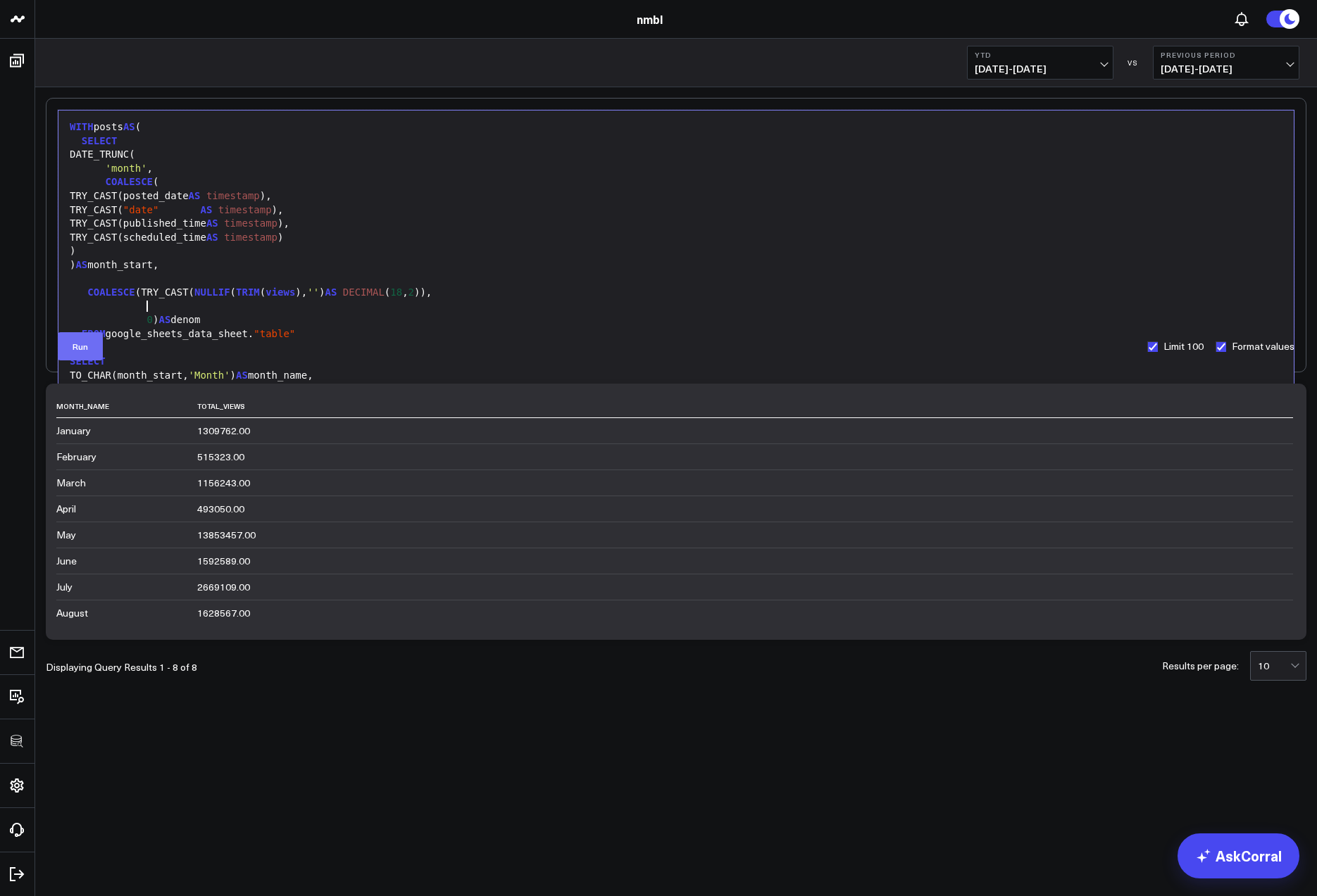
click at [73, 346] on button "Run" at bounding box center [80, 346] width 45 height 28
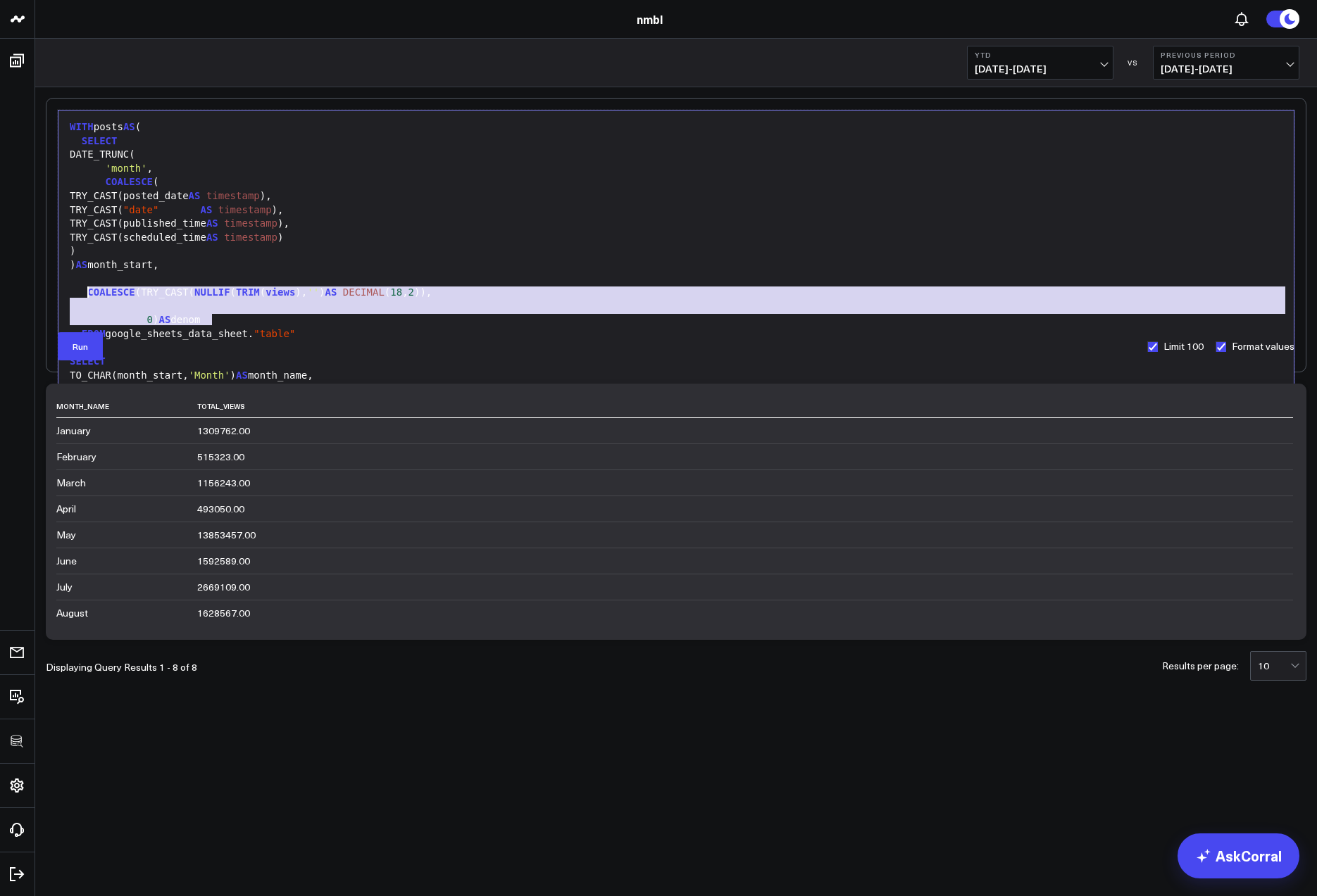
drag, startPoint x: 200, startPoint y: 312, endPoint x: 86, endPoint y: 291, distance: 115.9
click at [86, 291] on div "WITH posts AS ( SELECT DATE_TRUNC( 'month' , COALESCE ( TRY_CAST(posted_date AS…" at bounding box center [675, 349] width 1221 height 462
copy div "COALESCE (TRY_CAST( NULLIF ( TRIM ( views ), '' ) AS DECIMAL ( 18 , 2 )), 0 ) A…"
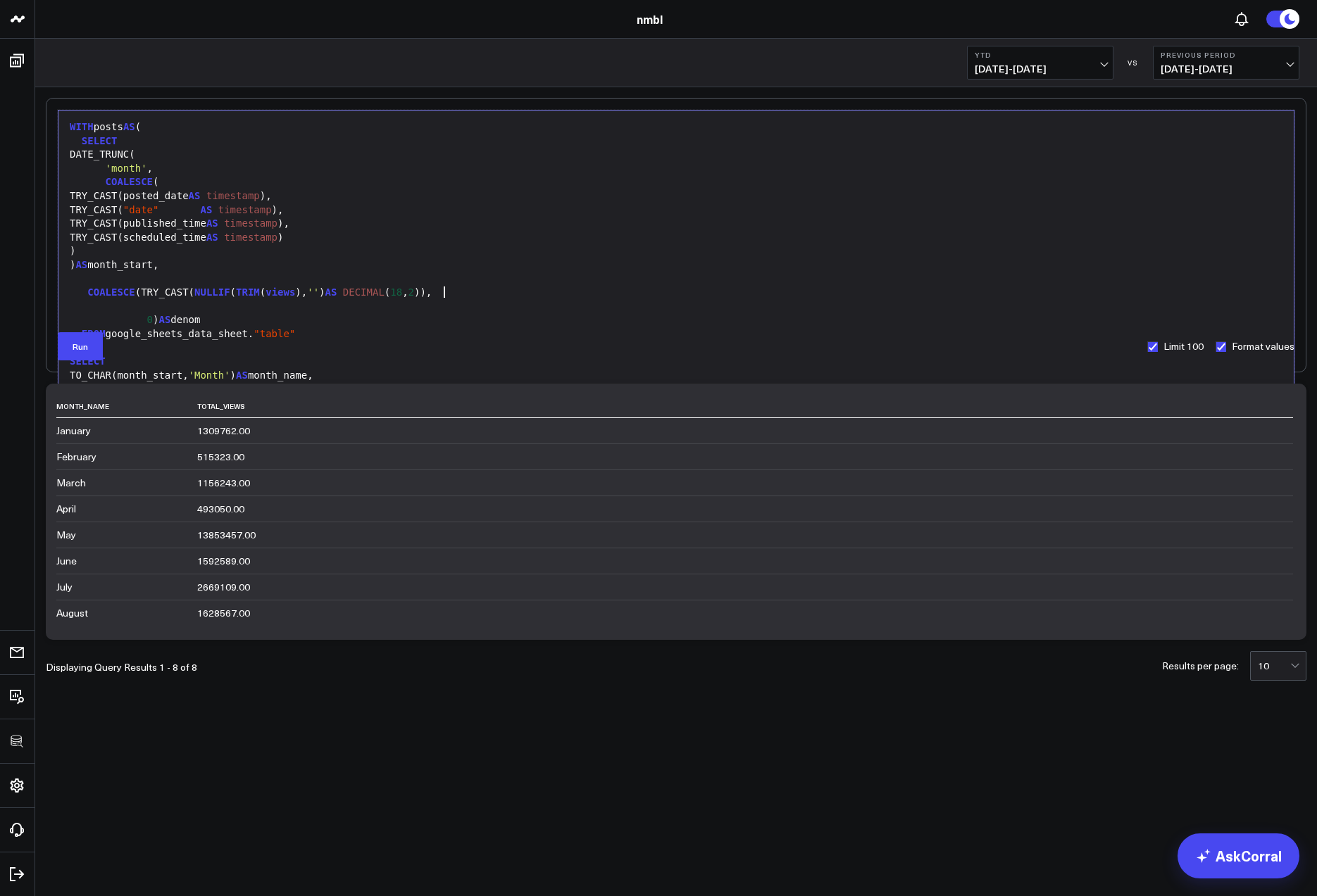
click at [486, 294] on div "COALESCE (TRY_CAST( NULLIF ( TRIM ( views ), '' ) AS DECIMAL ( 18 , 2 ))," at bounding box center [675, 293] width 1221 height 14
drag, startPoint x: 275, startPoint y: 285, endPoint x: 82, endPoint y: 291, distance: 193.1
click at [82, 291] on div "COALESCE (TRY_CAST( NULLIF ( TRIM ( views ), '' ) AS DECIMAL ( 18 , 2 ))," at bounding box center [675, 293] width 1221 height 14
click at [83, 345] on button "Run" at bounding box center [80, 346] width 45 height 28
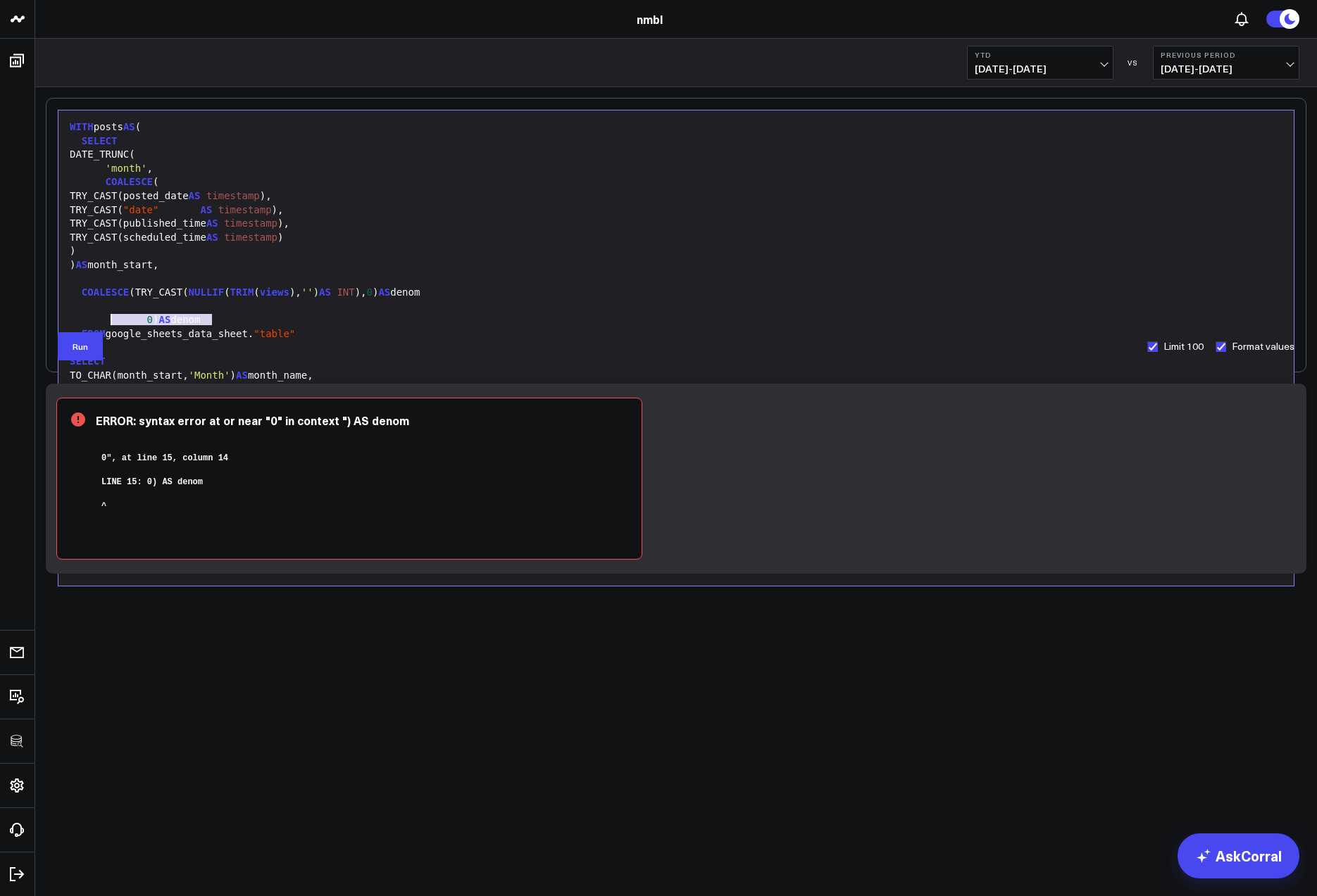
drag, startPoint x: 209, startPoint y: 318, endPoint x: 111, endPoint y: 316, distance: 98.0
click at [111, 316] on div "0 ) AS denom" at bounding box center [675, 320] width 1221 height 14
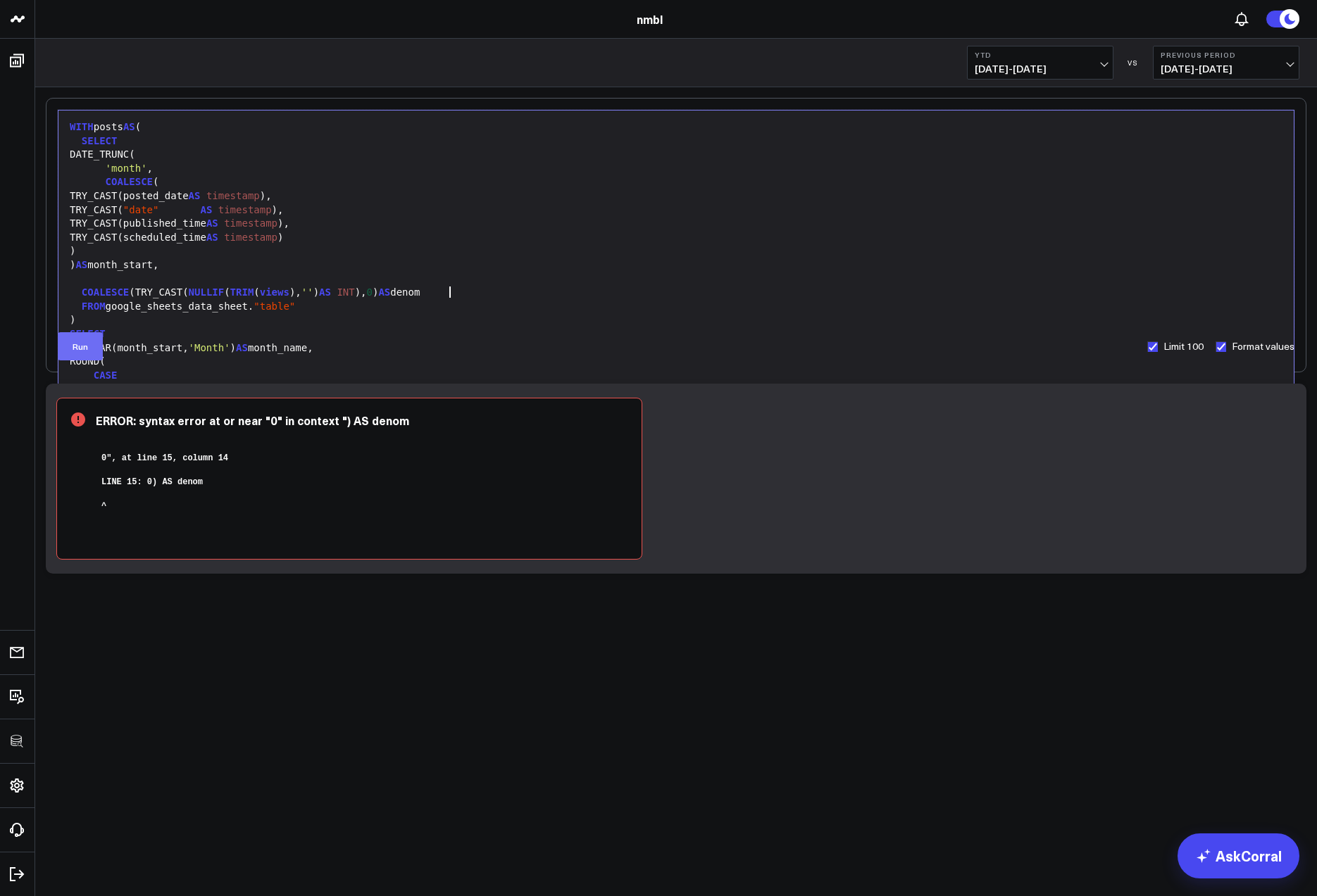
click at [87, 350] on button "Run" at bounding box center [80, 346] width 45 height 28
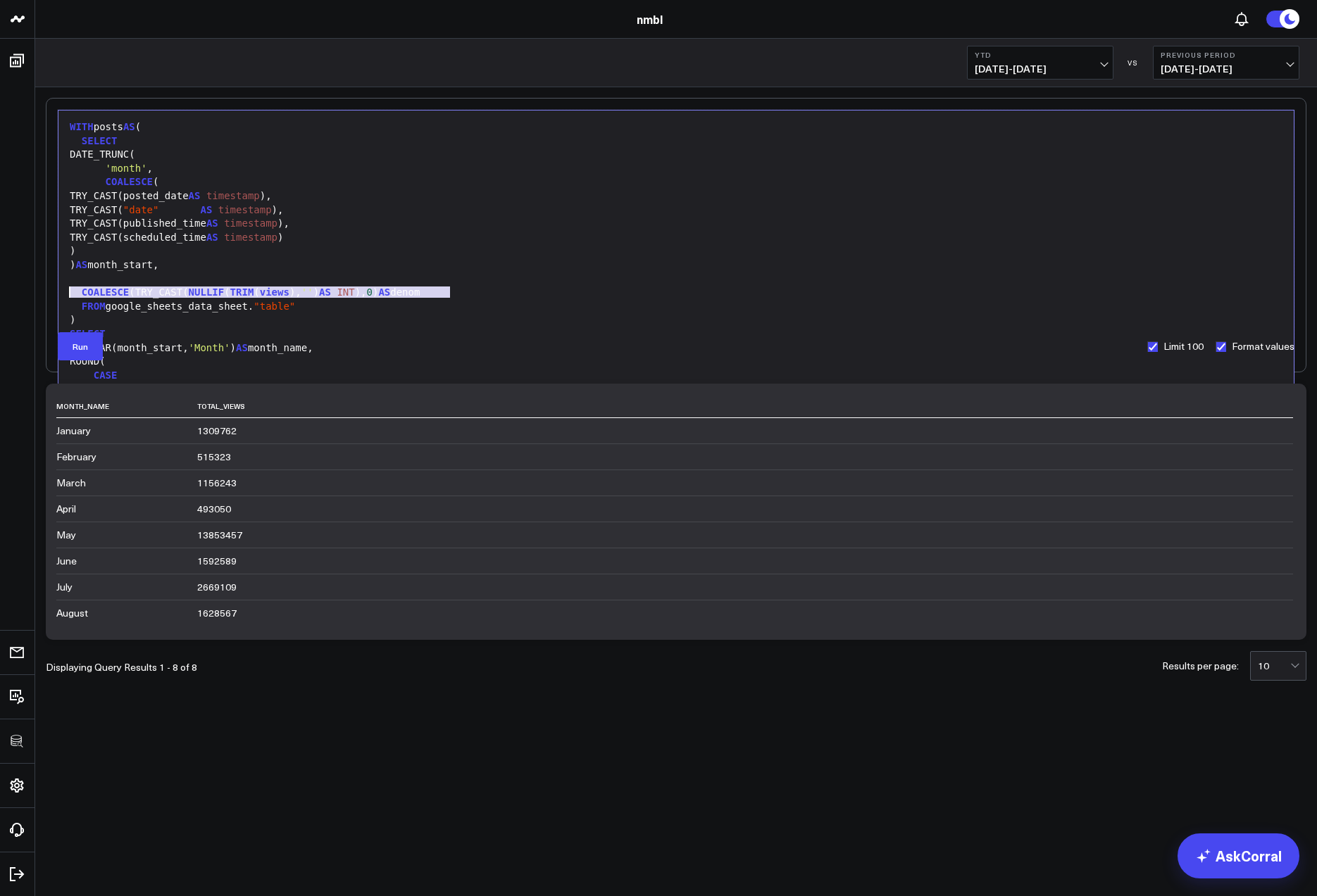
drag, startPoint x: 391, startPoint y: 292, endPoint x: 70, endPoint y: 286, distance: 321.1
click at [70, 286] on div "COALESCE (TRY_CAST( NULLIF ( TRIM ( views ), '' ) AS INT ), 0 ) AS denom" at bounding box center [675, 293] width 1221 height 14
click at [81, 342] on button "Run" at bounding box center [80, 346] width 45 height 28
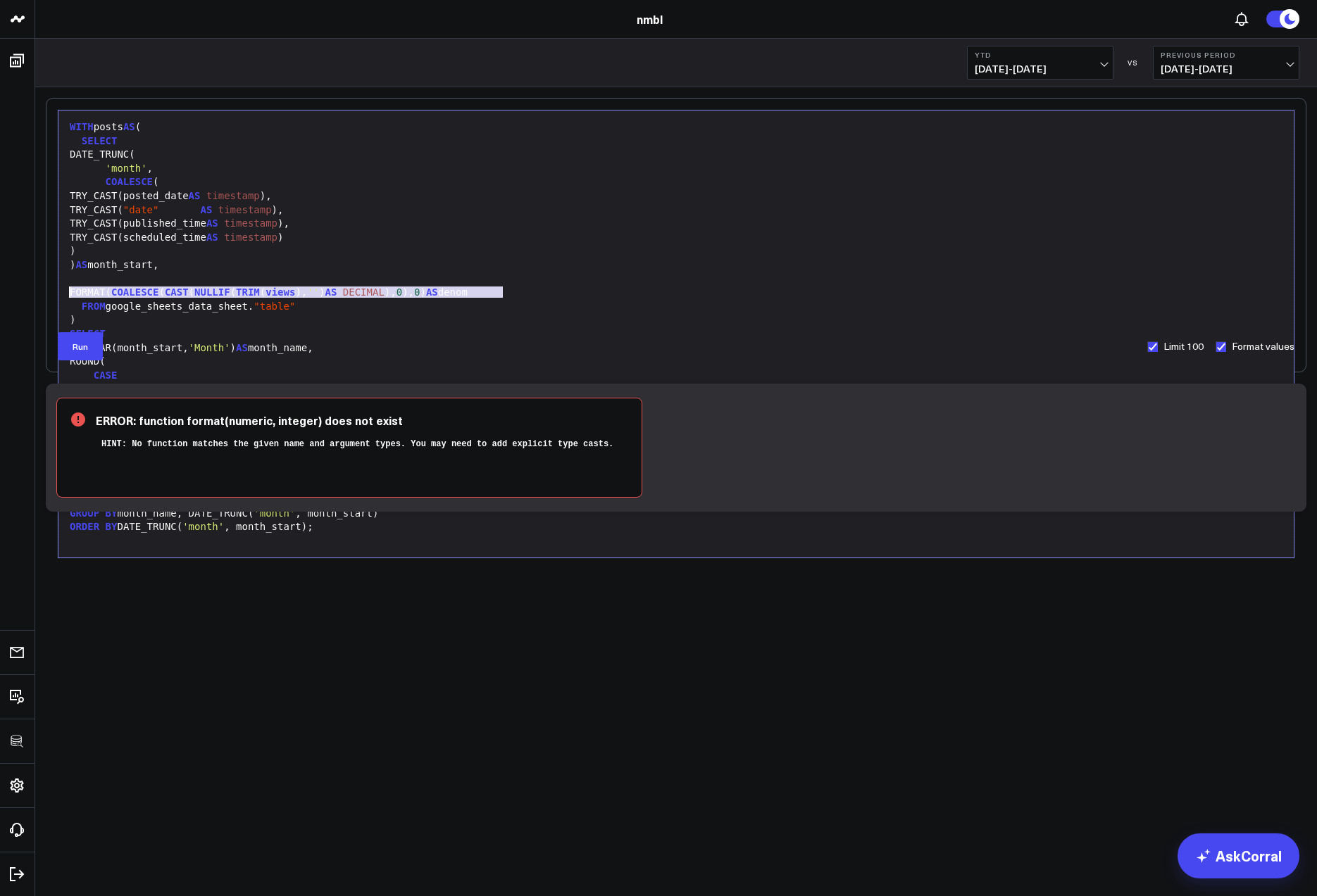
drag, startPoint x: 486, startPoint y: 293, endPoint x: 65, endPoint y: 292, distance: 421.0
click at [67, 292] on div "FORMAT( COALESCE ( CAST ( NULLIF ( TRIM ( views ), '' ) AS DECIMAL ), 0 ), 0 ) …" at bounding box center [675, 293] width 1221 height 14
click at [84, 339] on button "Run" at bounding box center [80, 346] width 45 height 28
drag, startPoint x: 82, startPoint y: 289, endPoint x: 560, endPoint y: 295, distance: 478.0
click at [560, 295] on div "FORMAT( COALESCE (TRY_CAST( NULLIF ( TRIM ( views ), '' ) AS BIGINT ), 0 ), '#,…" at bounding box center [675, 293] width 1221 height 14
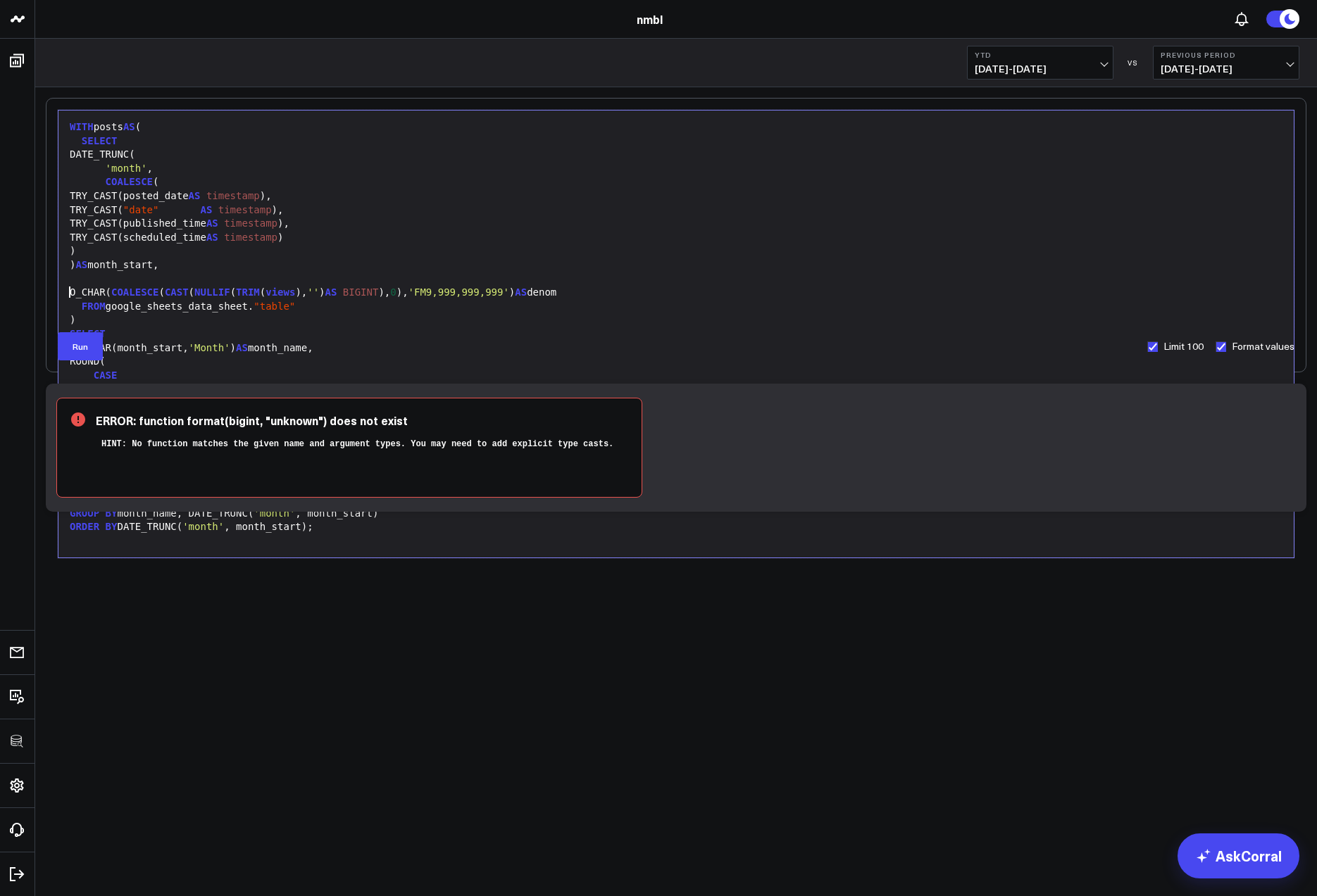
drag, startPoint x: 71, startPoint y: 293, endPoint x: 95, endPoint y: 312, distance: 30.6
click at [74, 296] on div "O_CHAR( COALESCE ( CAST ( NULLIF ( TRIM ( views ), '' ) AS BIGINT ), 0 ), 'FM9,…" at bounding box center [675, 293] width 1221 height 14
click at [433, 336] on div "SELECT" at bounding box center [675, 334] width 1221 height 14
click at [84, 350] on button "Run" at bounding box center [80, 346] width 45 height 28
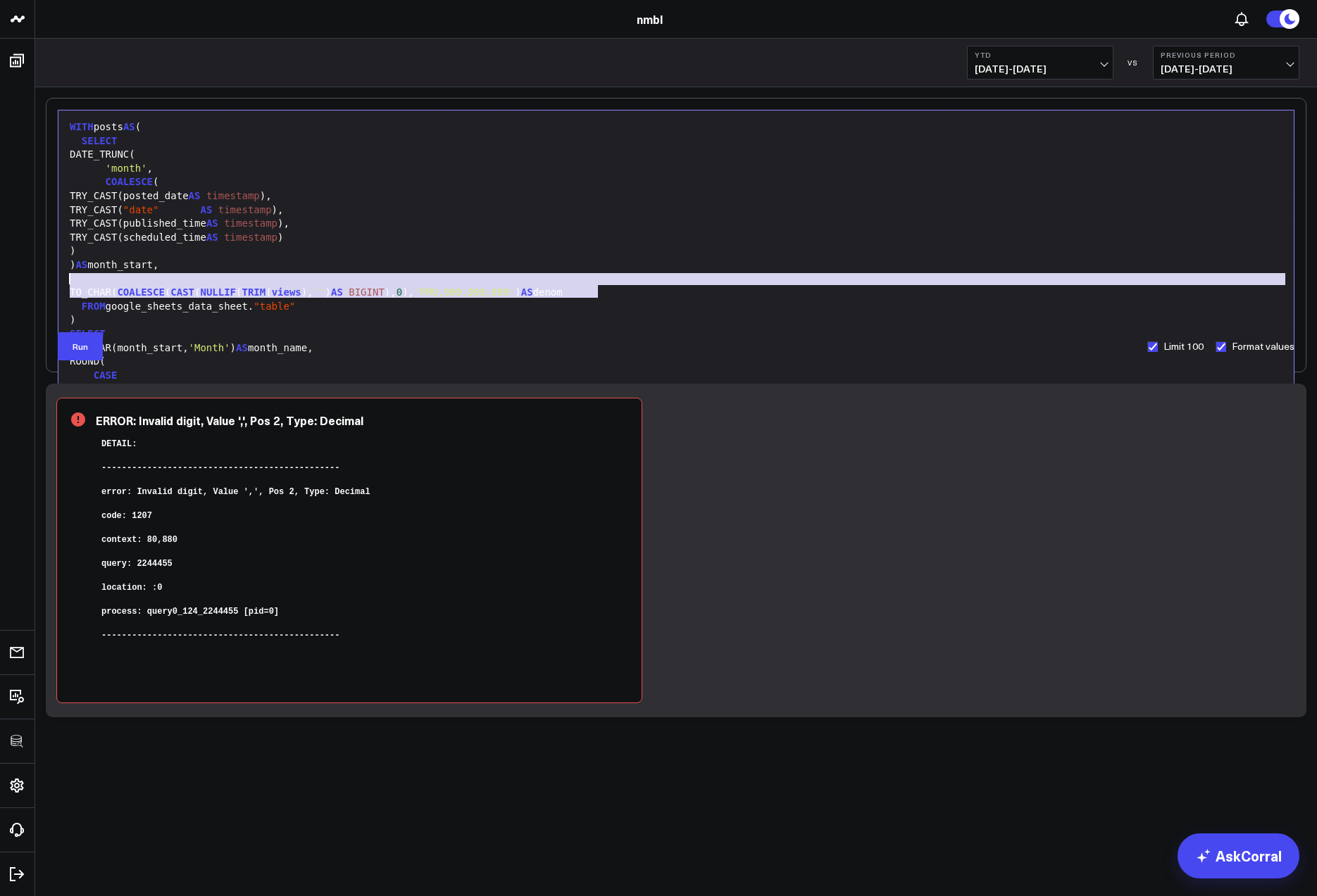
drag, startPoint x: 564, startPoint y: 293, endPoint x: 97, endPoint y: 283, distance: 467.1
click at [97, 283] on div "WITH posts AS ( SELECT DATE_TRUNC( 'month' , COALESCE ( TRY_CAST(posted_date AS…" at bounding box center [675, 334] width 1221 height 433
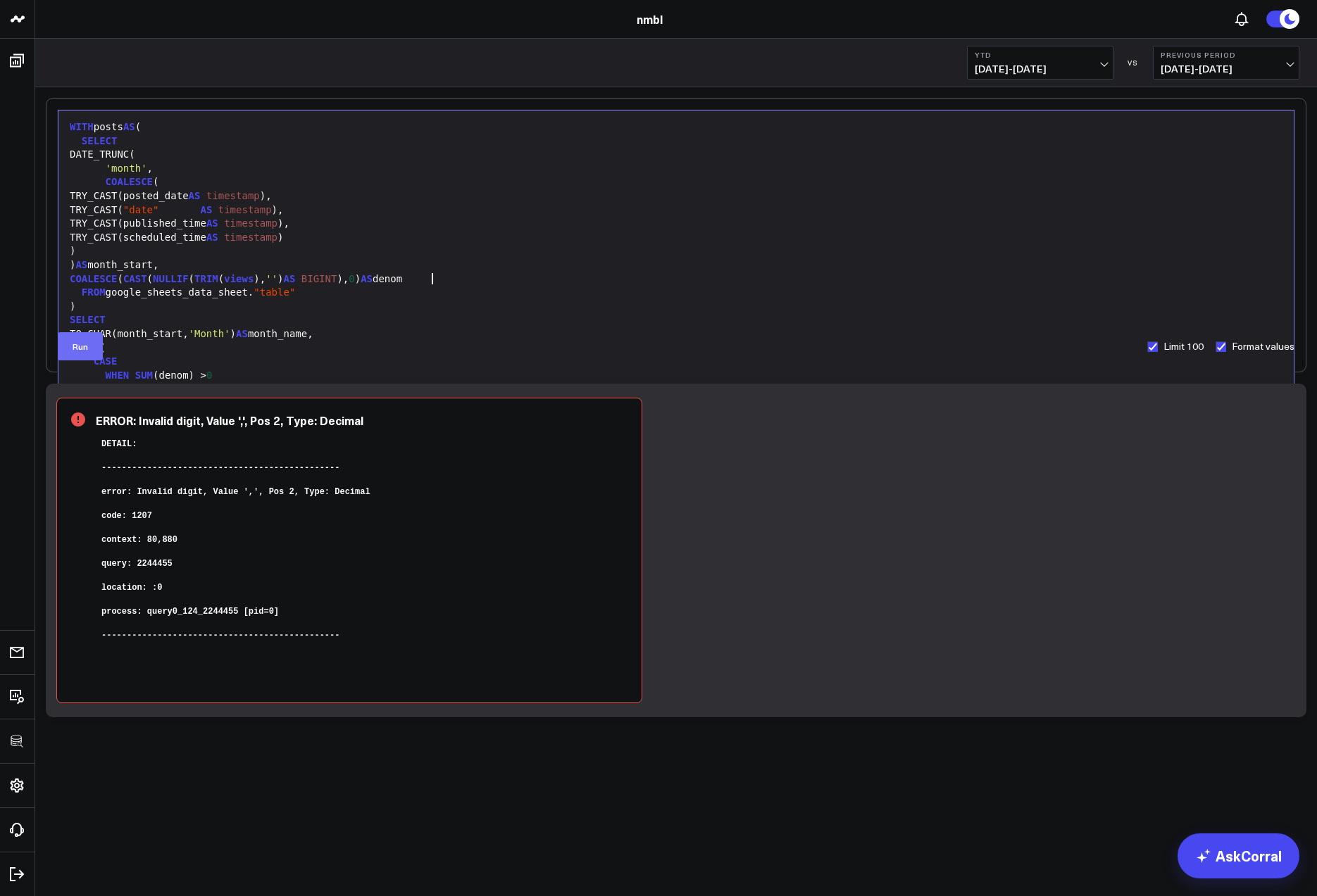
click at [70, 342] on button "Run" at bounding box center [80, 346] width 45 height 28
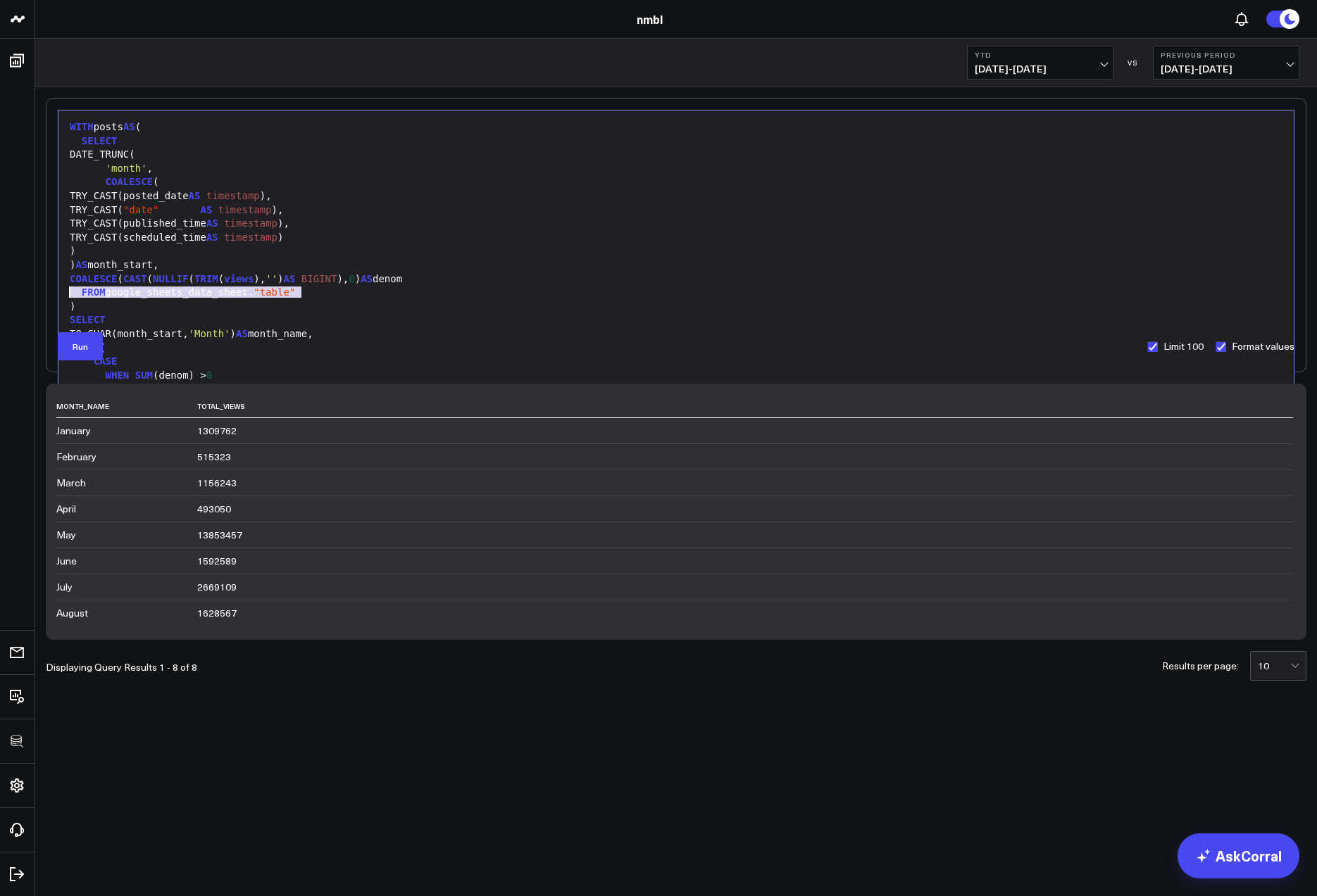
drag, startPoint x: 278, startPoint y: 292, endPoint x: 69, endPoint y: 288, distance: 209.0
click at [69, 288] on div "FROM google_sheets_data_sheet. "table"" at bounding box center [675, 293] width 1221 height 14
copy div "FROM google_sheets_data_sheet. "table""
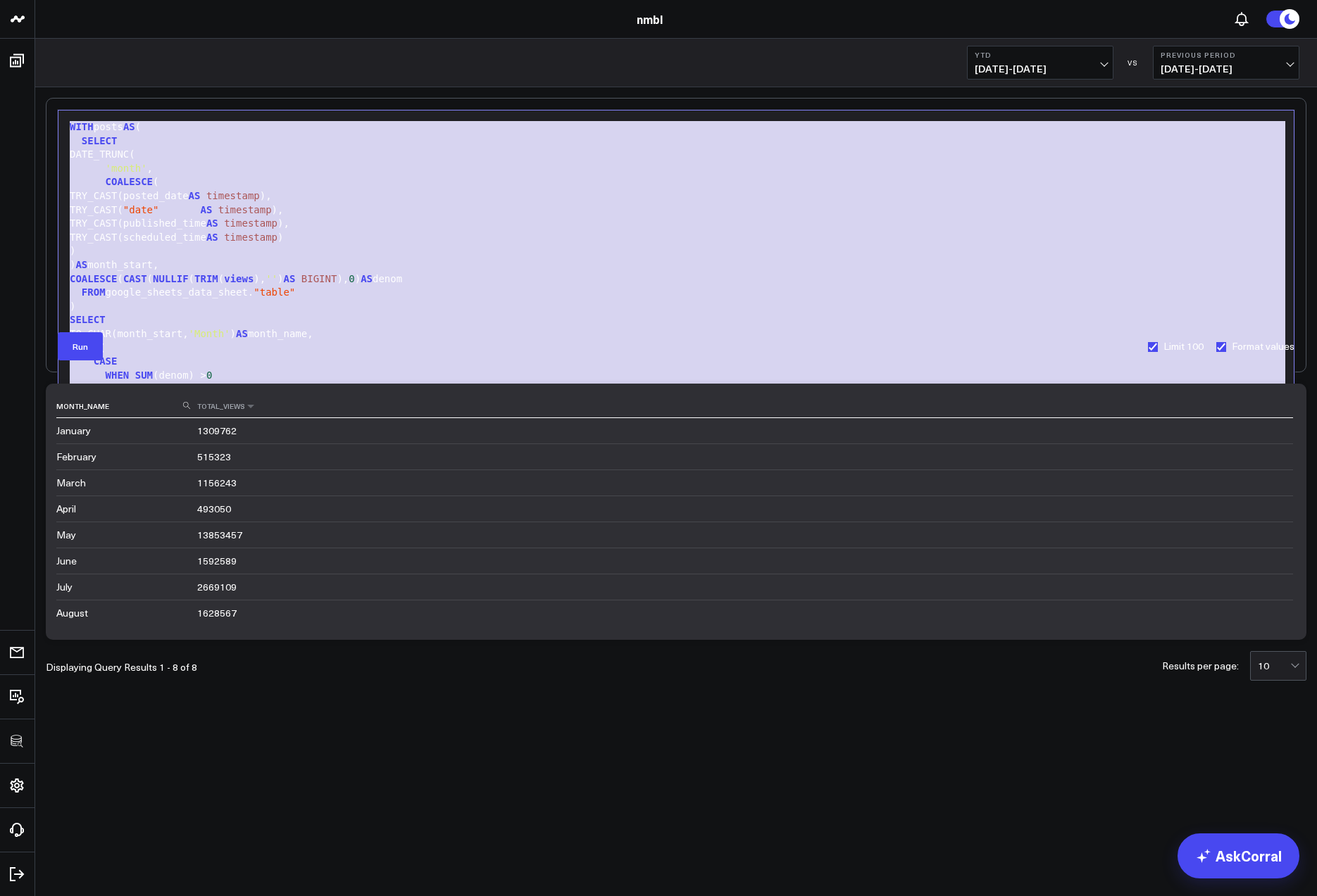
drag, startPoint x: 155, startPoint y: 129, endPoint x: 230, endPoint y: 400, distance: 281.2
click at [202, 420] on div "Selection deleted 99 1 2 3 4 5 6 7 8 9 10 11 12 13 14 15 16 17 18 19 20 21 22 2…" at bounding box center [675, 389] width 1260 height 583
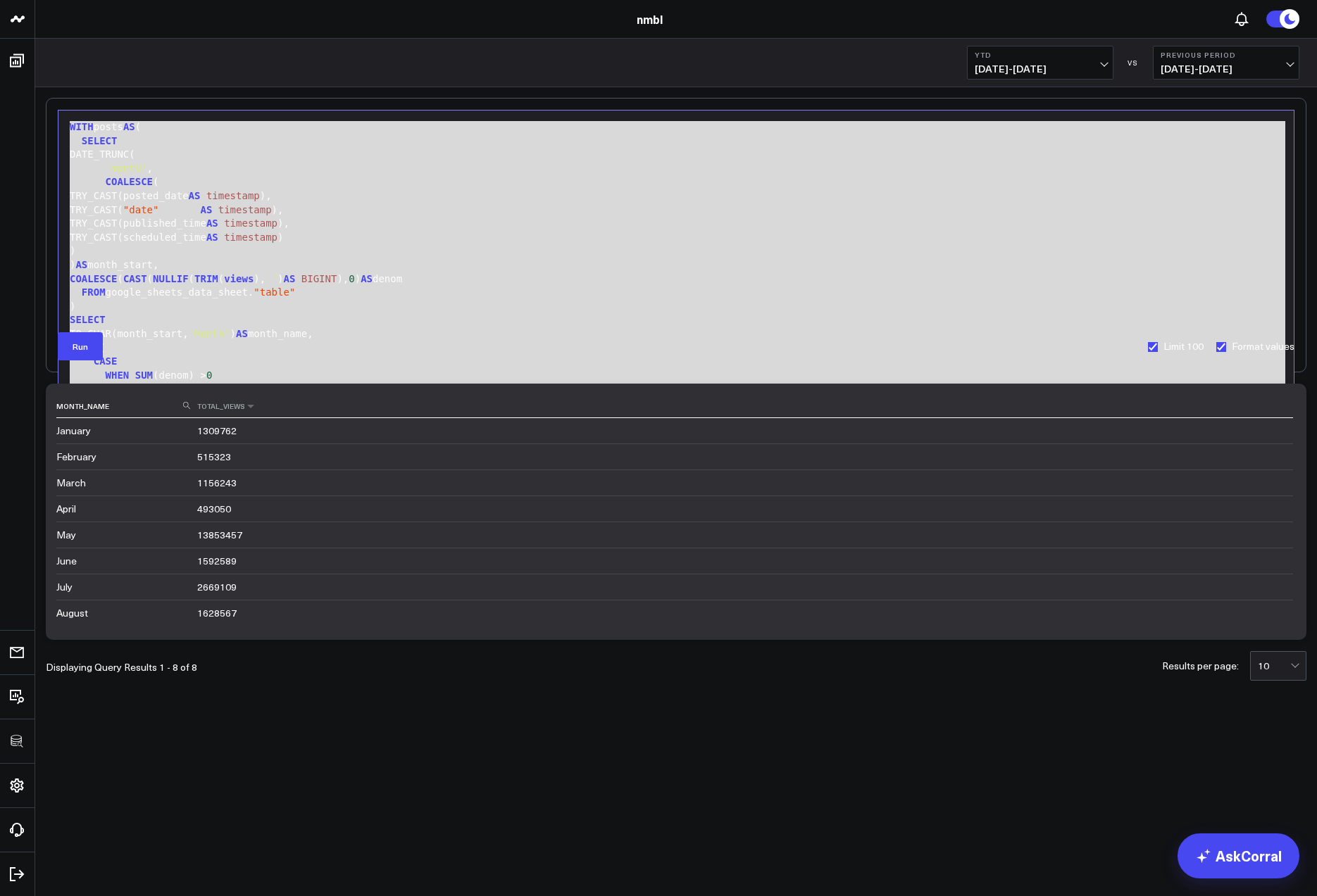
click at [1148, 397] on th "total_views" at bounding box center [744, 406] width 1096 height 23
click at [400, 284] on div "COALESCE ( CAST ( NULLIF ( TRIM ( views ), '' ) AS BIGINT ), 0 ) AS denom" at bounding box center [675, 279] width 1221 height 14
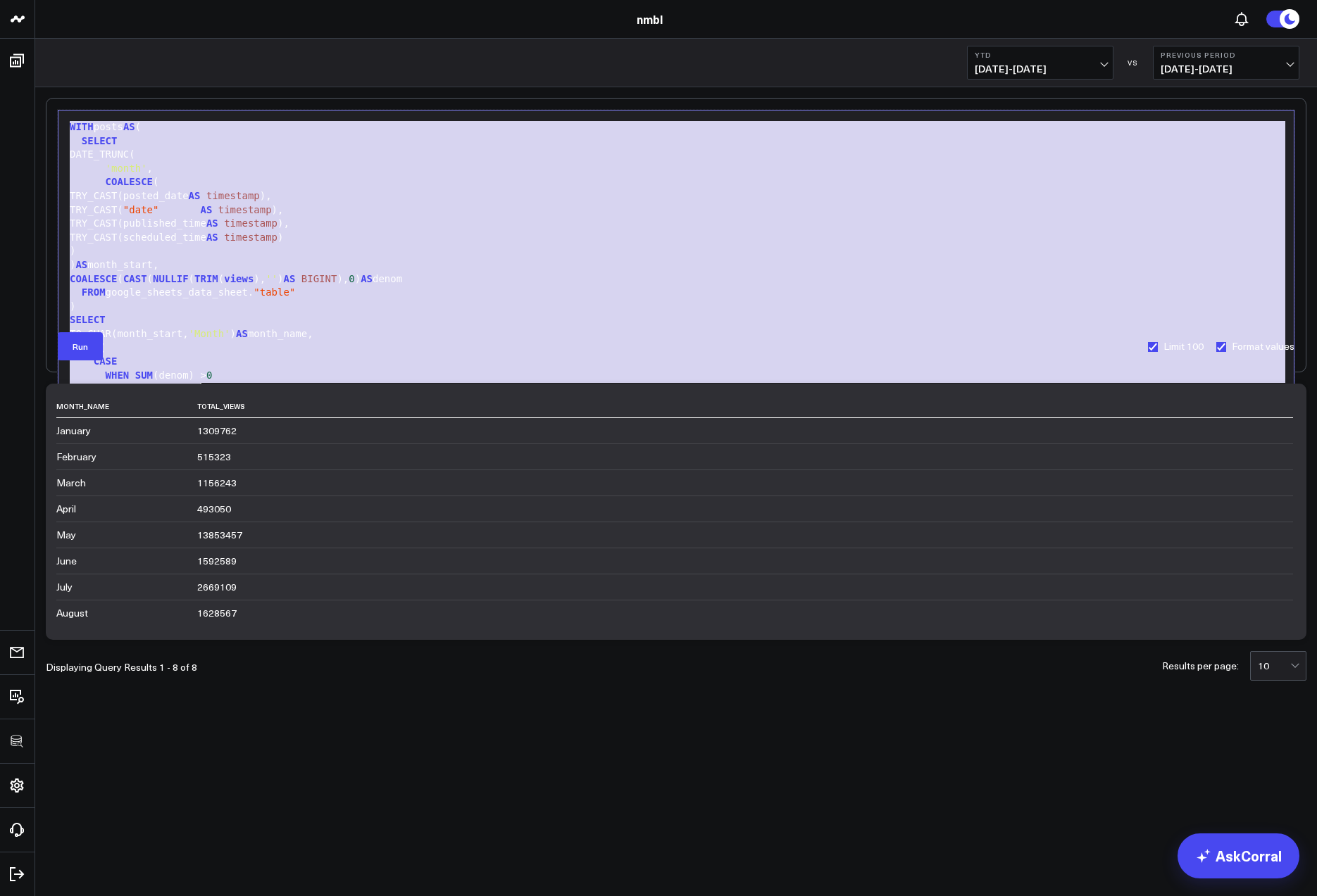
drag, startPoint x: 132, startPoint y: 166, endPoint x: 328, endPoint y: 384, distance: 293.2
click at [328, 384] on div "Selection deleted 99 1 2 3 4 5 6 7 8 9 10 11 12 13 14 15 16 17 18 19 20 21 22 2…" at bounding box center [675, 389] width 1260 height 583
copy div "WITH posts AS ( SELECT DATE_TRUNC( 'month' , COALESCE ( TRY_CAST(posted_date AS…"
click at [377, 348] on div "ROUND(" at bounding box center [675, 348] width 1221 height 14
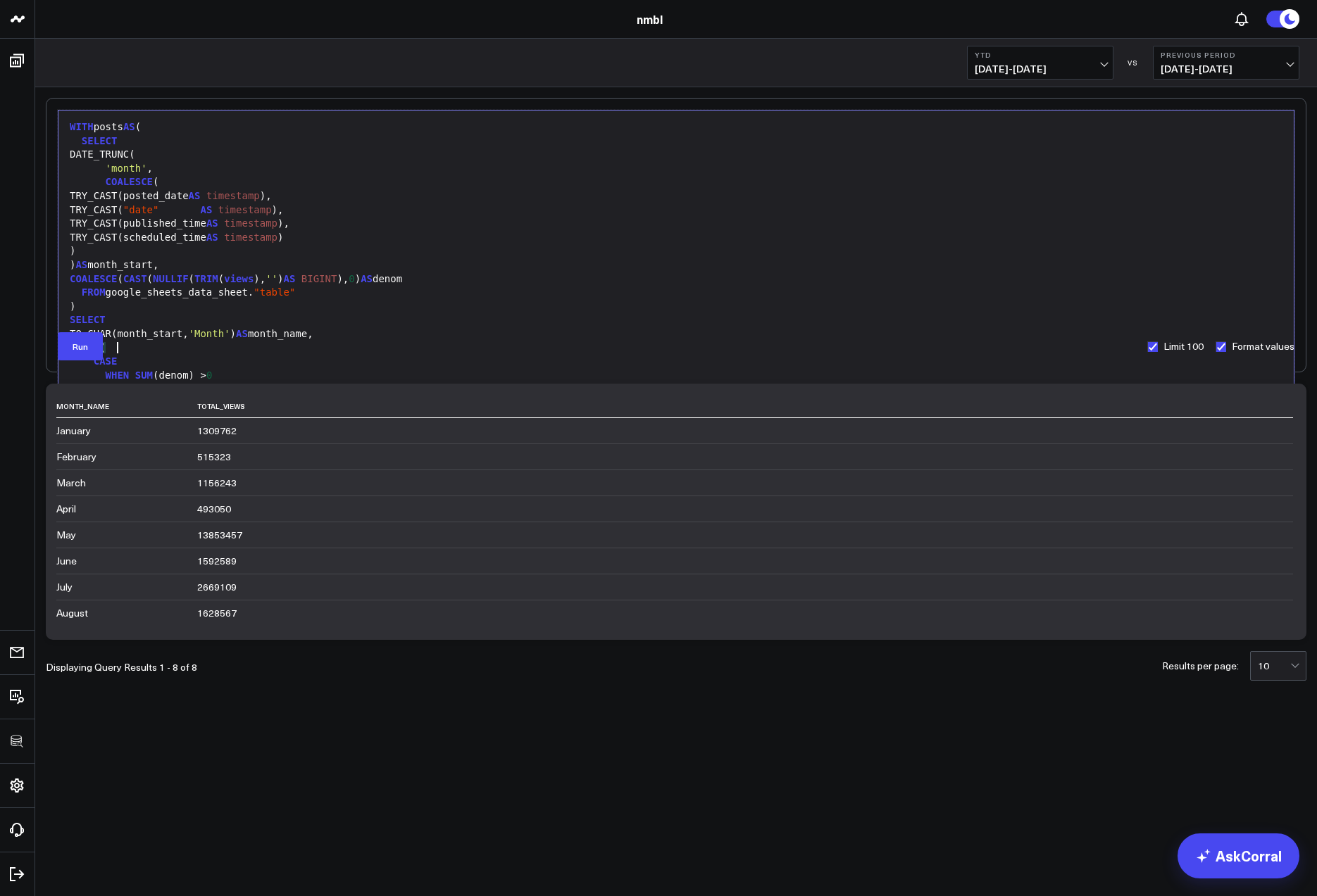
click at [1118, 160] on div "DATE_TRUNC(" at bounding box center [675, 154] width 1221 height 14
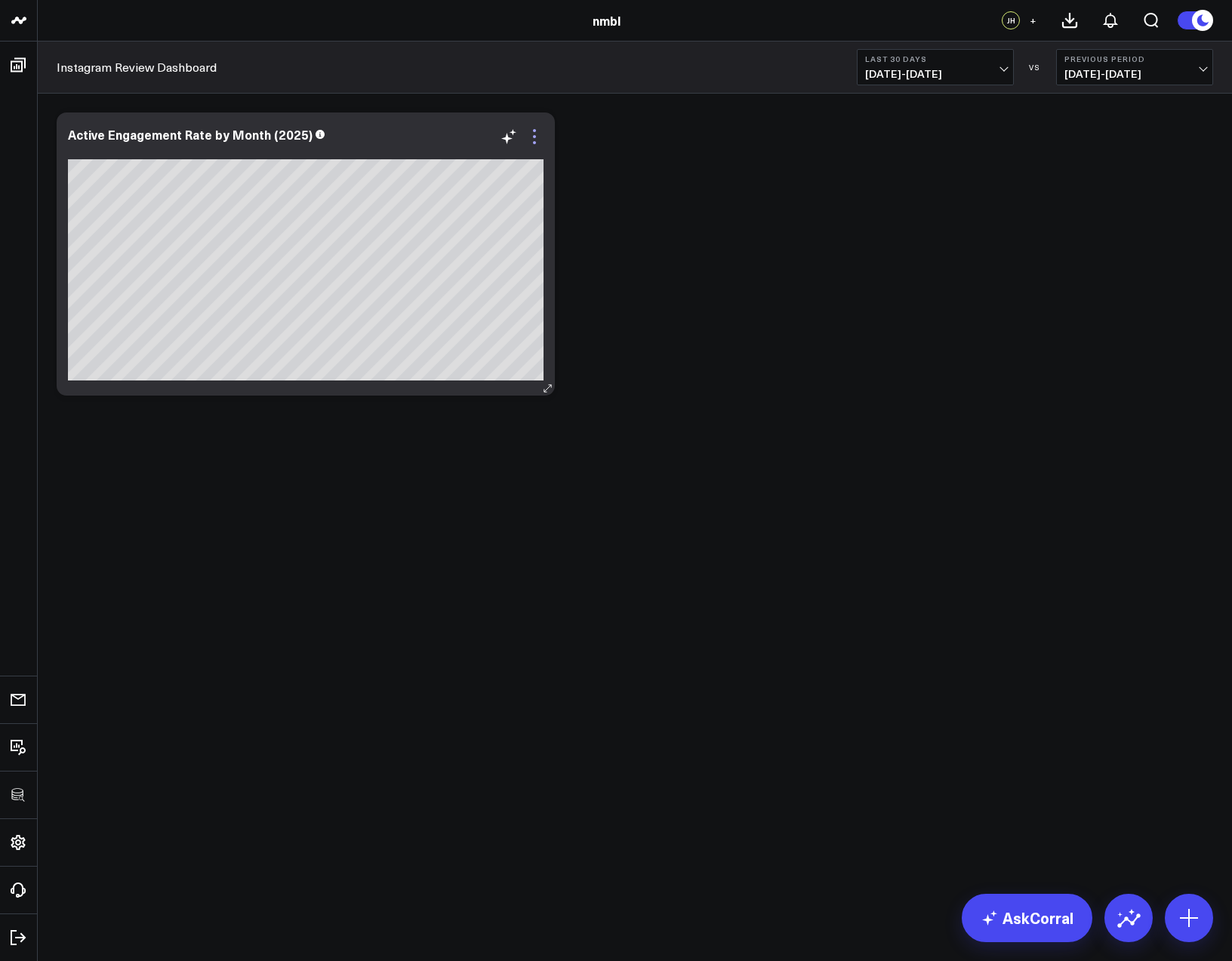
click at [537, 137] on icon at bounding box center [535, 137] width 18 height 18
click at [535, 137] on icon at bounding box center [535, 137] width 18 height 18
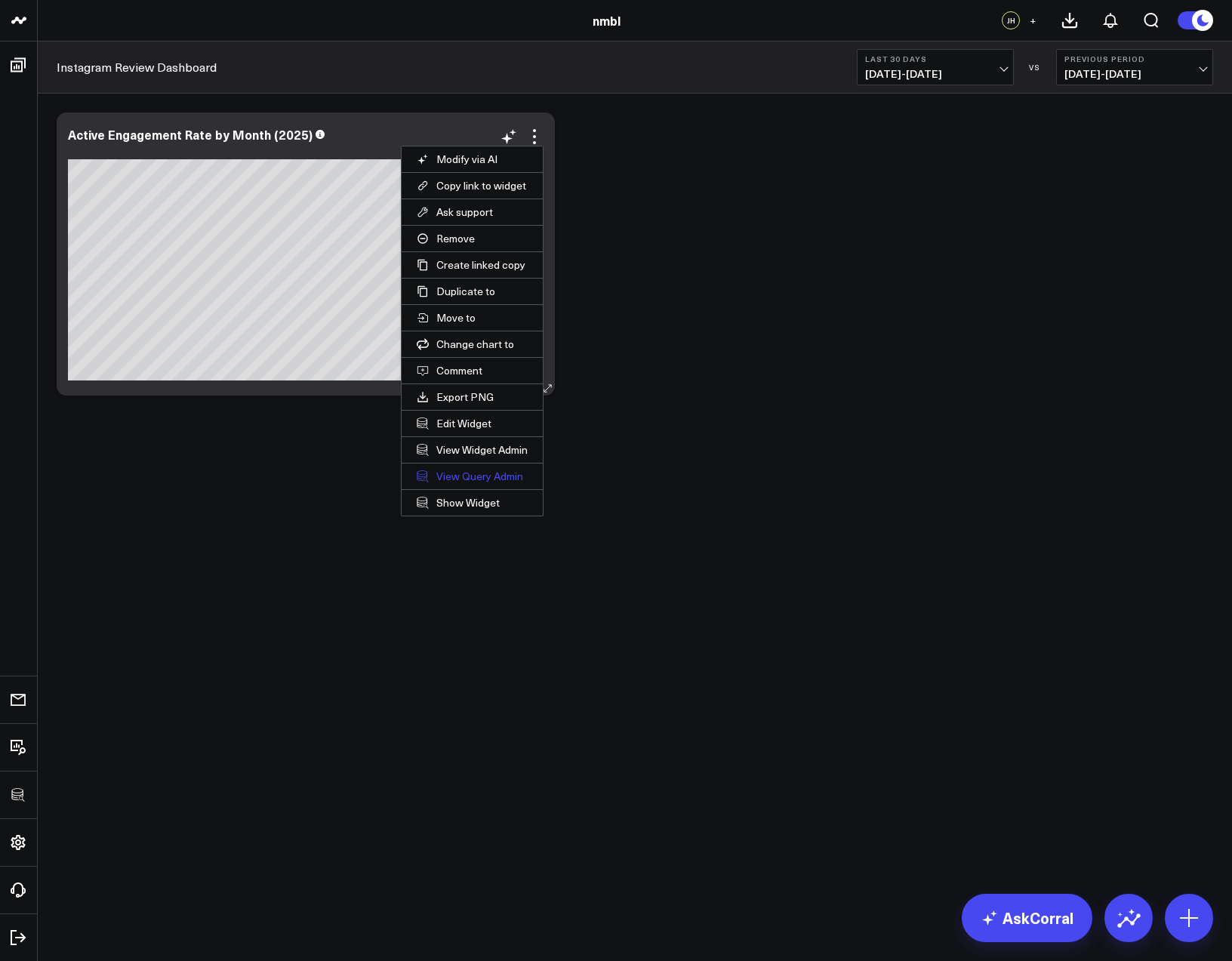
click at [458, 475] on link "View Query Admin" at bounding box center [471, 477] width 141 height 25
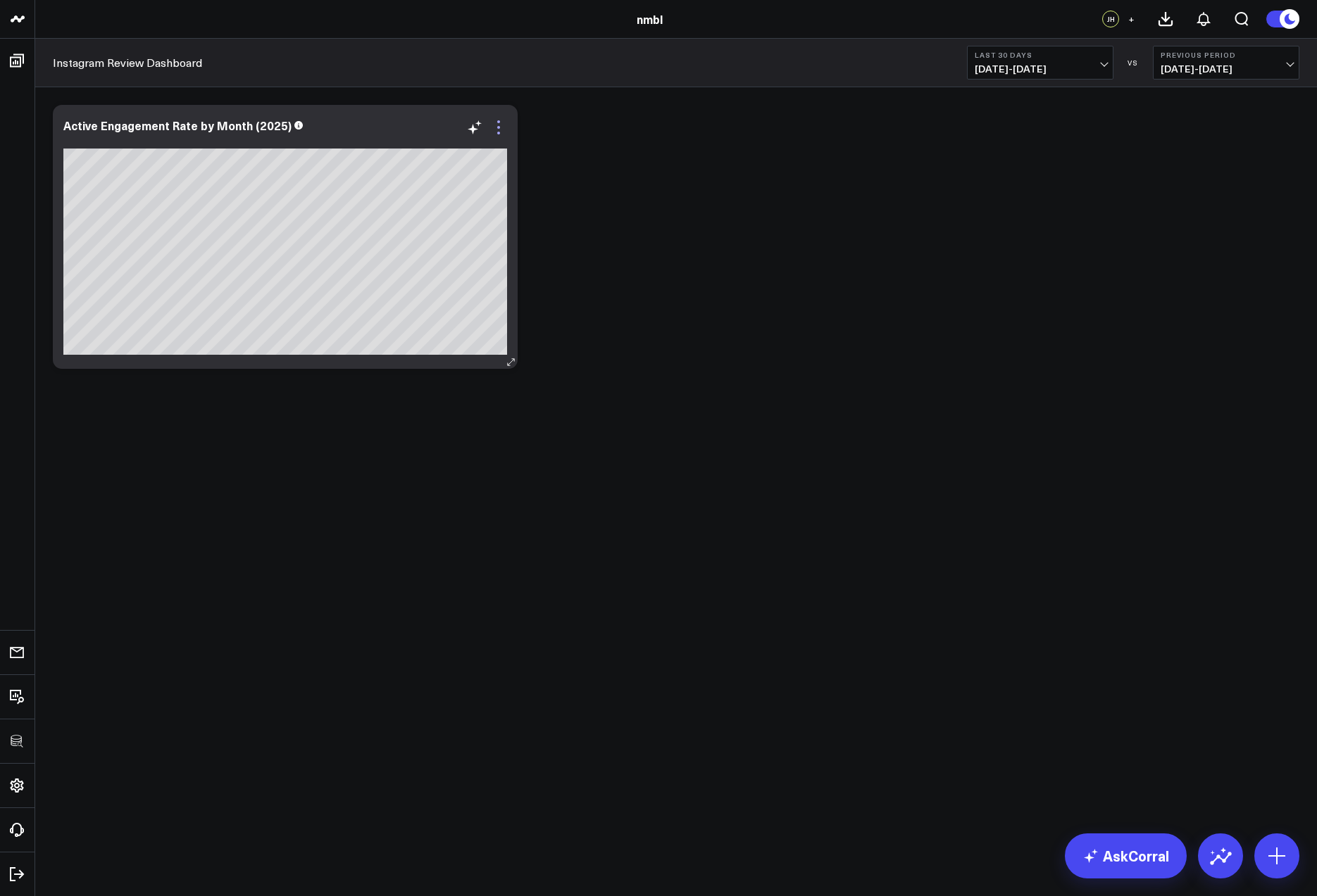
click at [500, 126] on icon at bounding box center [499, 127] width 17 height 17
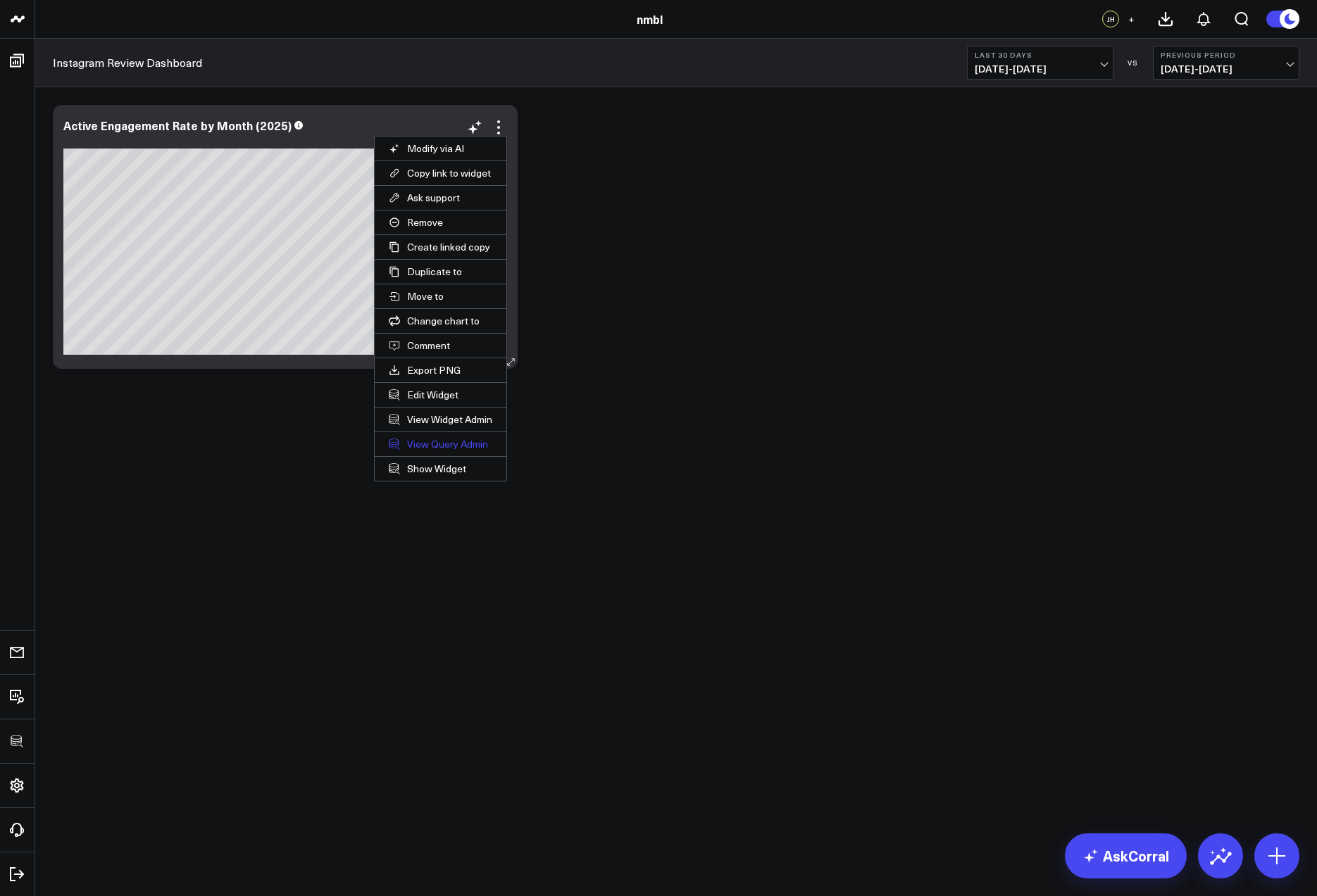
click at [429, 440] on link "View Query Admin" at bounding box center [440, 445] width 132 height 24
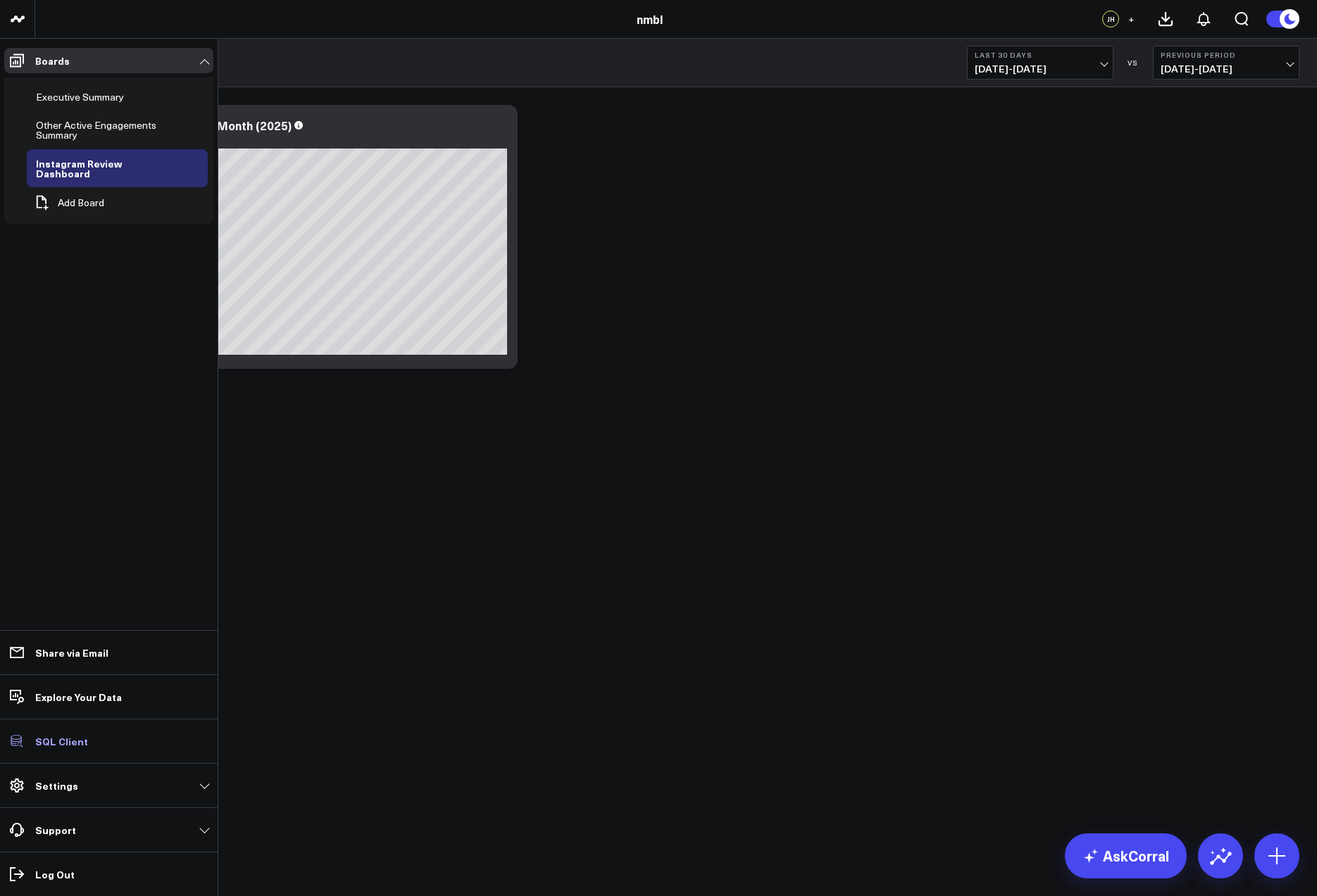
click at [43, 747] on p "SQL Client" at bounding box center [61, 741] width 53 height 11
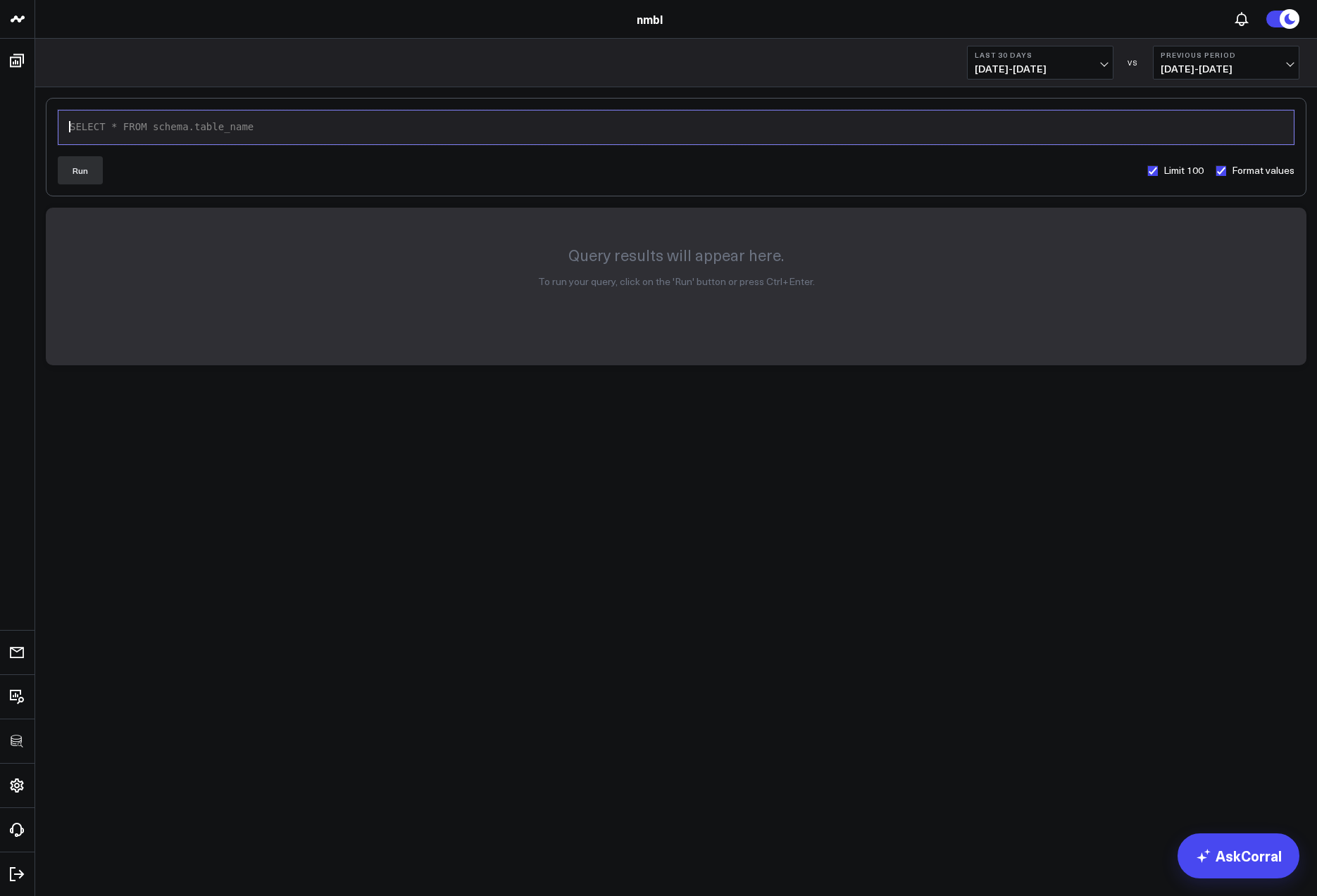
click at [145, 132] on div "SELECT * FROM schema.table_name" at bounding box center [675, 127] width 1221 height 14
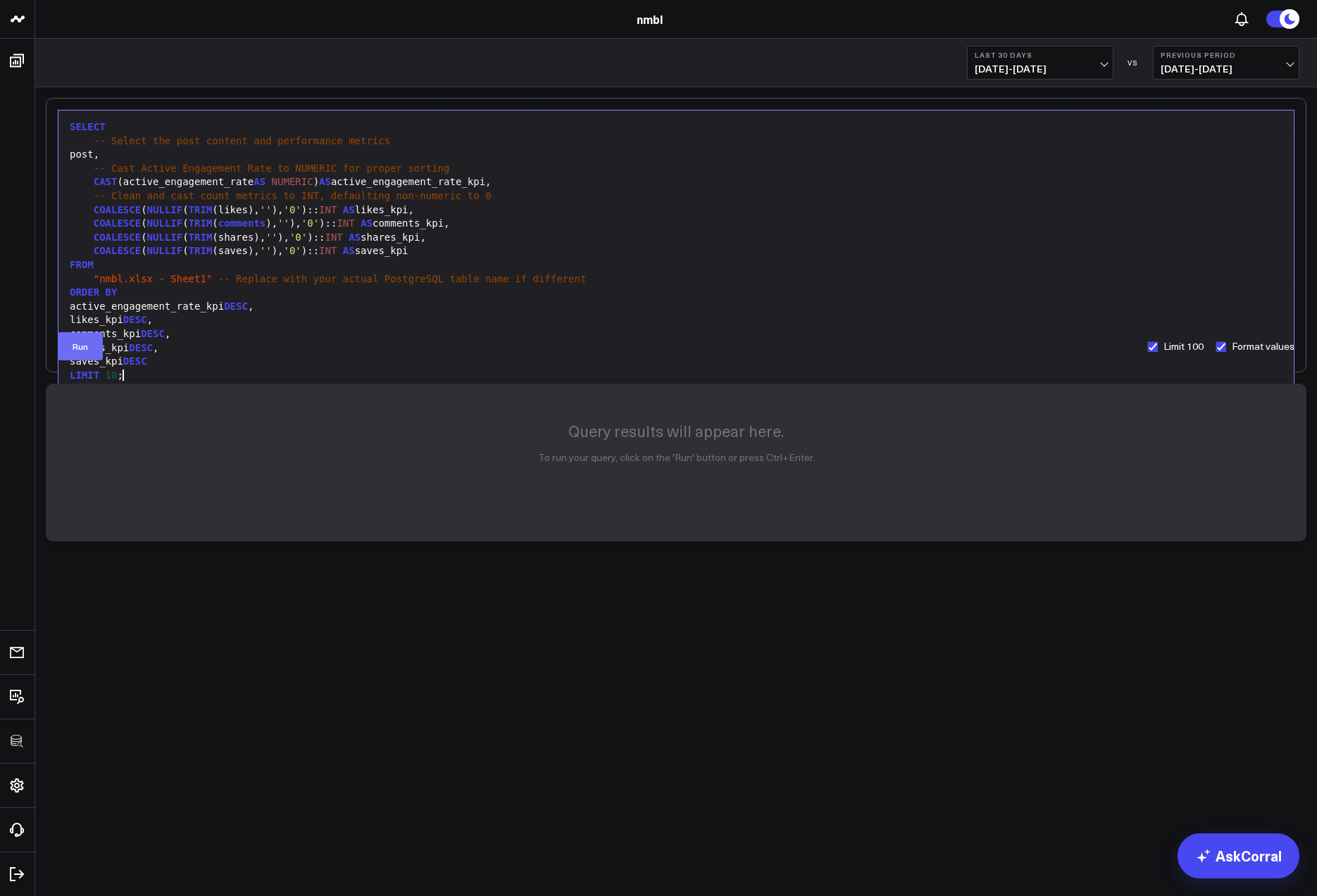
click at [76, 350] on button "Run" at bounding box center [80, 346] width 45 height 28
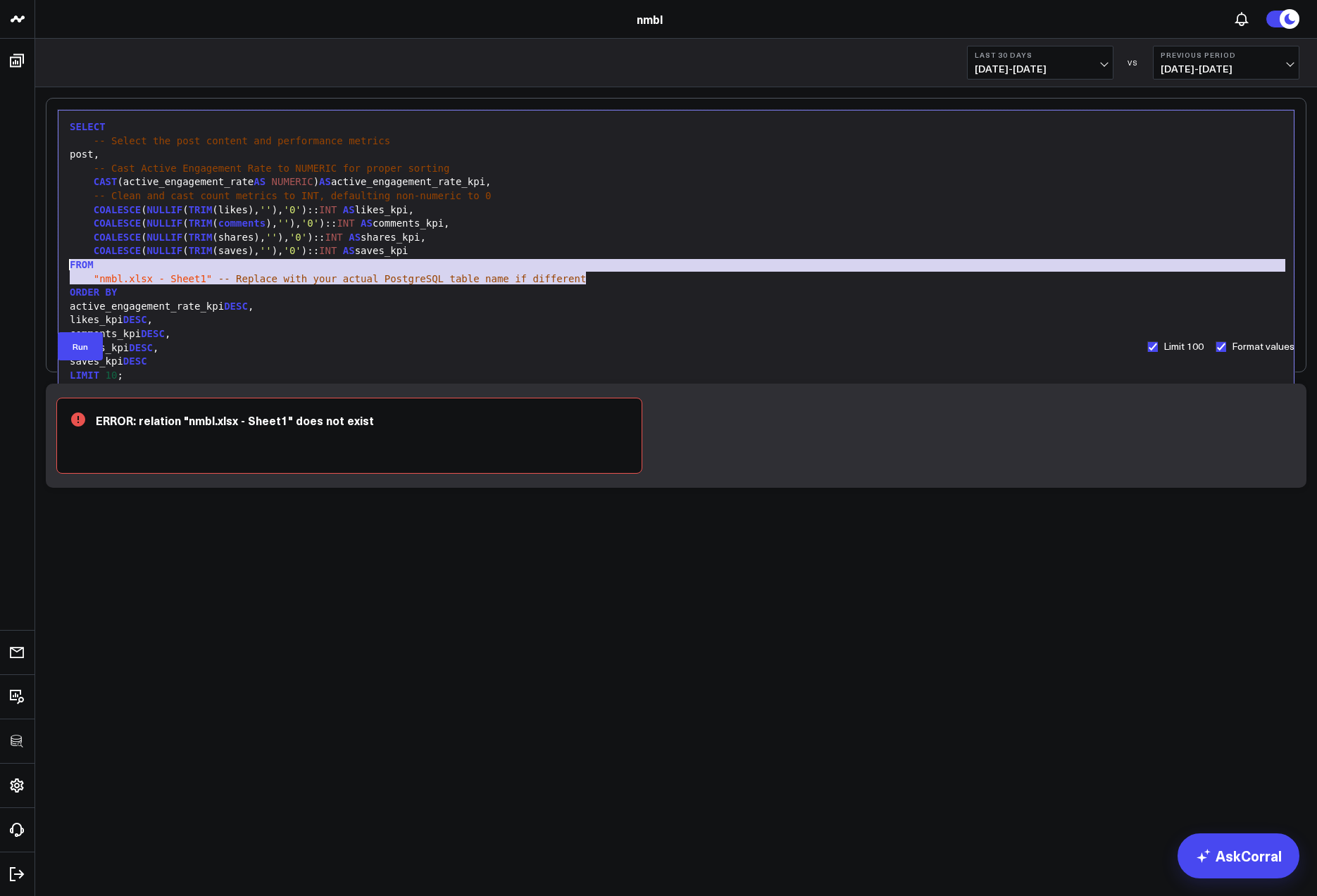
drag, startPoint x: 528, startPoint y: 281, endPoint x: 68, endPoint y: 267, distance: 460.2
click at [68, 267] on div "SELECT -- Select the post content and performance metrics post, -- Cast Active …" at bounding box center [675, 251] width 1221 height 267
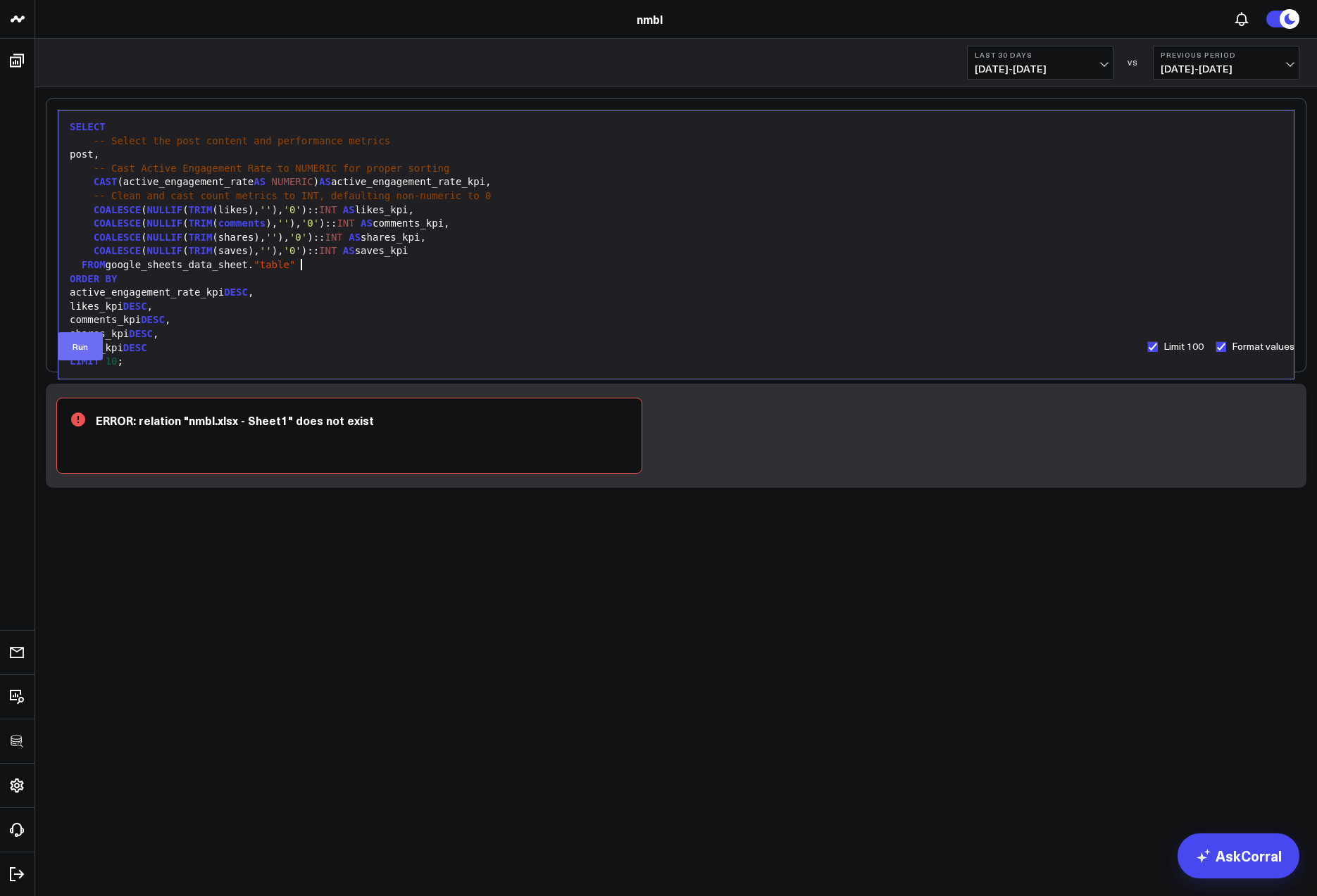
click at [76, 344] on button "Run" at bounding box center [80, 346] width 45 height 28
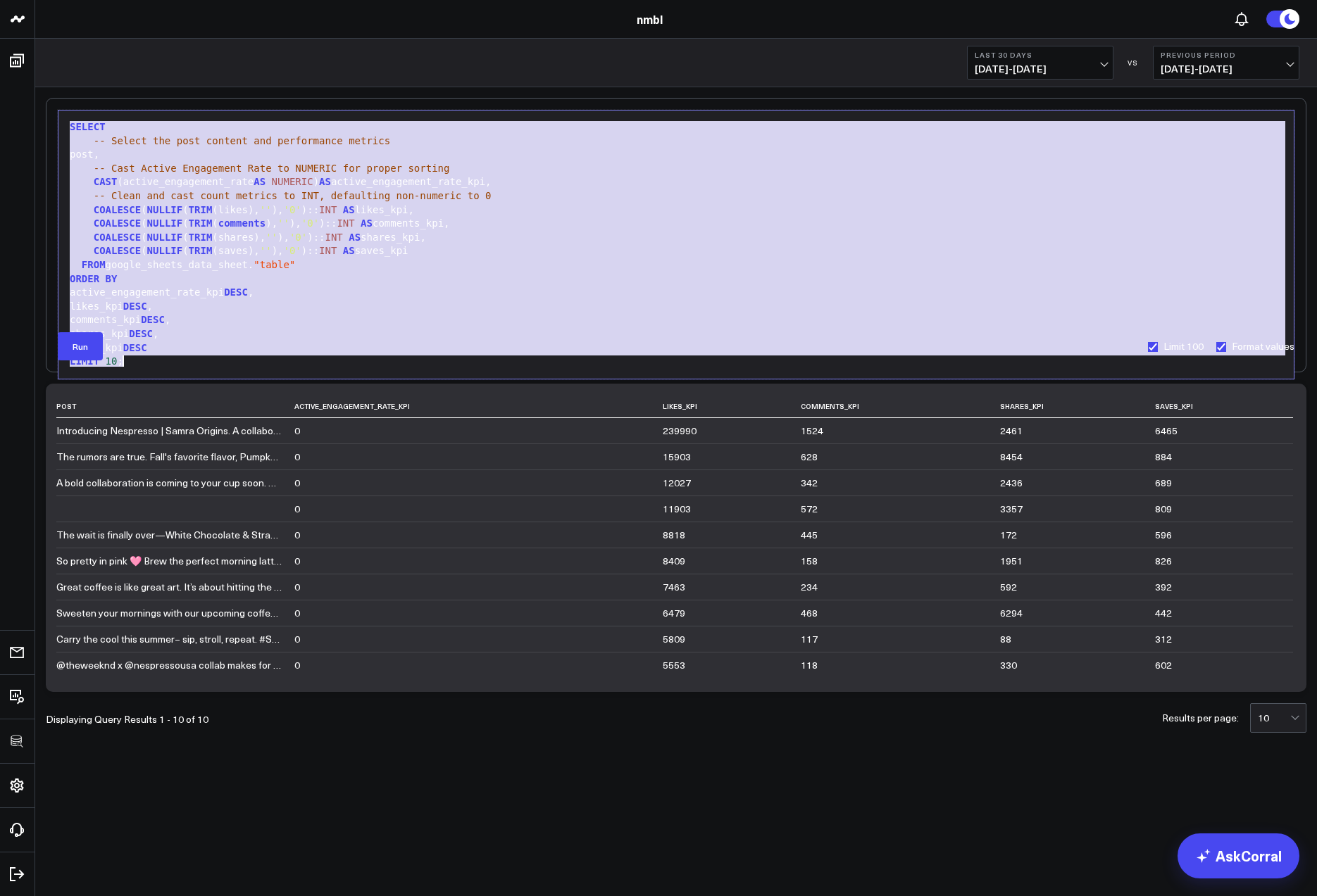
drag, startPoint x: 70, startPoint y: 127, endPoint x: 345, endPoint y: 433, distance: 411.4
click at [342, 436] on div "99 1 2 3 4 5 6 7 8 9 10 11 12 13 14 15 16 17 18 › ⌄ SELECT -- Select the post c…" at bounding box center [675, 415] width 1260 height 636
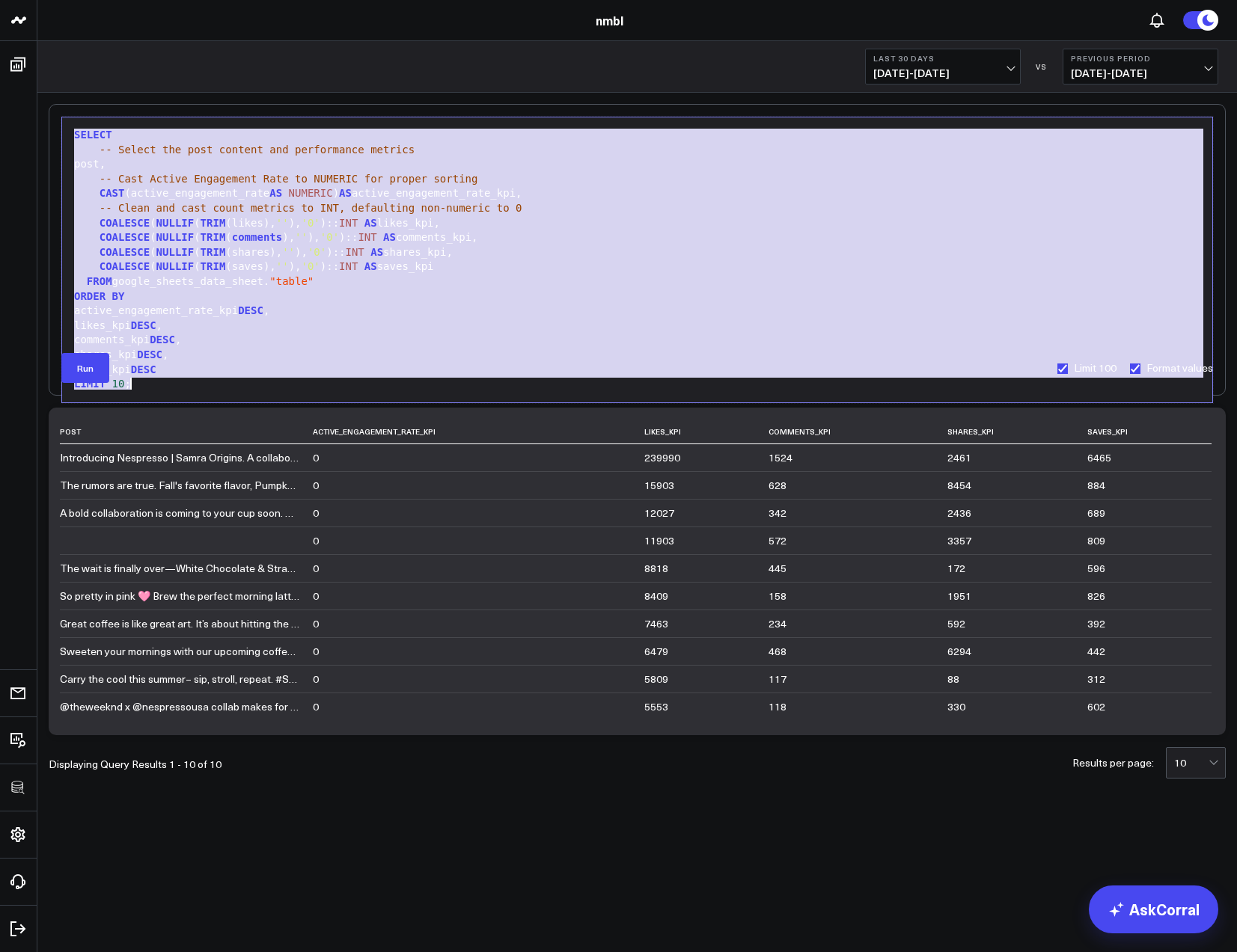
click at [728, 307] on div "active_engagement_rate_kpi DESC ," at bounding box center [637, 311] width 1135 height 15
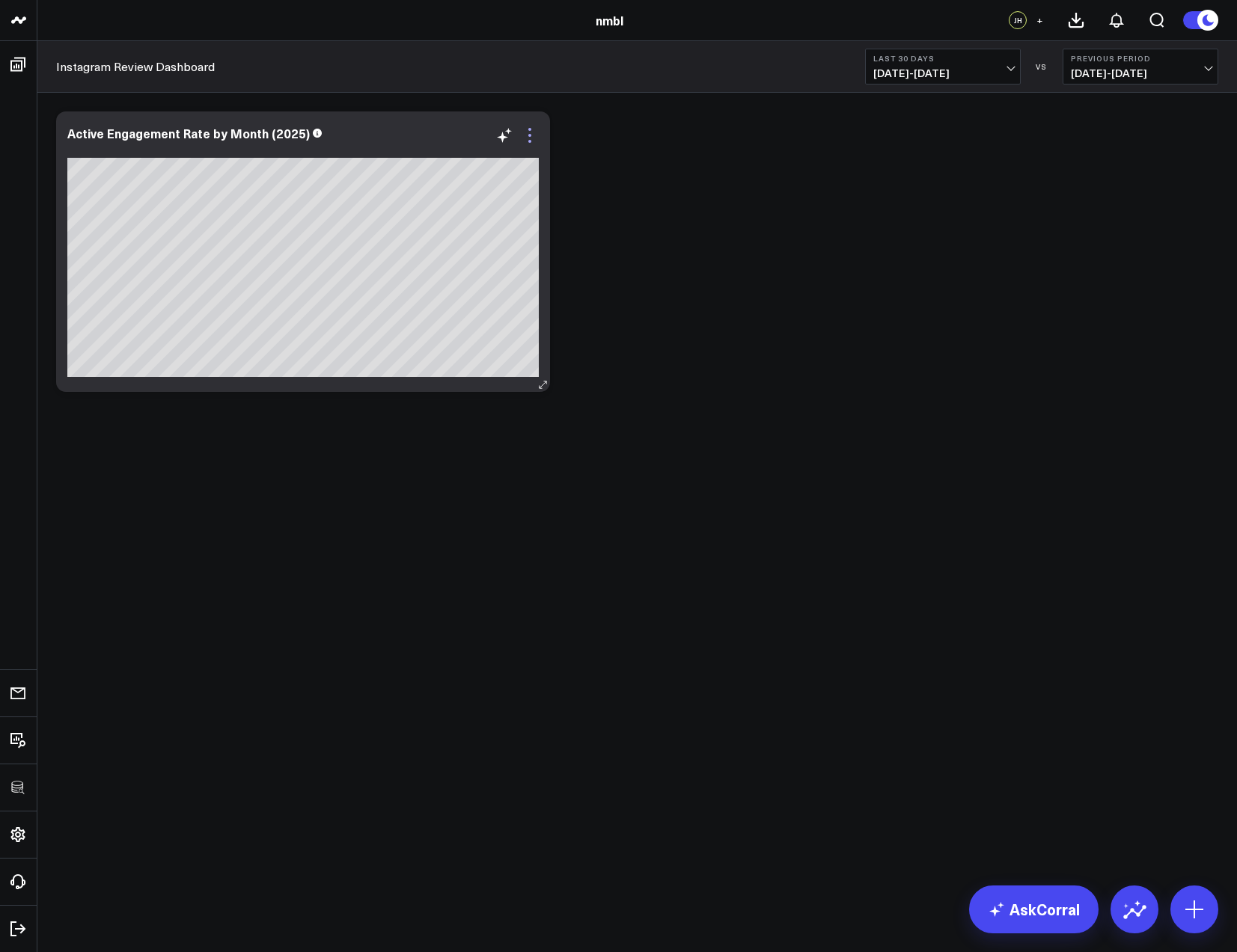
click at [530, 132] on icon at bounding box center [530, 135] width 18 height 18
